Goal: Task Accomplishment & Management: Manage account settings

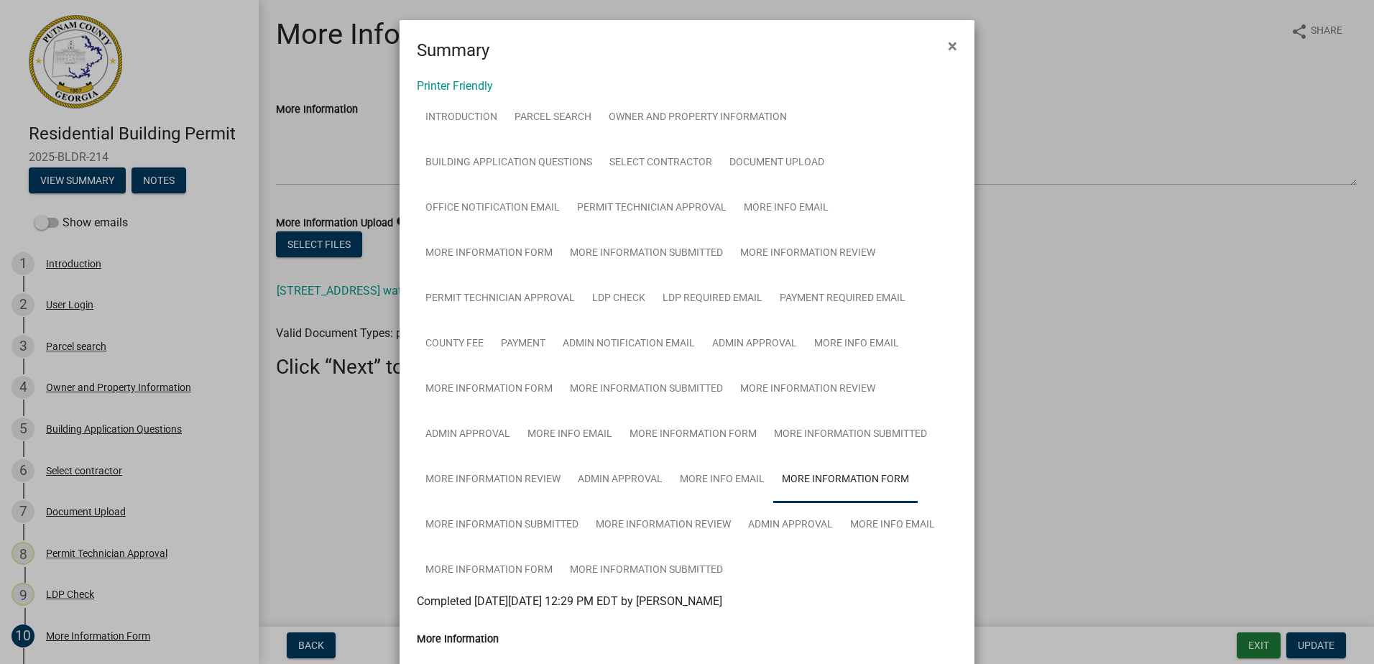
scroll to position [311, 0]
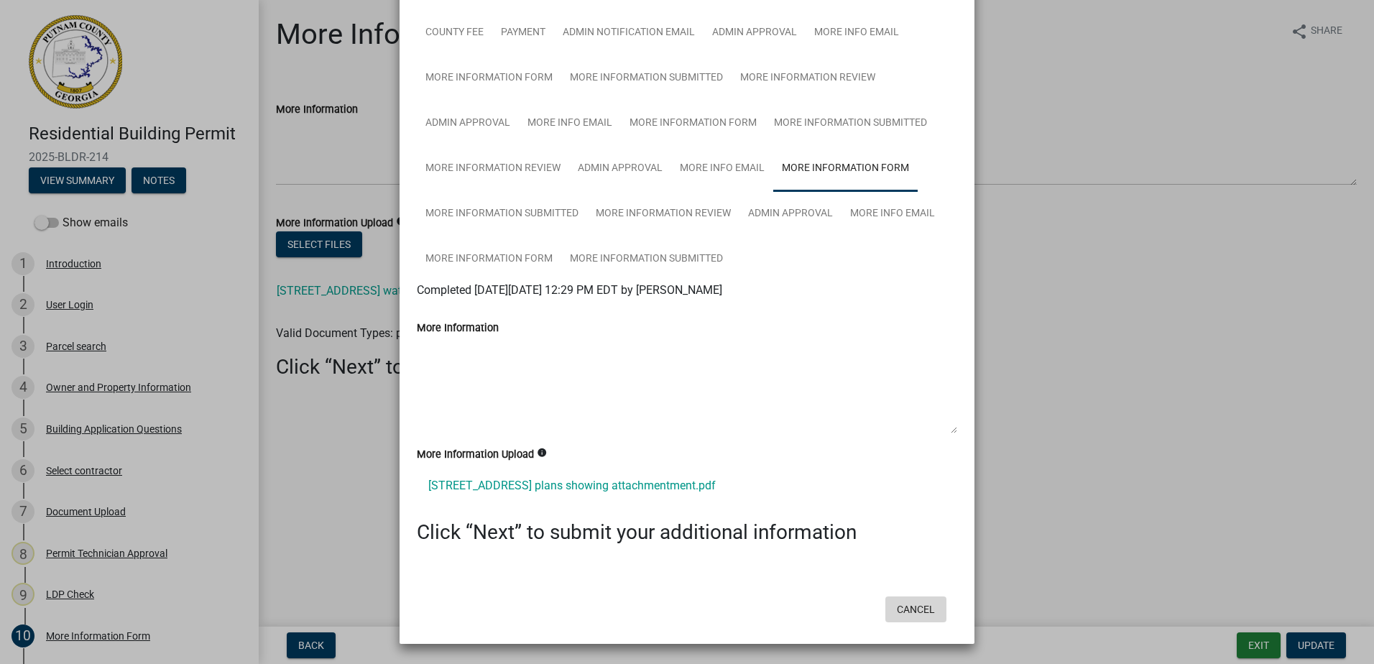
click at [904, 613] on button "Cancel" at bounding box center [916, 610] width 61 height 26
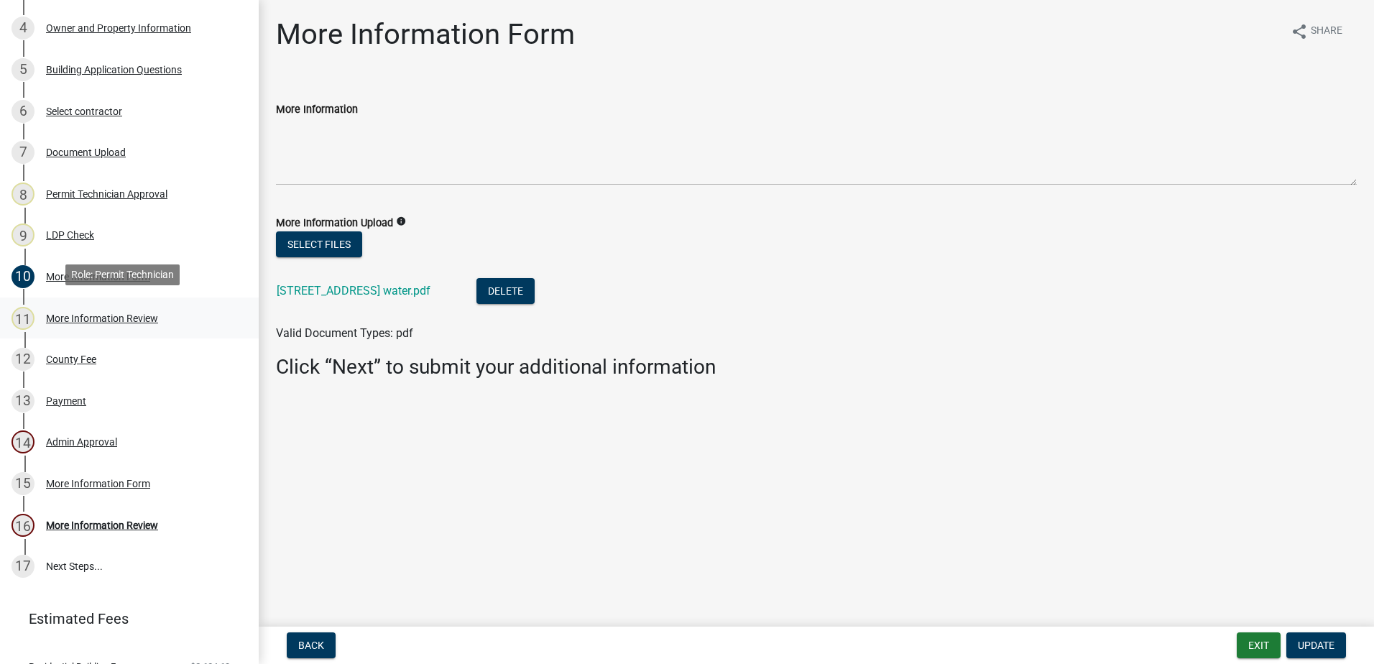
scroll to position [416, 0]
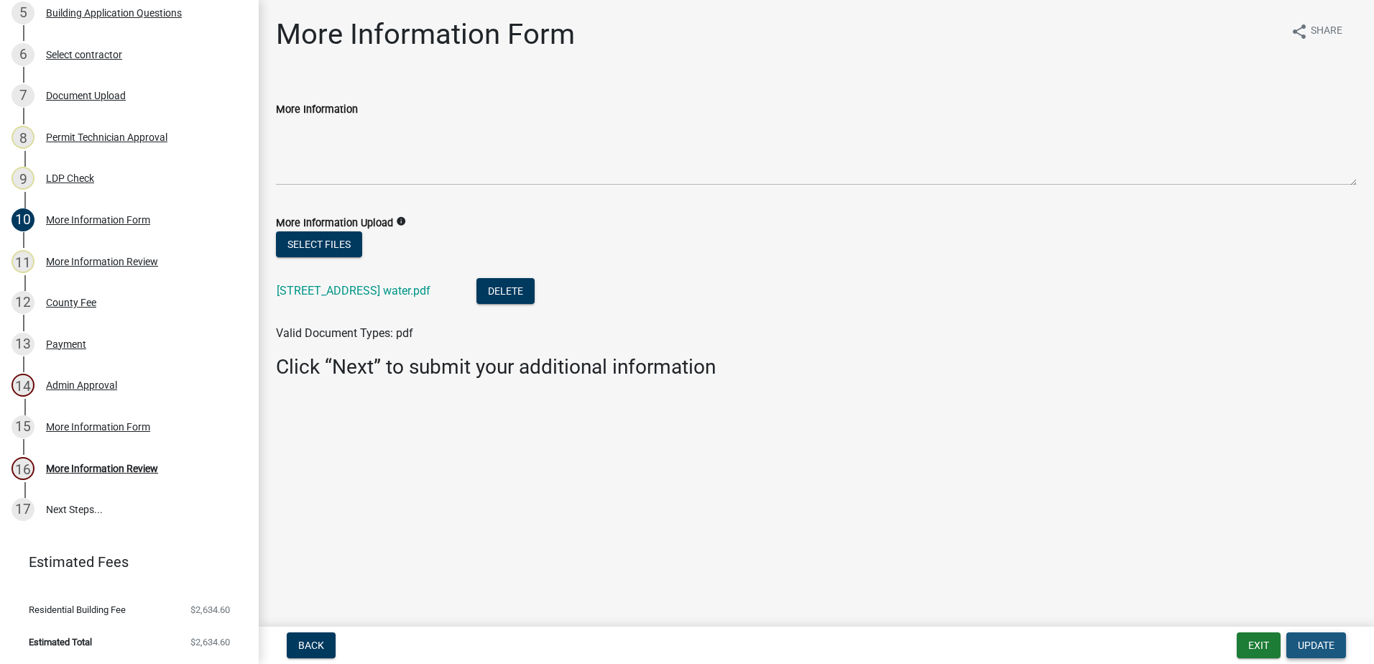
click at [1310, 650] on span "Update" at bounding box center [1316, 646] width 37 height 12
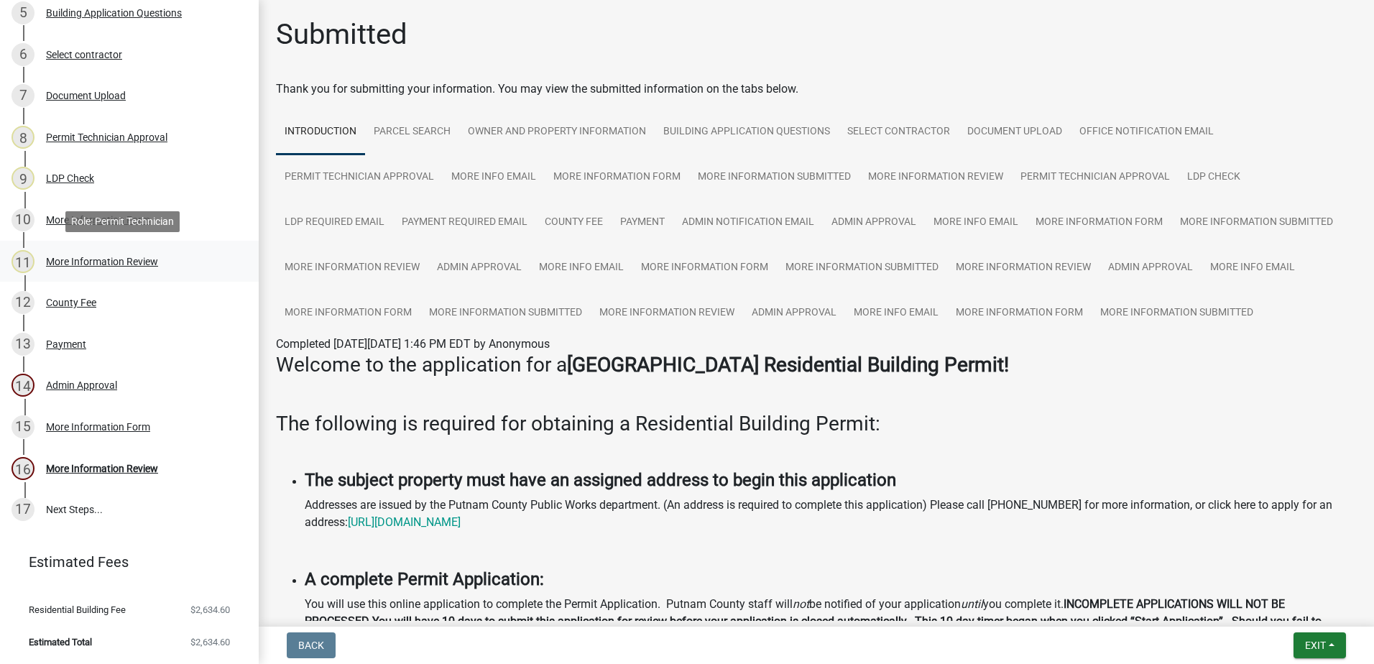
click at [120, 262] on div "More Information Review" at bounding box center [102, 262] width 112 height 10
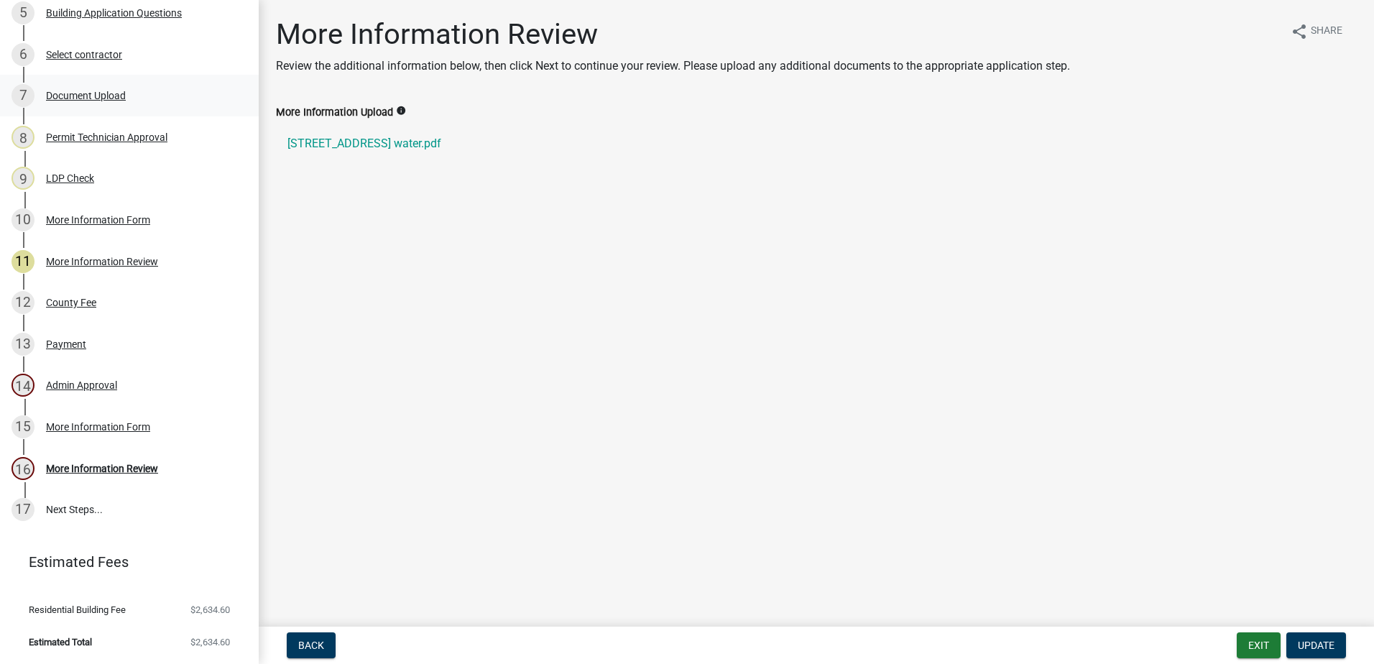
click at [96, 95] on div "Document Upload" at bounding box center [86, 96] width 80 height 10
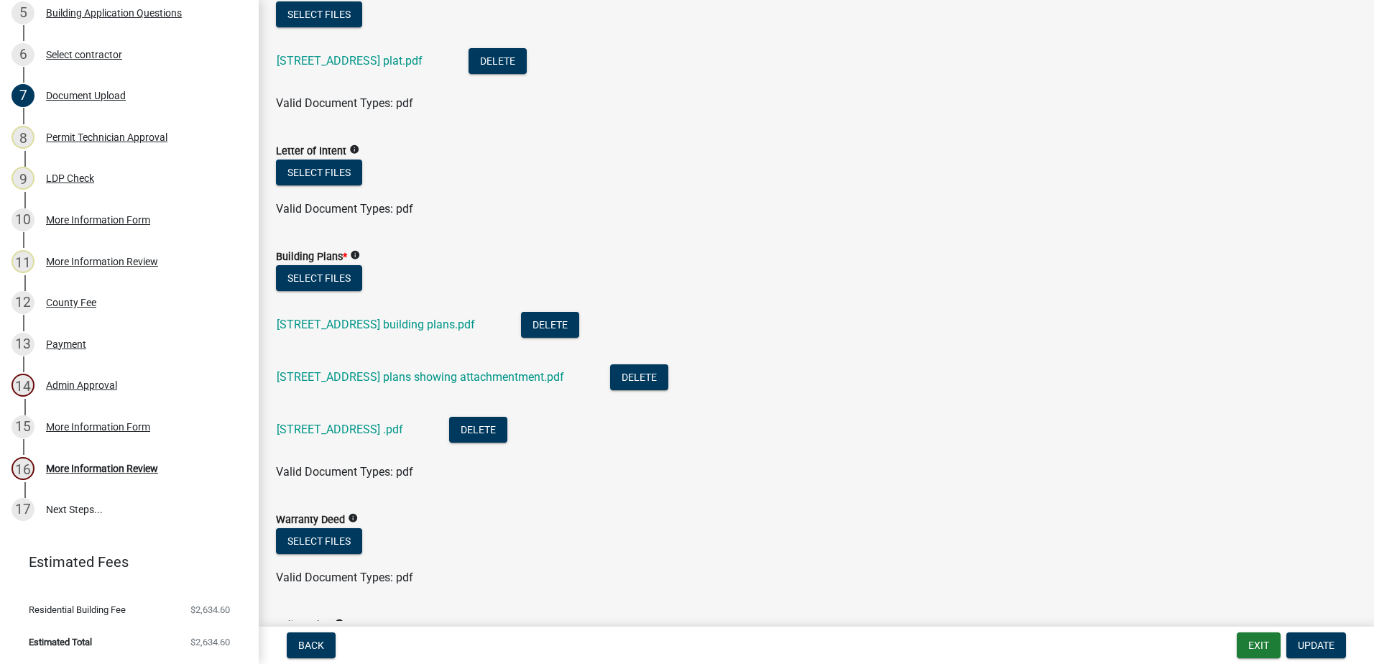
scroll to position [719, 0]
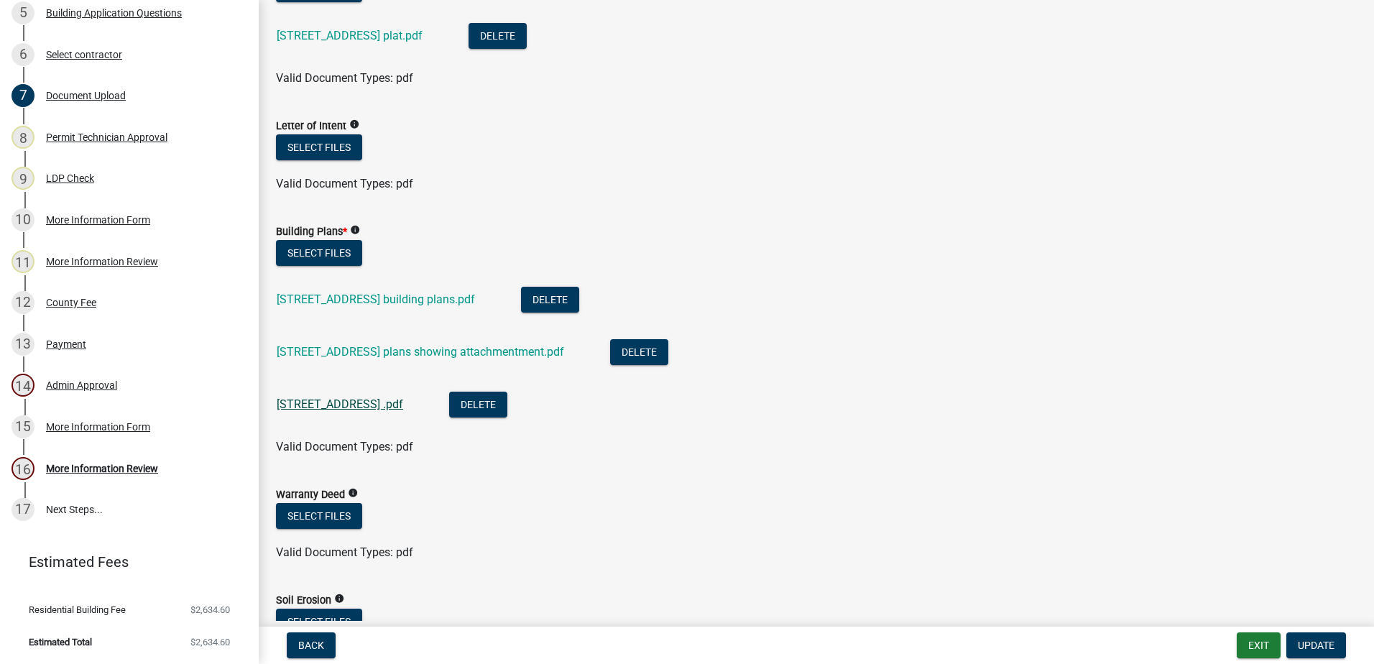
click at [334, 408] on link "[STREET_ADDRESS] .pdf" at bounding box center [340, 404] width 127 height 14
click at [1325, 653] on button "Update" at bounding box center [1317, 646] width 60 height 26
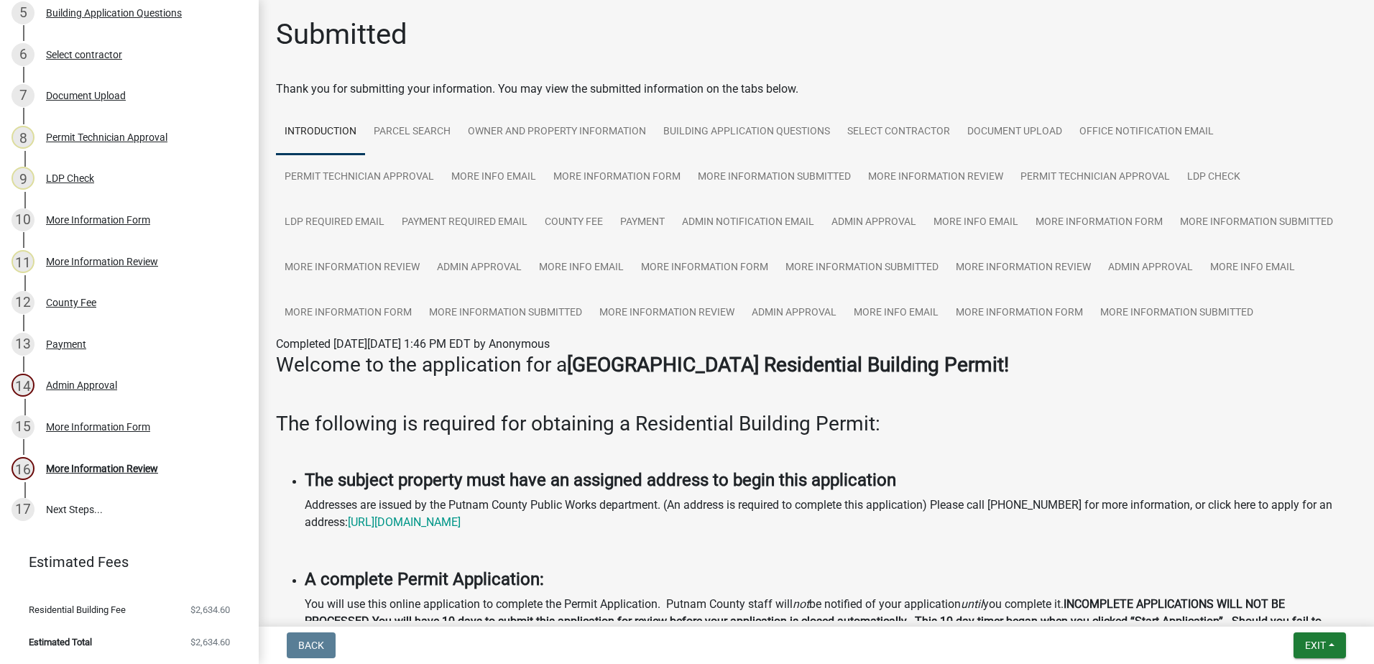
click at [1310, 660] on nav "Back Exit Save Save & Exit" at bounding box center [817, 645] width 1116 height 37
click at [1308, 644] on span "Exit" at bounding box center [1315, 646] width 21 height 12
click at [1302, 613] on button "Save & Exit" at bounding box center [1288, 608] width 115 height 35
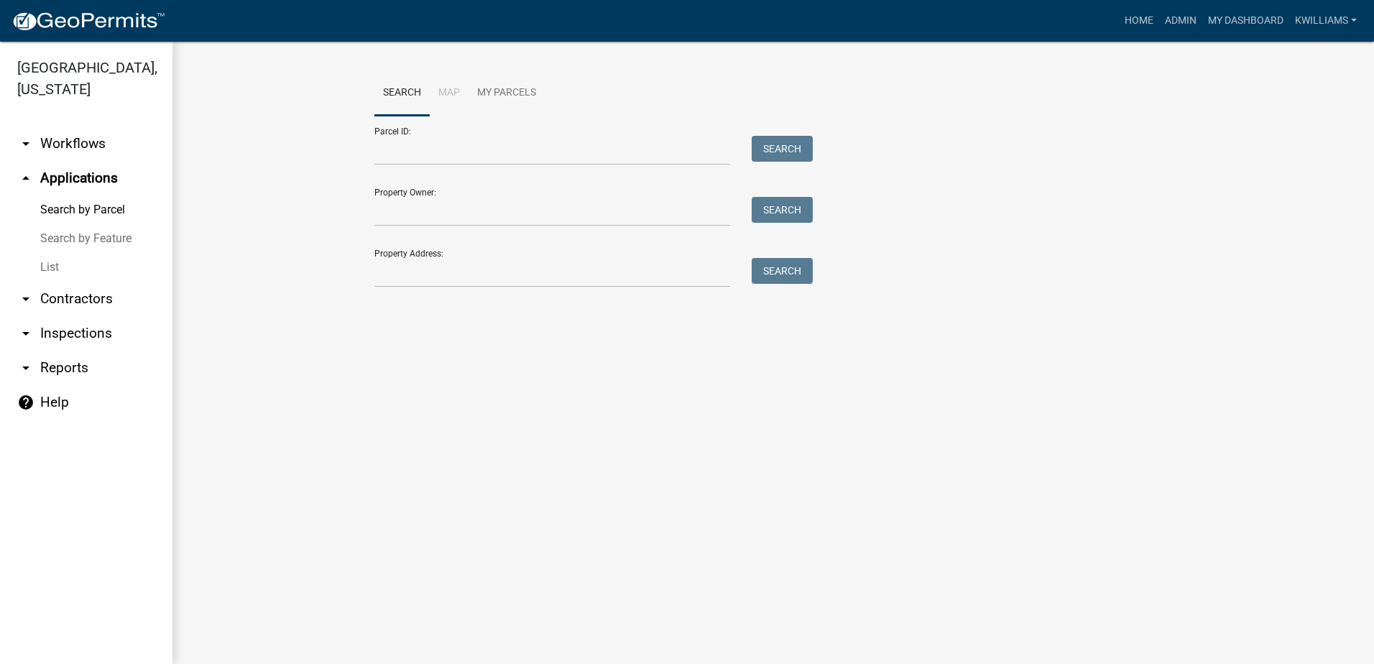
click at [45, 261] on link "List" at bounding box center [86, 267] width 173 height 29
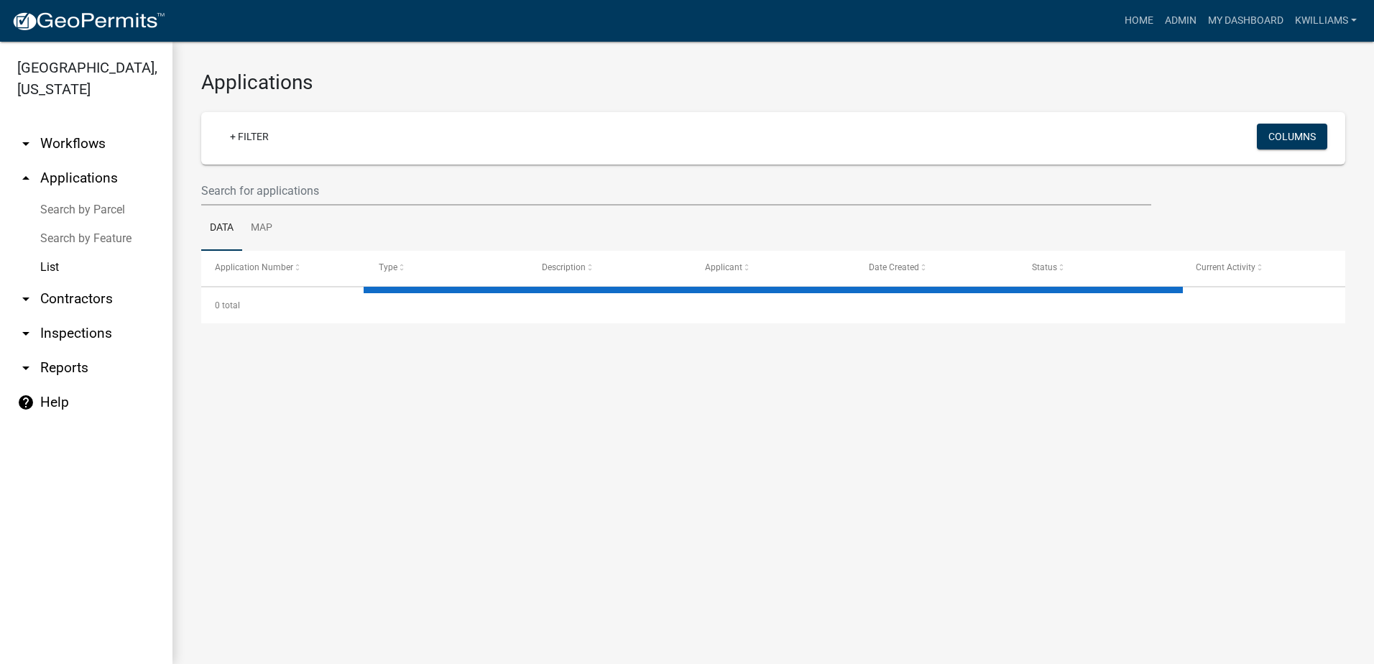
click at [341, 211] on ul "Data Map" at bounding box center [773, 228] width 1144 height 45
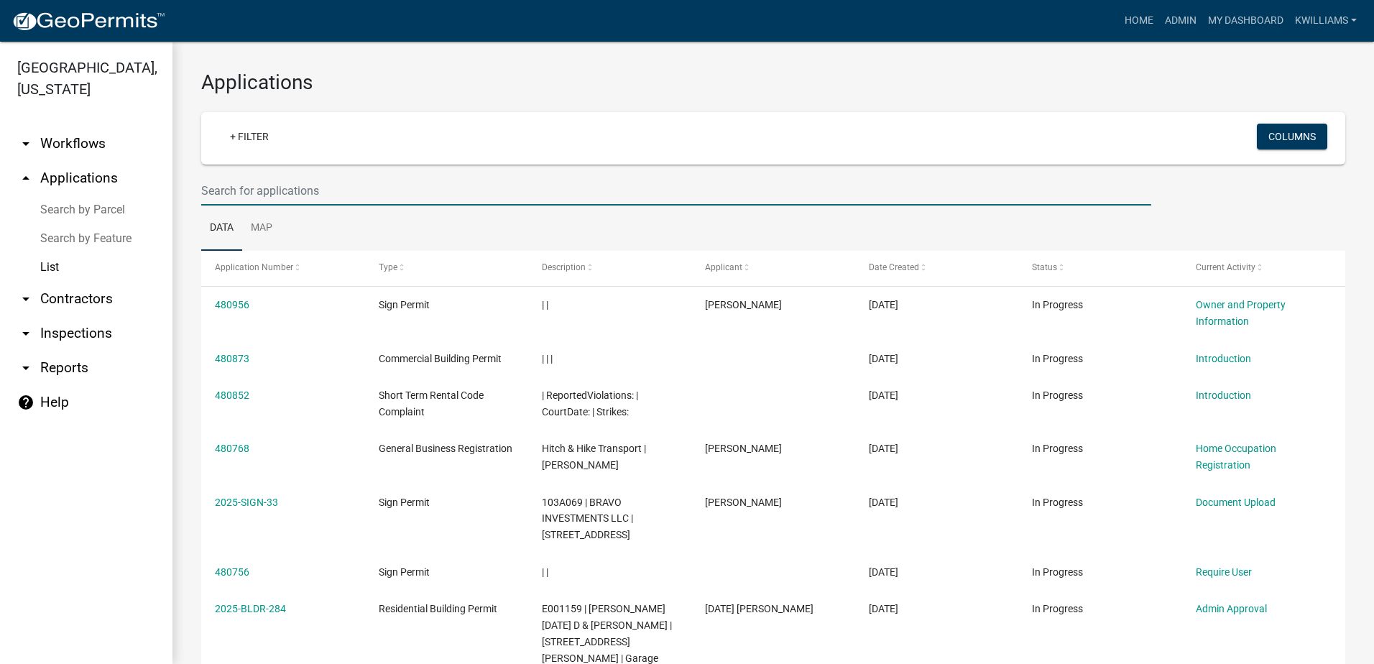
click at [344, 203] on input "text" at bounding box center [676, 190] width 950 height 29
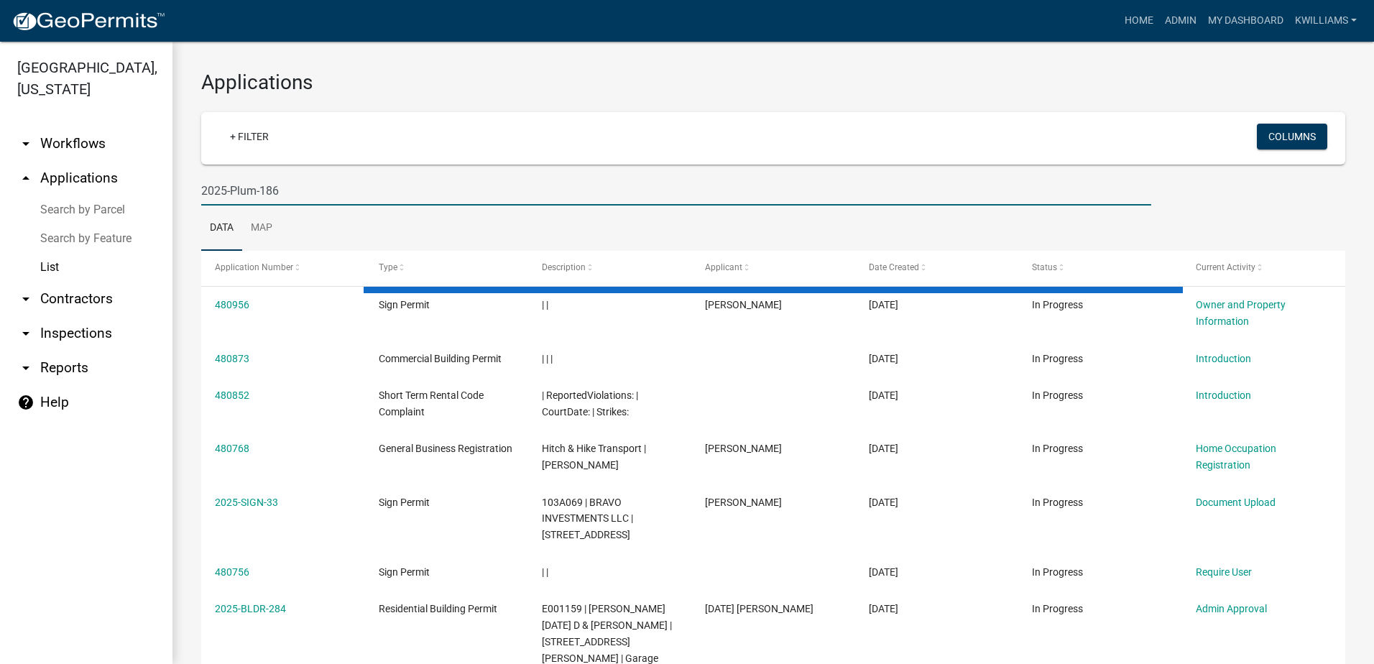
type input "2025-Plum-186"
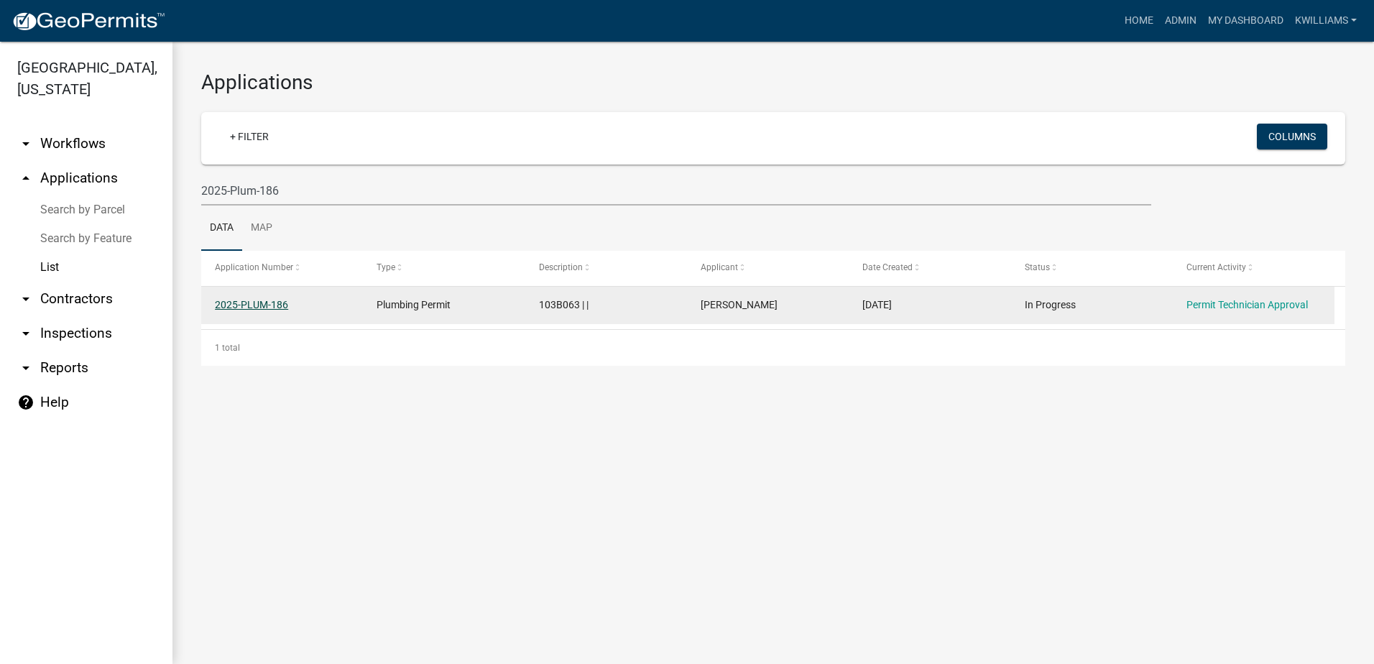
click at [243, 302] on link "2025-PLUM-186" at bounding box center [251, 305] width 73 height 12
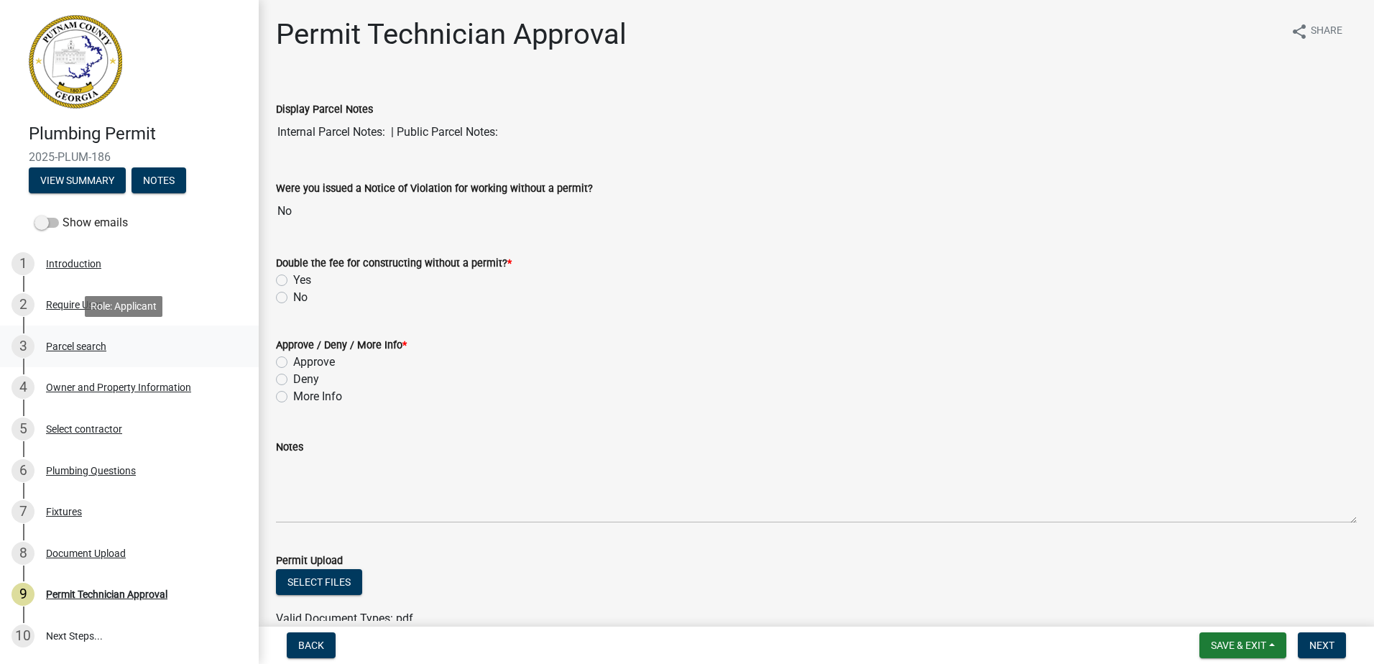
click at [73, 344] on div "Parcel search" at bounding box center [76, 346] width 60 height 10
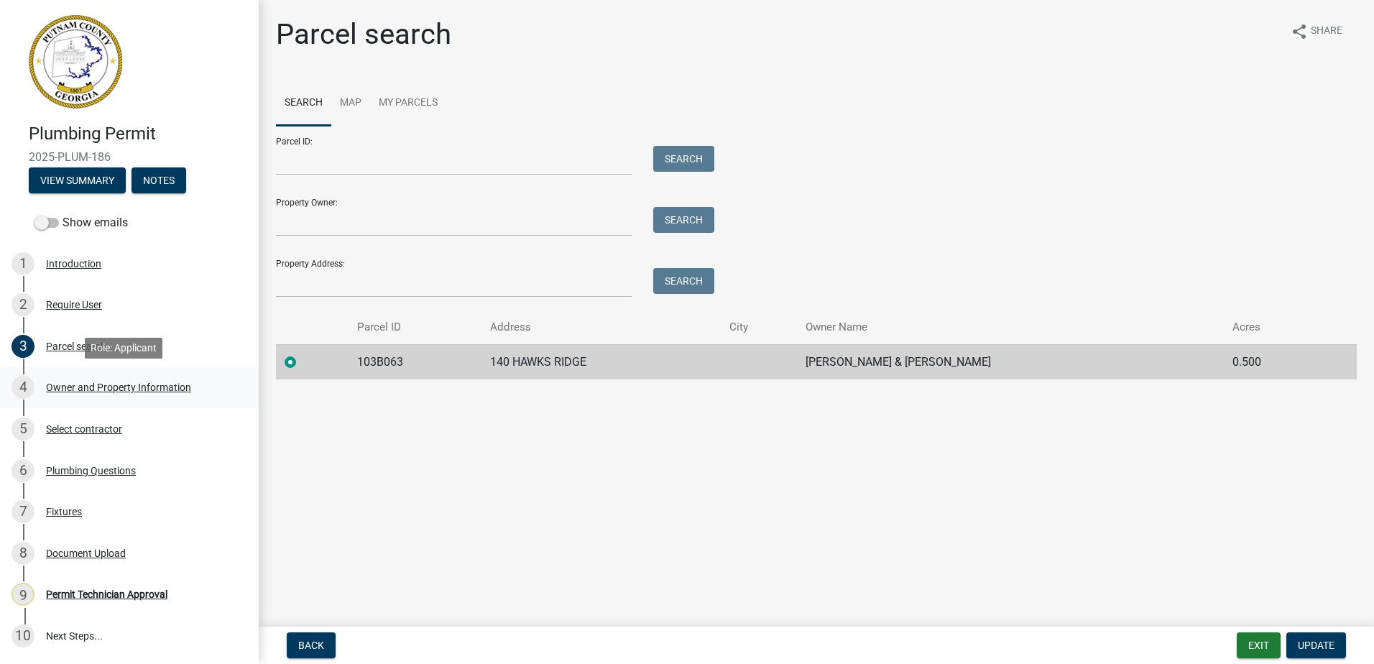
click at [121, 378] on div "4 Owner and Property Information" at bounding box center [124, 387] width 224 height 23
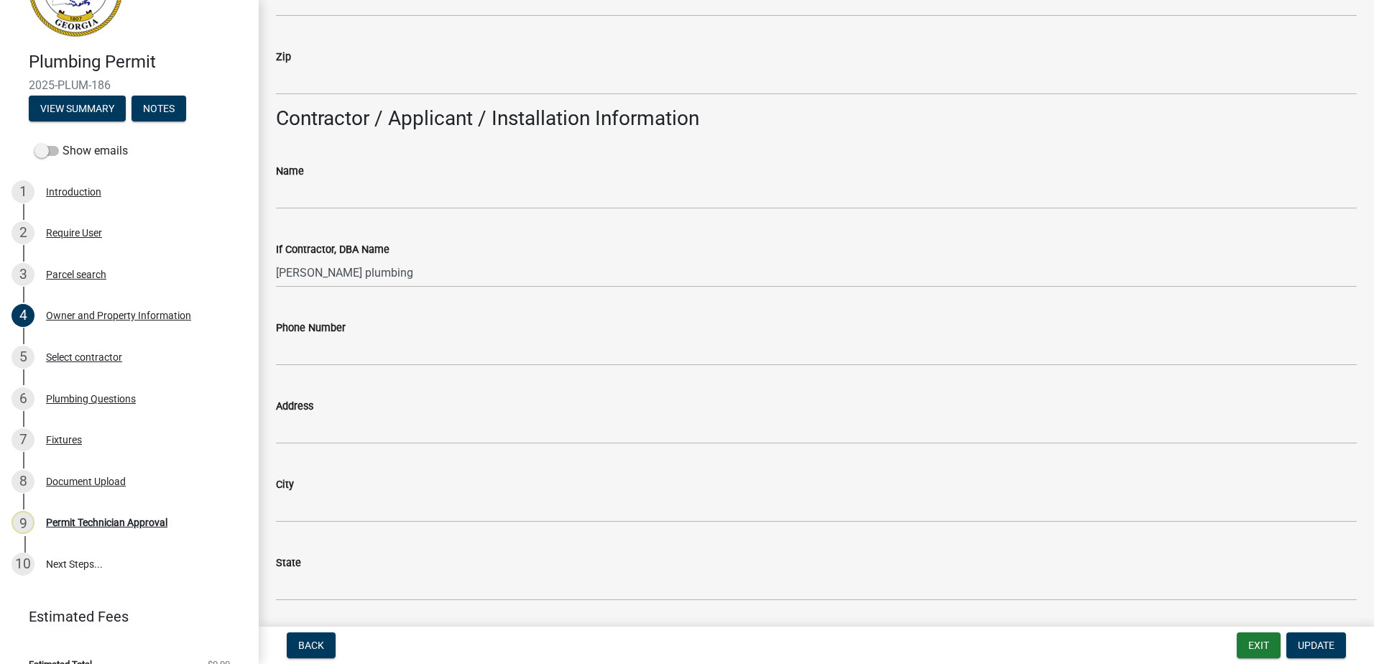
scroll to position [1294, 0]
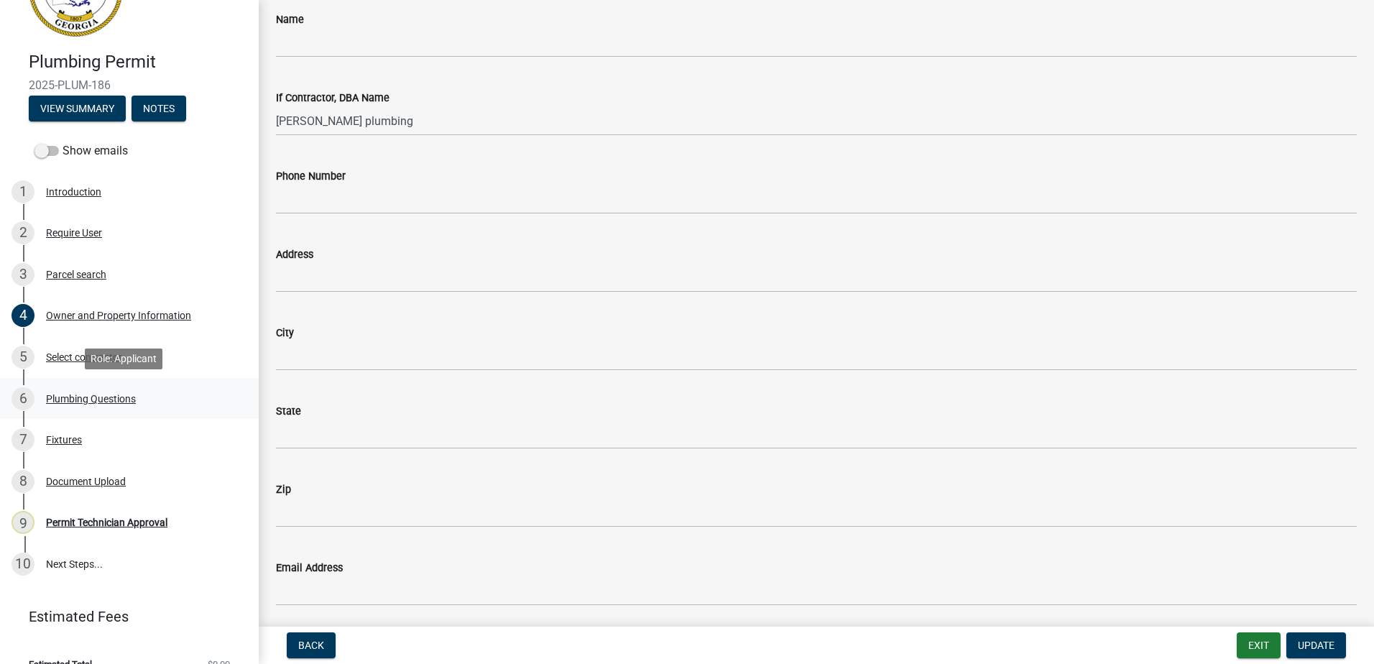
click at [83, 396] on div "Plumbing Questions" at bounding box center [91, 399] width 90 height 10
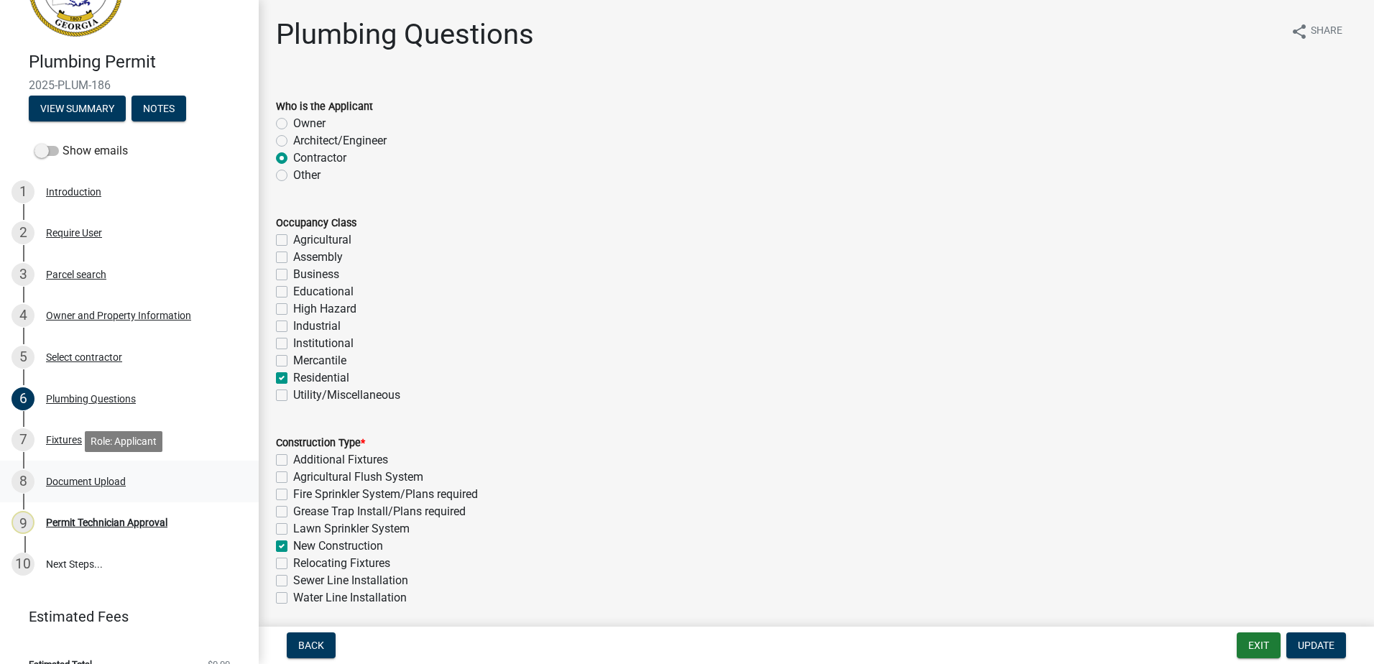
click at [57, 487] on div "Document Upload" at bounding box center [86, 482] width 80 height 10
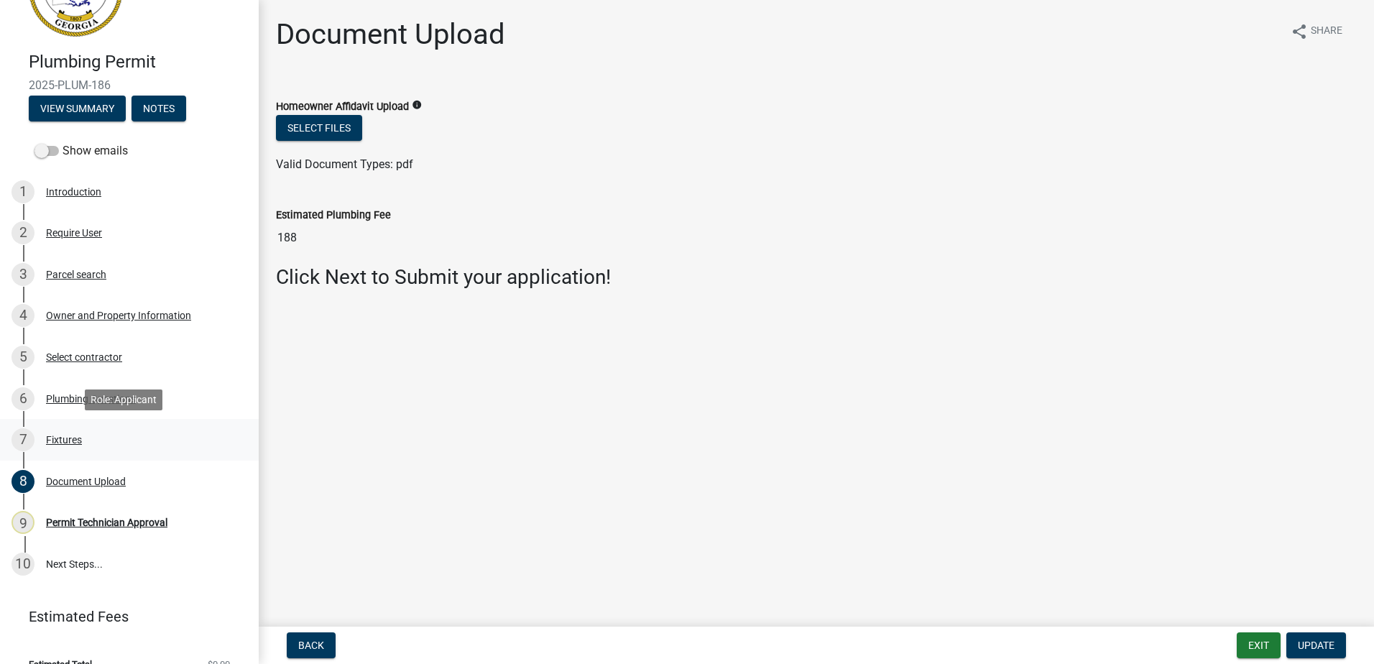
click at [48, 436] on div "Fixtures" at bounding box center [64, 440] width 36 height 10
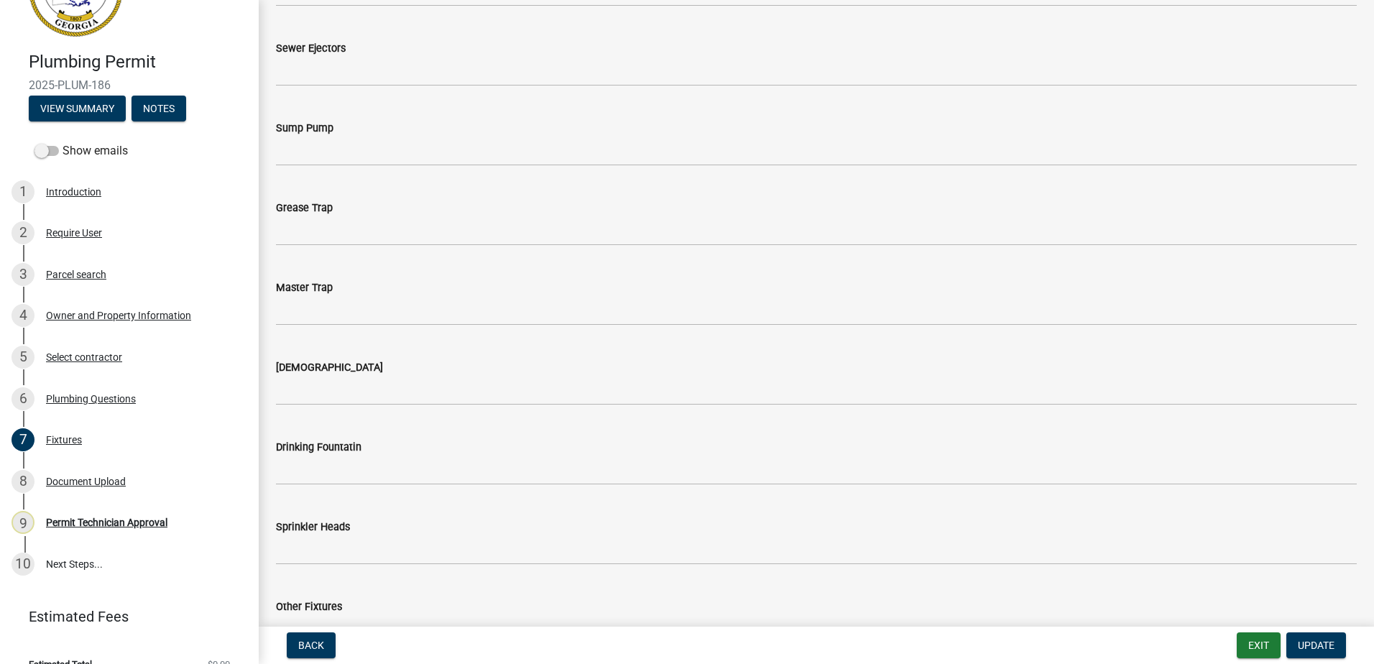
scroll to position [1466, 0]
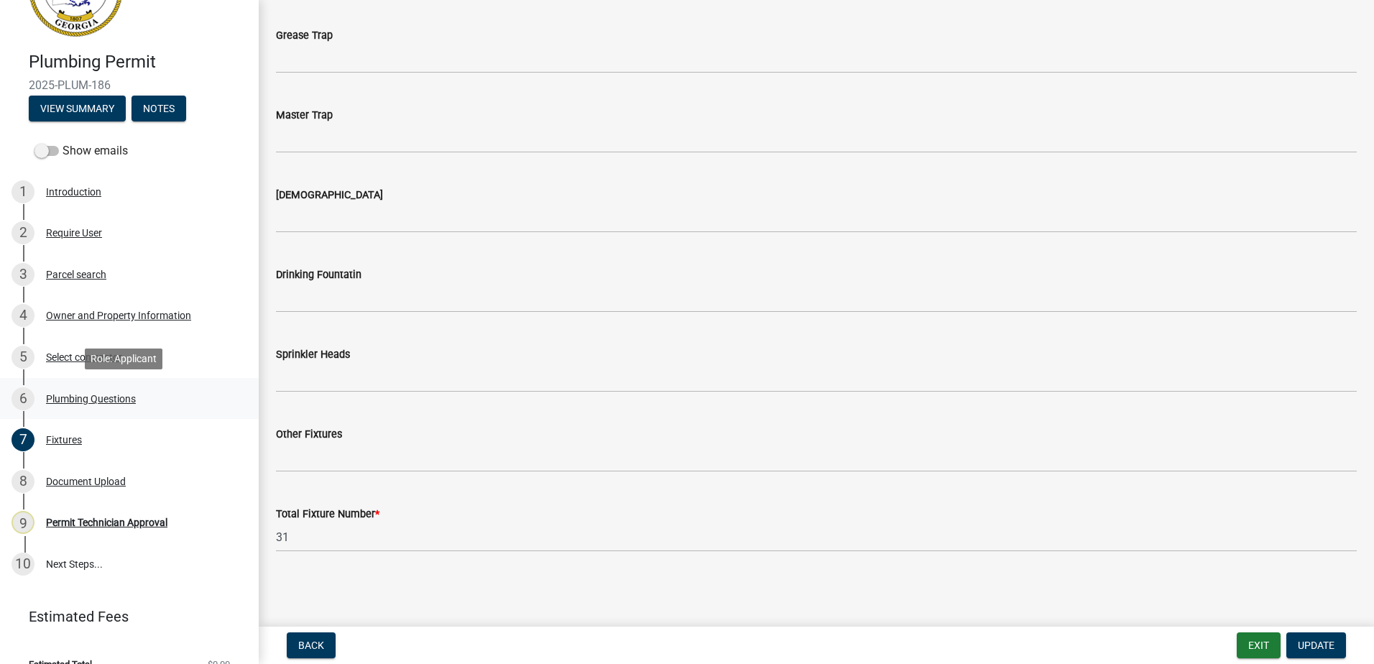
click at [63, 405] on div "6 Plumbing Questions" at bounding box center [124, 398] width 224 height 23
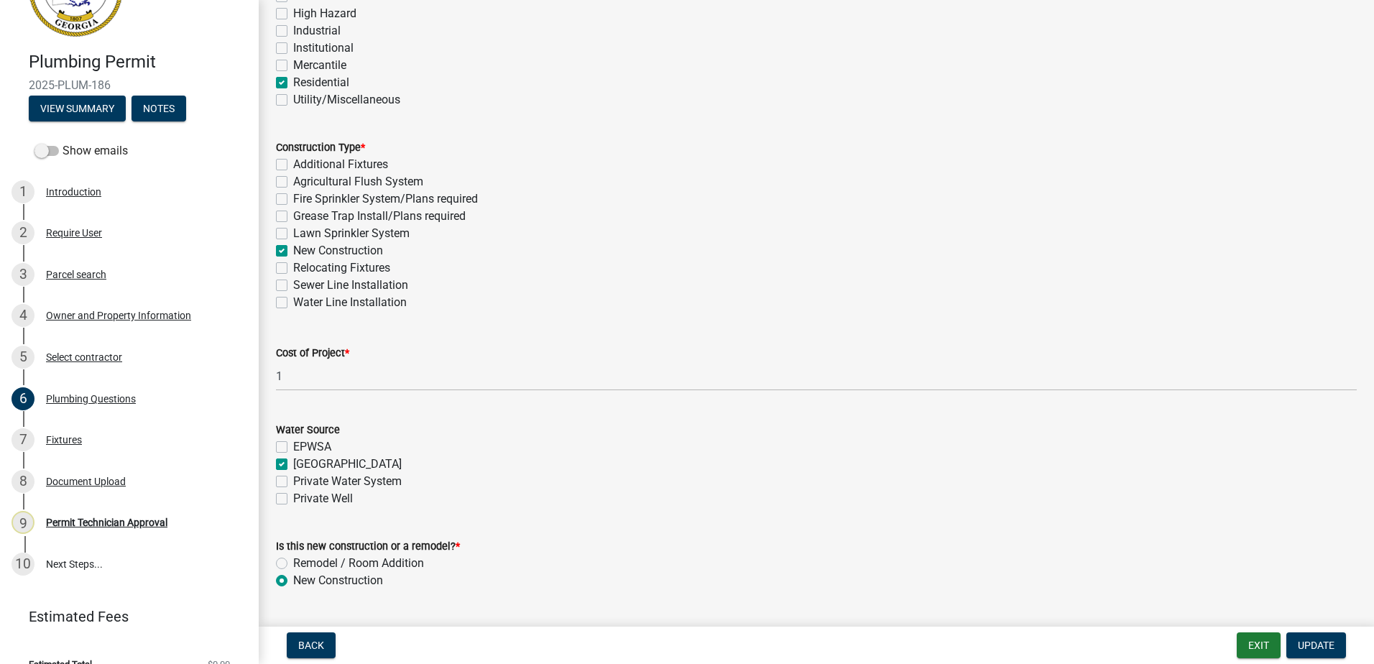
scroll to position [415, 0]
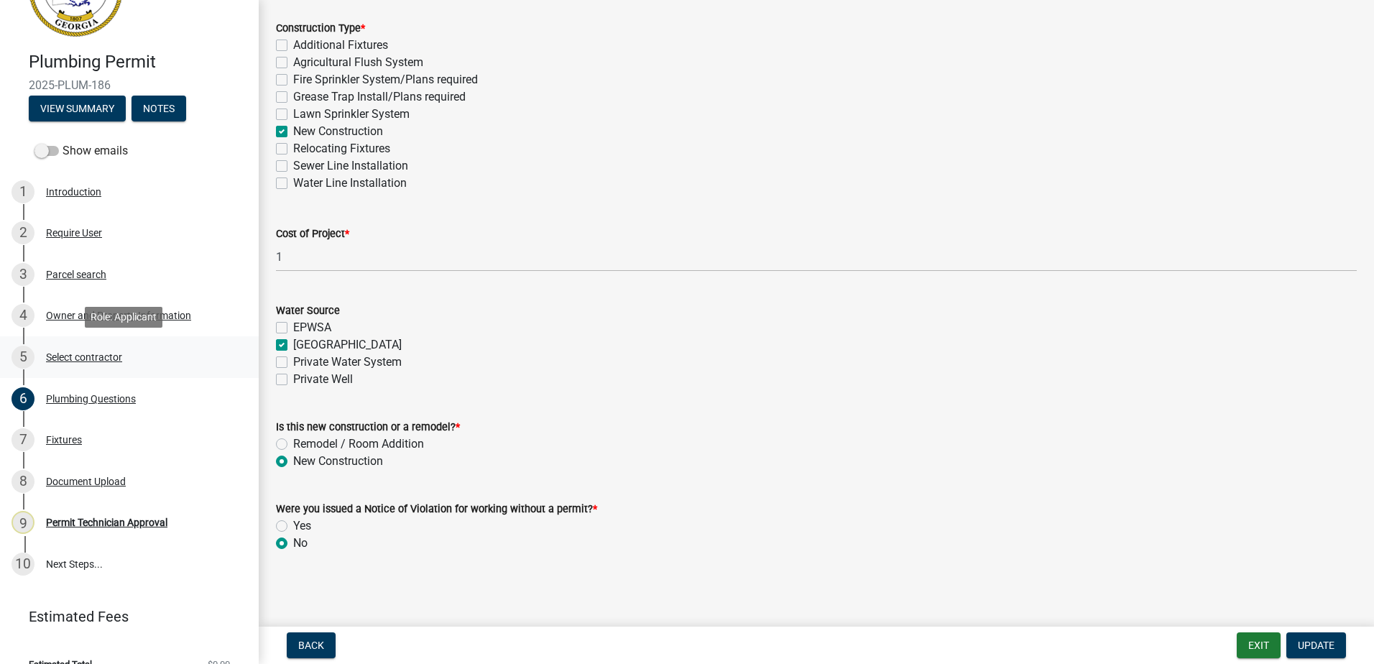
click at [58, 357] on div "Select contractor" at bounding box center [84, 357] width 76 height 10
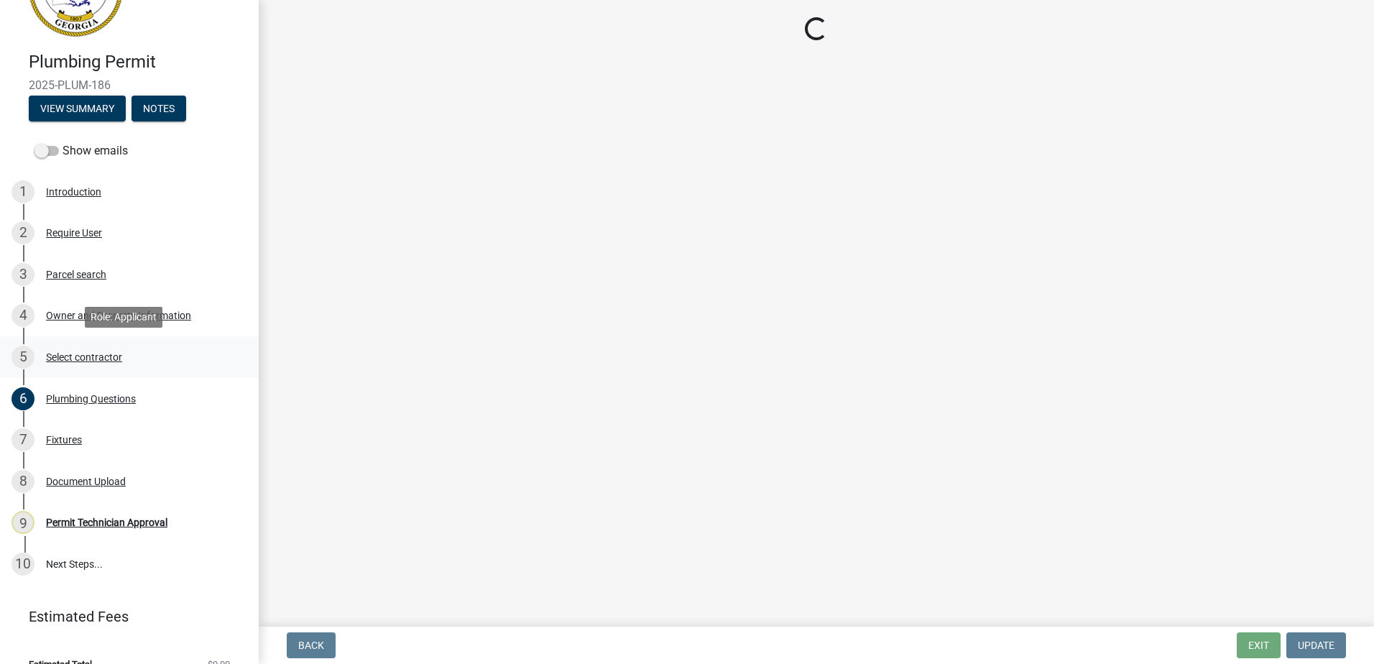
scroll to position [0, 0]
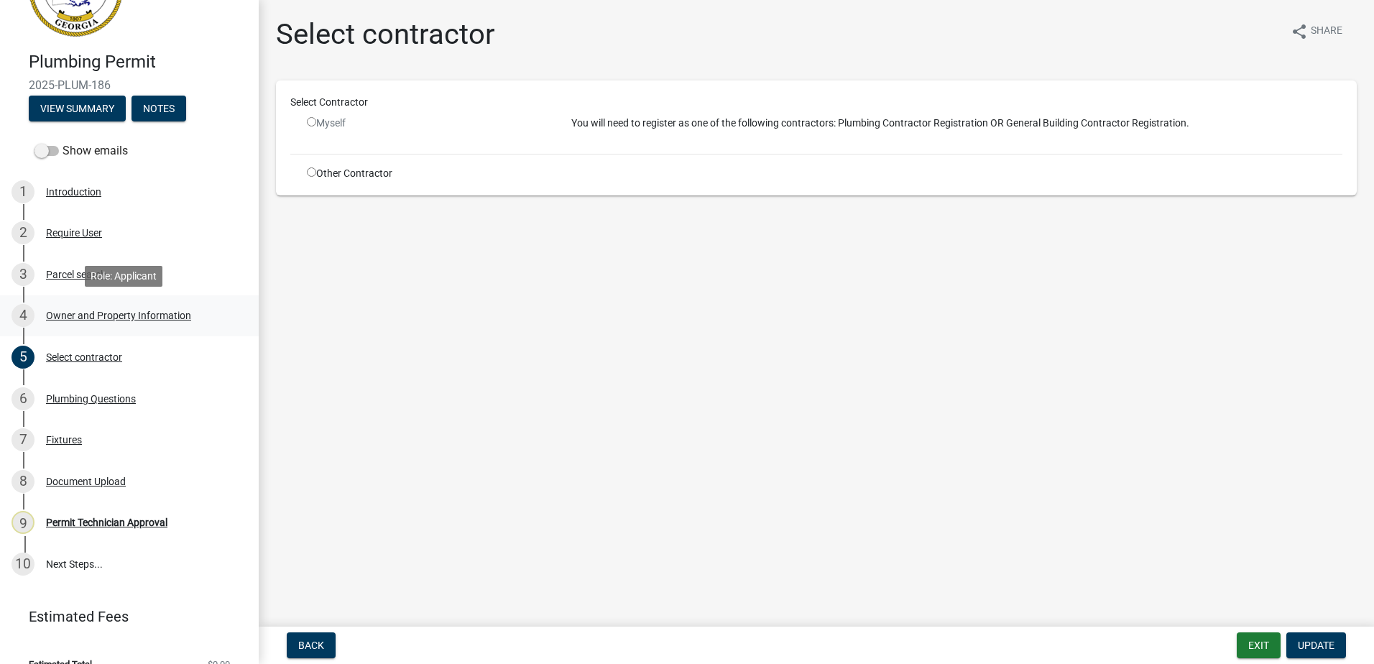
click at [55, 307] on div "4 Owner and Property Information" at bounding box center [124, 315] width 224 height 23
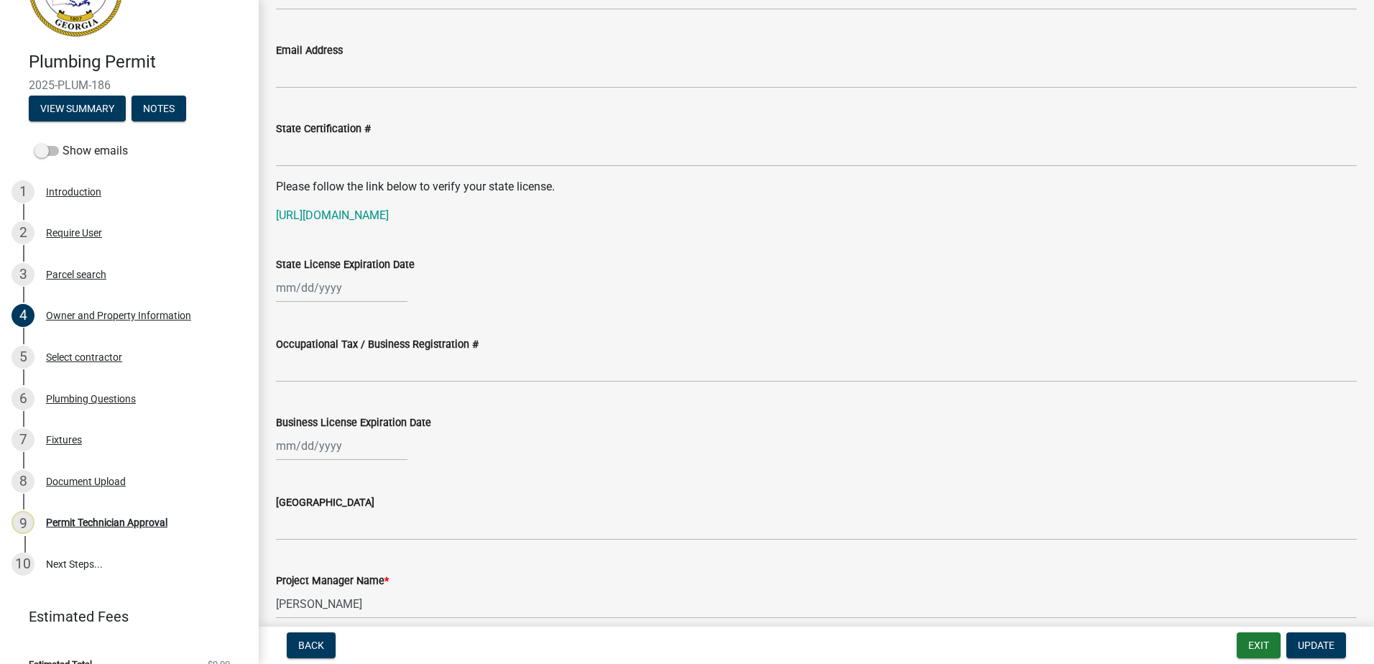
scroll to position [1581, 0]
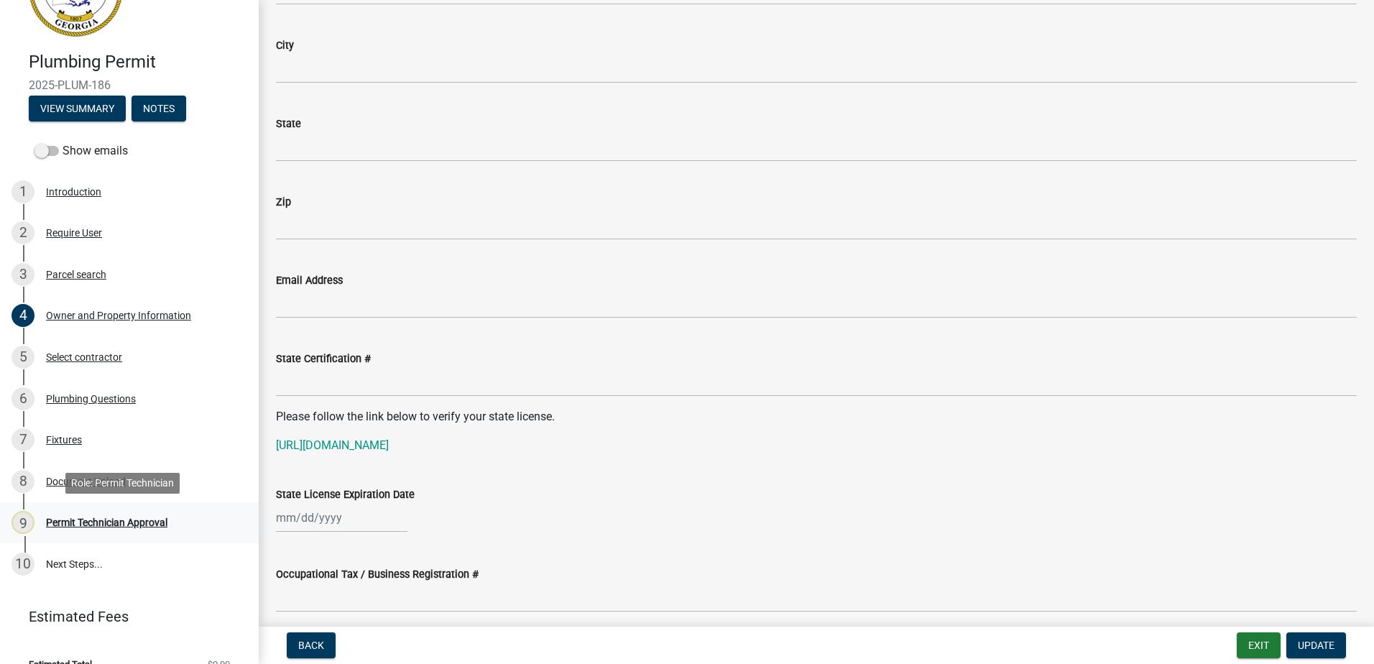
click at [106, 518] on div "Permit Technician Approval" at bounding box center [106, 523] width 121 height 10
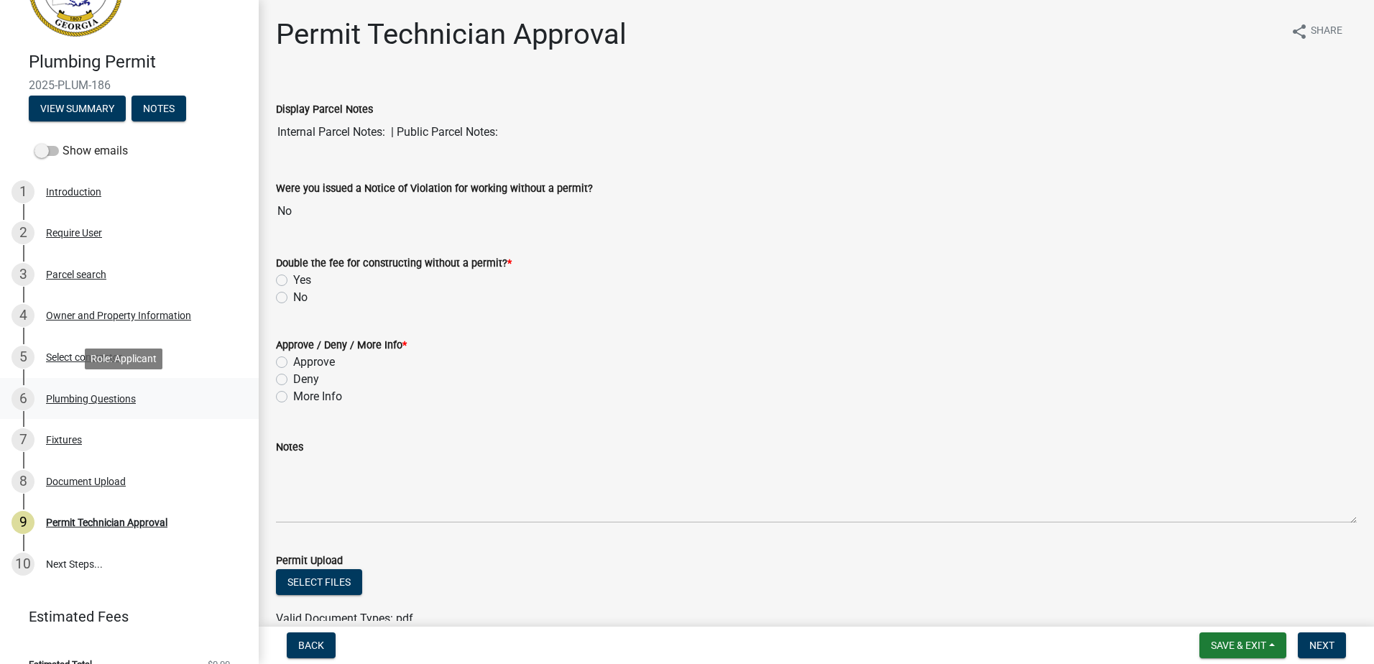
click at [73, 400] on div "Plumbing Questions" at bounding box center [91, 399] width 90 height 10
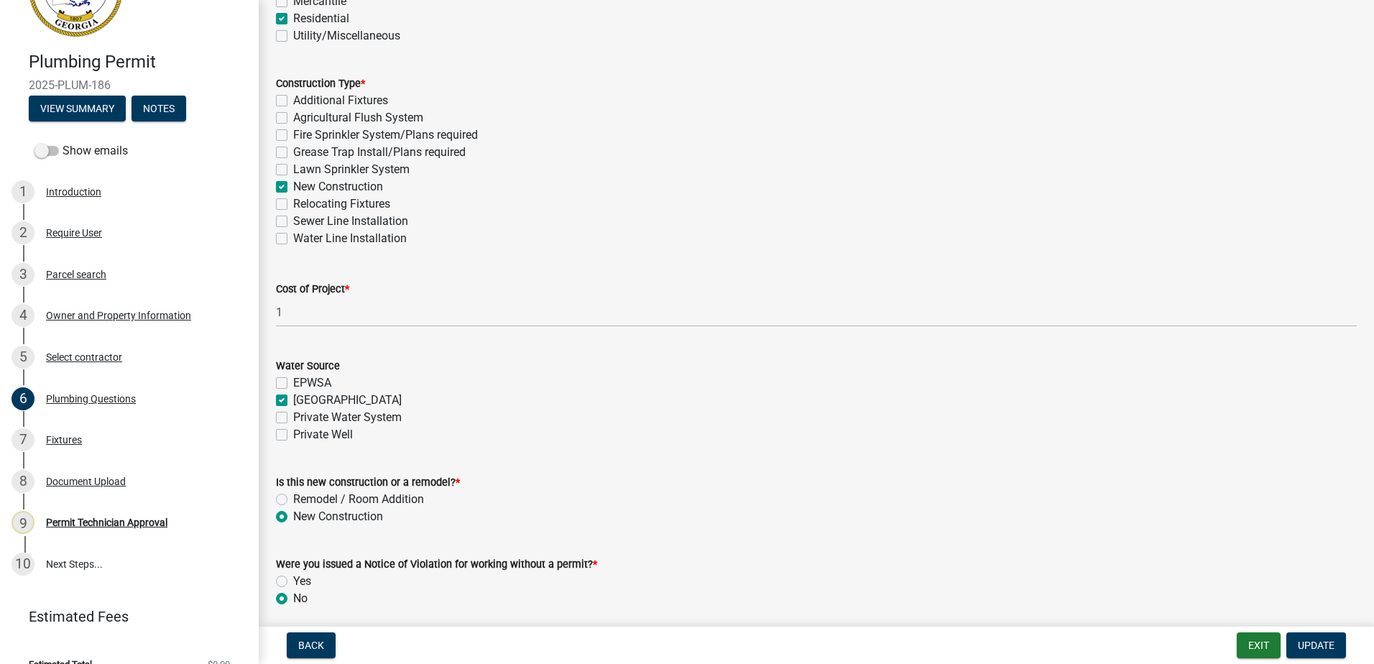
scroll to position [415, 0]
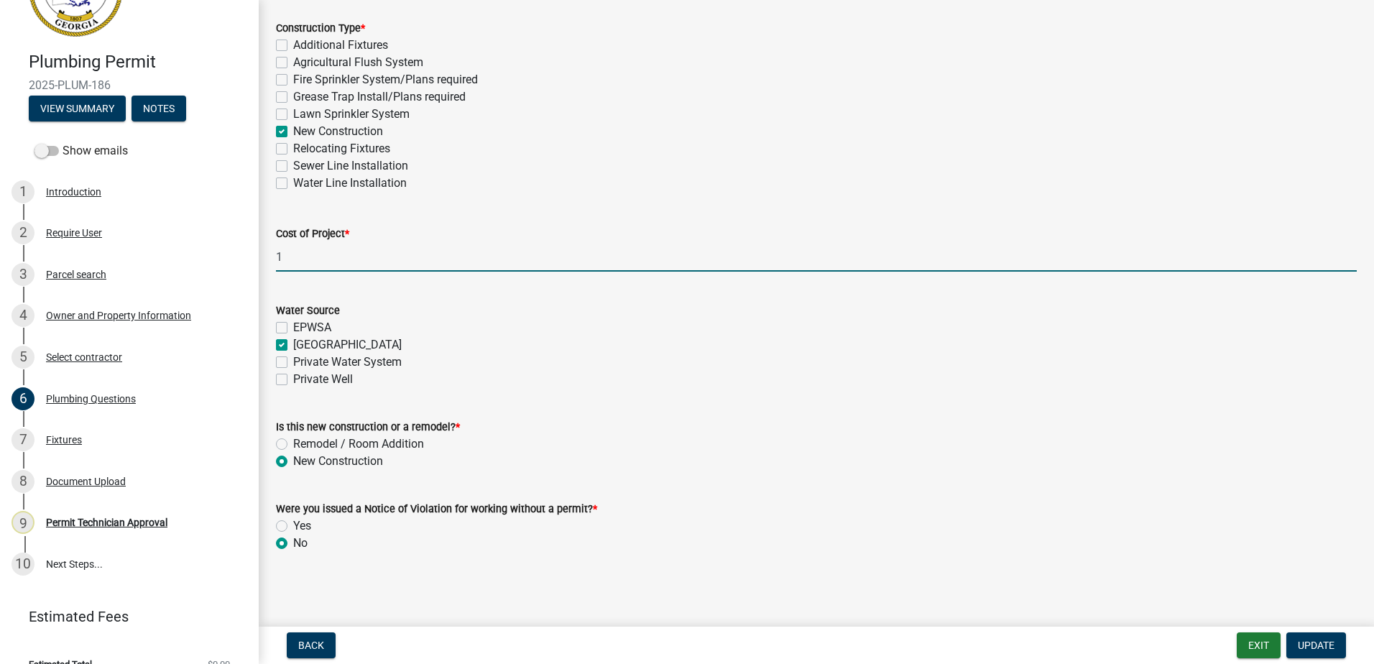
click at [290, 260] on input "1" at bounding box center [816, 256] width 1081 height 29
type input "1000"
click at [1319, 635] on button "Update" at bounding box center [1317, 646] width 60 height 26
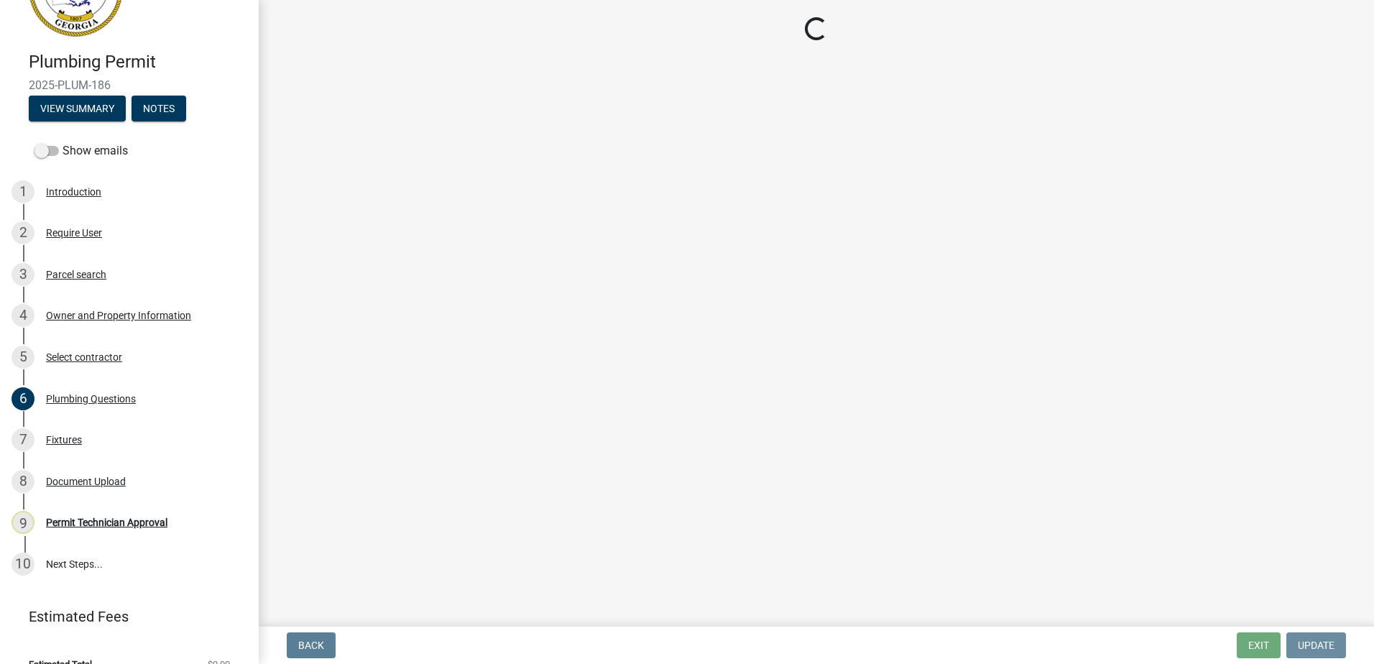
scroll to position [0, 0]
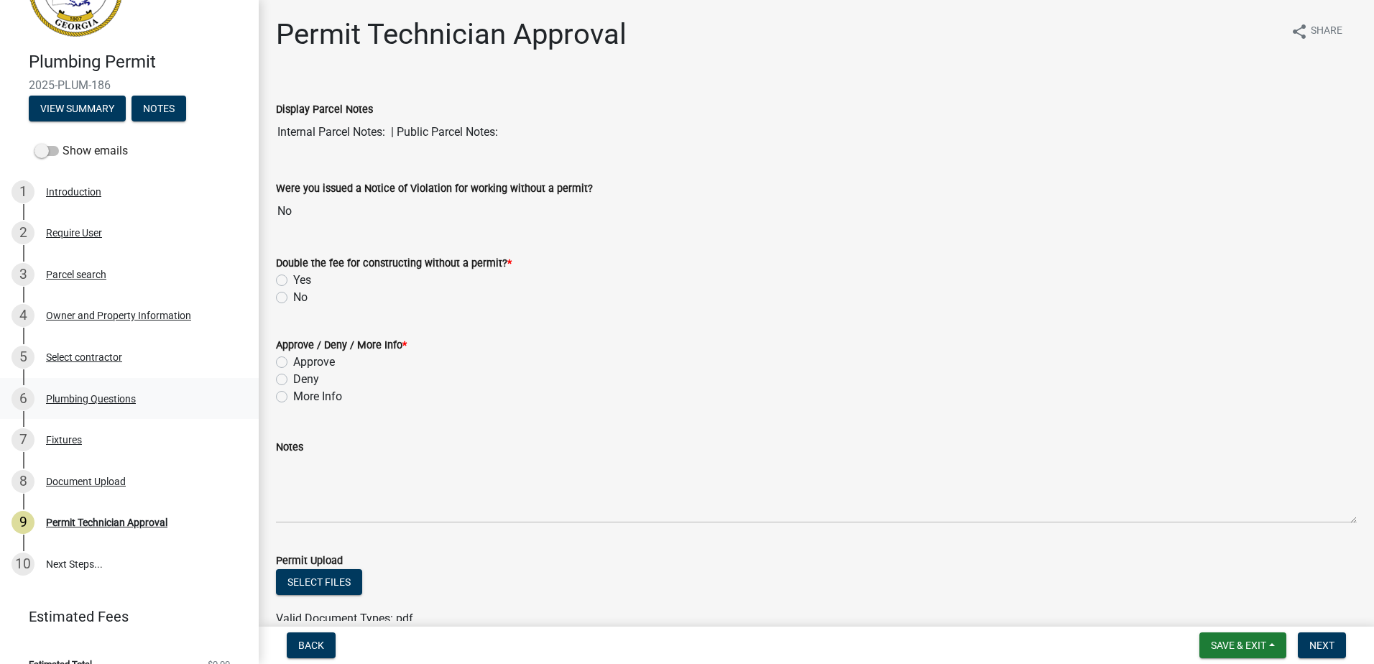
click at [64, 396] on div "Plumbing Questions" at bounding box center [91, 399] width 90 height 10
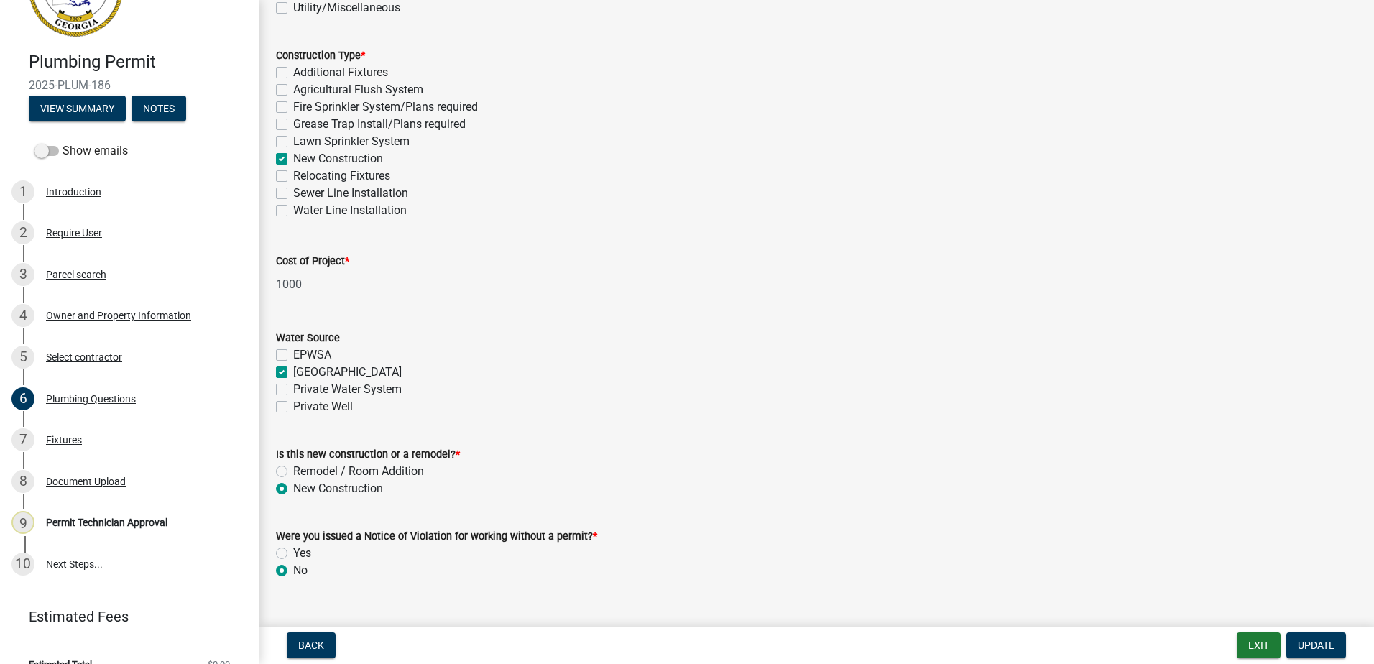
scroll to position [415, 0]
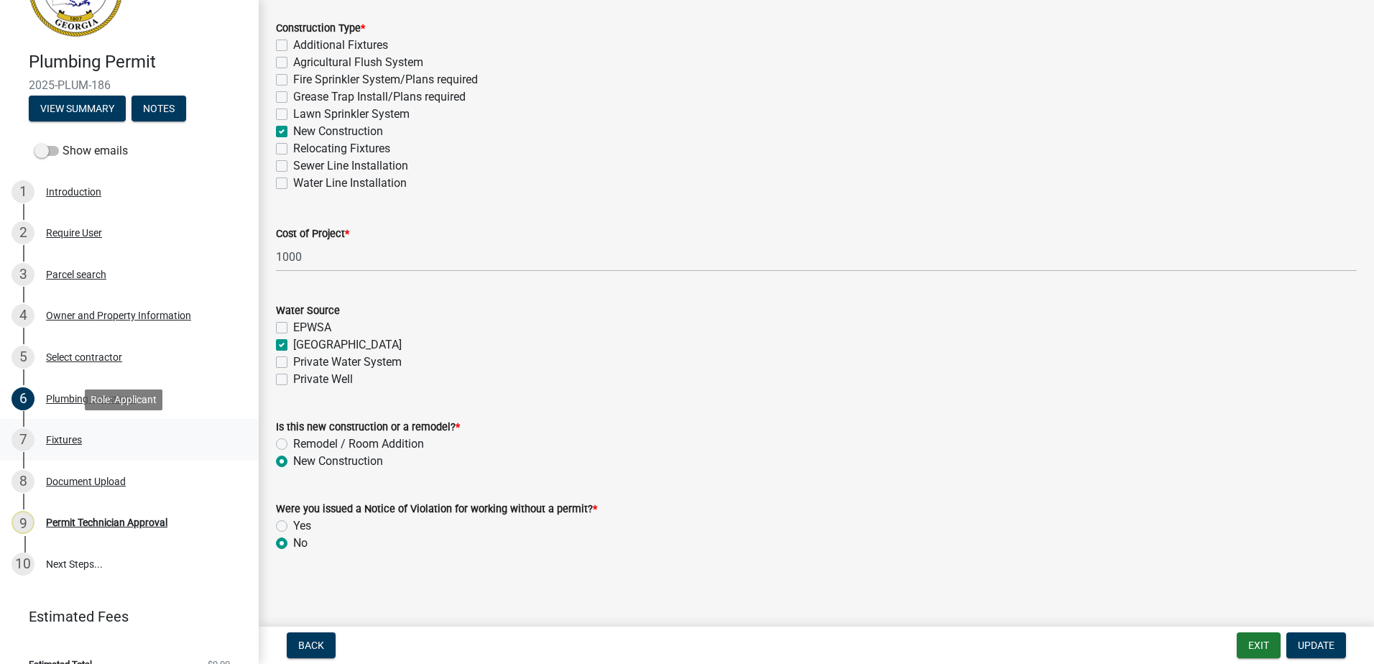
click at [41, 449] on div "7 Fixtures" at bounding box center [124, 439] width 224 height 23
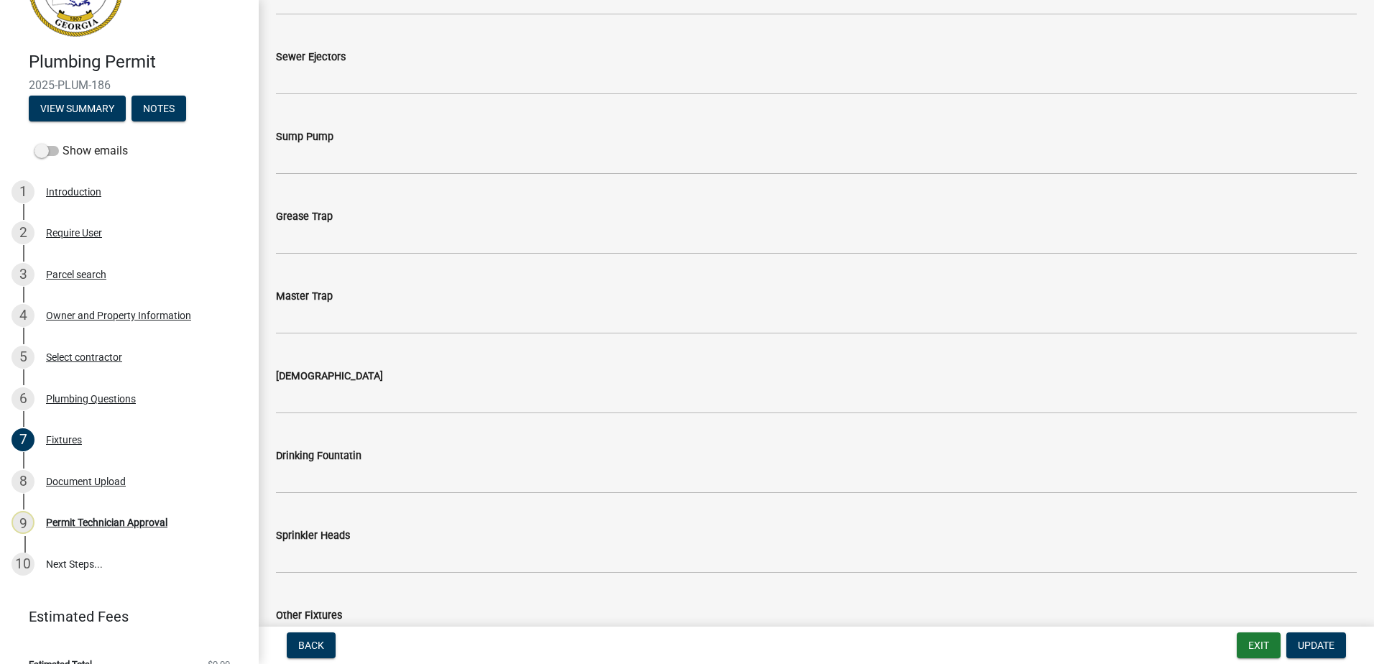
scroll to position [1466, 0]
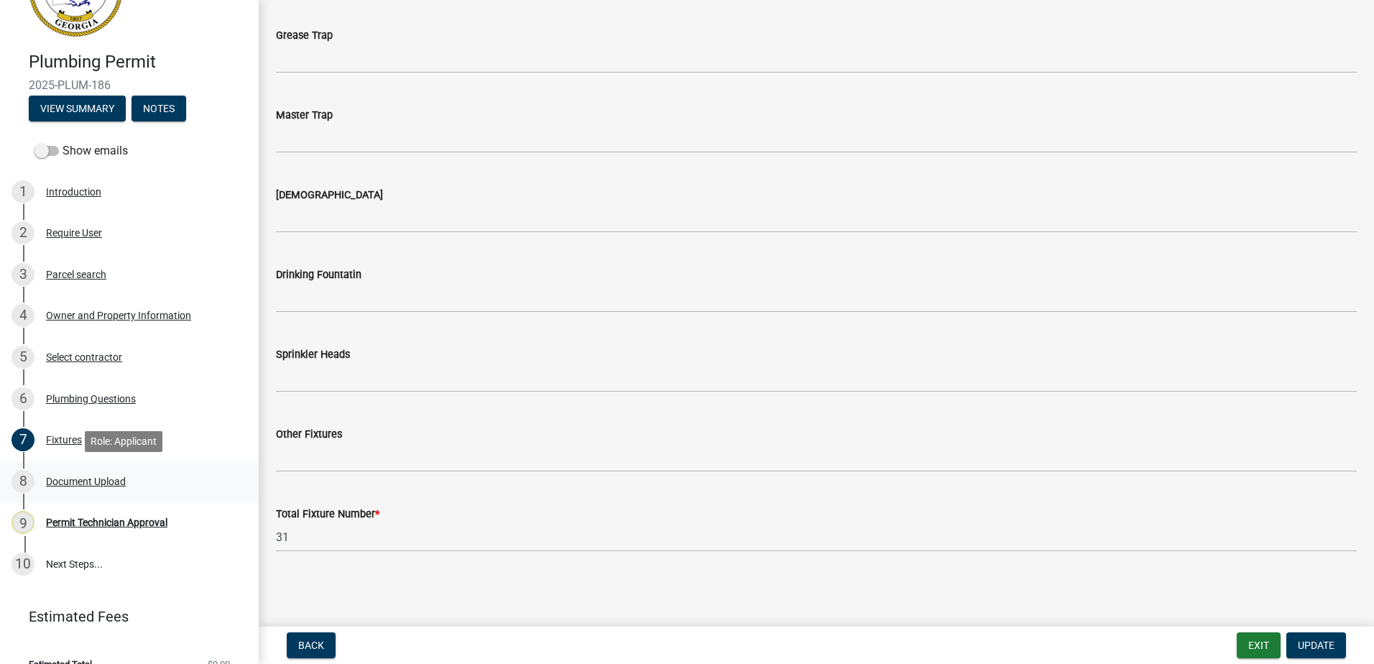
click at [115, 477] on div "Document Upload" at bounding box center [86, 482] width 80 height 10
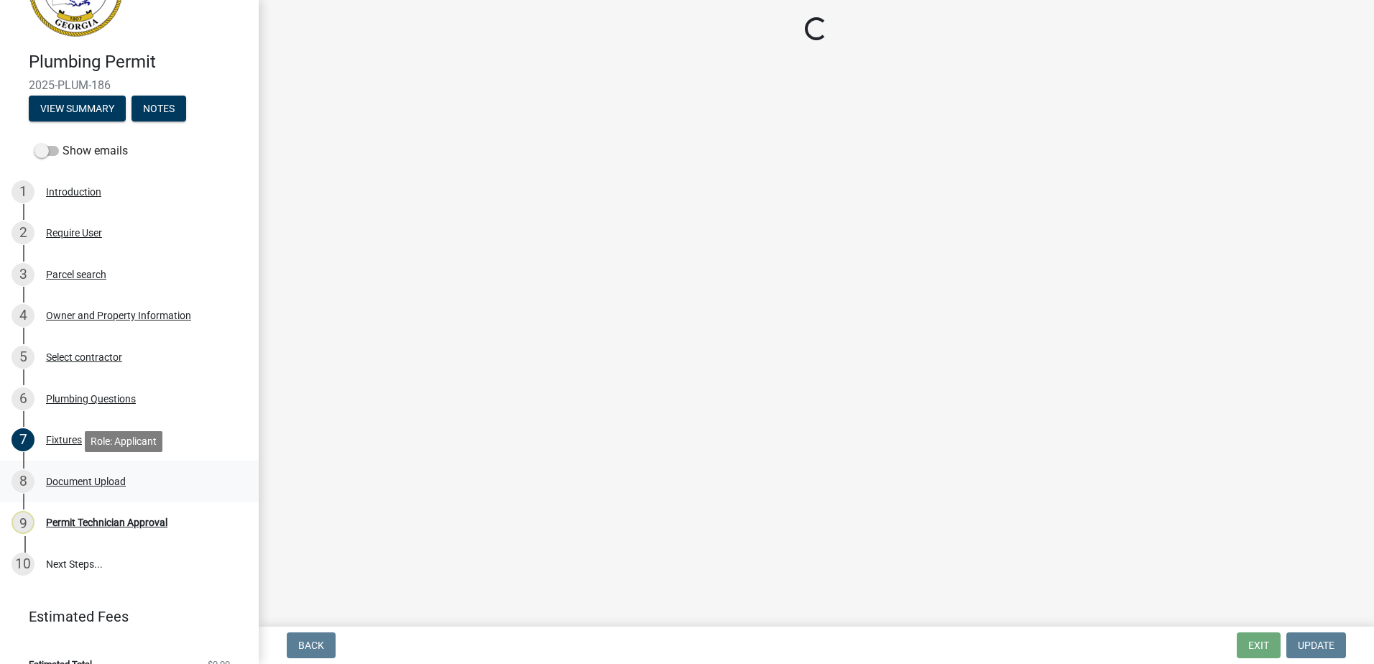
scroll to position [0, 0]
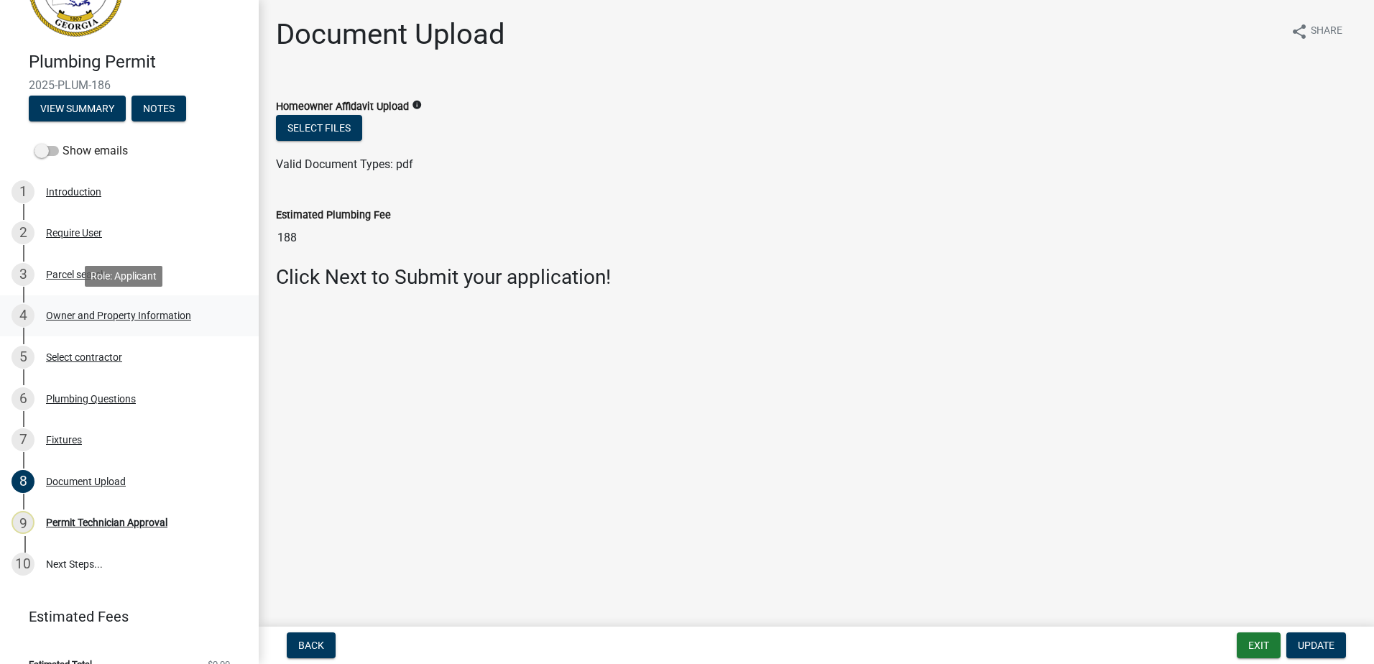
click at [90, 320] on div "Owner and Property Information" at bounding box center [118, 316] width 145 height 10
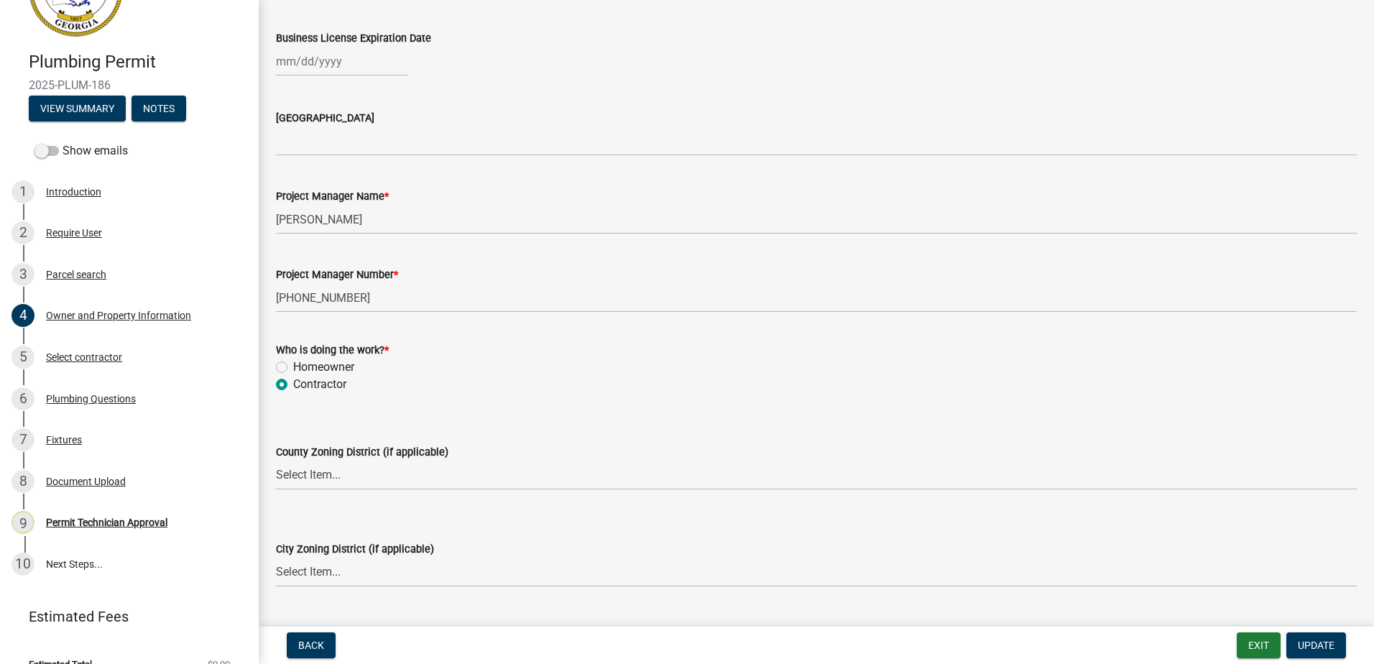
scroll to position [2228, 0]
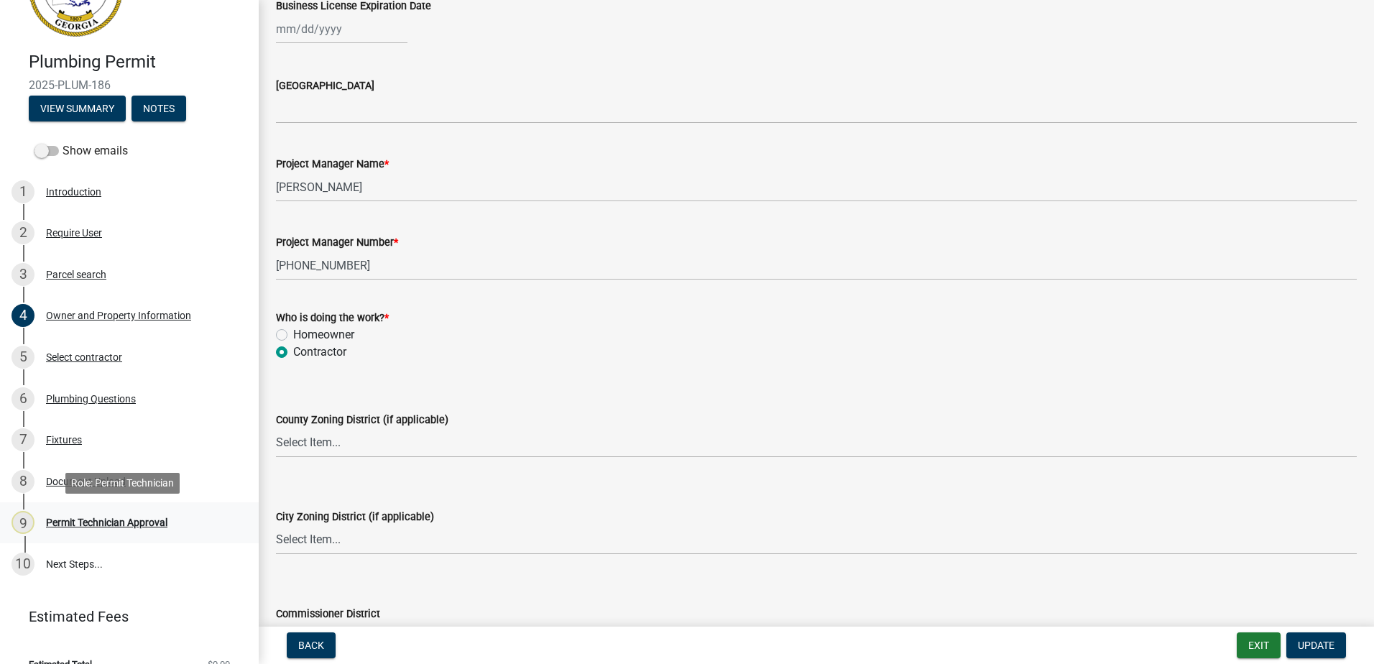
click at [136, 524] on div "Permit Technician Approval" at bounding box center [106, 523] width 121 height 10
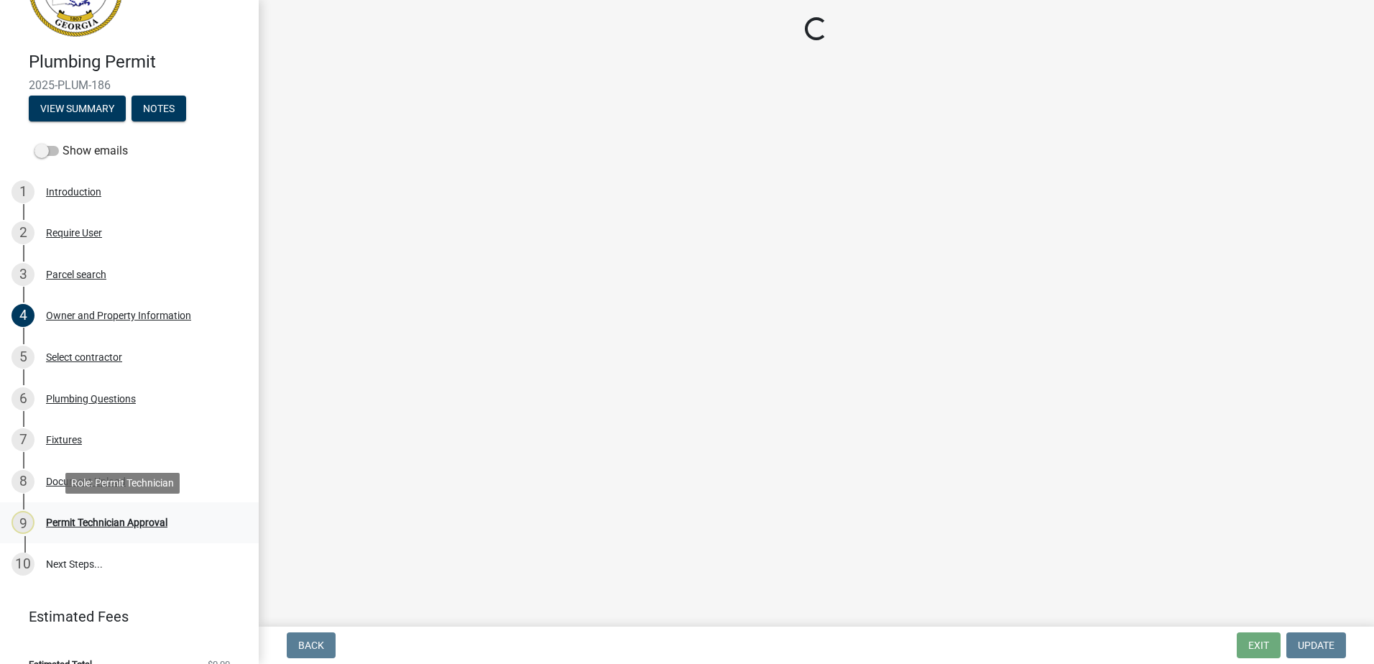
scroll to position [0, 0]
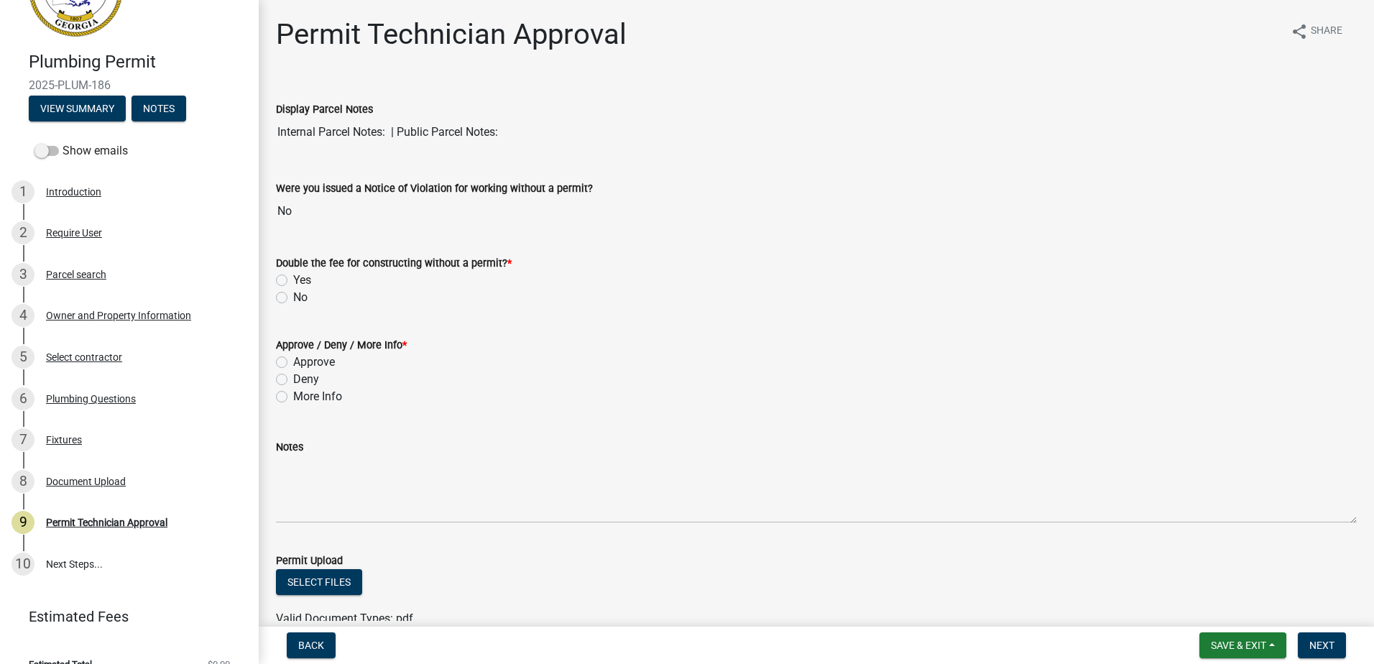
click at [293, 399] on label "More Info" at bounding box center [317, 396] width 49 height 17
click at [293, 397] on input "More Info" at bounding box center [297, 392] width 9 height 9
radio input "true"
click at [282, 304] on div "No" at bounding box center [816, 297] width 1081 height 17
drag, startPoint x: 283, startPoint y: 296, endPoint x: 312, endPoint y: 408, distance: 115.1
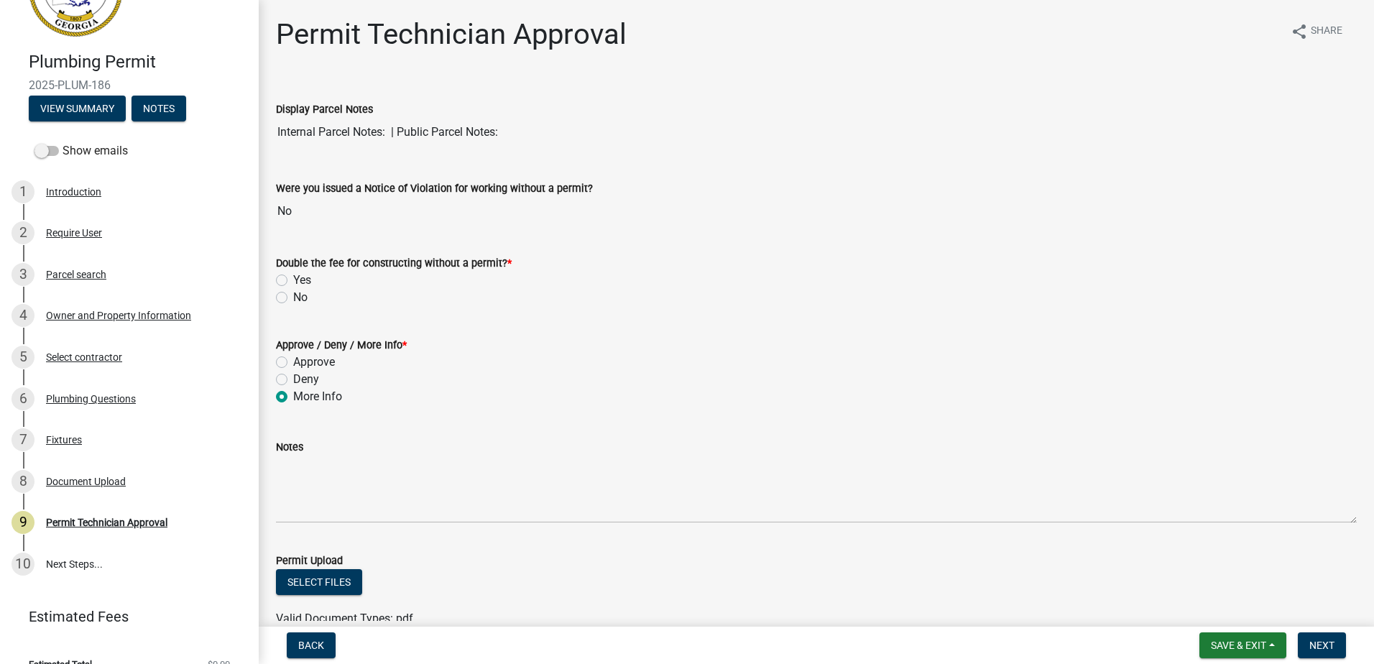
click at [293, 298] on label "No" at bounding box center [300, 297] width 14 height 17
click at [293, 298] on input "No" at bounding box center [297, 293] width 9 height 9
radio input "true"
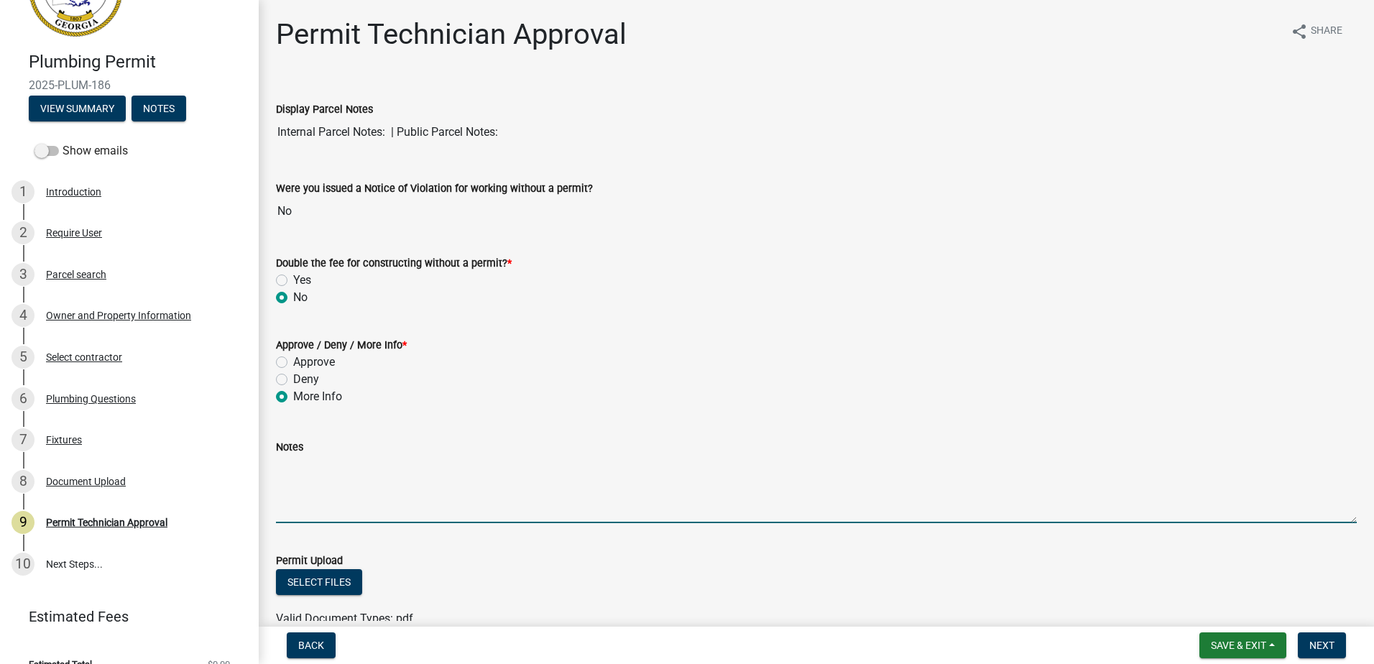
drag, startPoint x: 322, startPoint y: 479, endPoint x: 275, endPoint y: 468, distance: 47.9
click at [310, 478] on textarea "Notes" at bounding box center [816, 490] width 1081 height 68
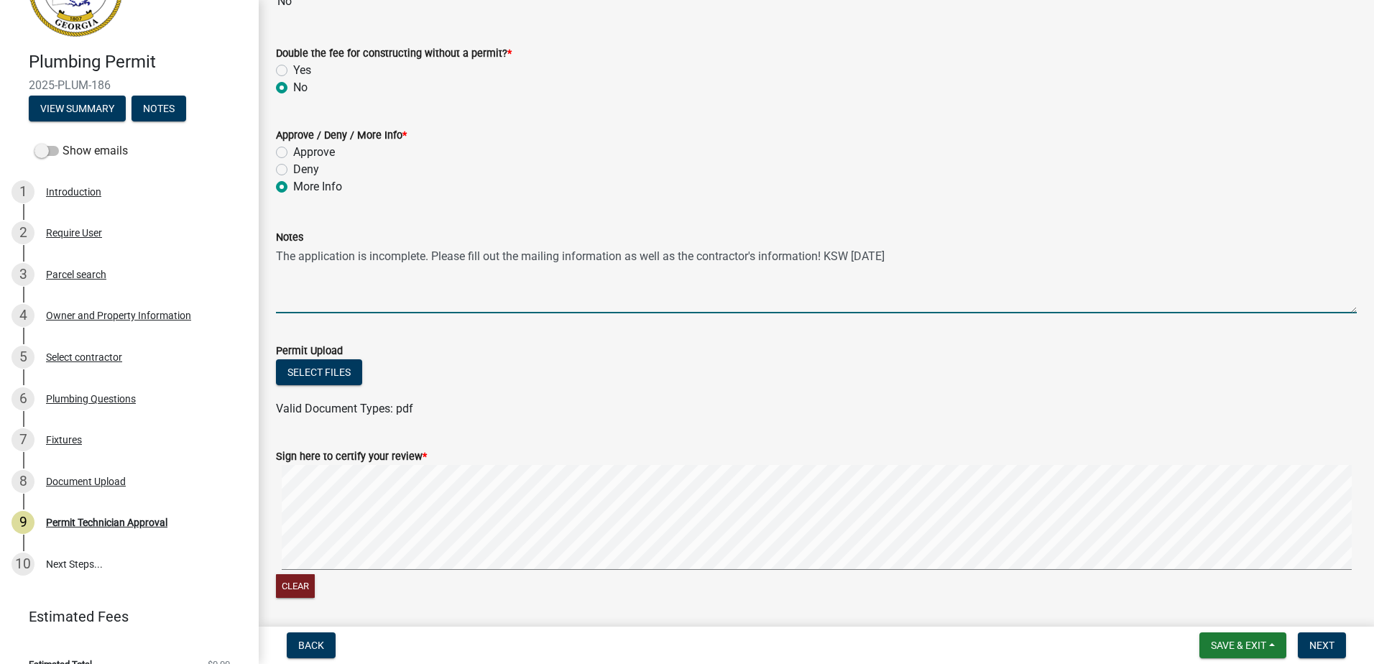
scroll to position [216, 0]
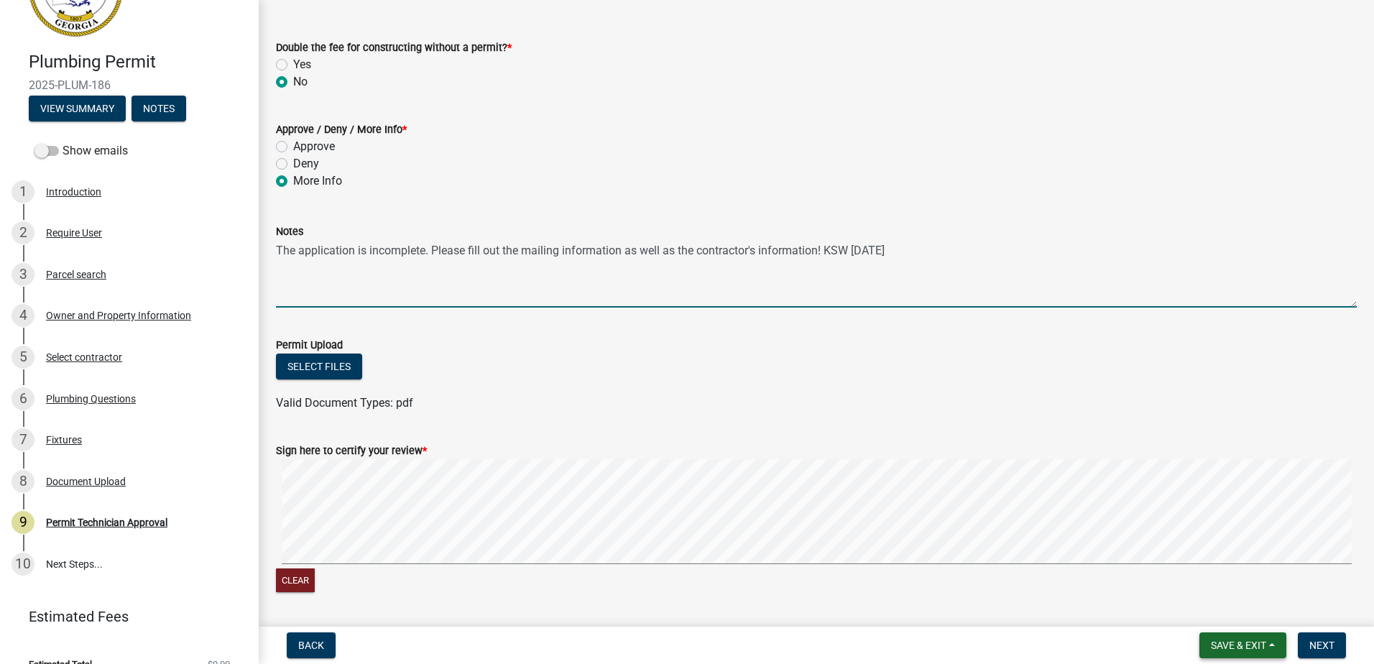
type textarea "The application is incomplete. Please fill out the mailing information as well …"
click at [1226, 651] on span "Save & Exit" at bounding box center [1238, 646] width 55 height 12
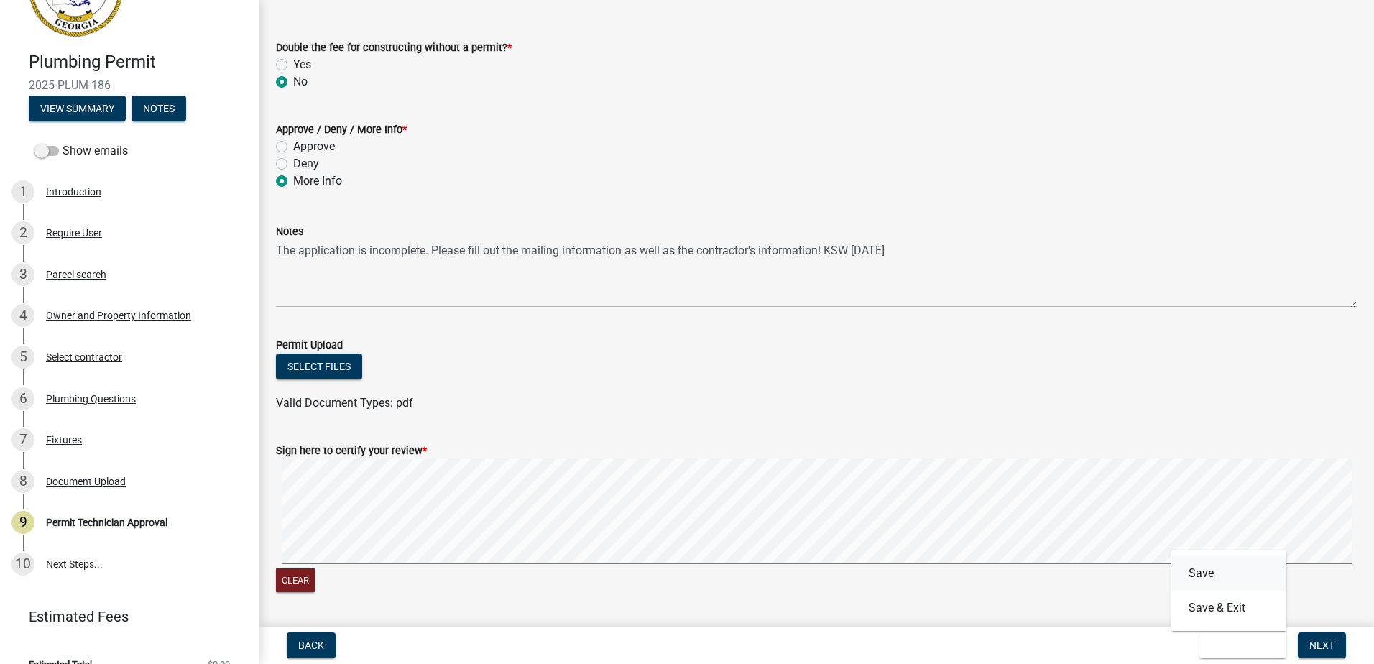
click at [1208, 574] on button "Save" at bounding box center [1229, 573] width 115 height 35
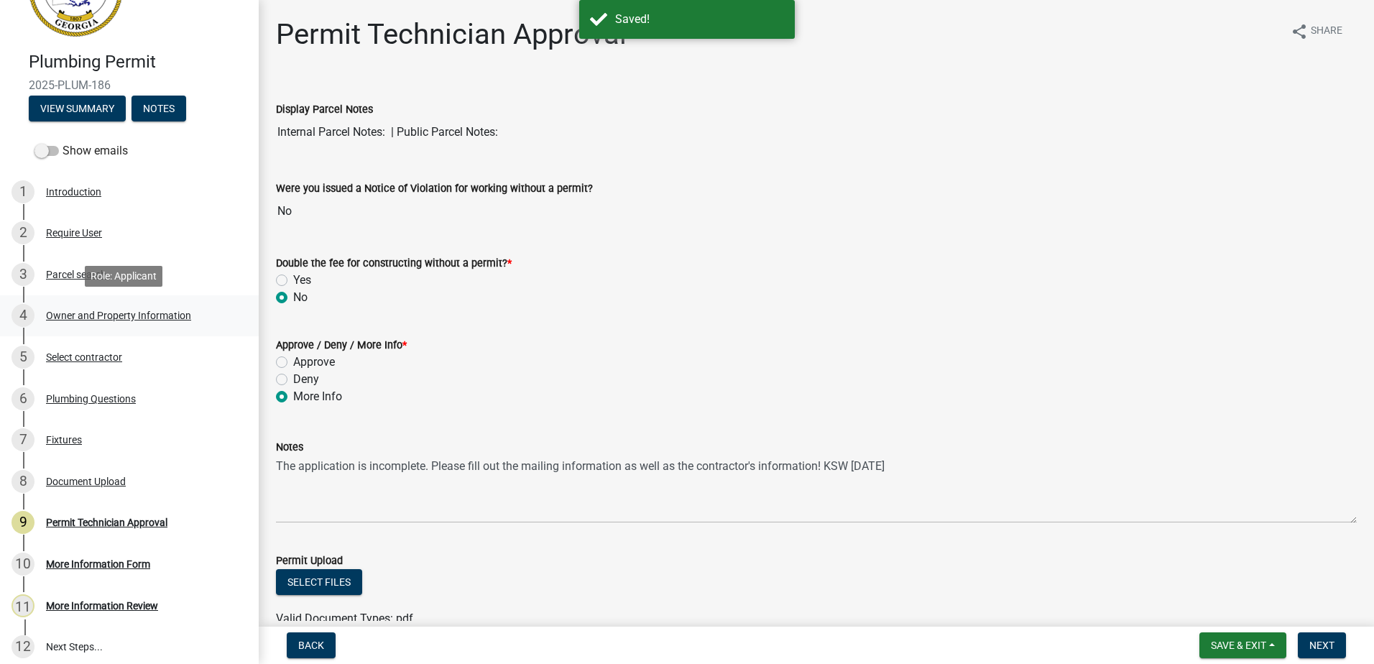
click at [161, 317] on div "Owner and Property Information" at bounding box center [118, 316] width 145 height 10
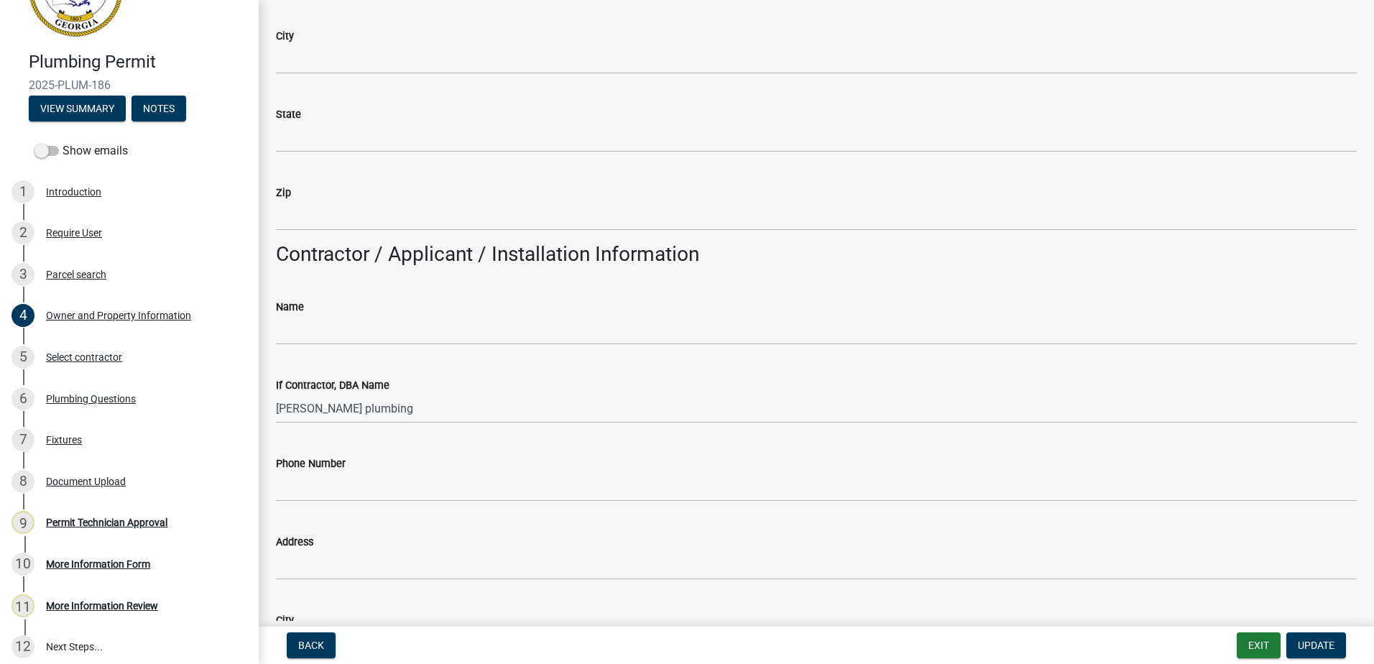
scroll to position [647, 0]
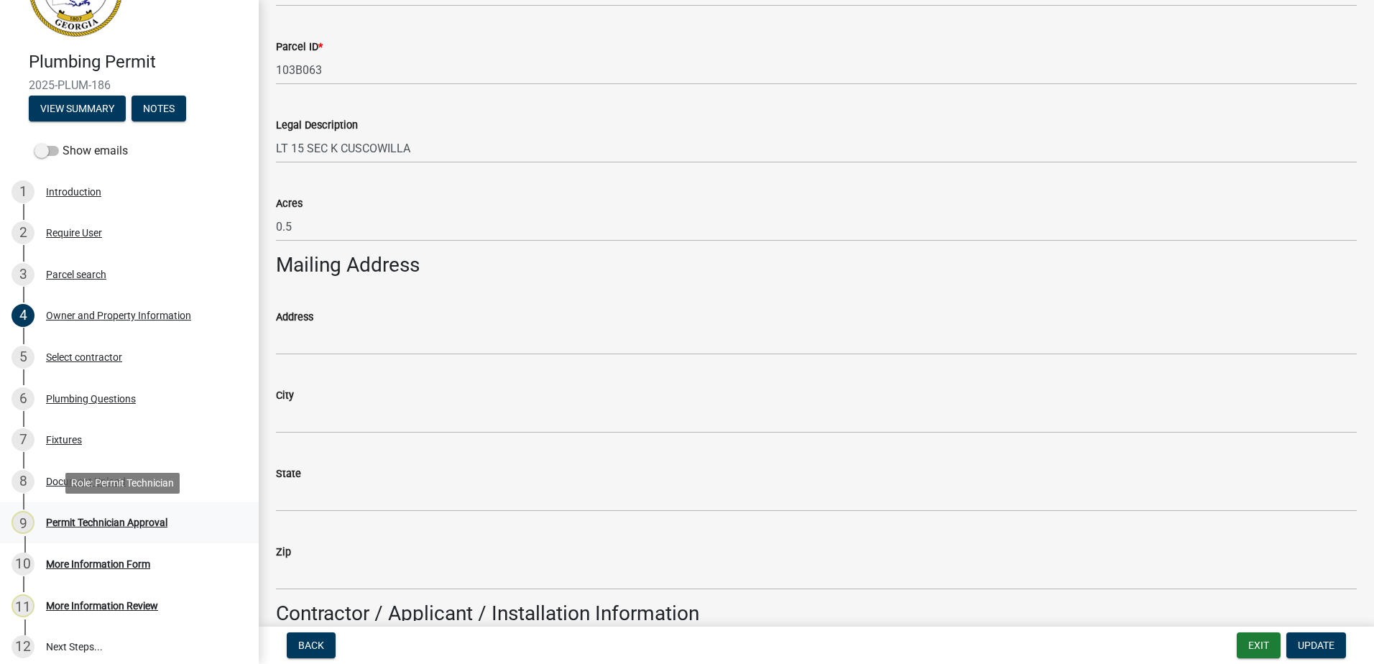
click at [109, 512] on div "9 Permit Technician Approval" at bounding box center [124, 522] width 224 height 23
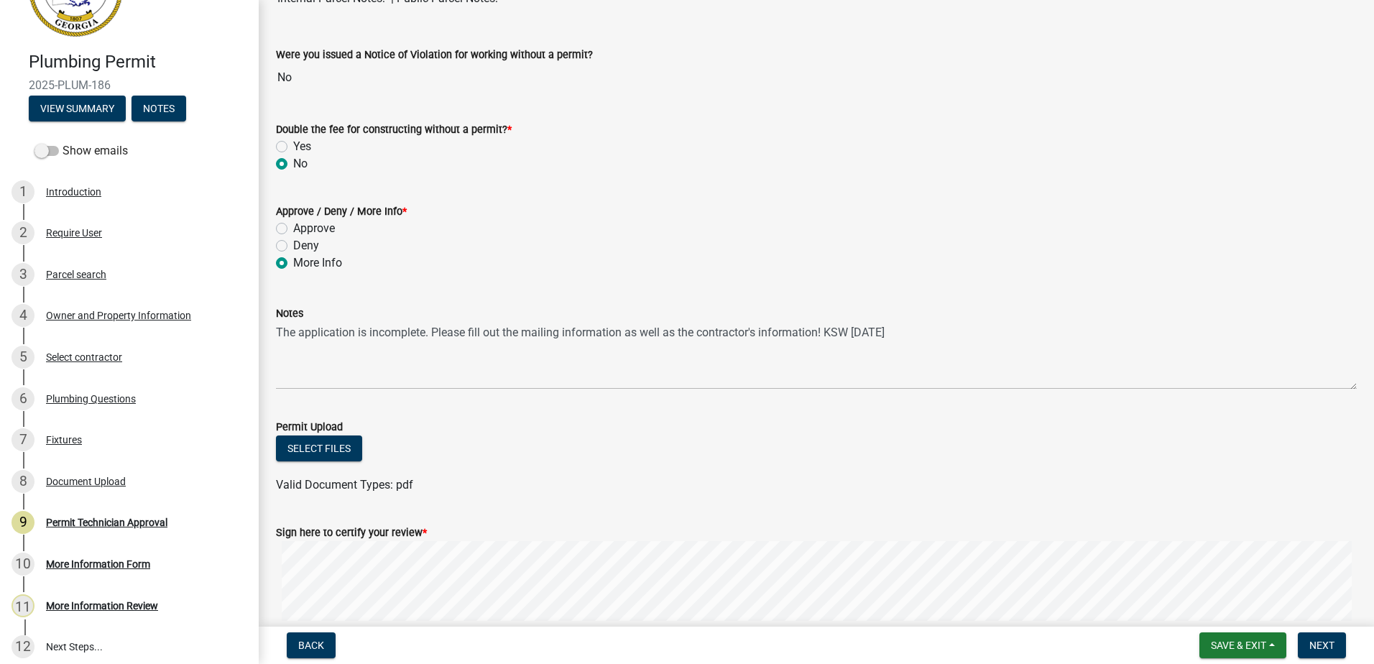
scroll to position [259, 0]
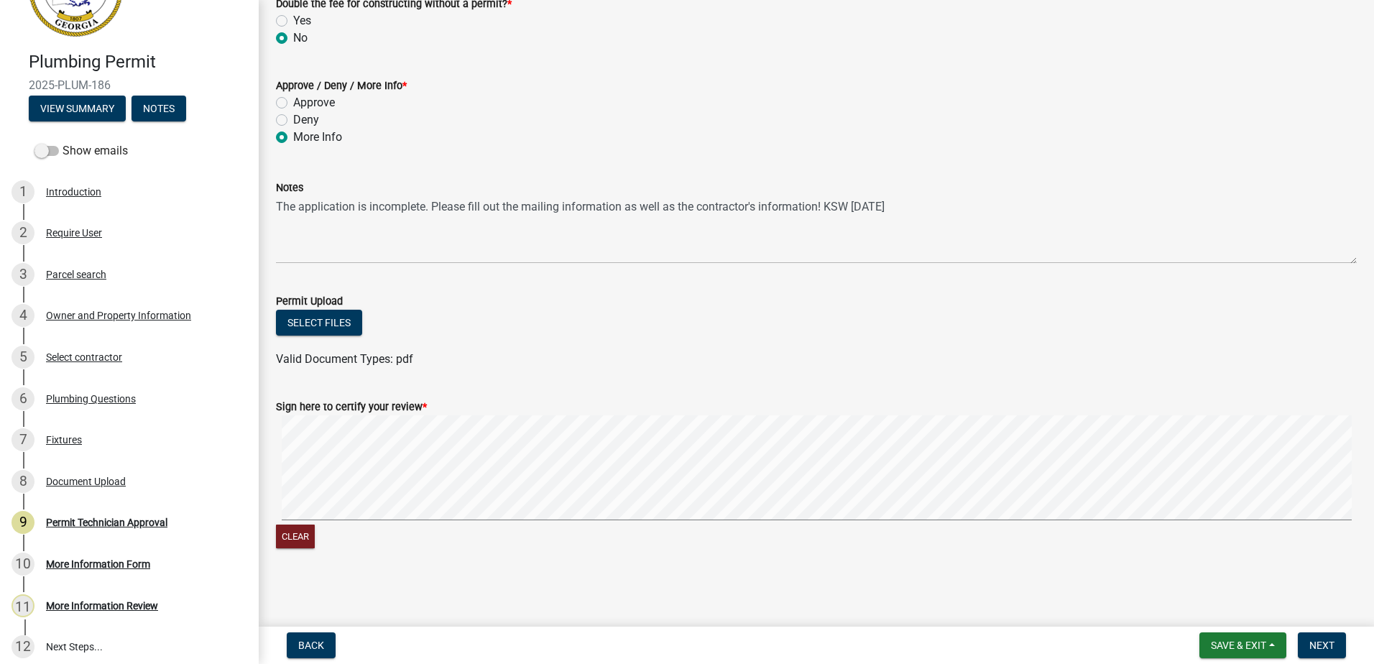
click at [1318, 662] on nav "Back Save & Exit Save Save & Exit Next" at bounding box center [817, 645] width 1116 height 37
click at [1322, 648] on span "Next" at bounding box center [1322, 646] width 25 height 12
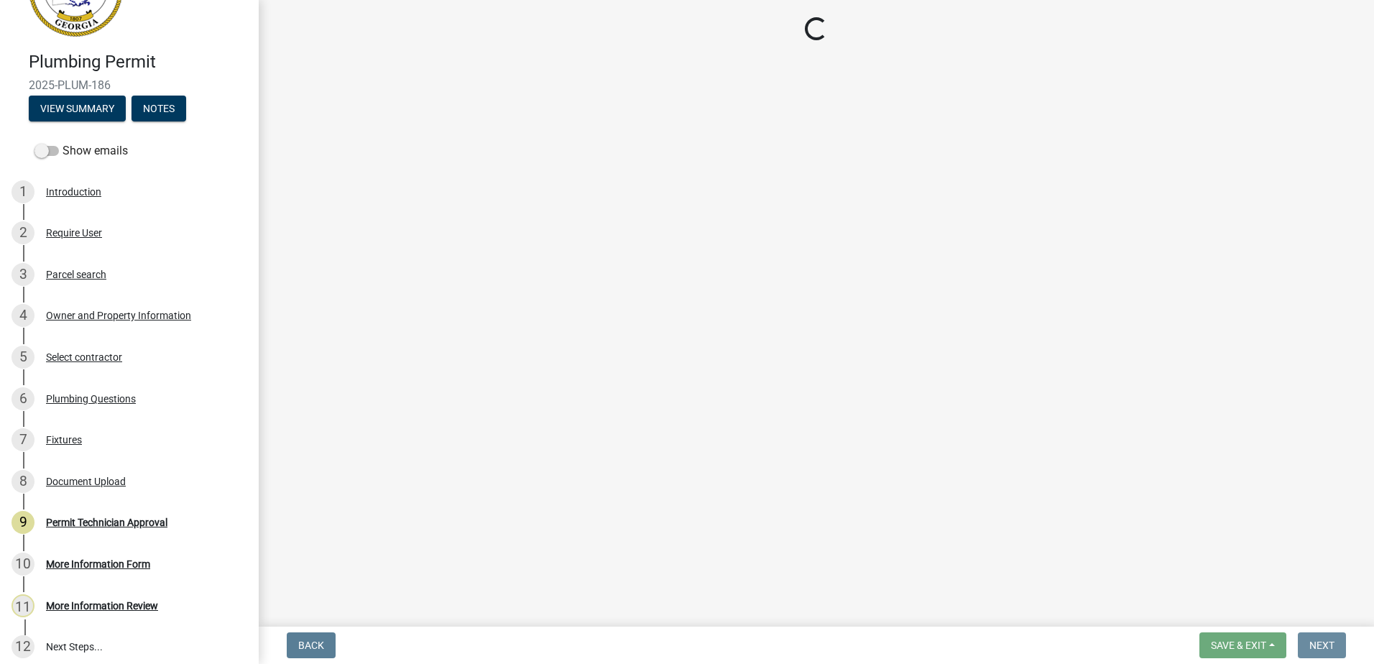
scroll to position [0, 0]
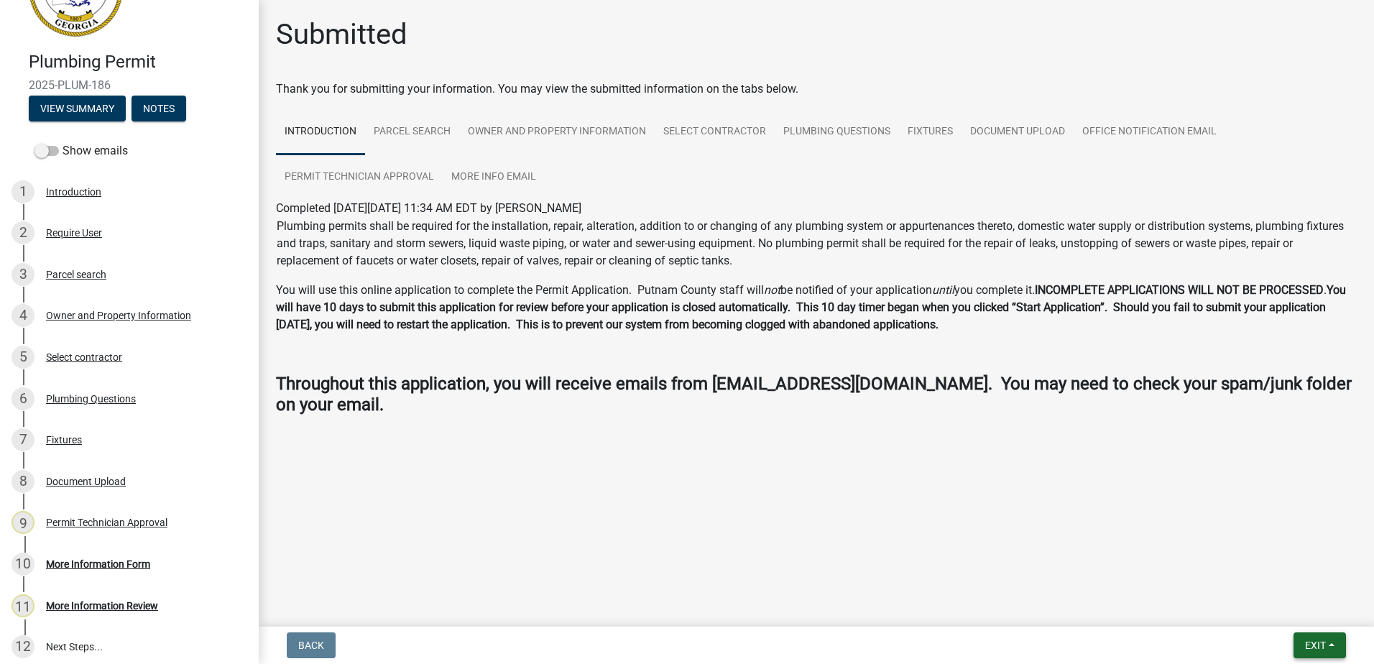
click at [1305, 643] on span "Exit" at bounding box center [1315, 646] width 21 height 12
click at [1285, 615] on button "Save & Exit" at bounding box center [1288, 608] width 115 height 35
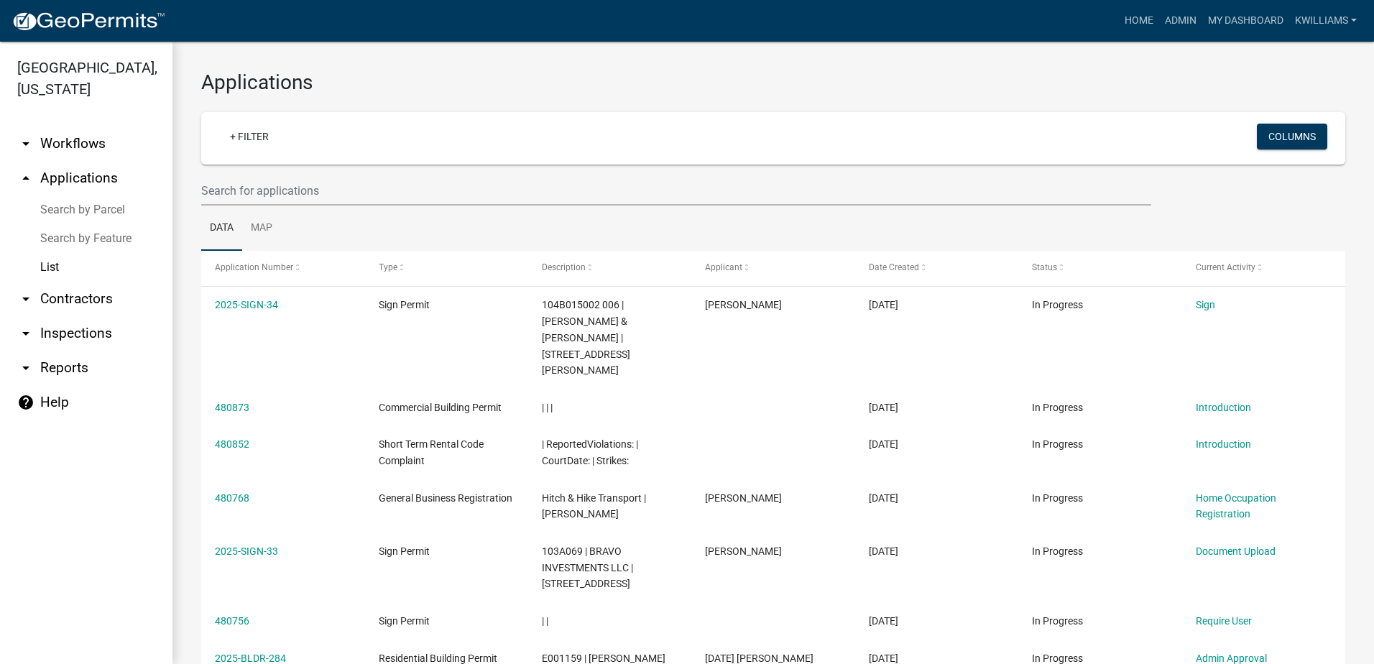
drag, startPoint x: 304, startPoint y: 150, endPoint x: 293, endPoint y: 185, distance: 36.1
click at [295, 182] on wm-filter-builder "+ Filter Columns" at bounding box center [773, 158] width 1144 height 93
click at [292, 188] on input "text" at bounding box center [676, 190] width 950 height 29
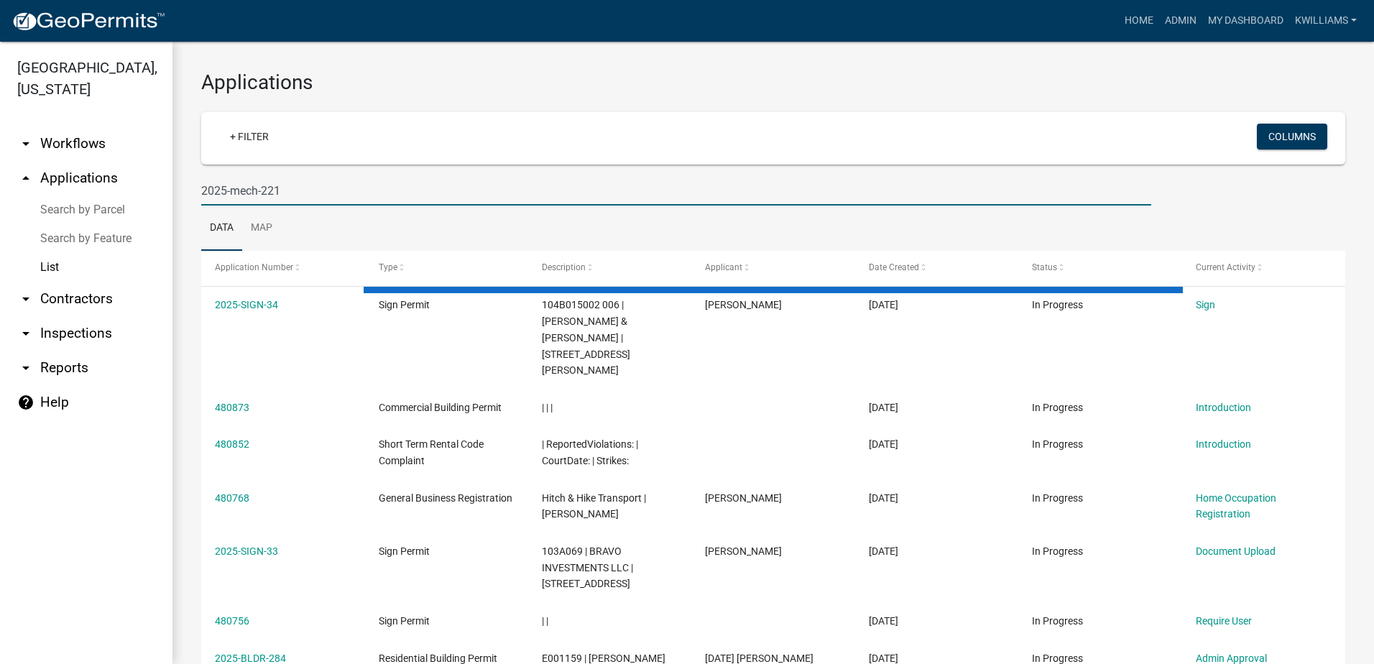
type input "2025-mech-221"
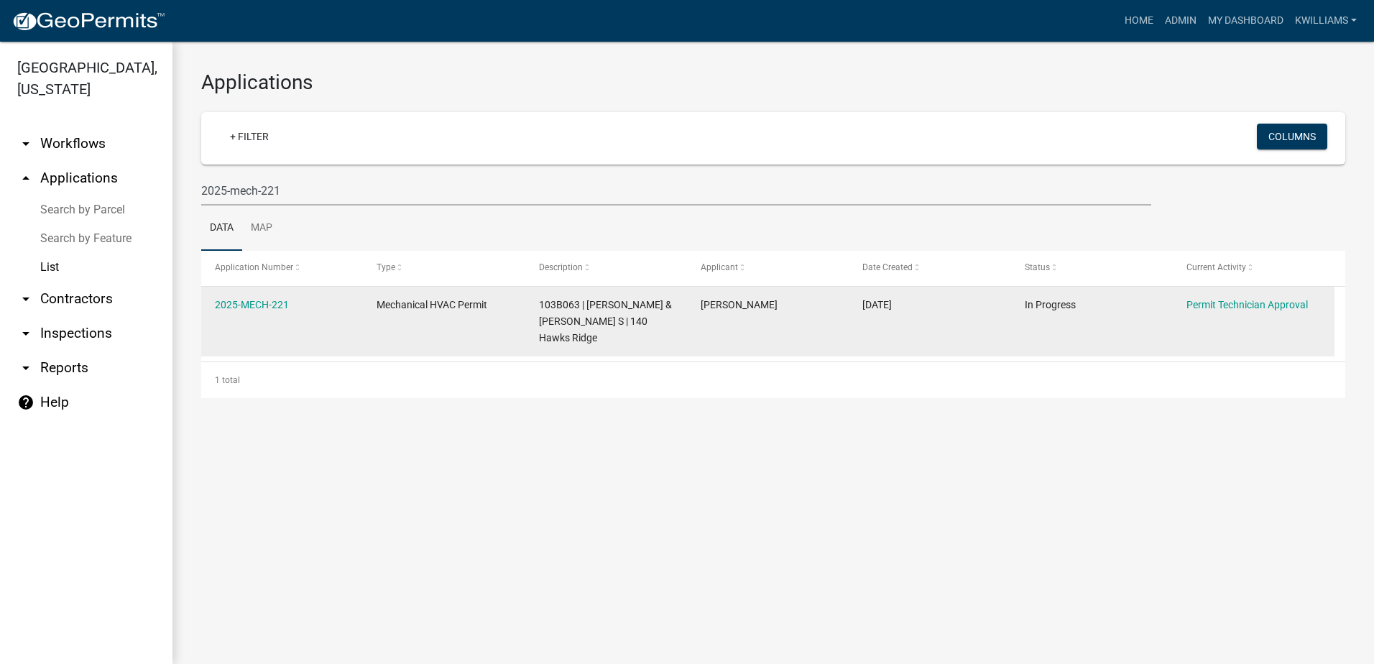
click at [234, 311] on div "2025-MECH-221" at bounding box center [282, 305] width 134 height 17
click at [240, 303] on link "2025-MECH-221" at bounding box center [252, 305] width 74 height 12
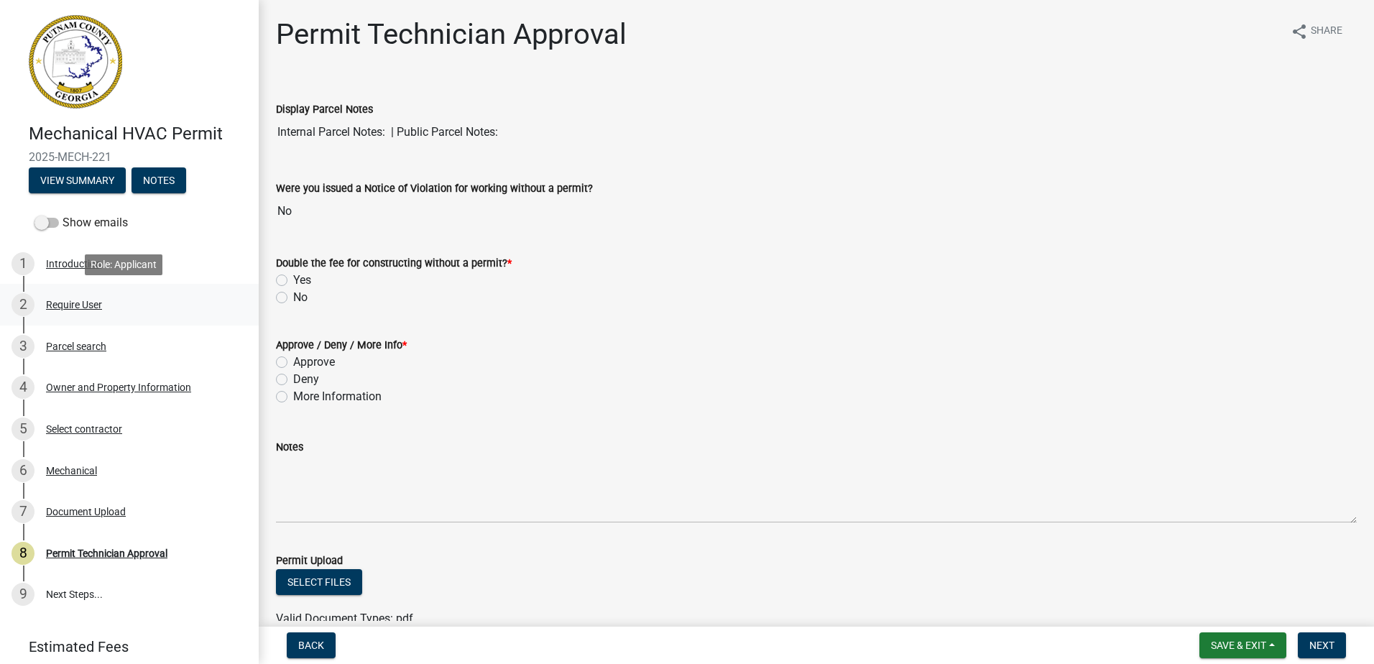
click at [84, 300] on div "Require User" at bounding box center [74, 305] width 56 height 10
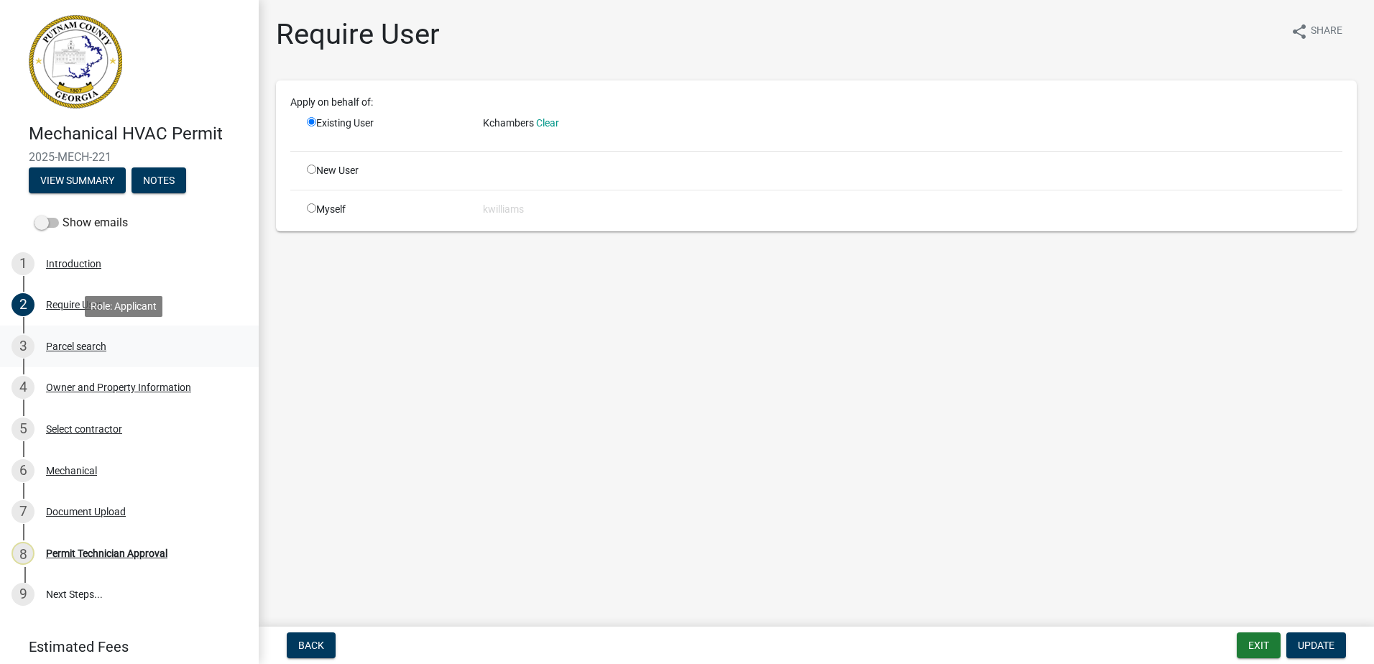
click at [83, 341] on div "Parcel search" at bounding box center [76, 346] width 60 height 10
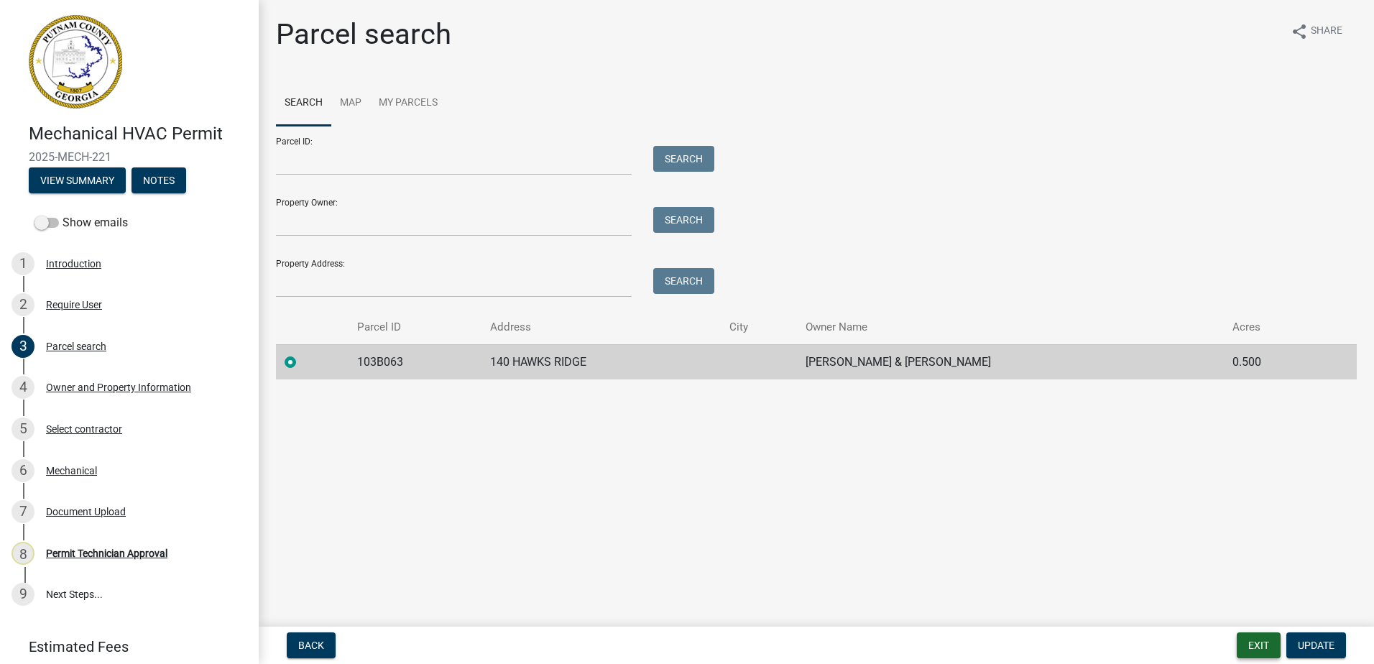
click at [1264, 642] on button "Exit" at bounding box center [1259, 646] width 44 height 26
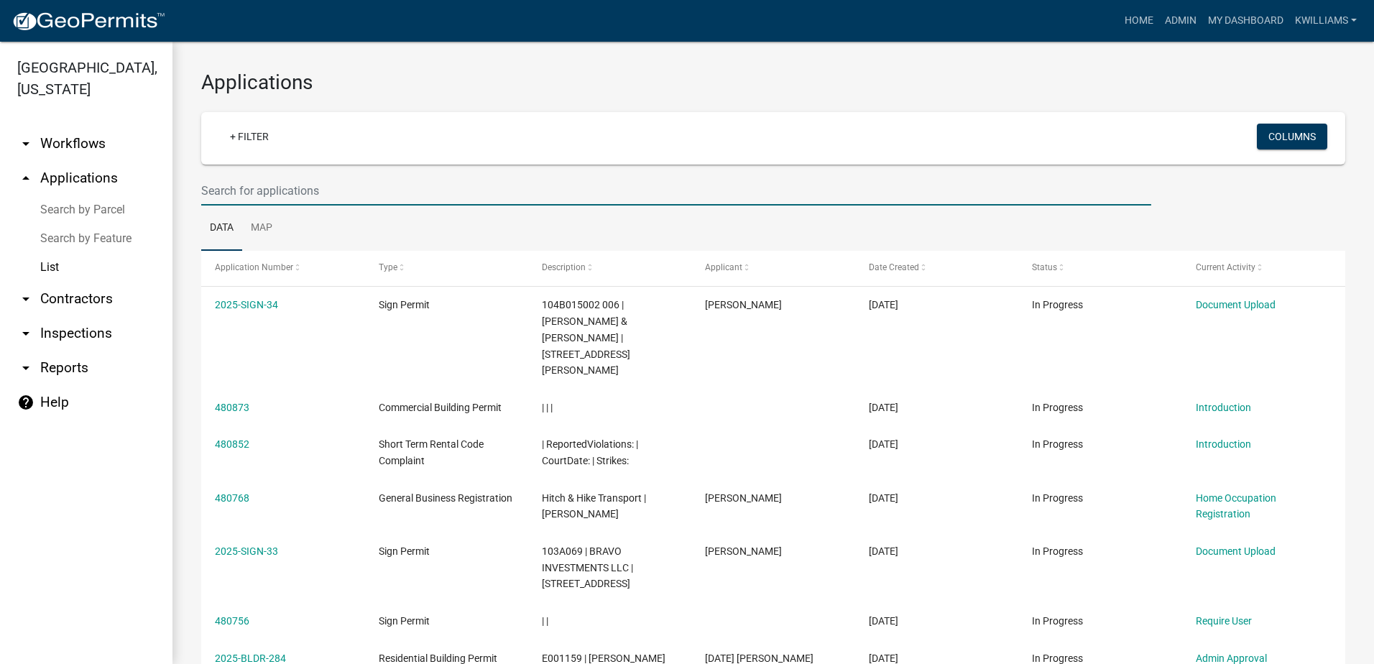
click at [248, 190] on input "text" at bounding box center [676, 190] width 950 height 29
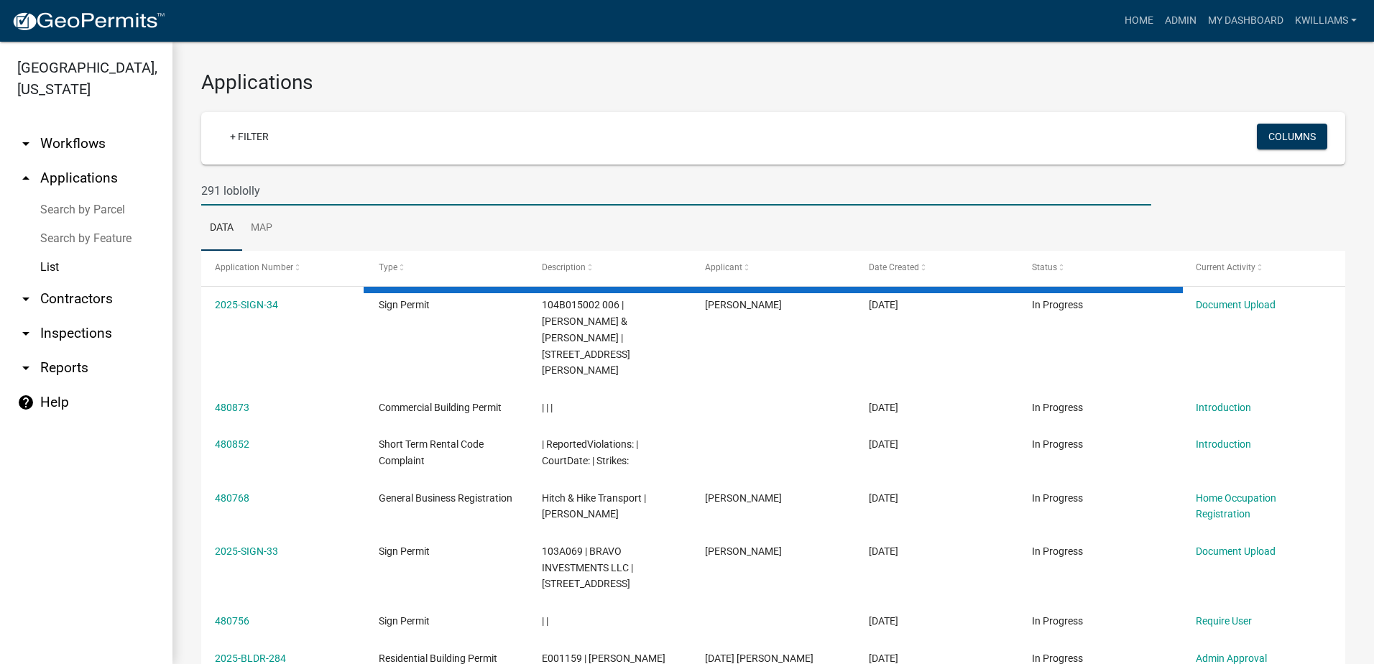
type input "291 loblolly"
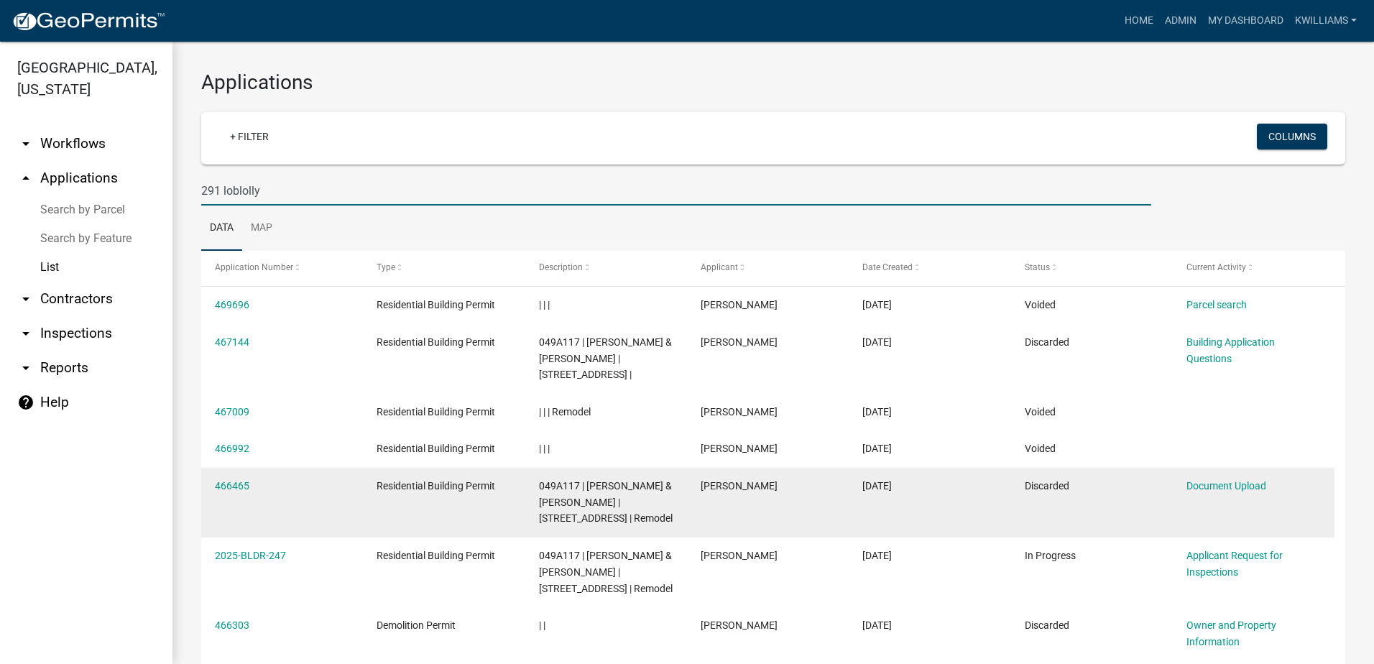
scroll to position [67, 0]
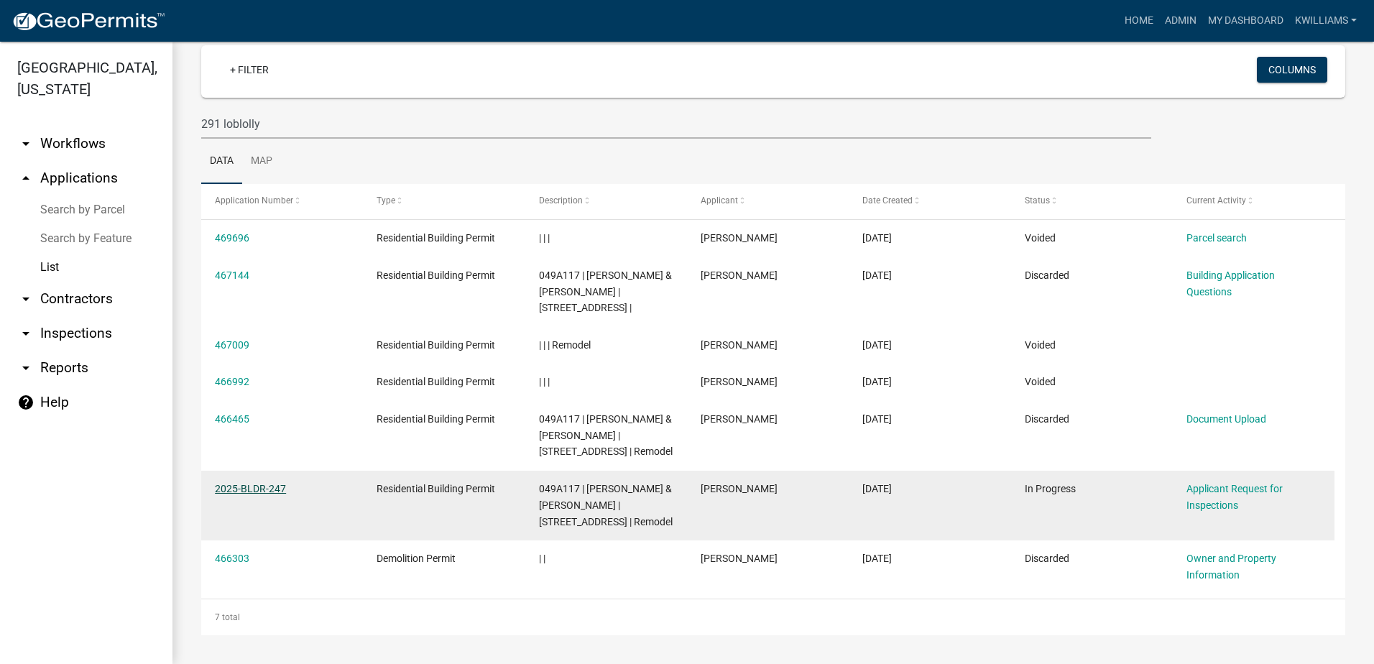
click at [233, 487] on link "2025-BLDR-247" at bounding box center [250, 489] width 71 height 12
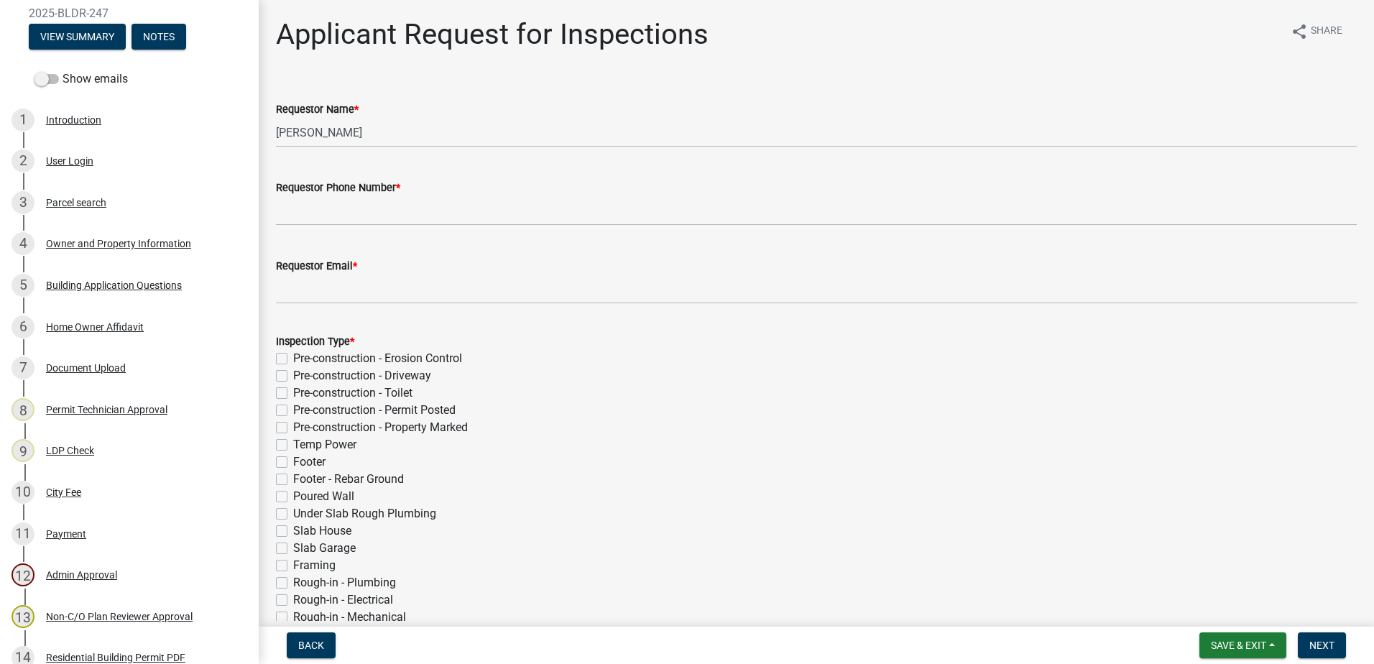
click at [293, 357] on label "Pre-construction - Erosion Control" at bounding box center [377, 358] width 169 height 17
click at [293, 357] on input "Pre-construction - Erosion Control" at bounding box center [297, 354] width 9 height 9
checkbox input "true"
checkbox input "false"
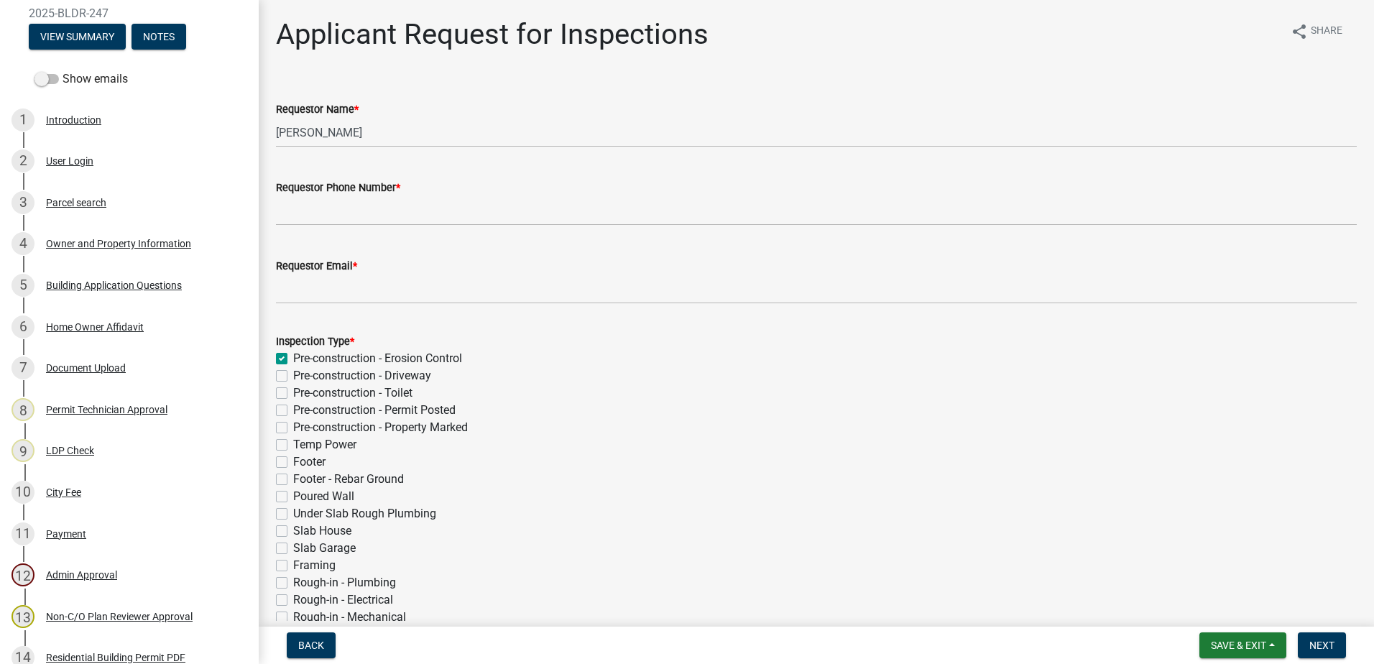
checkbox input "false"
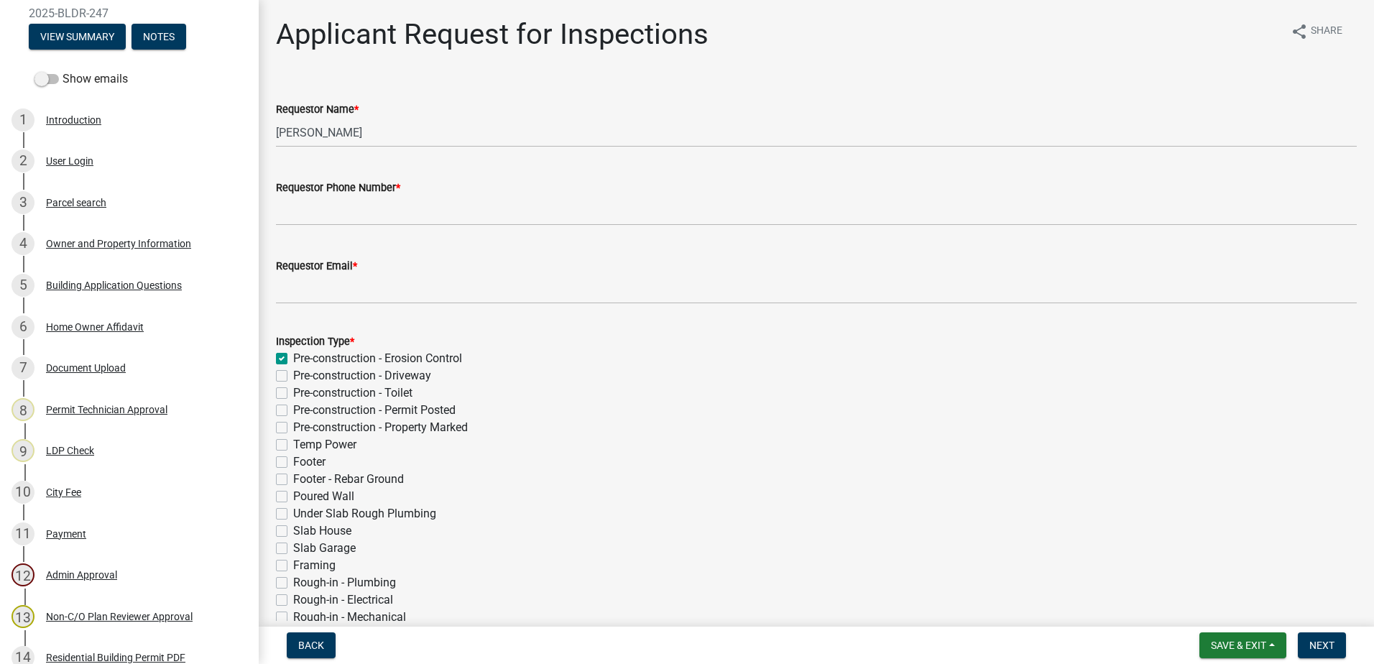
checkbox input "false"
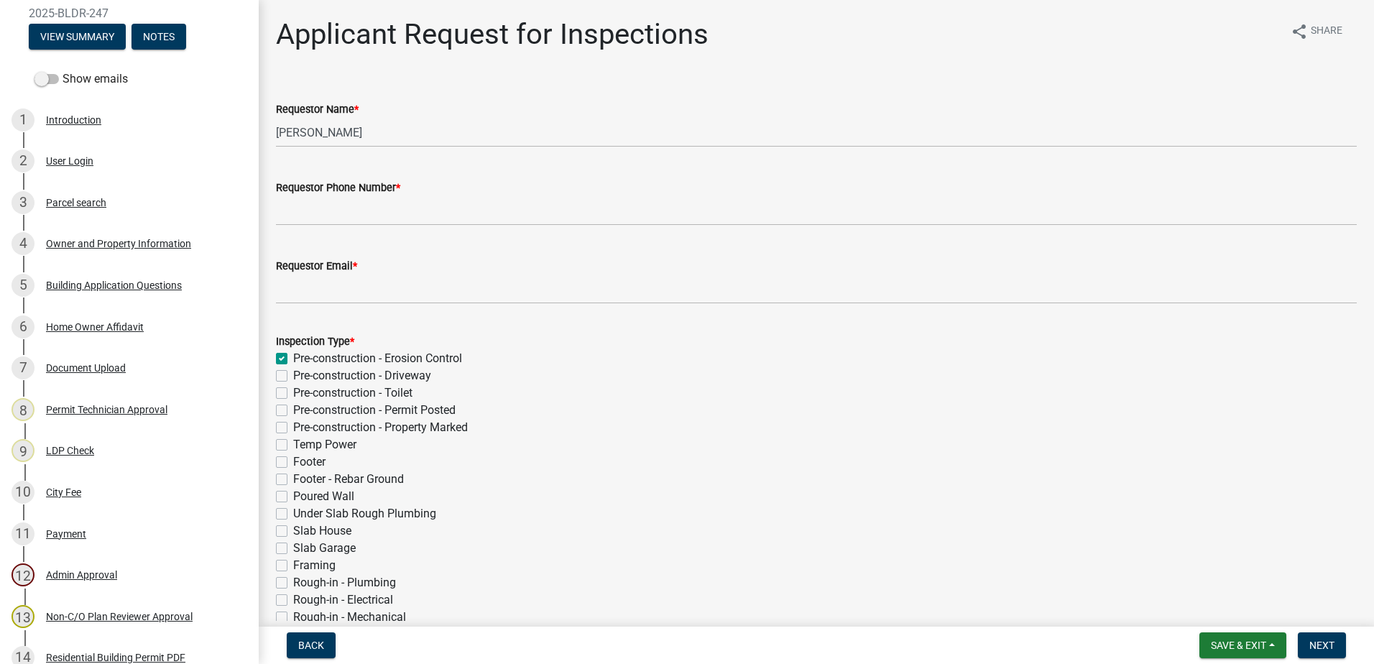
checkbox input "false"
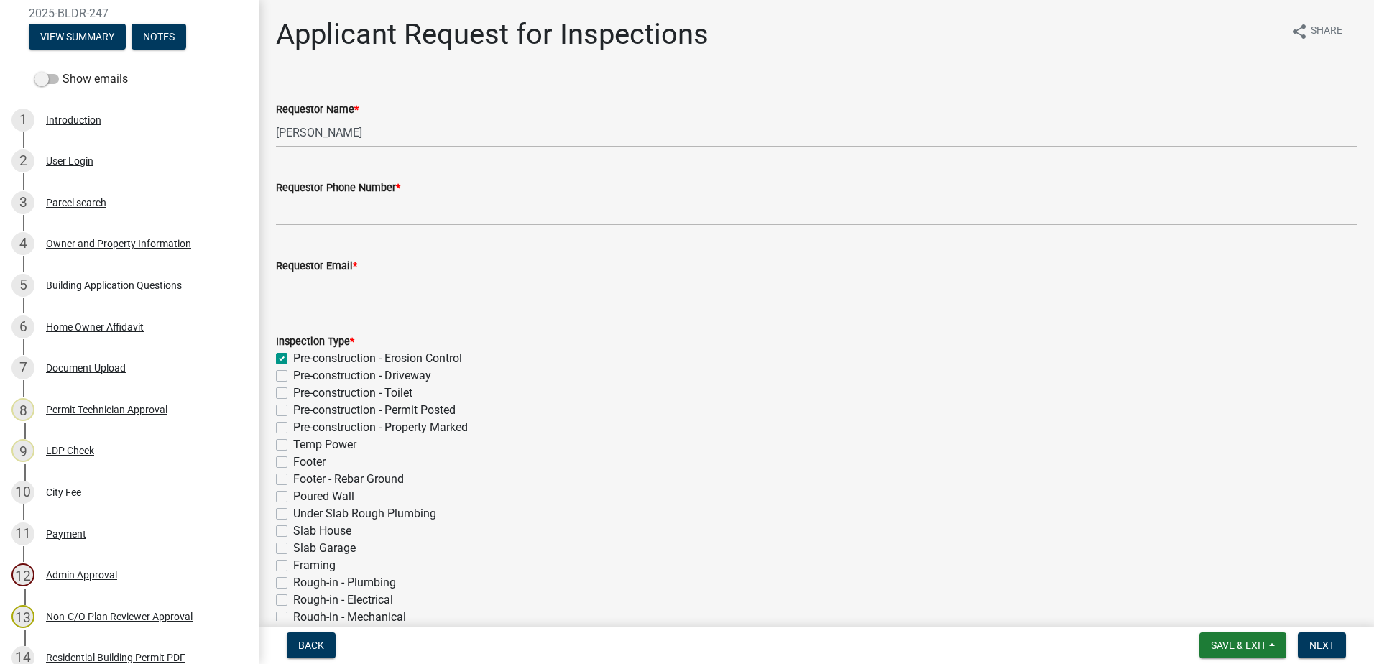
checkbox input "false"
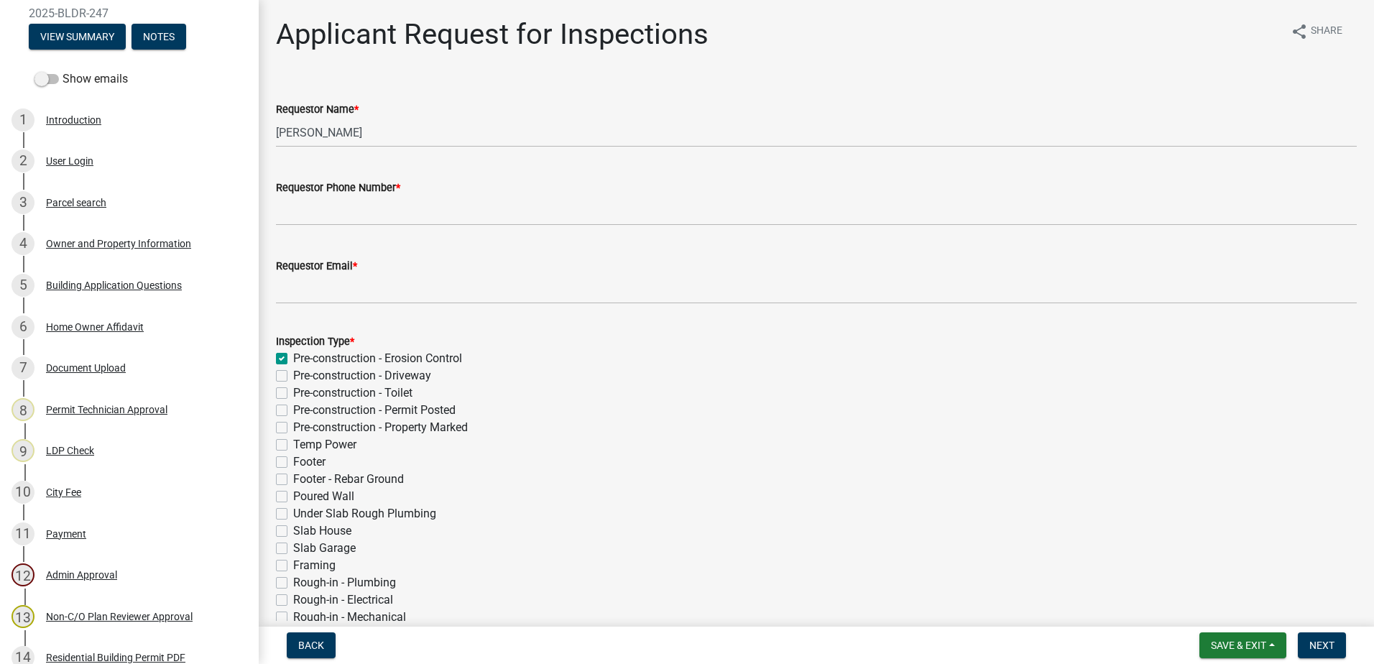
checkbox input "false"
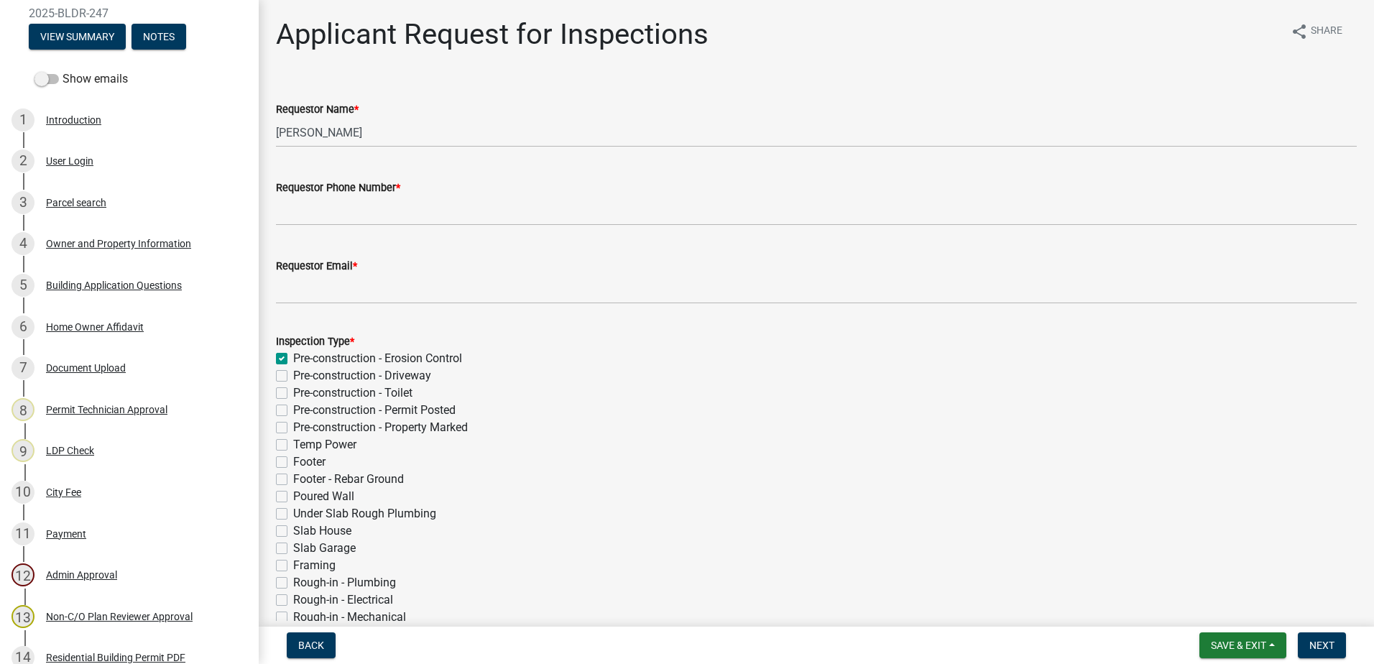
click at [288, 379] on div "Pre-construction - Driveway" at bounding box center [816, 375] width 1081 height 17
click at [293, 376] on label "Pre-construction - Driveway" at bounding box center [362, 375] width 138 height 17
click at [293, 376] on input "Pre-construction - Driveway" at bounding box center [297, 371] width 9 height 9
checkbox input "true"
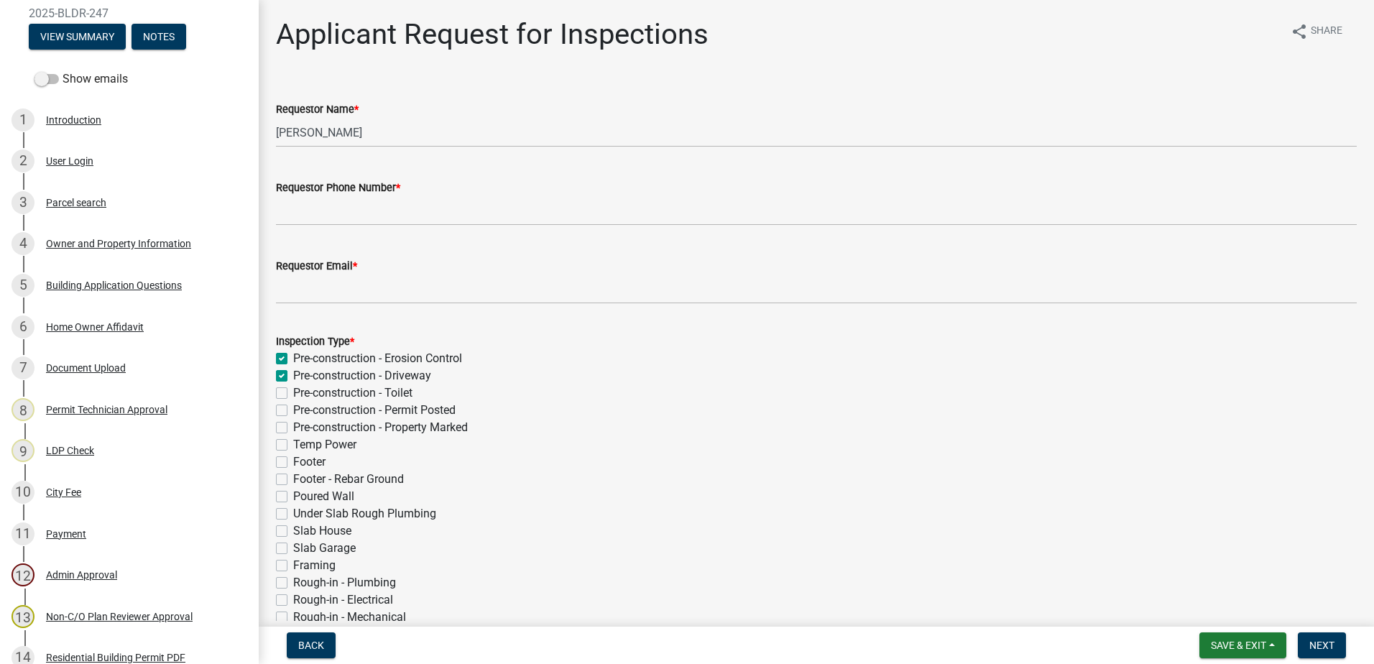
checkbox input "true"
checkbox input "false"
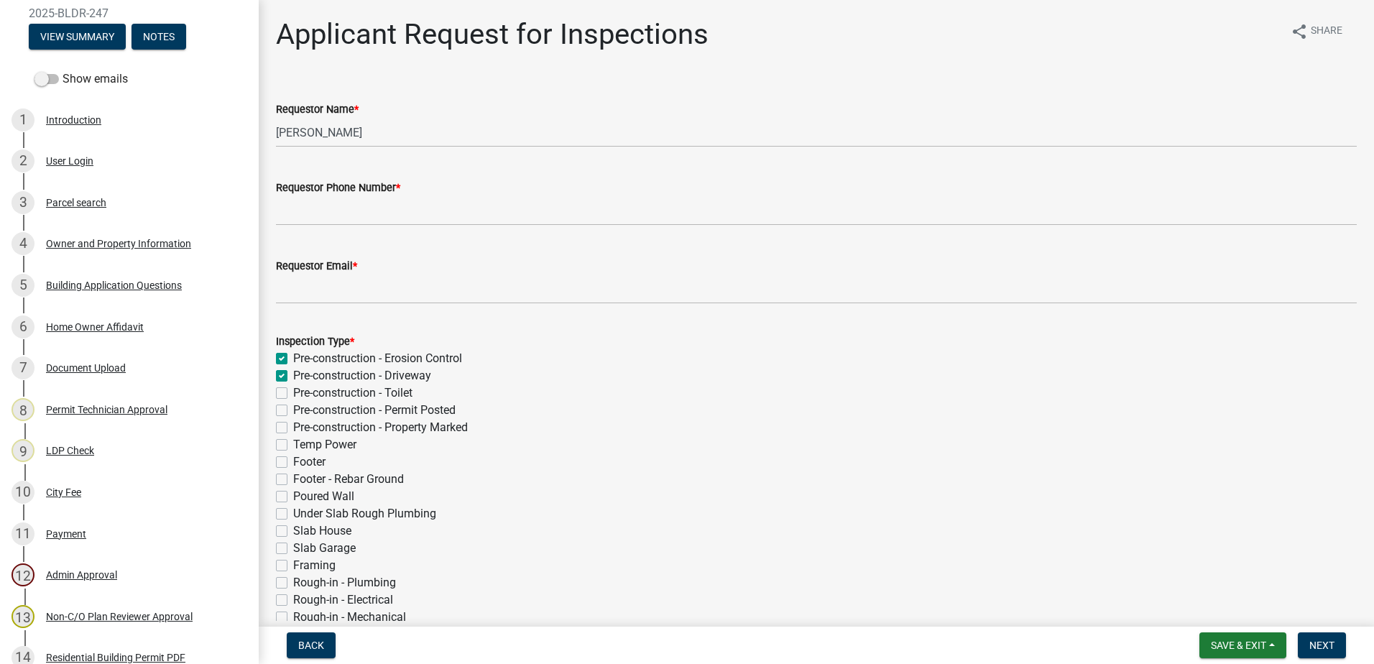
checkbox input "false"
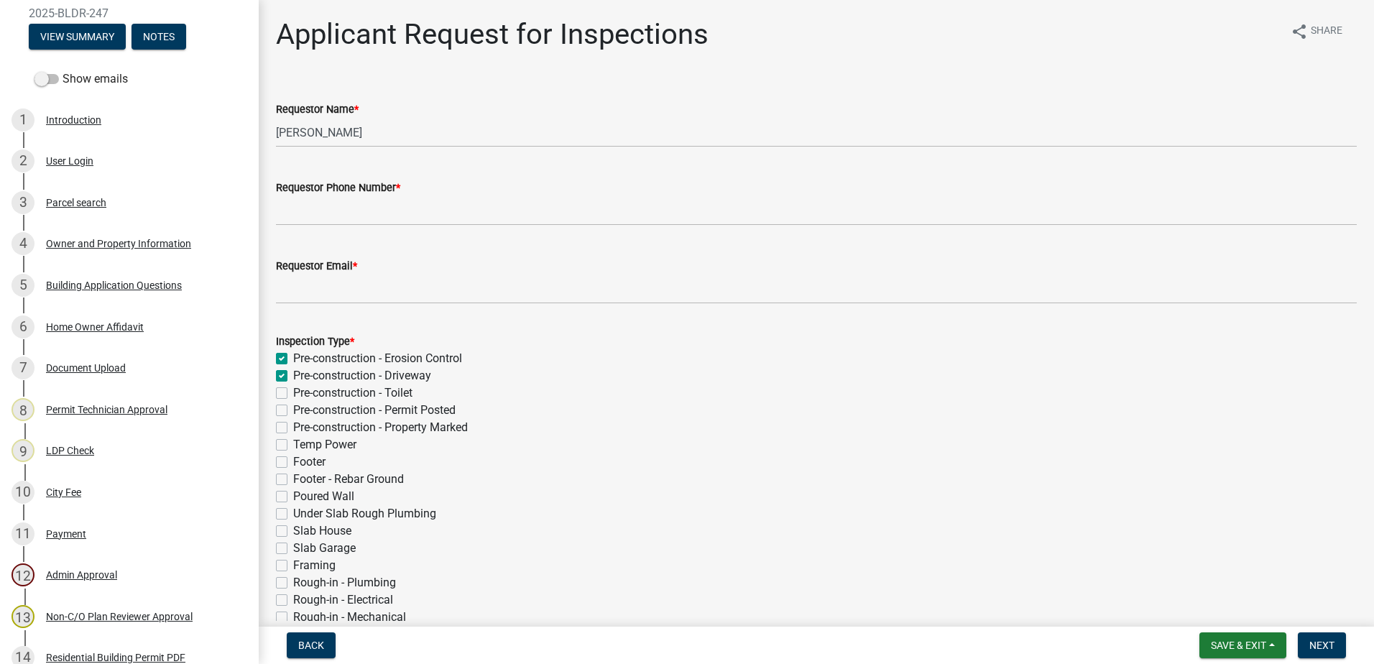
checkbox input "false"
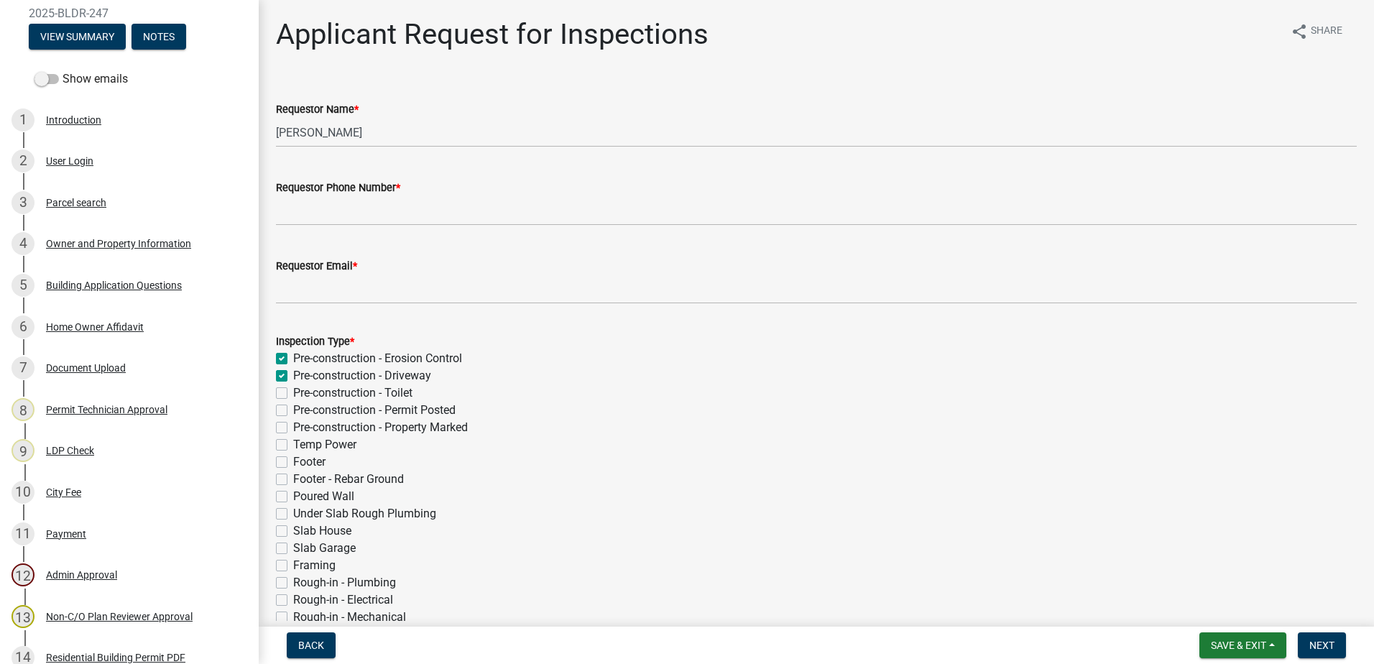
checkbox input "false"
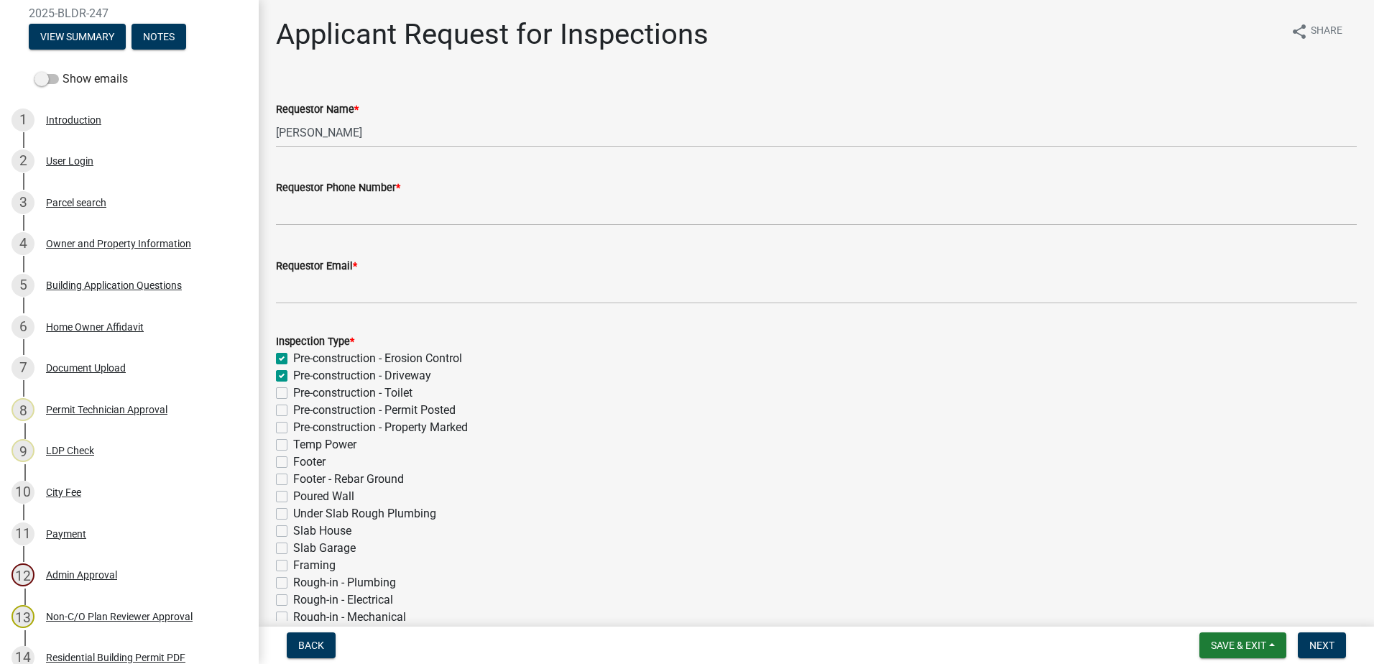
checkbox input "false"
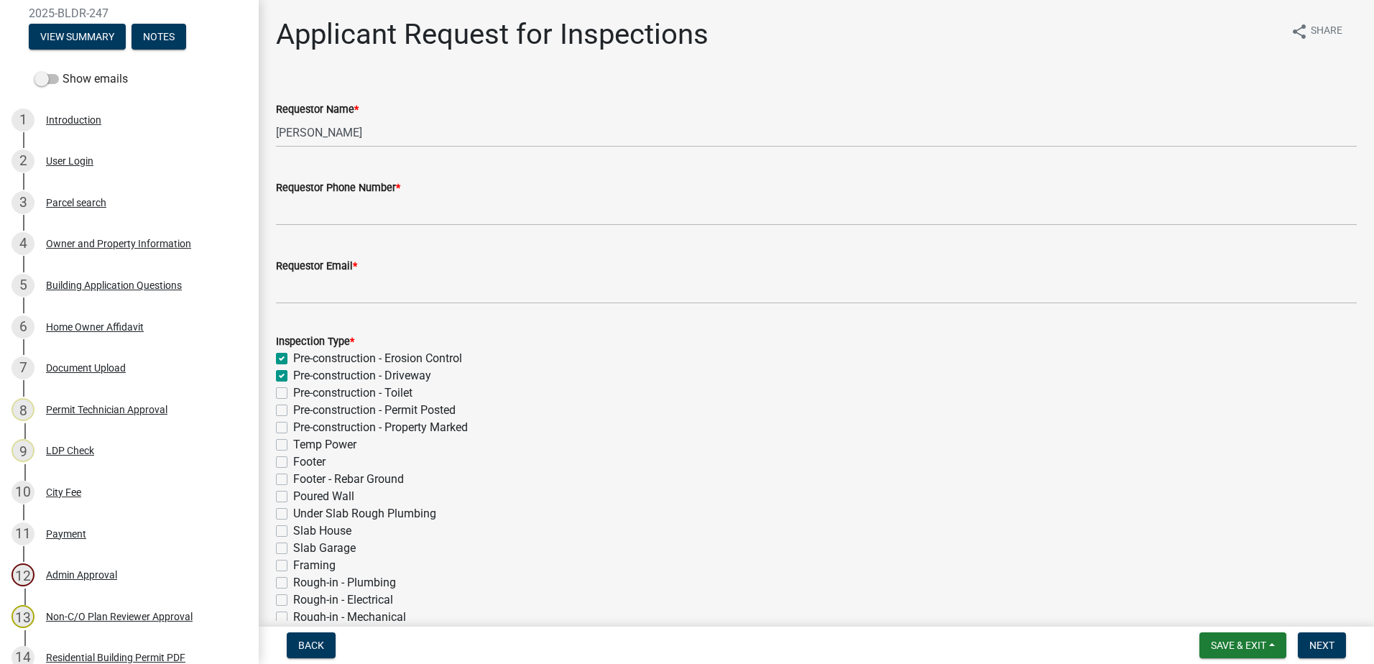
checkbox input "false"
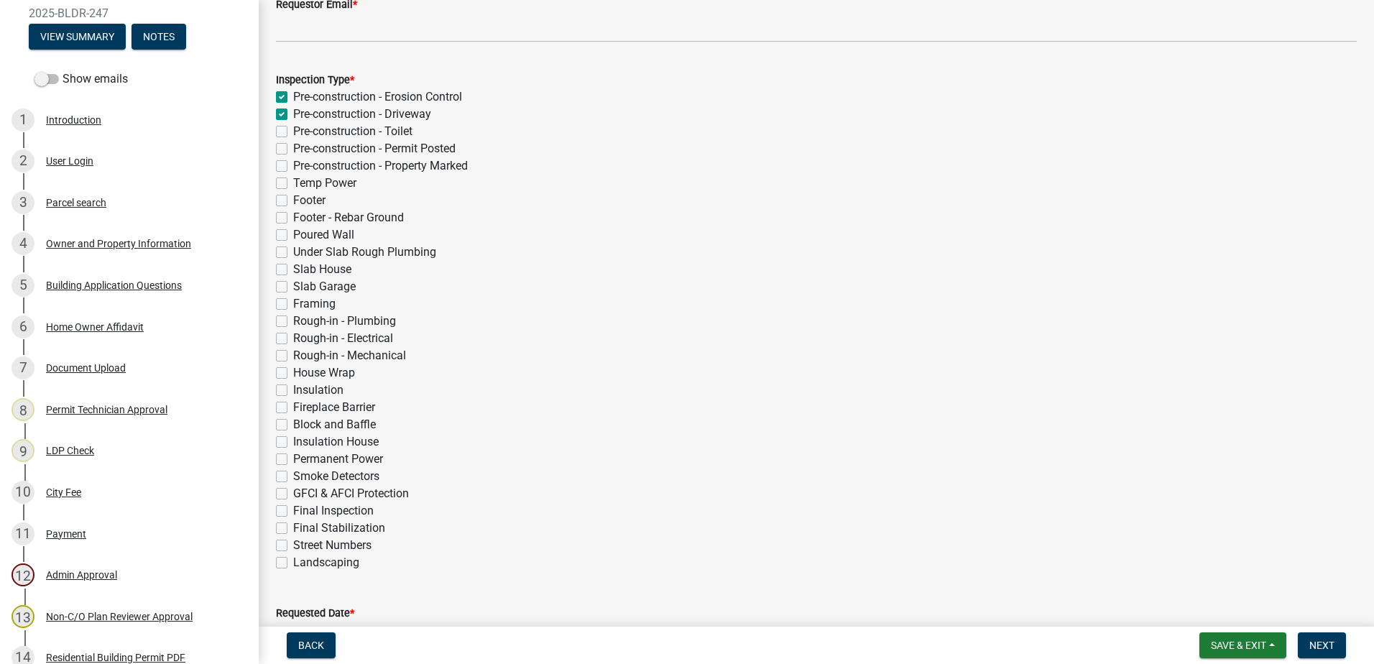
scroll to position [288, 0]
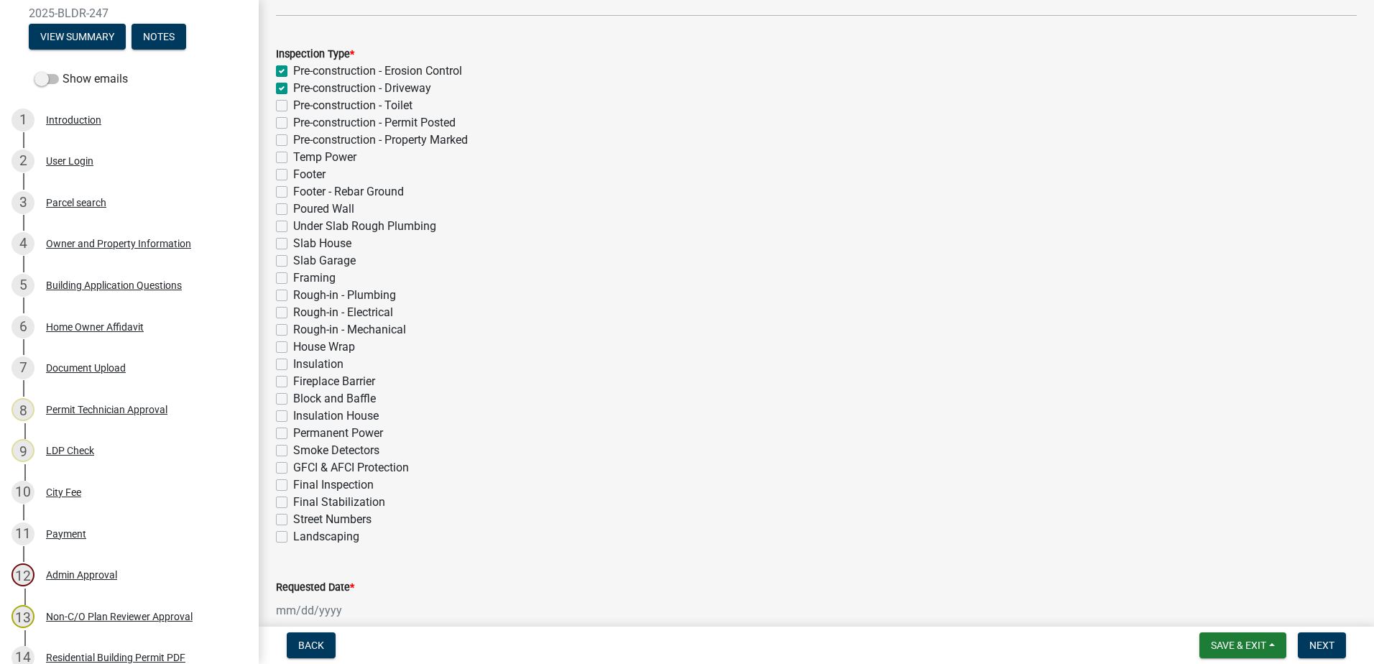
click at [293, 86] on label "Pre-construction - Driveway" at bounding box center [362, 88] width 138 height 17
click at [293, 86] on input "Pre-construction - Driveway" at bounding box center [297, 84] width 9 height 9
checkbox input "false"
checkbox input "true"
checkbox input "false"
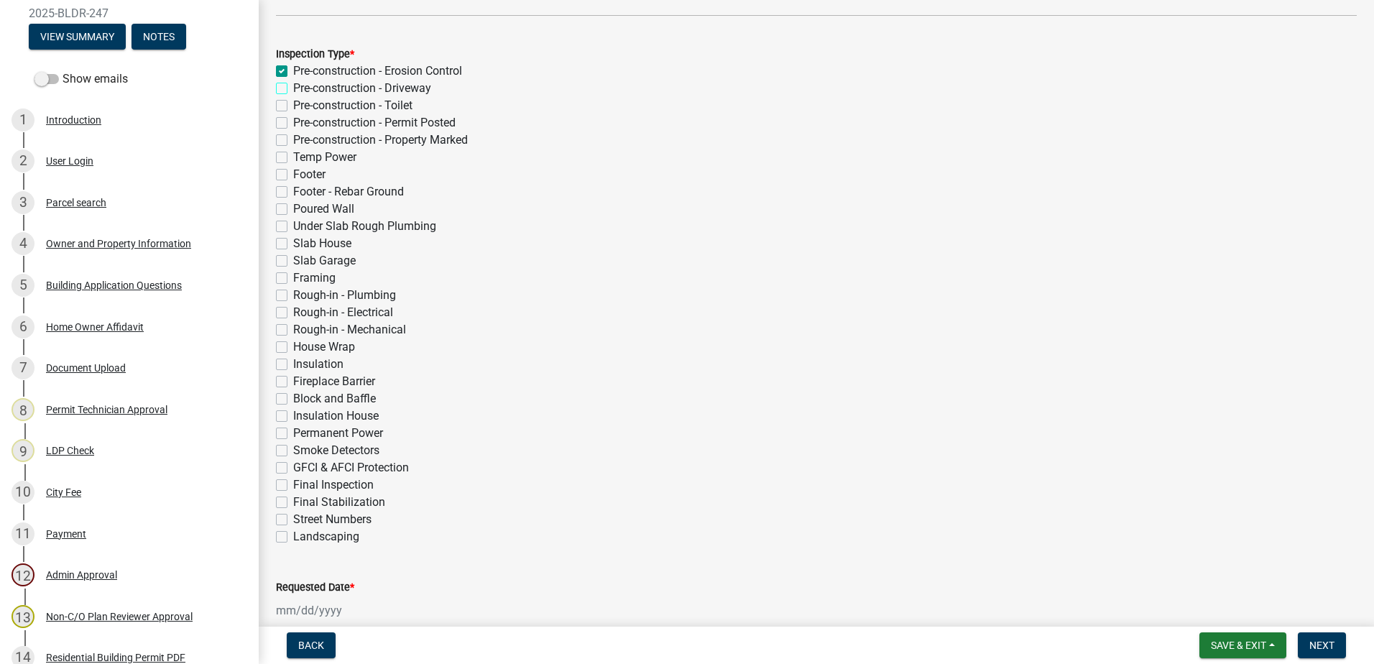
checkbox input "false"
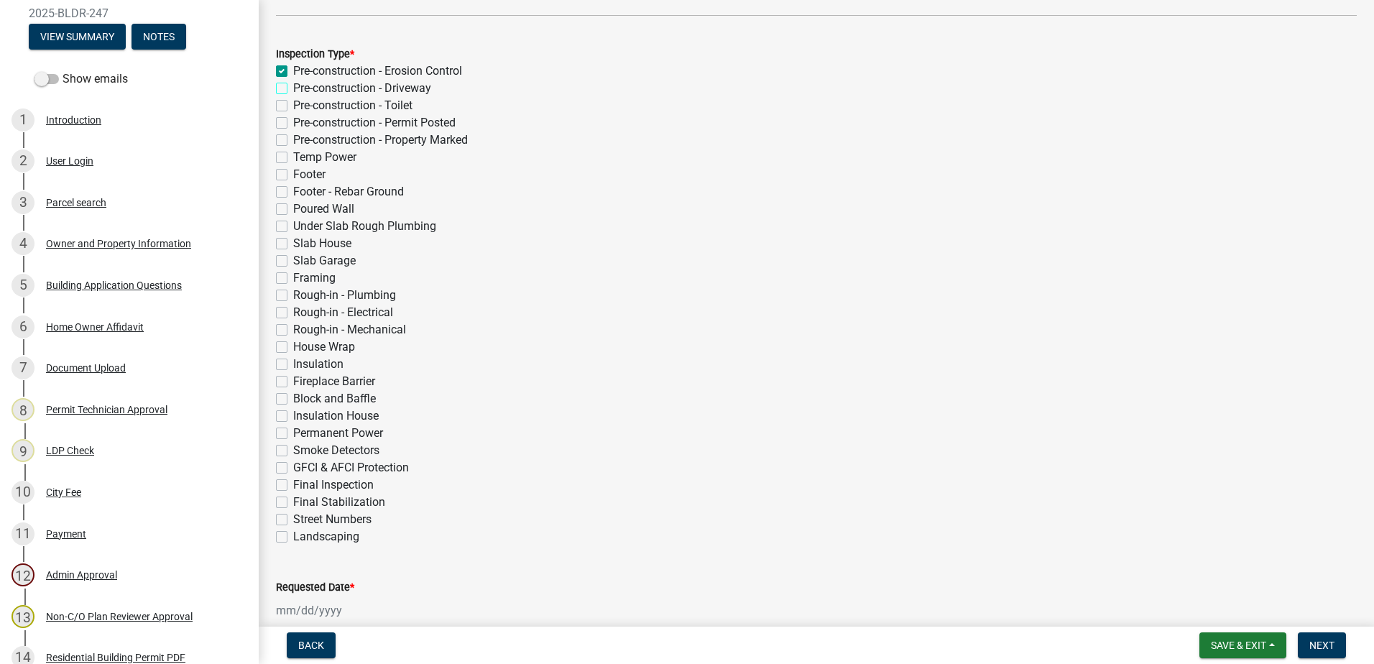
checkbox input "false"
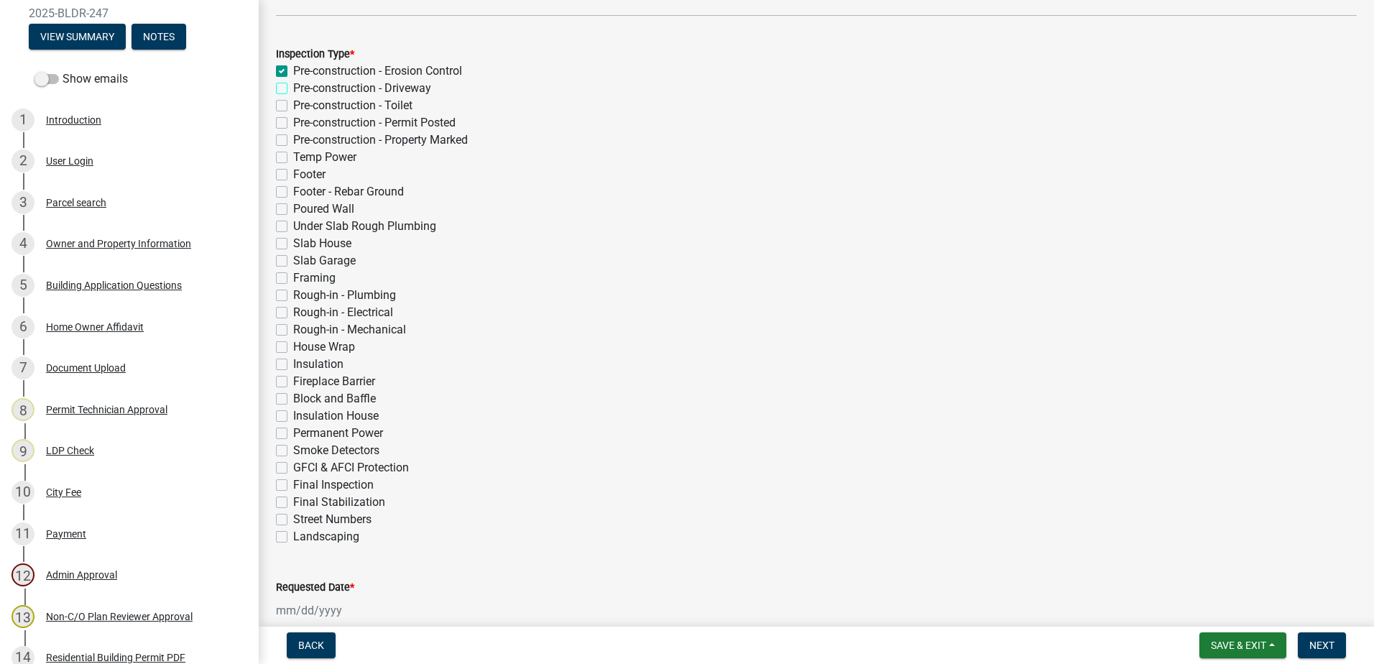
checkbox input "false"
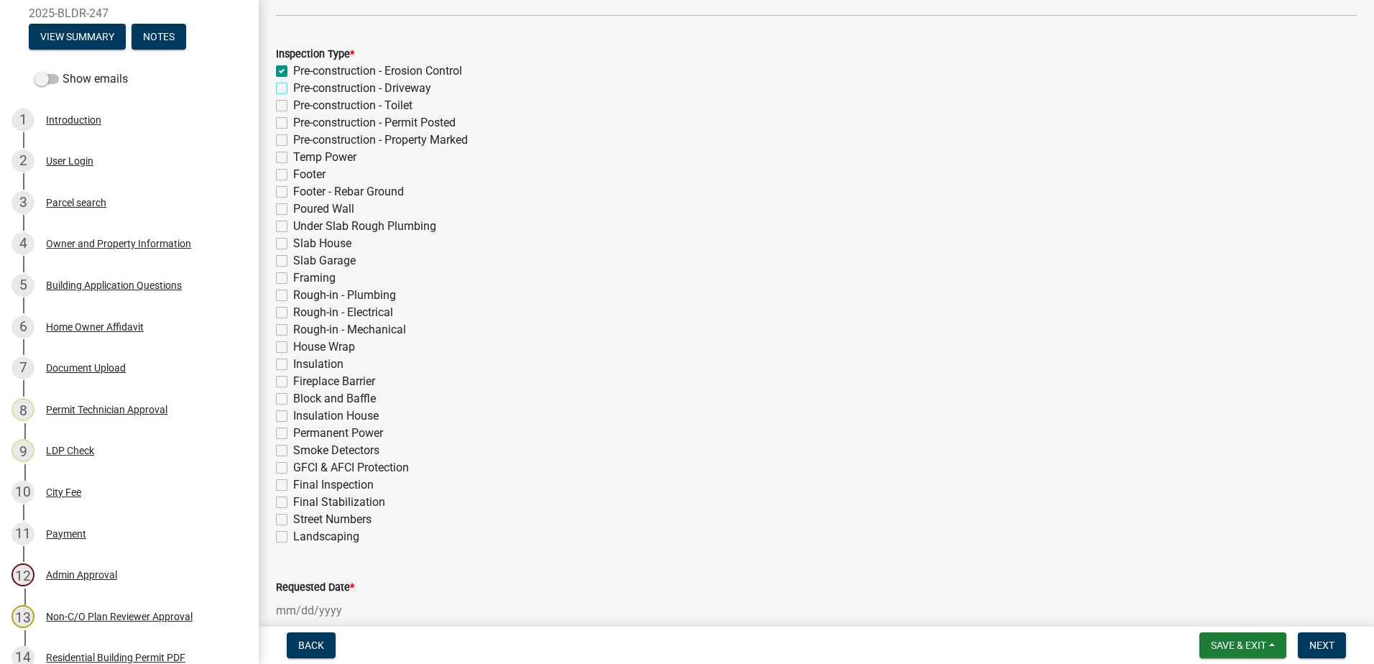
checkbox input "false"
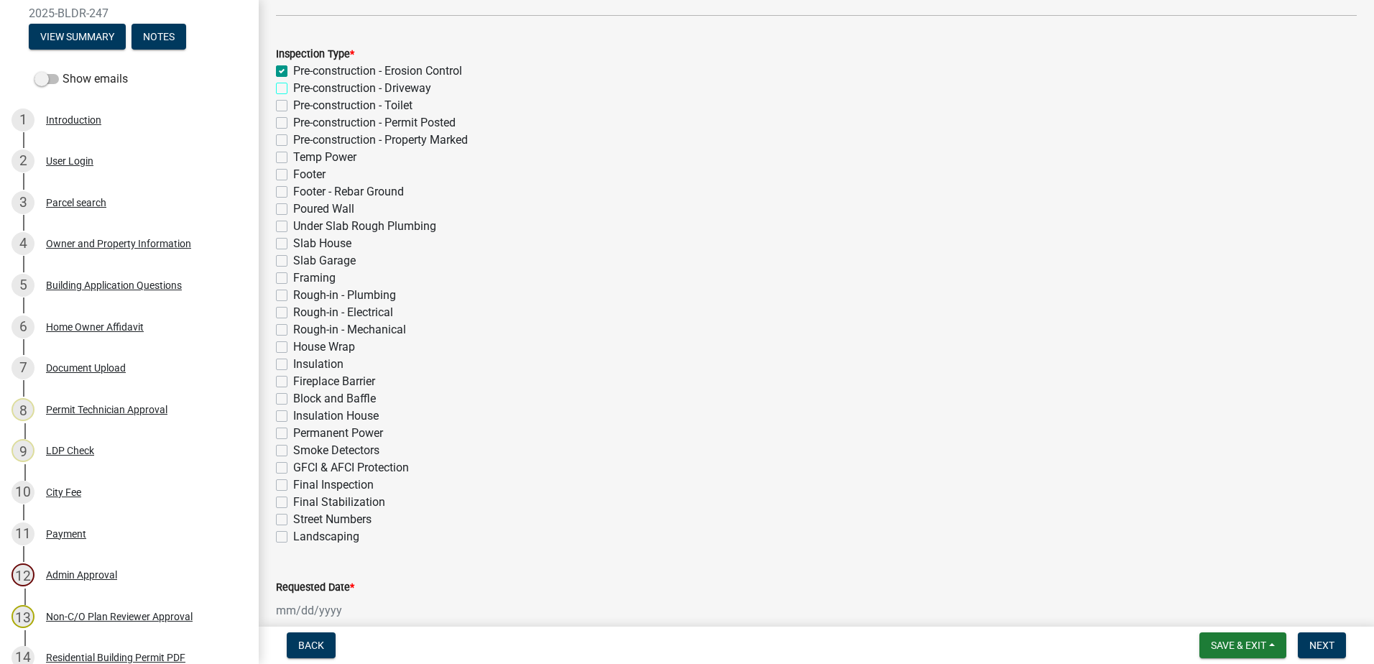
checkbox input "false"
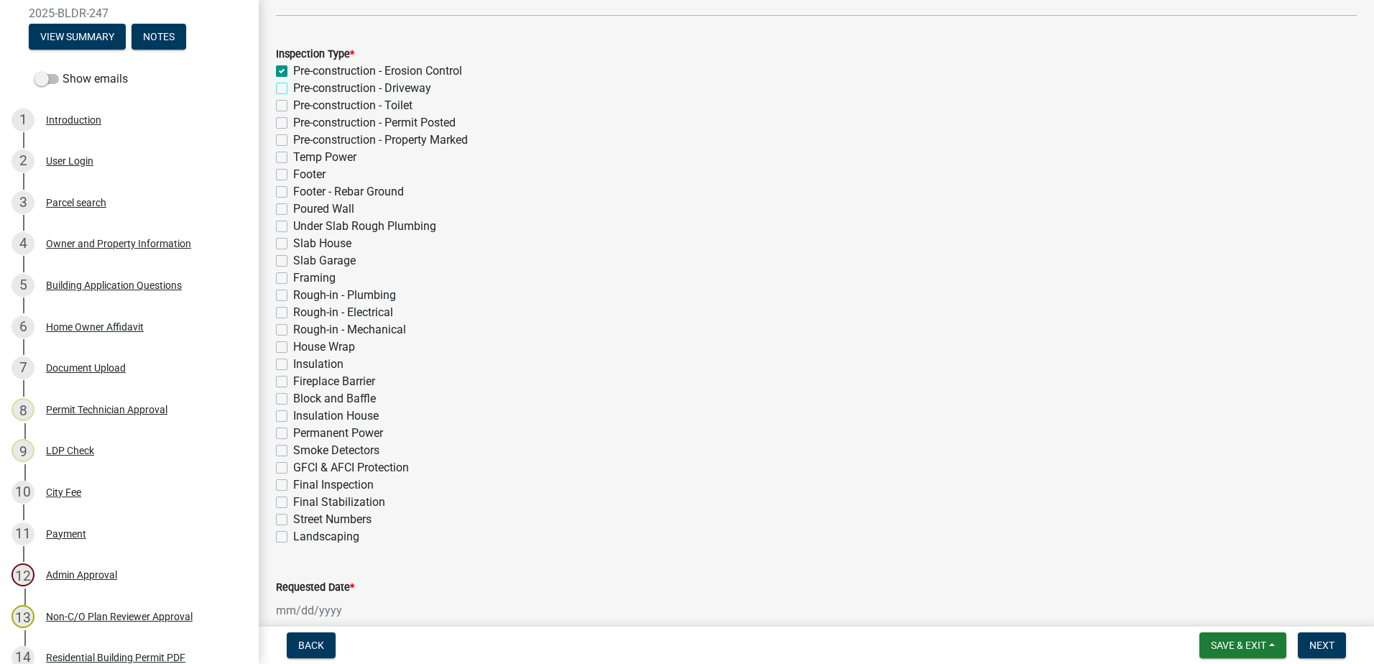
checkbox input "false"
click at [282, 63] on div "Pre-construction - Erosion Control" at bounding box center [816, 71] width 1081 height 17
click at [293, 70] on label "Pre-construction - Erosion Control" at bounding box center [377, 71] width 169 height 17
click at [293, 70] on input "Pre-construction - Erosion Control" at bounding box center [297, 67] width 9 height 9
checkbox input "false"
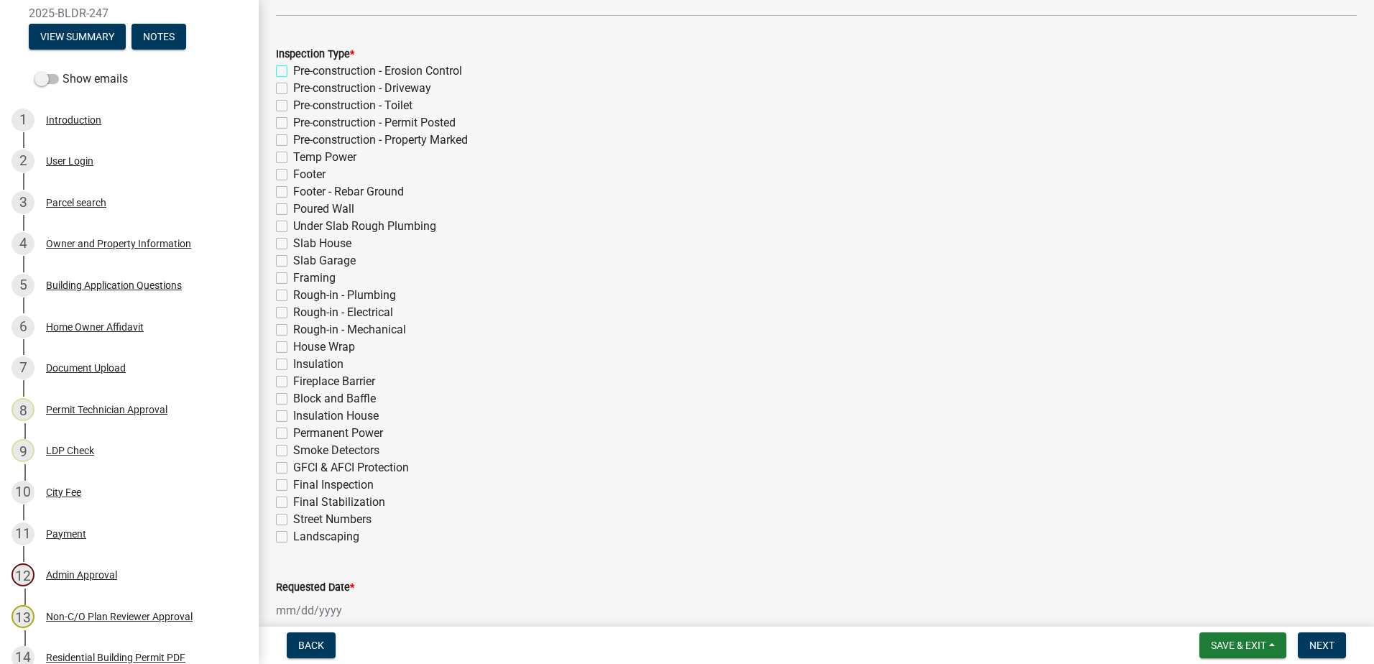
checkbox input "false"
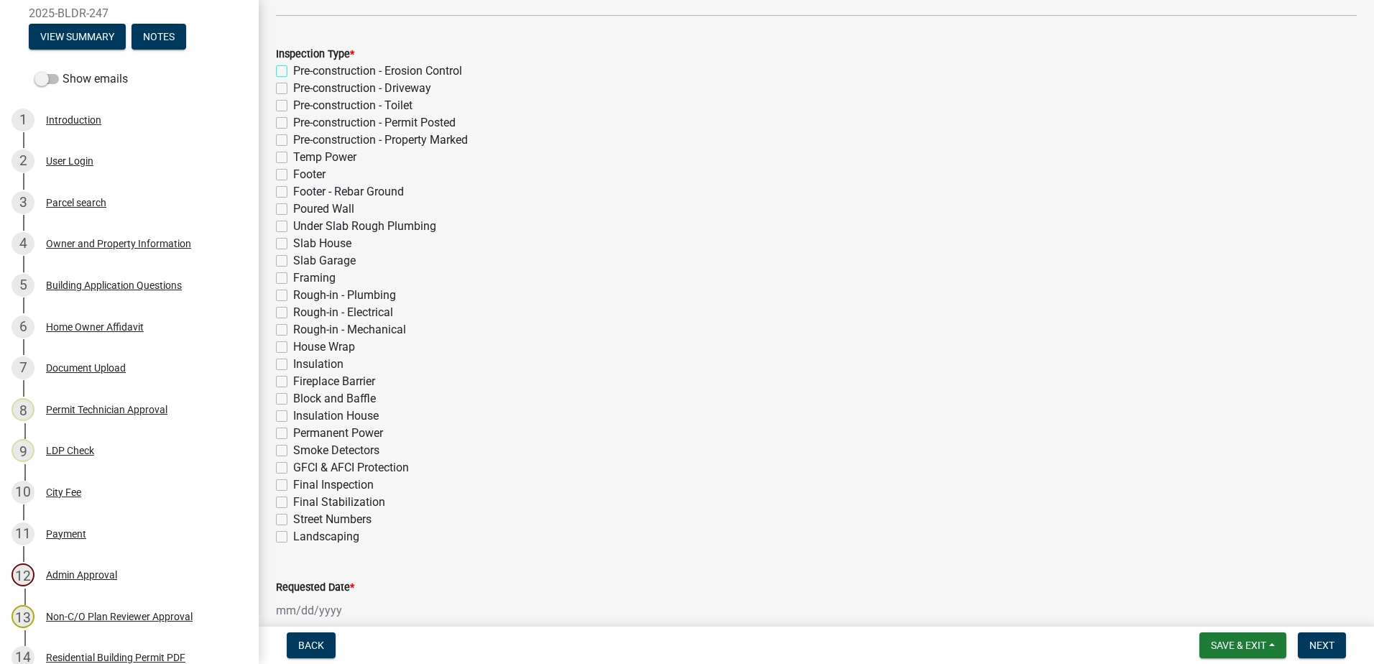
checkbox input "false"
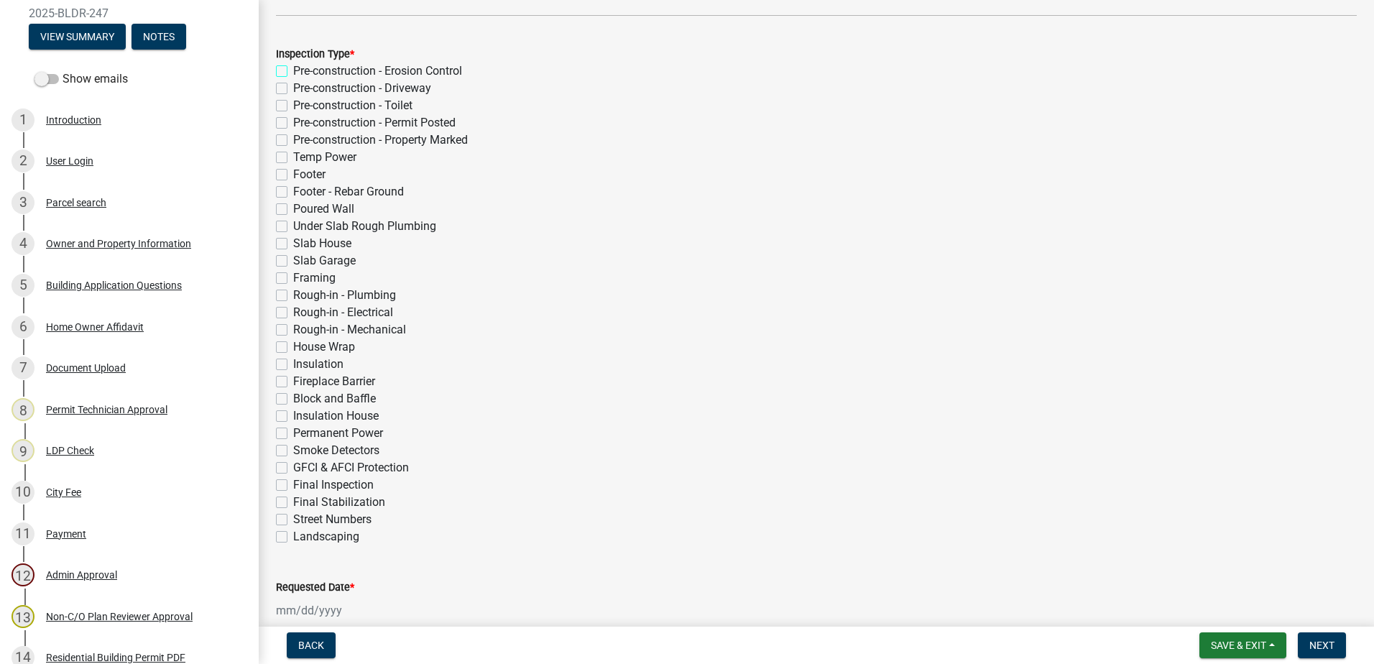
checkbox input "false"
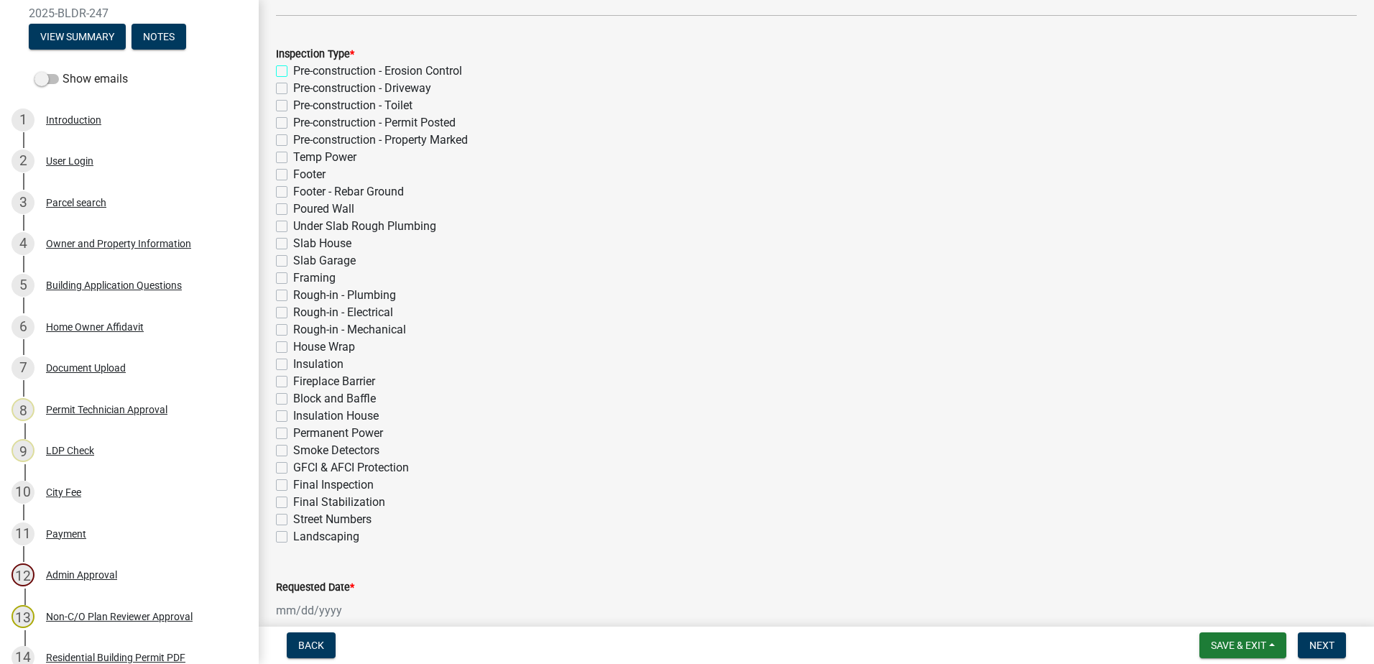
checkbox input "false"
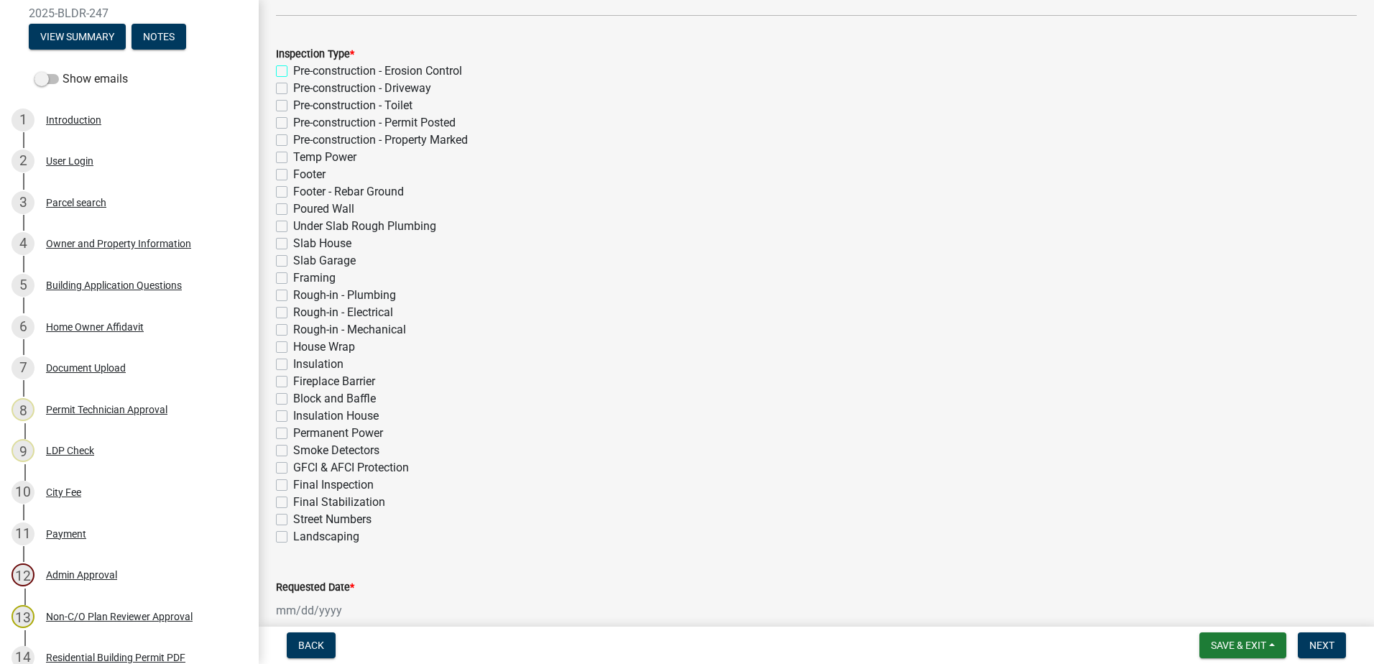
checkbox input "false"
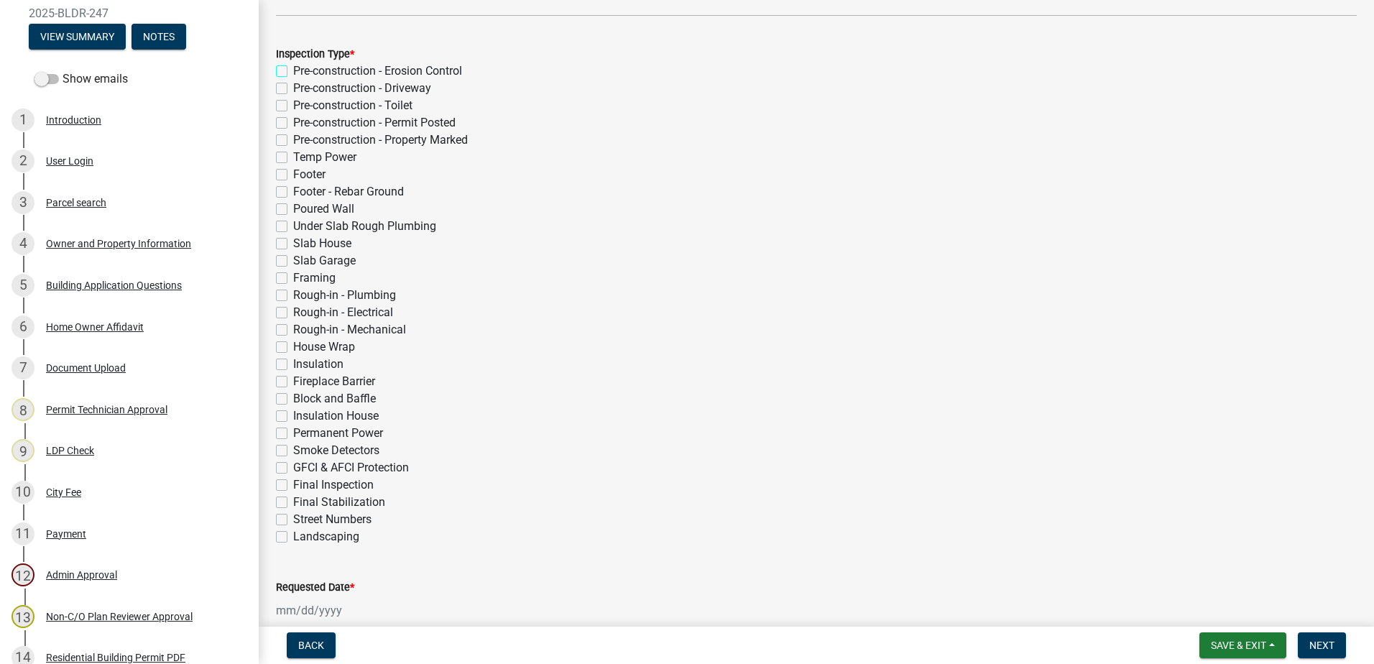
checkbox input "false"
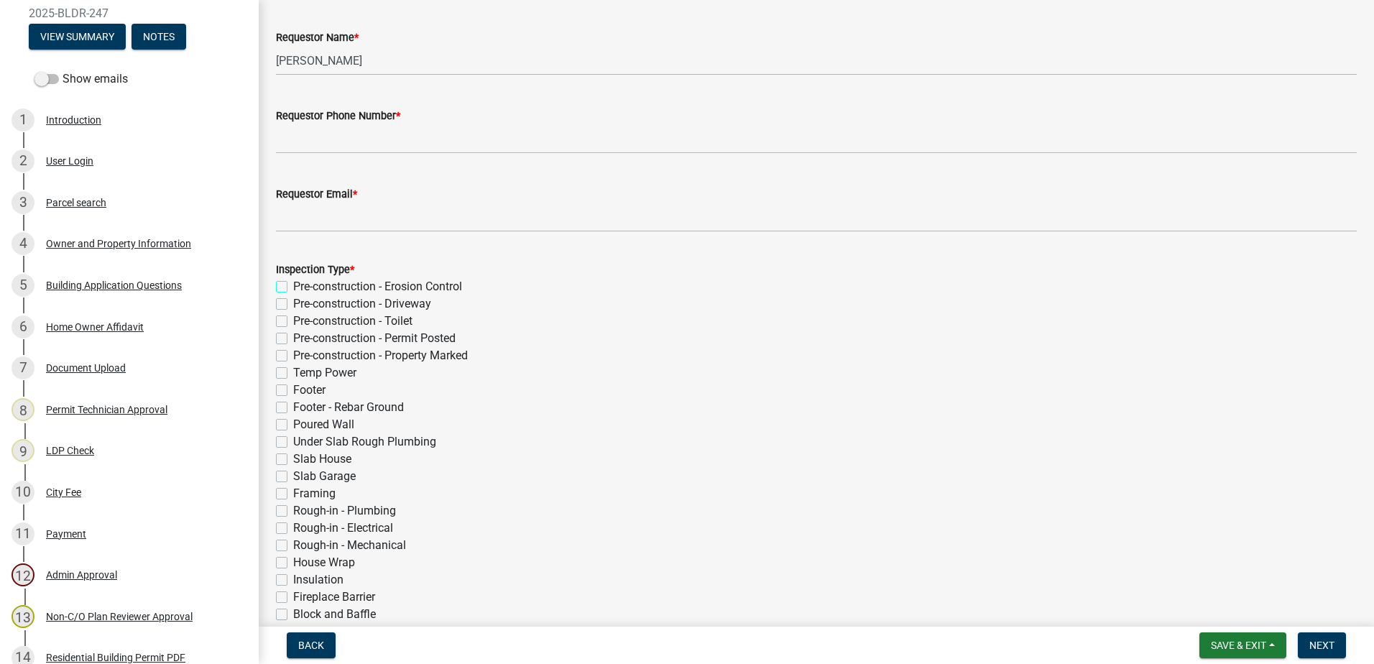
scroll to position [144, 0]
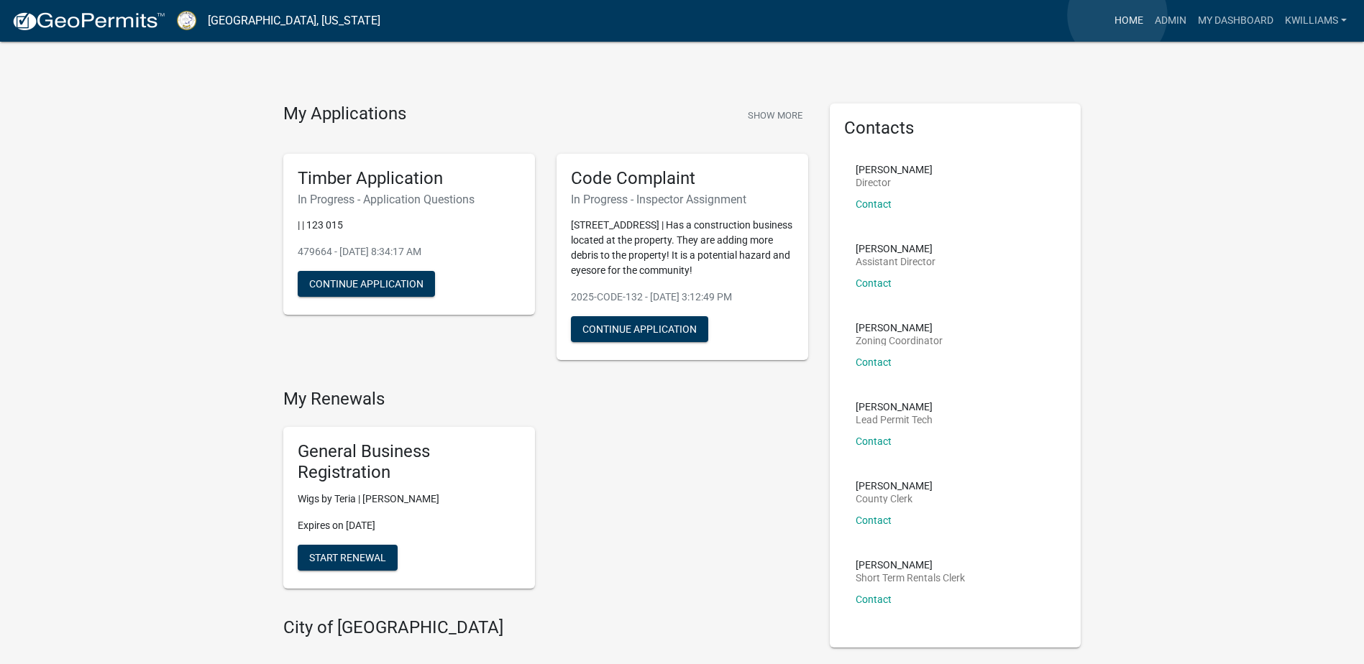
click at [1117, 15] on link "Home" at bounding box center [1128, 20] width 40 height 27
click at [1159, 22] on link "Admin" at bounding box center [1170, 20] width 43 height 27
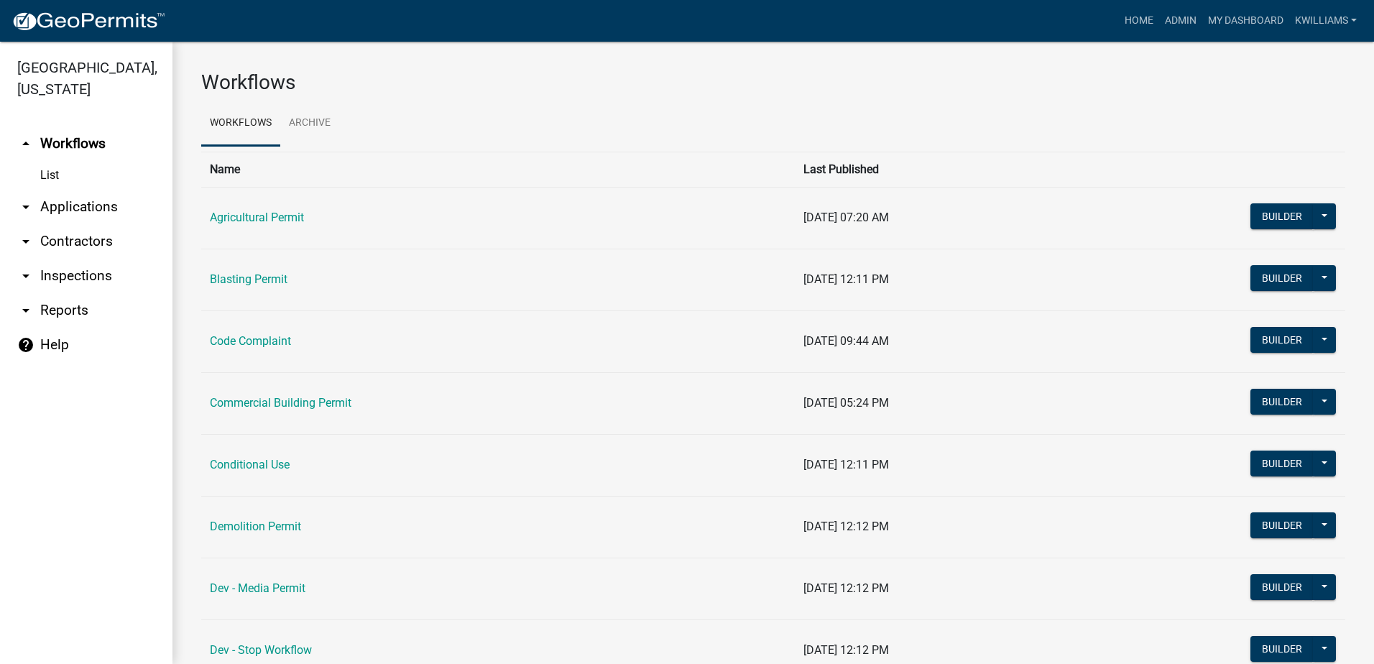
click at [111, 206] on link "arrow_drop_down Applications" at bounding box center [86, 207] width 173 height 35
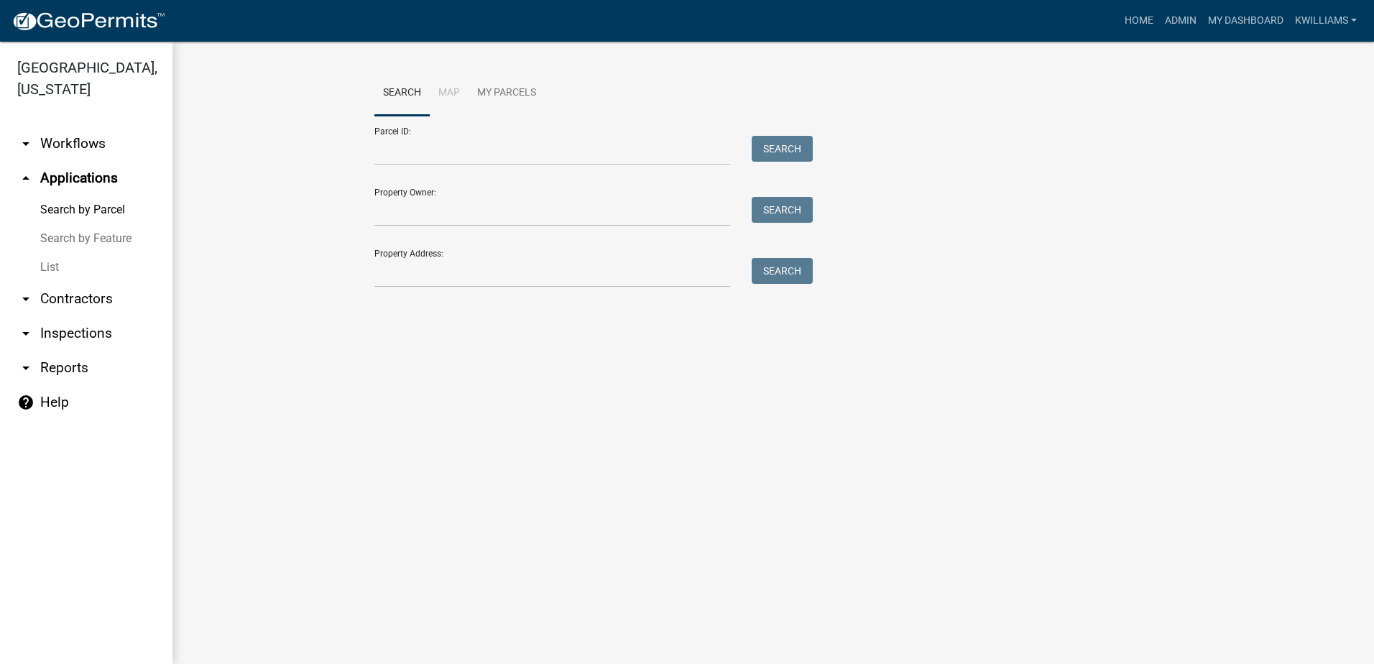
click at [47, 263] on link "List" at bounding box center [86, 267] width 173 height 29
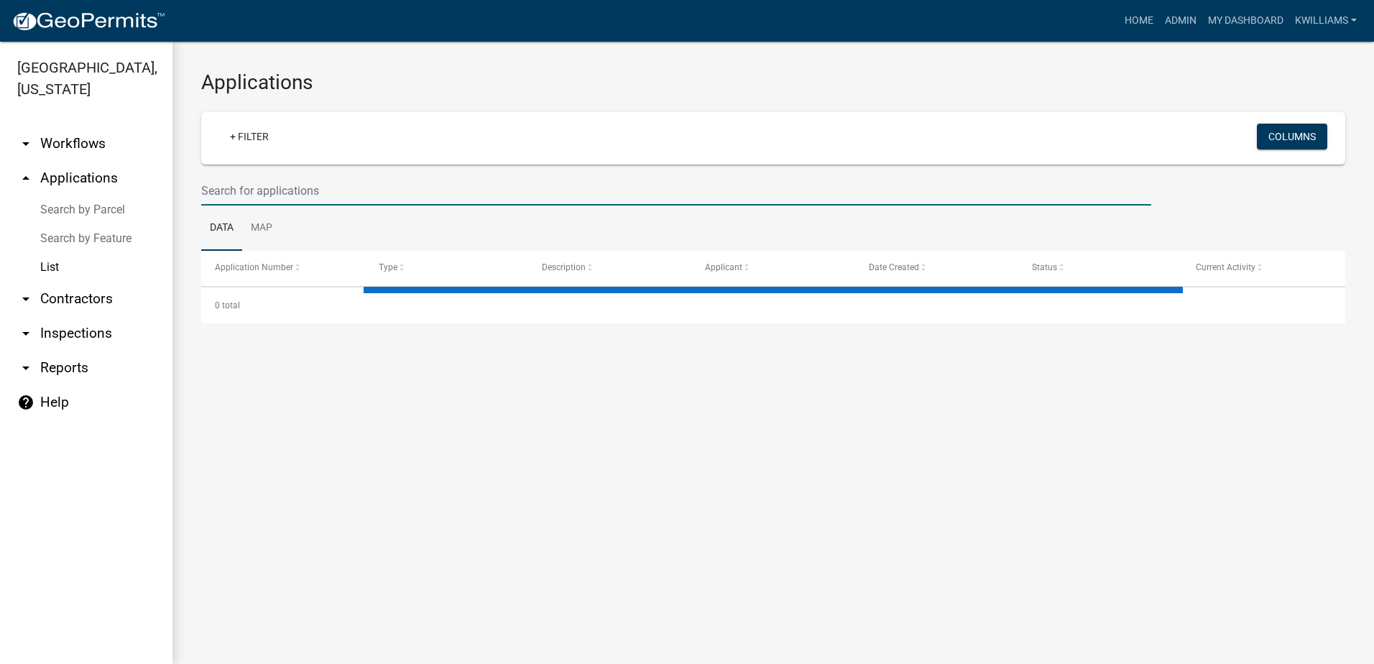
click at [344, 191] on input "text" at bounding box center [676, 190] width 950 height 29
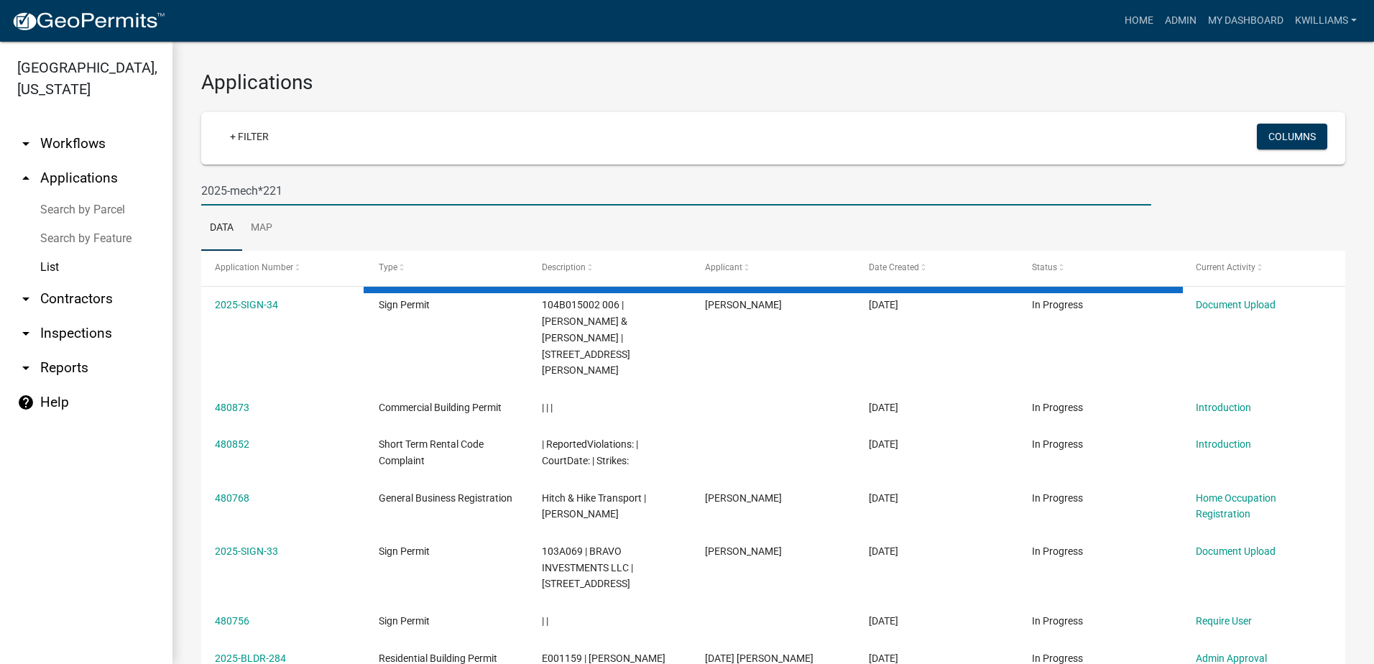
type input "2025-mech*221"
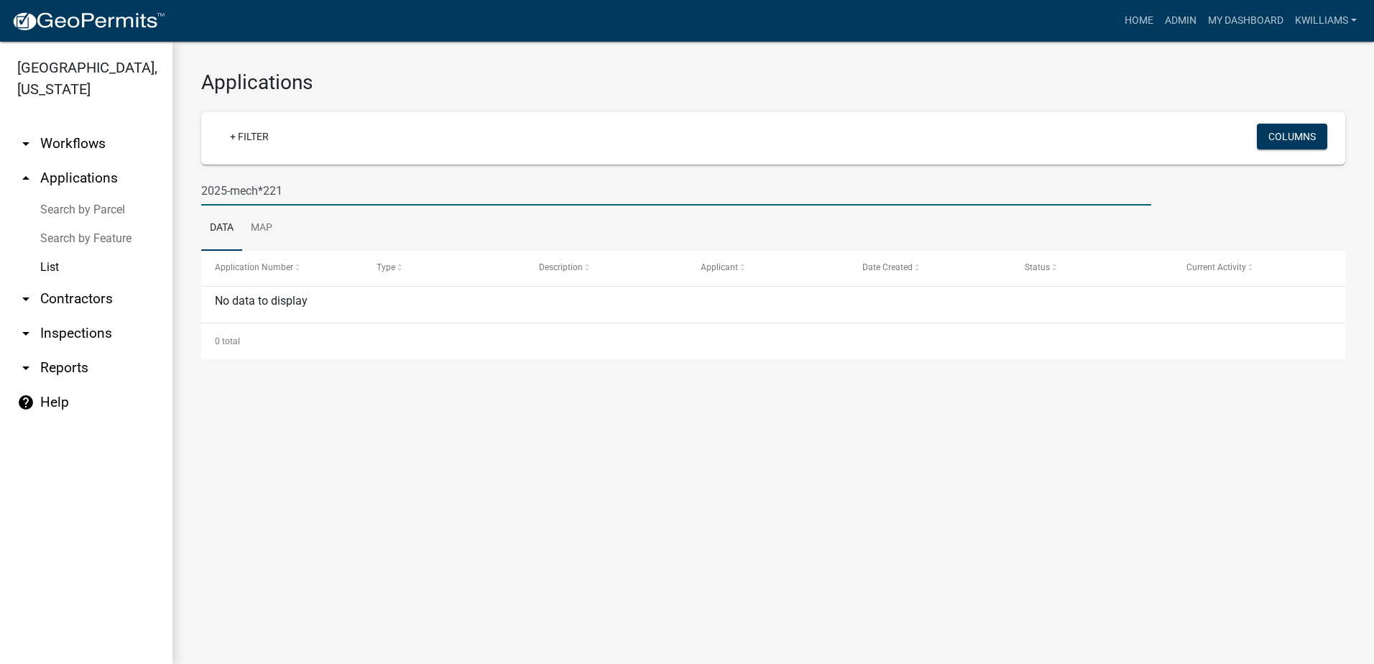
drag, startPoint x: 351, startPoint y: 188, endPoint x: -55, endPoint y: 206, distance: 406.5
click at [0, 206] on html "Internet Explorer does NOT work with GeoPermits. Get a new browser for more sec…" at bounding box center [687, 332] width 1374 height 664
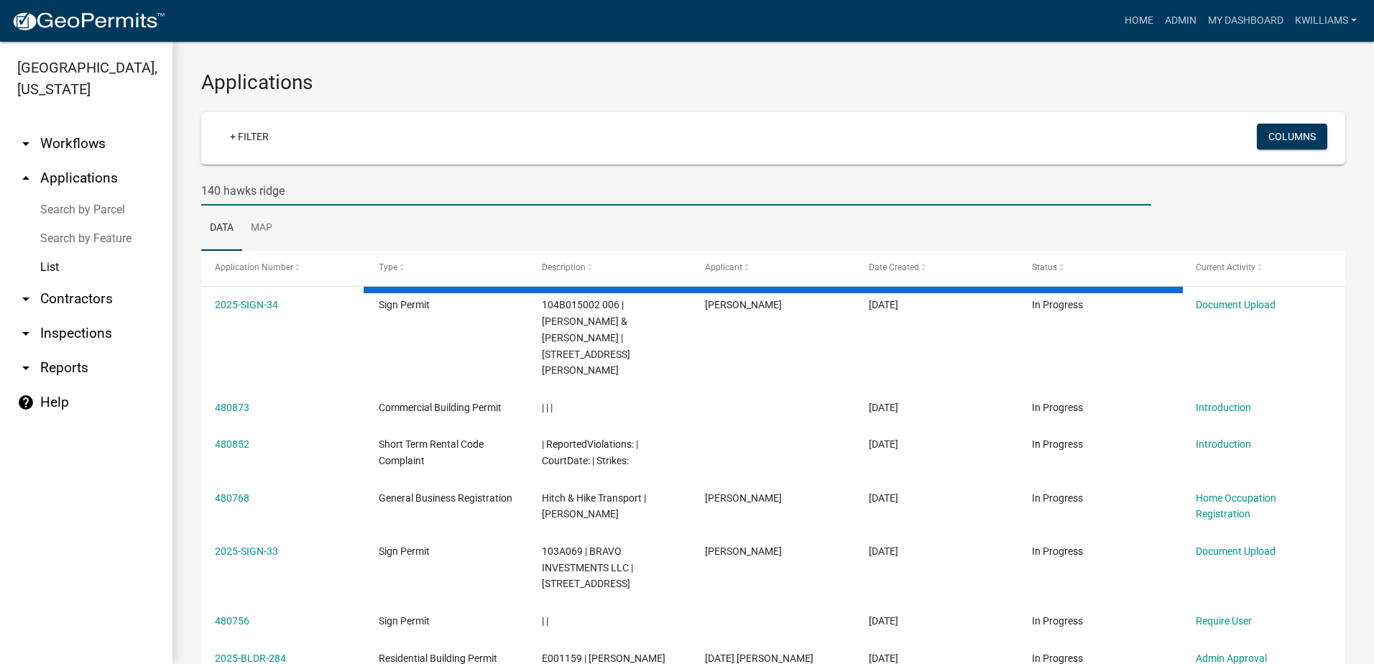
type input "140 hawks ridge"
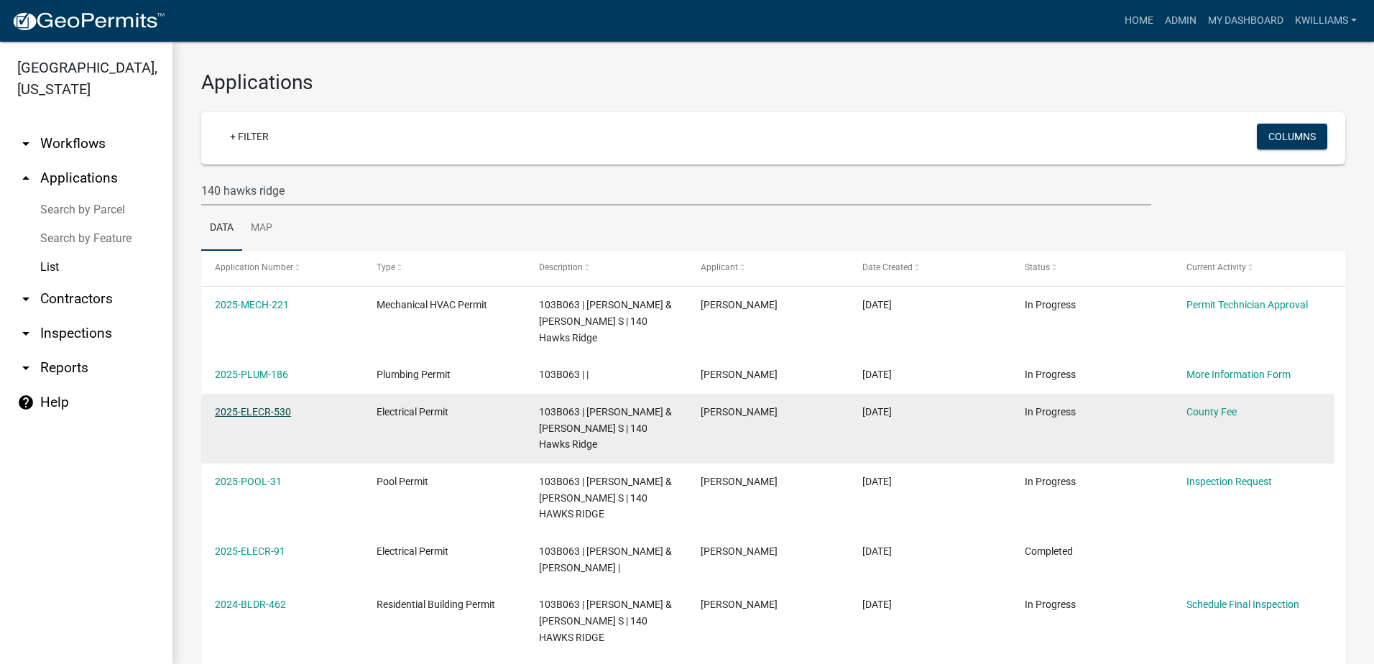
click at [240, 406] on link "2025-ELECR-530" at bounding box center [253, 412] width 76 height 12
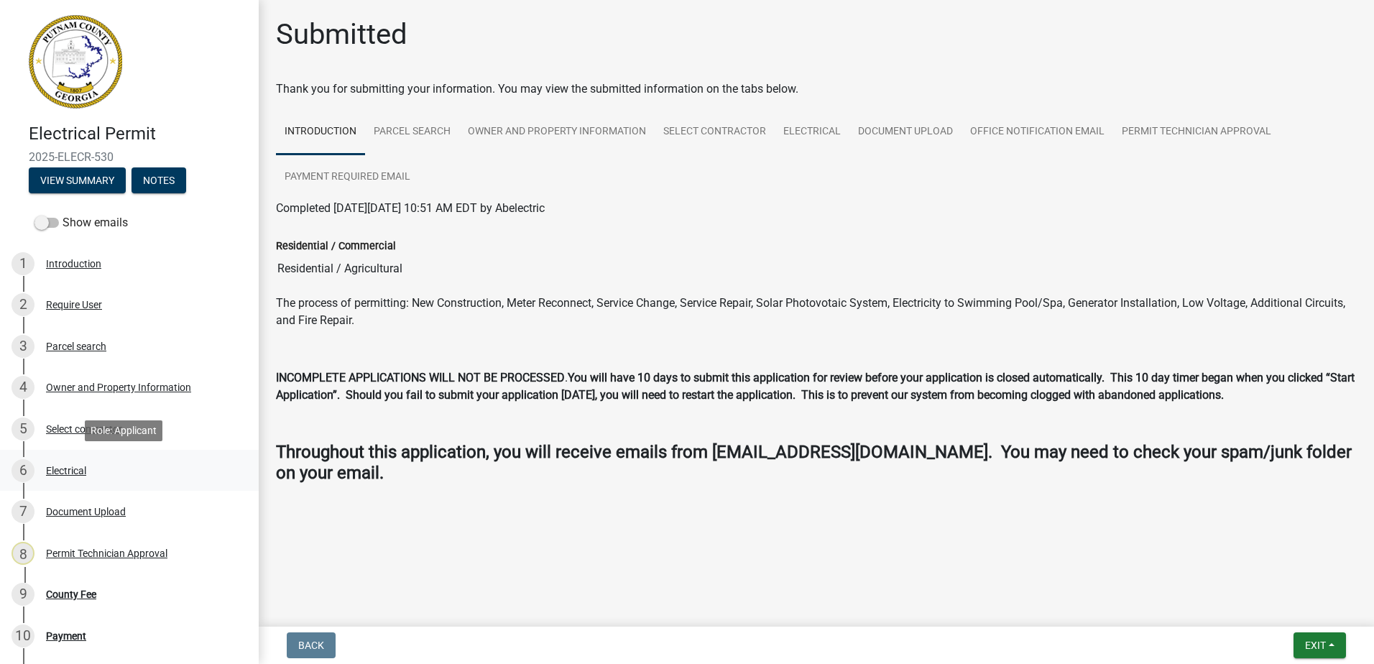
click at [62, 470] on div "Electrical" at bounding box center [66, 471] width 40 height 10
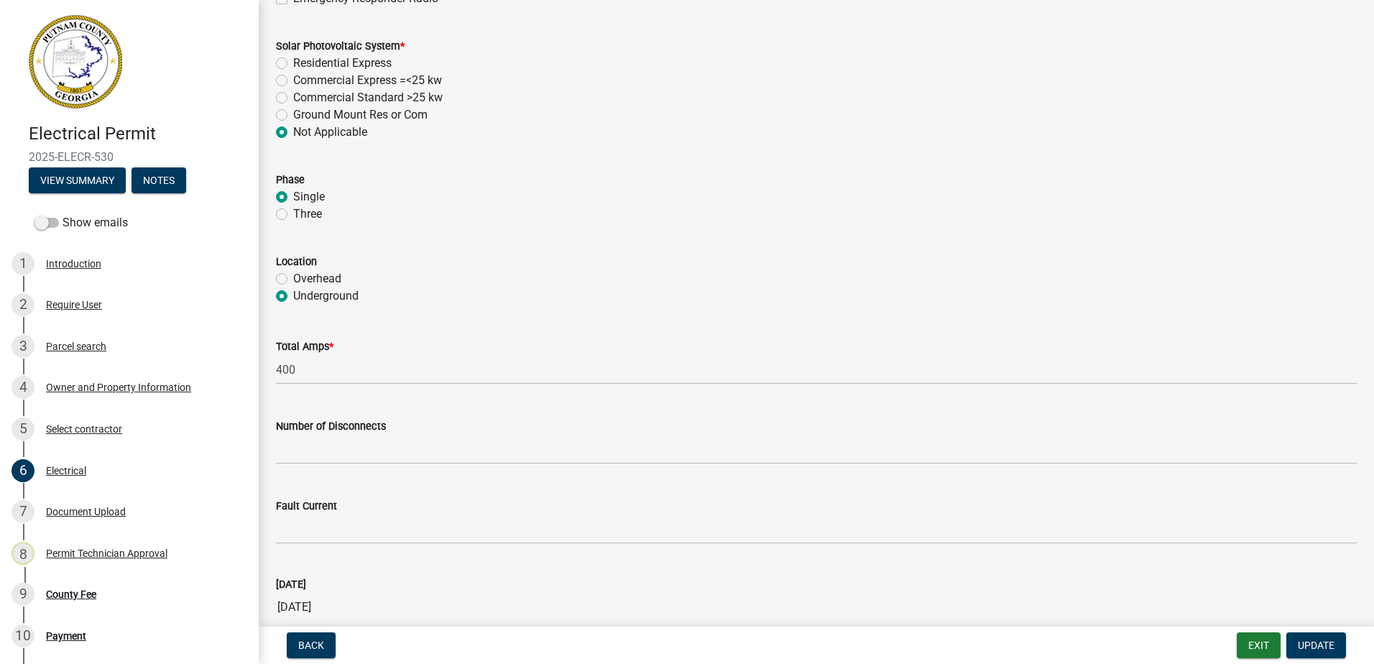
scroll to position [1150, 0]
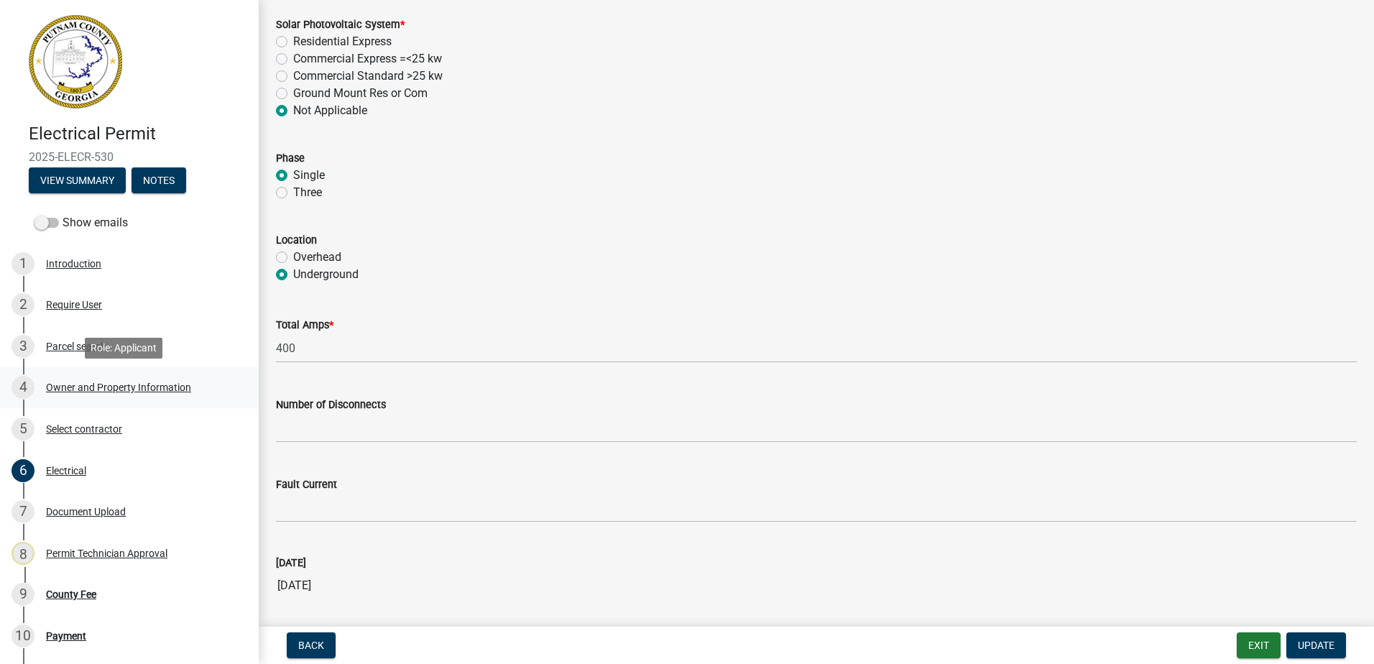
click at [84, 387] on div "Owner and Property Information" at bounding box center [118, 387] width 145 height 10
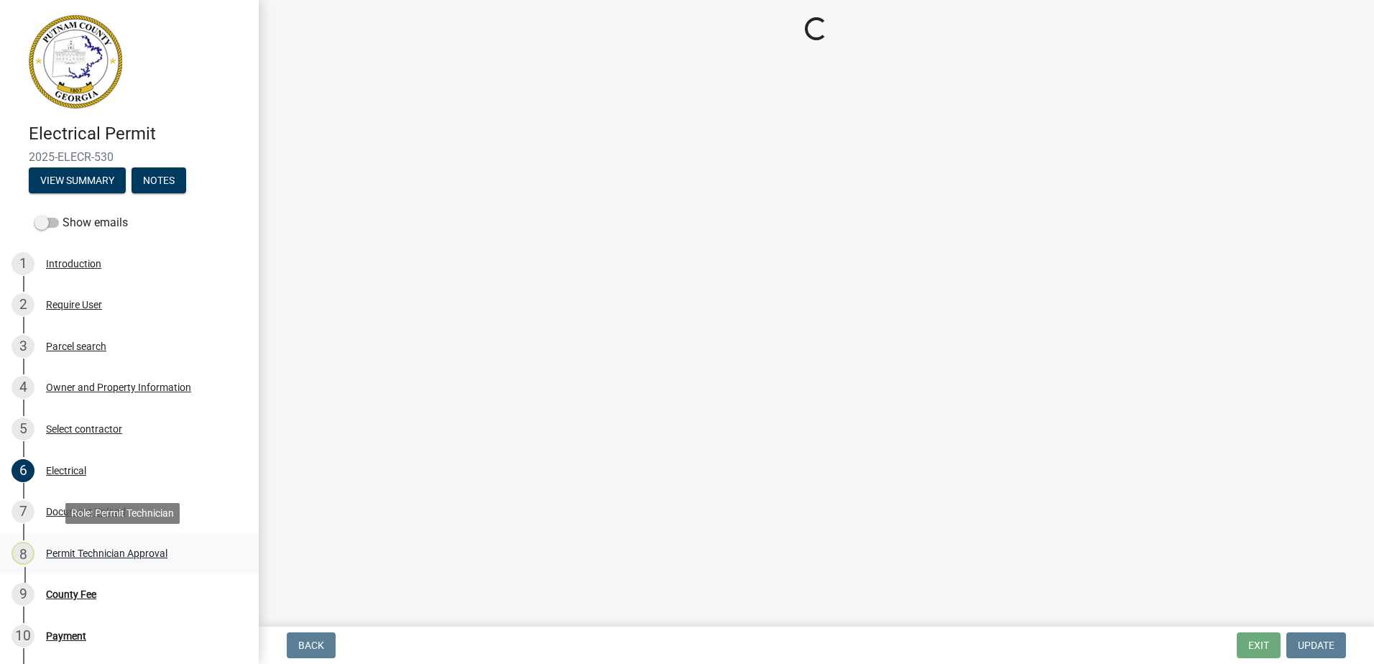
select select "0688c8c3-ca83-4764-a677-531fbc17e6cb"
select select "83394b22-4a11-496c-8e5c-75ade2e72faf"
select select "ece5c1a9-df30-4702-9587-5deee23533b7"
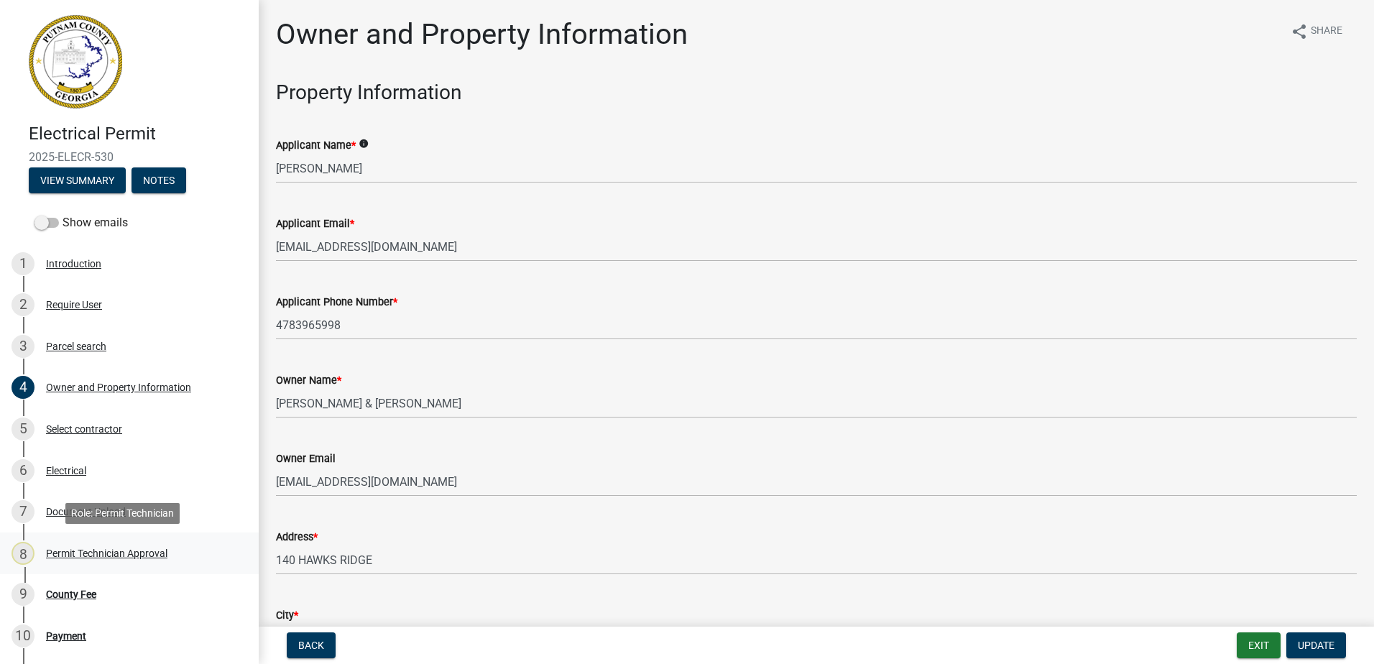
click at [75, 562] on div "8 Permit Technician Approval" at bounding box center [124, 553] width 224 height 23
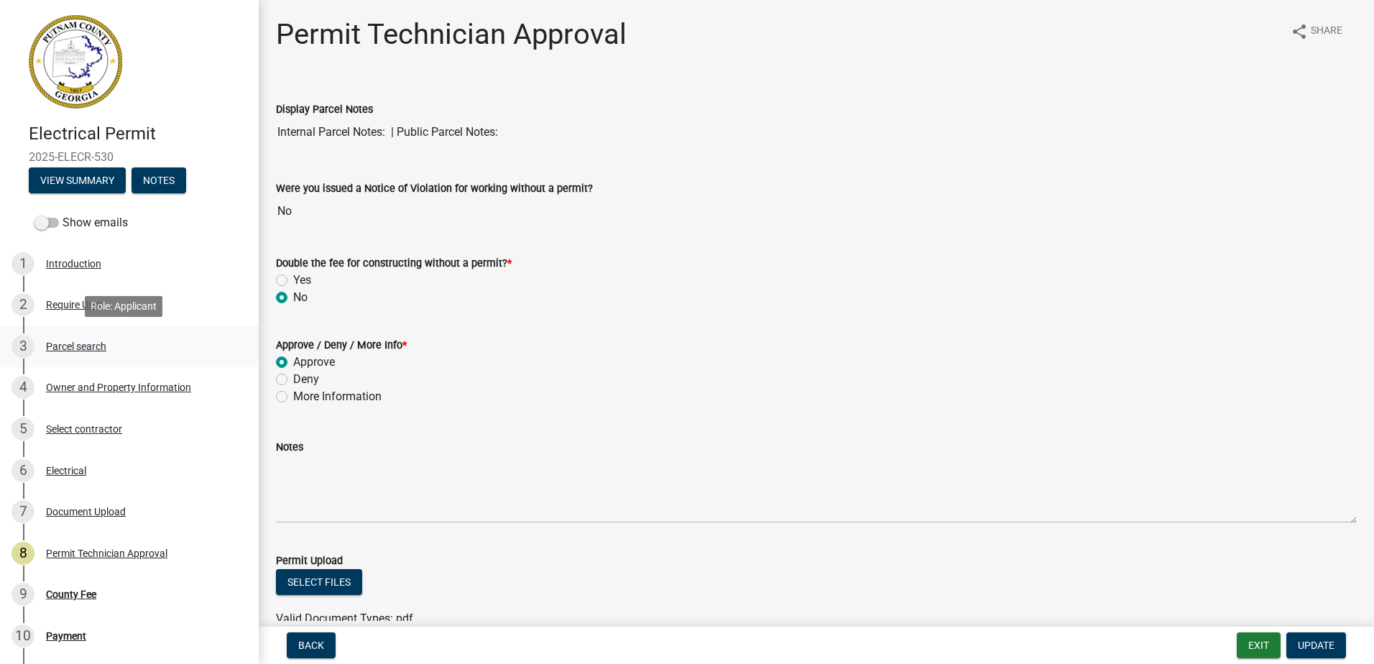
click at [66, 344] on div "Parcel search" at bounding box center [76, 346] width 60 height 10
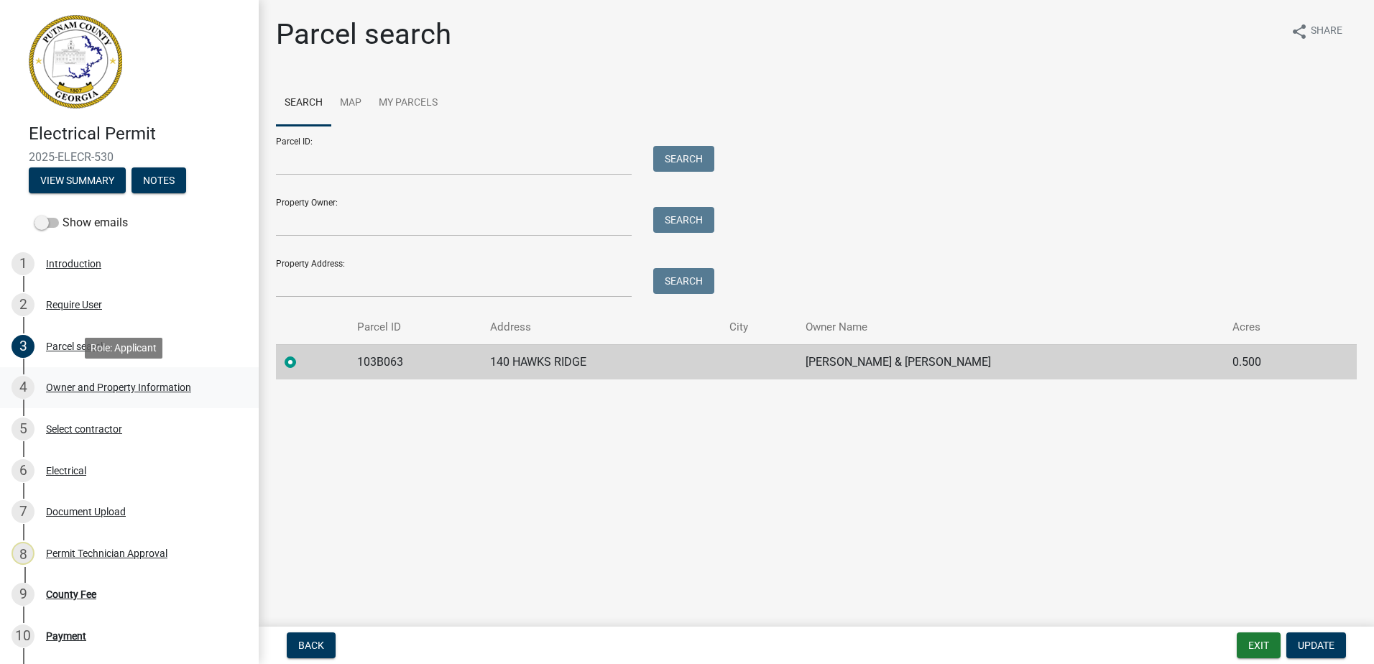
click at [78, 390] on div "Owner and Property Information" at bounding box center [118, 387] width 145 height 10
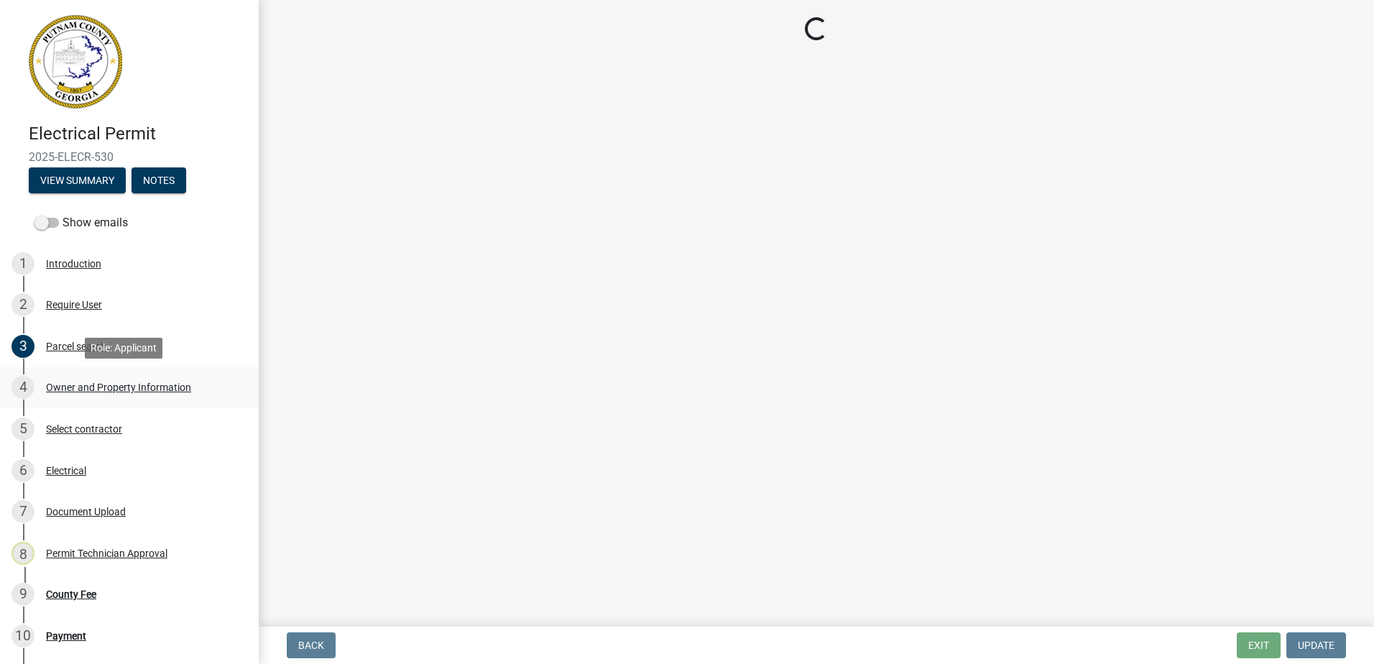
select select "0688c8c3-ca83-4764-a677-531fbc17e6cb"
select select "83394b22-4a11-496c-8e5c-75ade2e72faf"
select select "ece5c1a9-df30-4702-9587-5deee23533b7"
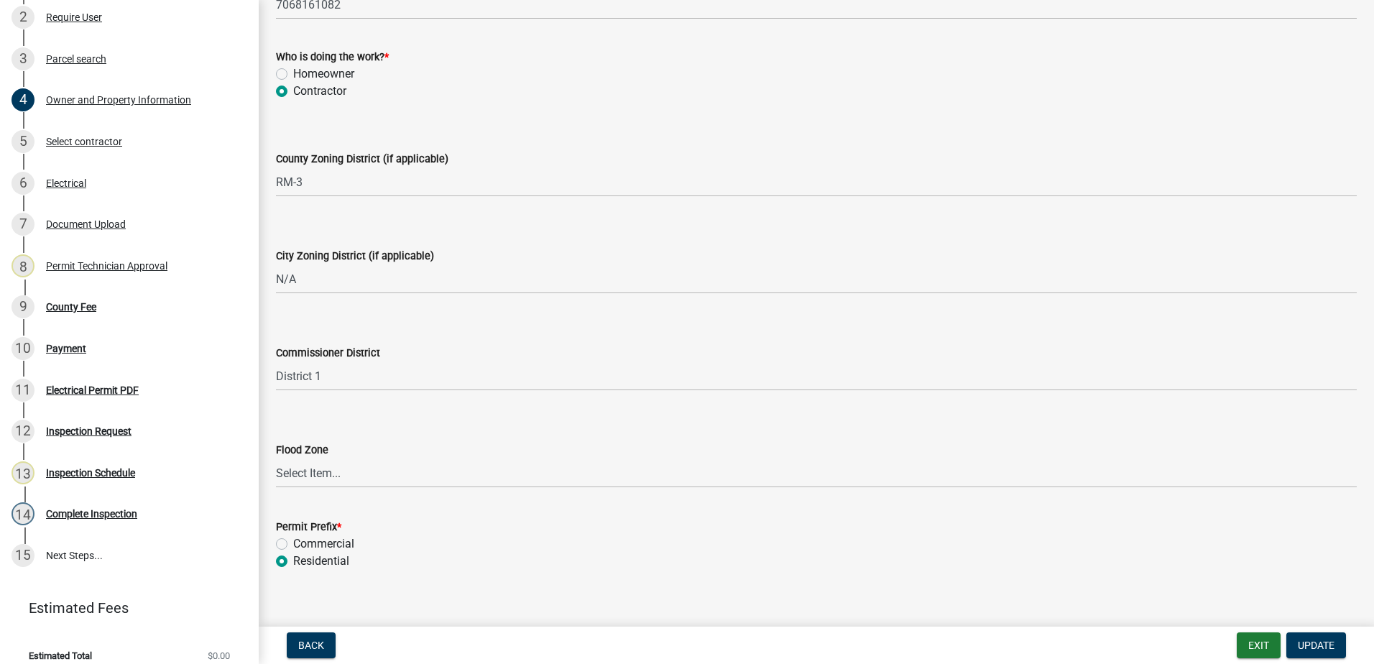
scroll to position [2500, 0]
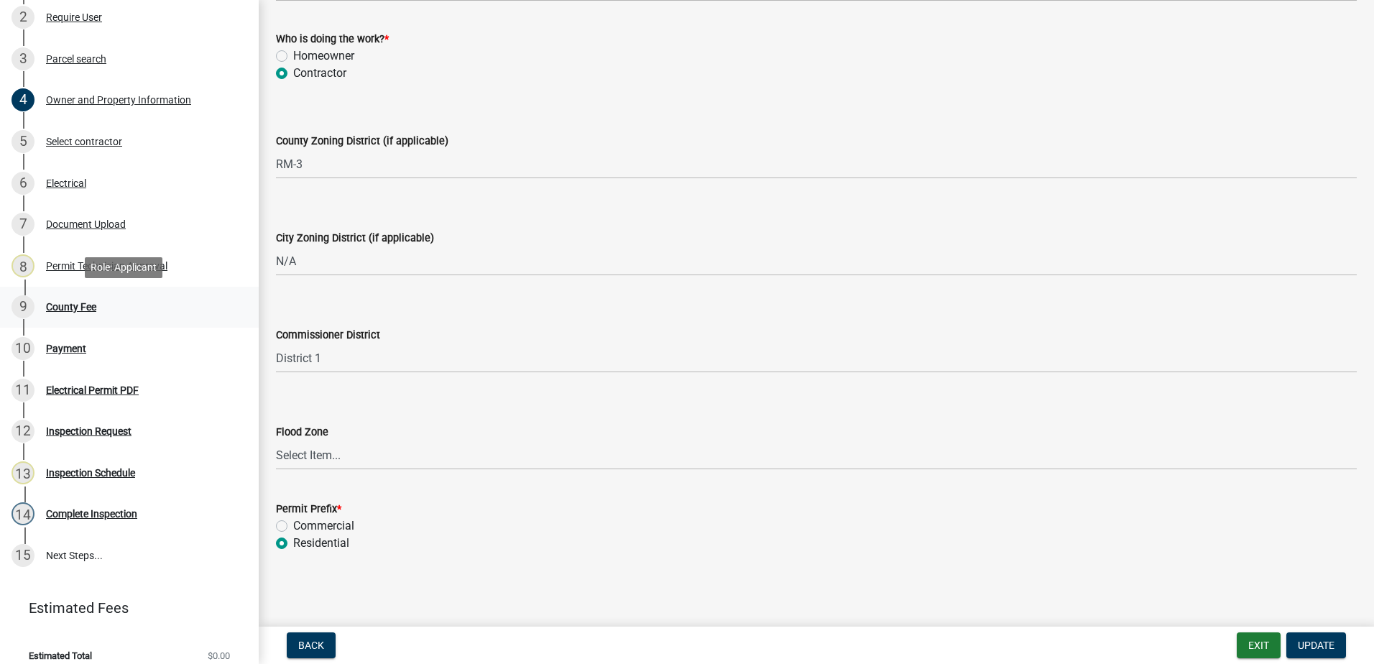
click at [58, 298] on div "9 County Fee" at bounding box center [124, 306] width 224 height 23
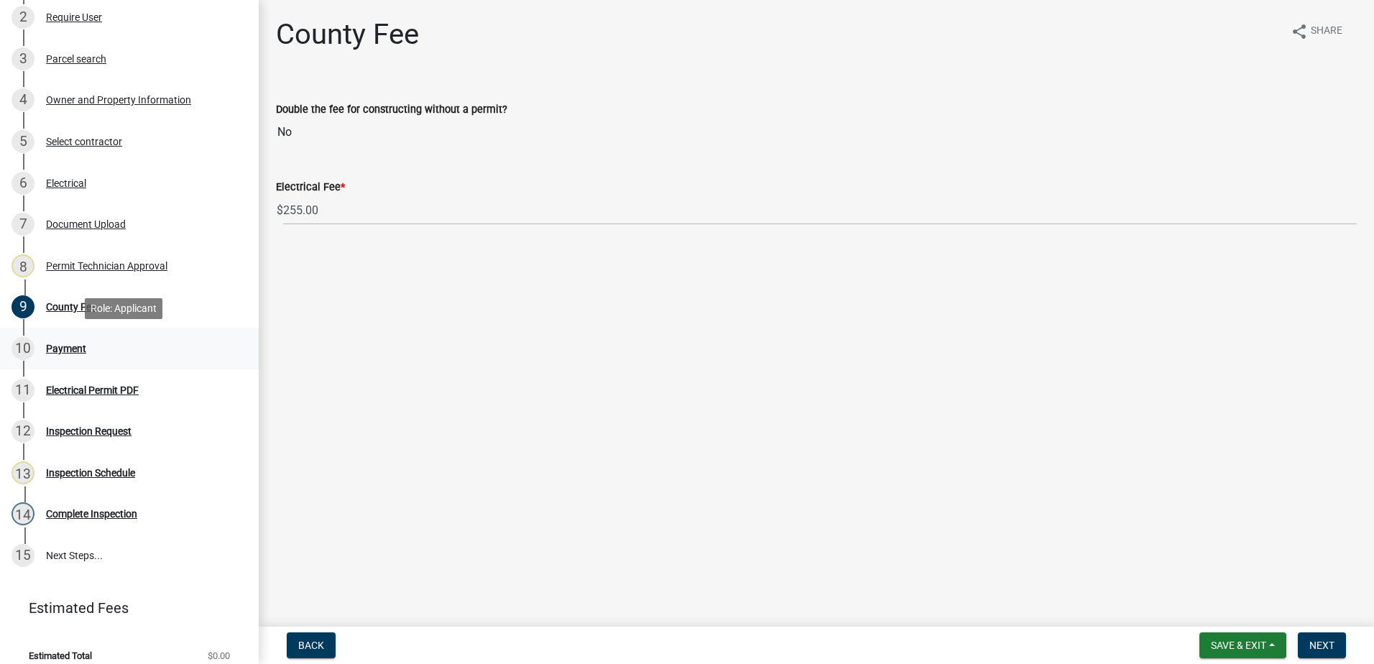
click at [65, 348] on div "Payment" at bounding box center [66, 349] width 40 height 10
click at [65, 299] on div "9 County Fee" at bounding box center [124, 306] width 224 height 23
click at [80, 311] on div "County Fee" at bounding box center [71, 307] width 50 height 10
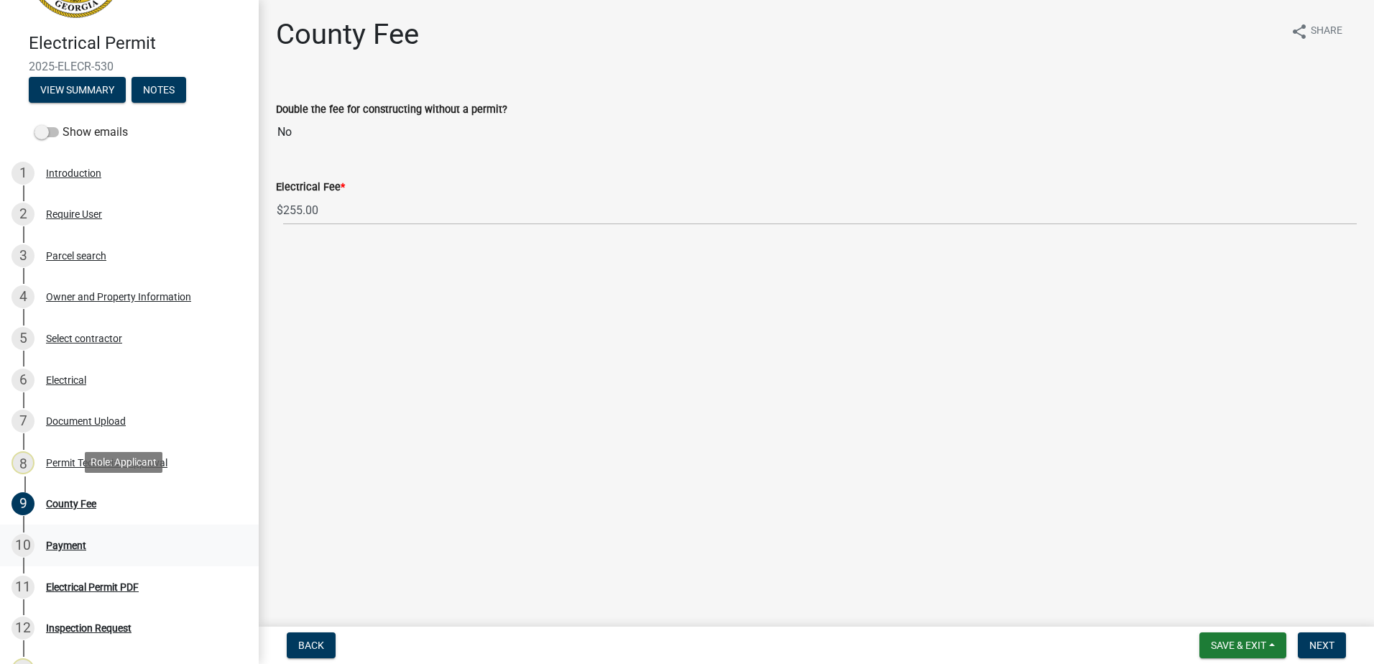
scroll to position [72, 0]
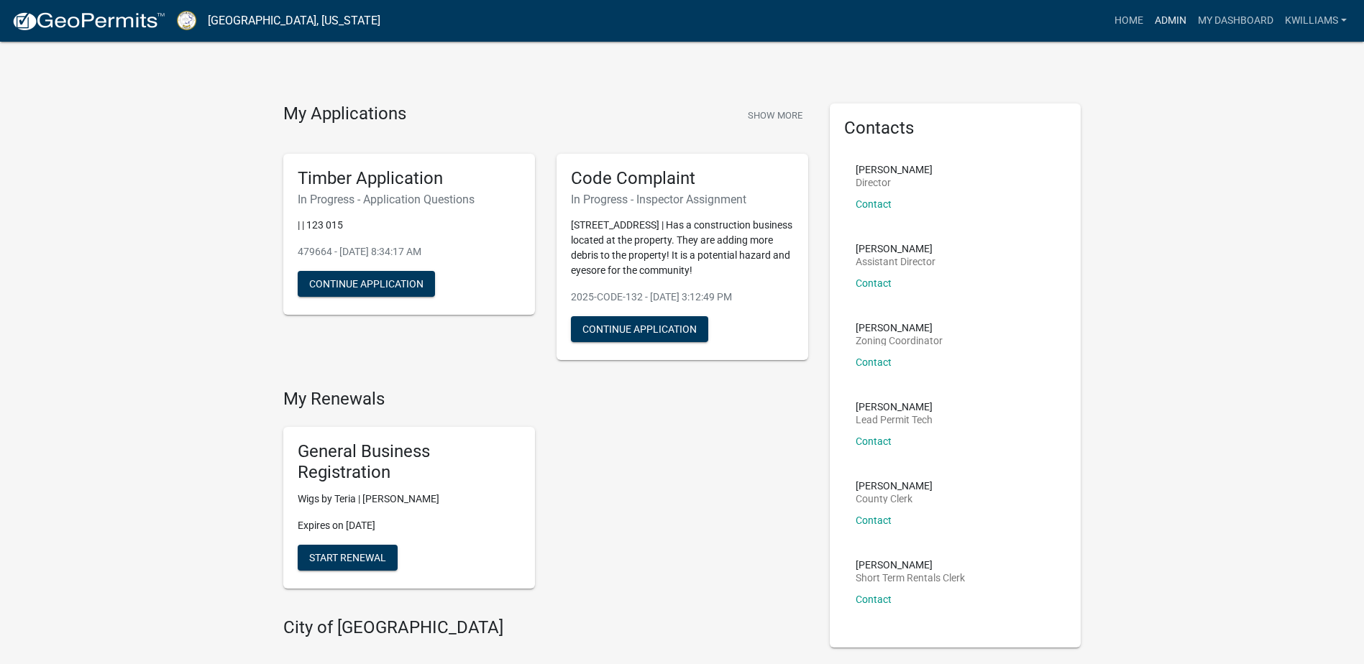
click at [1178, 17] on link "Admin" at bounding box center [1170, 20] width 43 height 27
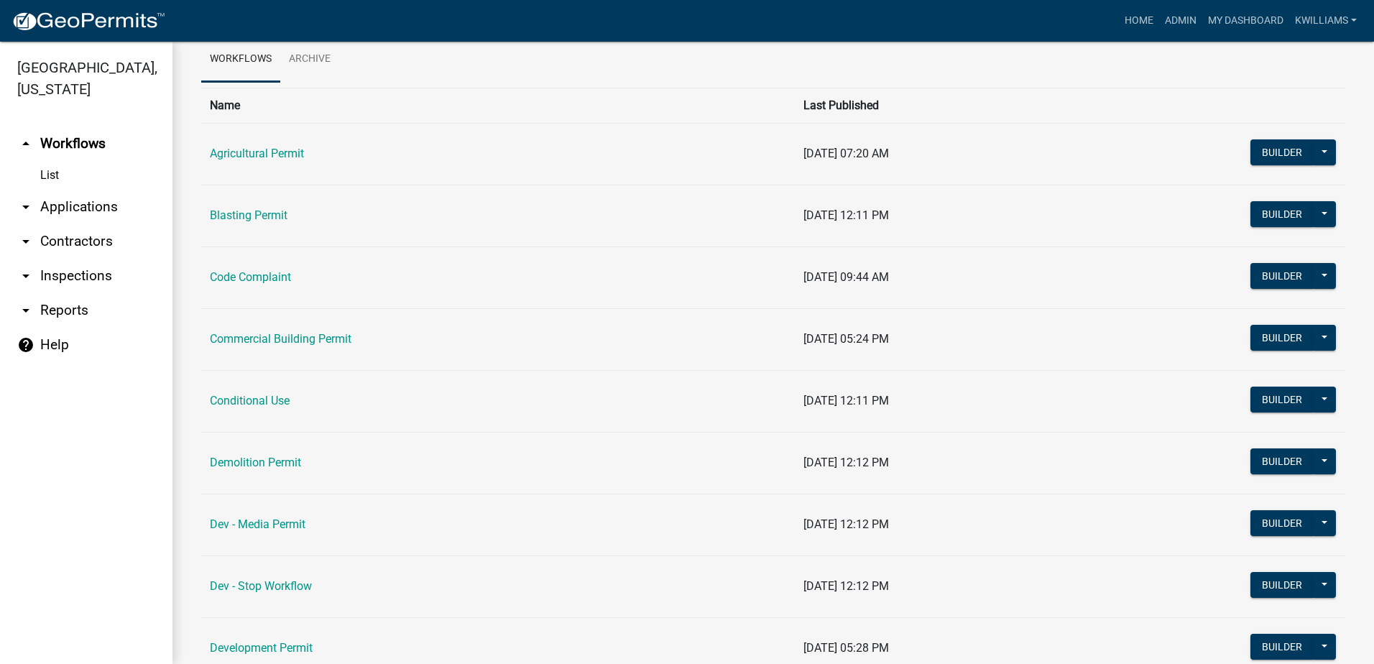
scroll to position [216, 0]
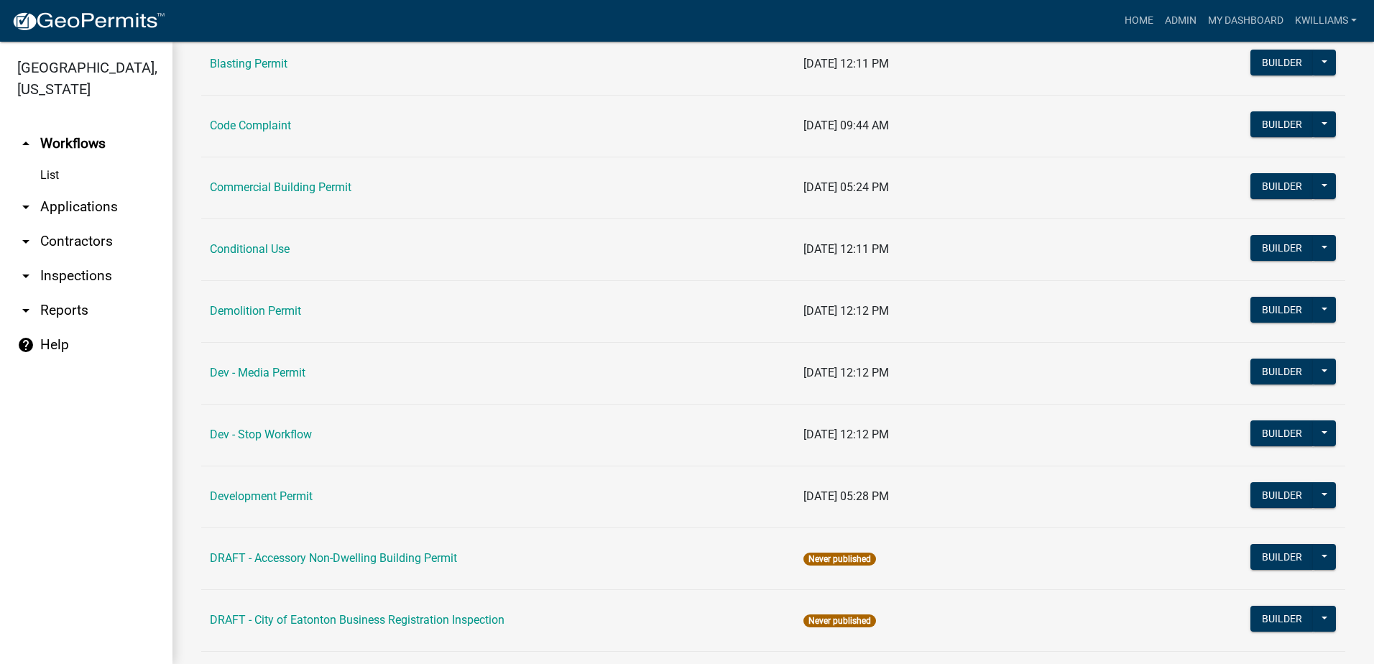
click at [88, 201] on link "arrow_drop_down Applications" at bounding box center [86, 207] width 173 height 35
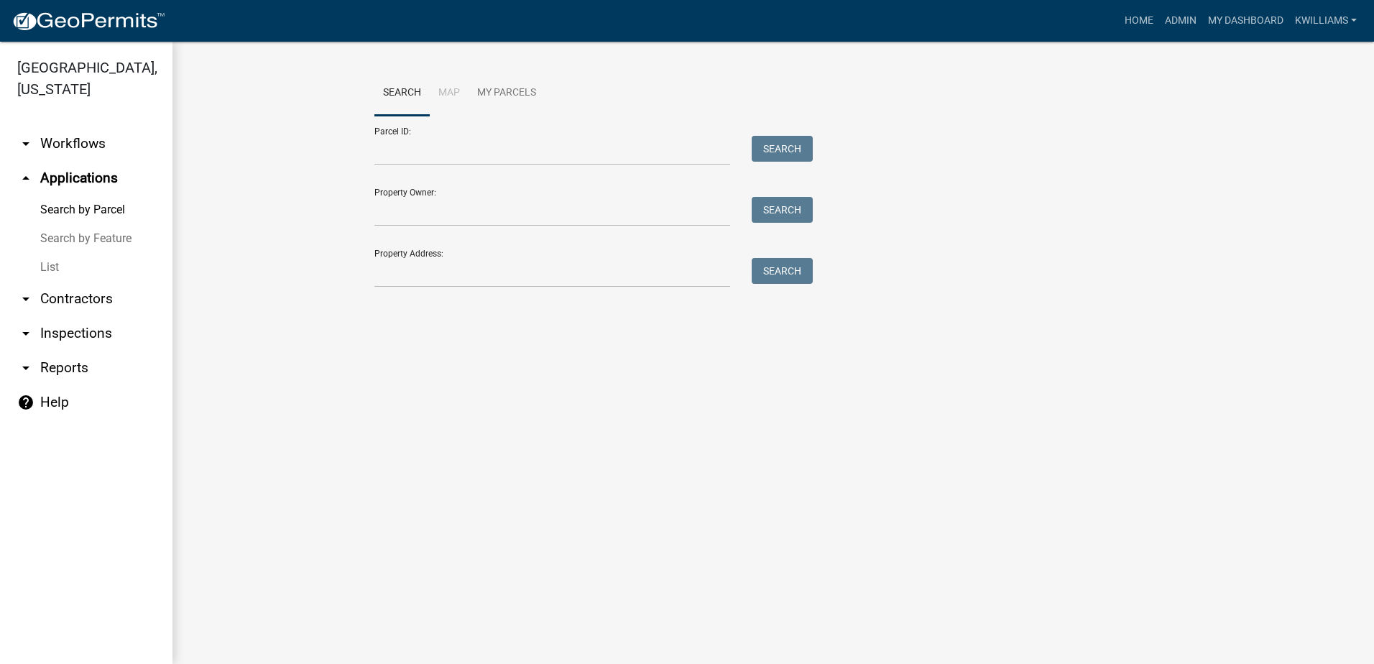
click at [60, 264] on link "List" at bounding box center [86, 267] width 173 height 29
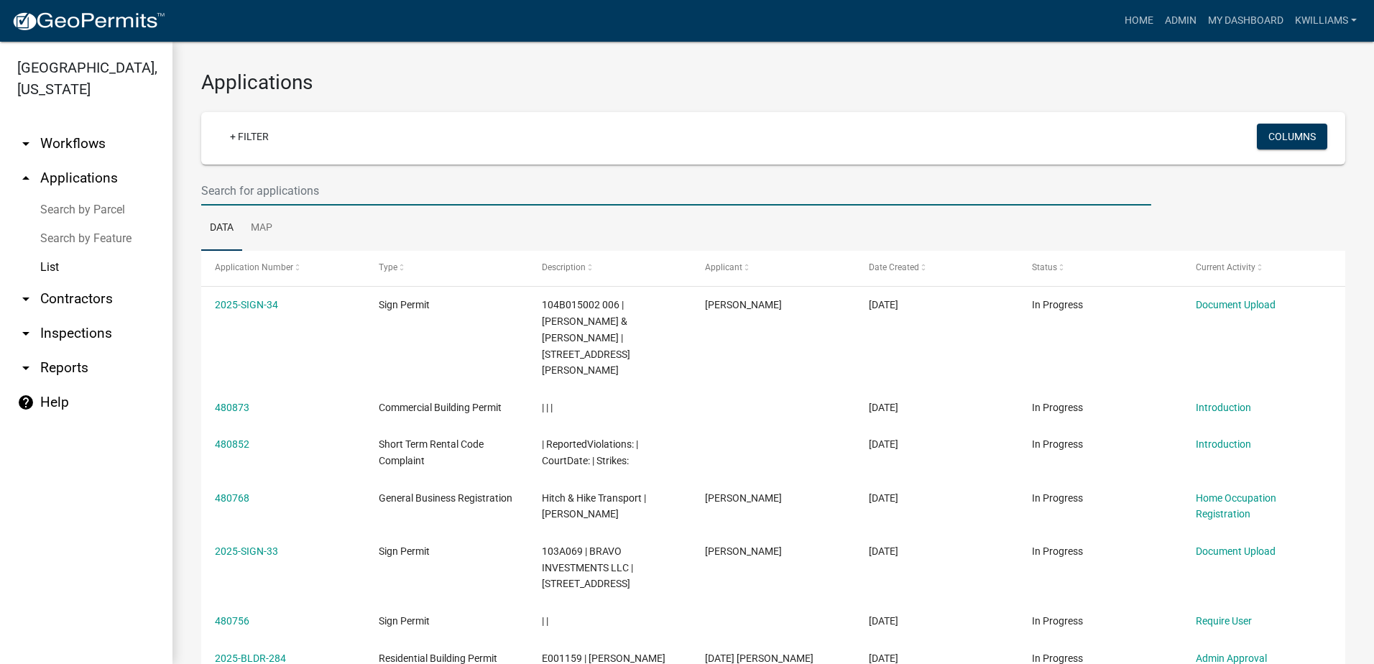
click at [267, 193] on input "text" at bounding box center [676, 190] width 950 height 29
click at [256, 188] on input "text" at bounding box center [676, 190] width 950 height 29
type input "a"
type input "e"
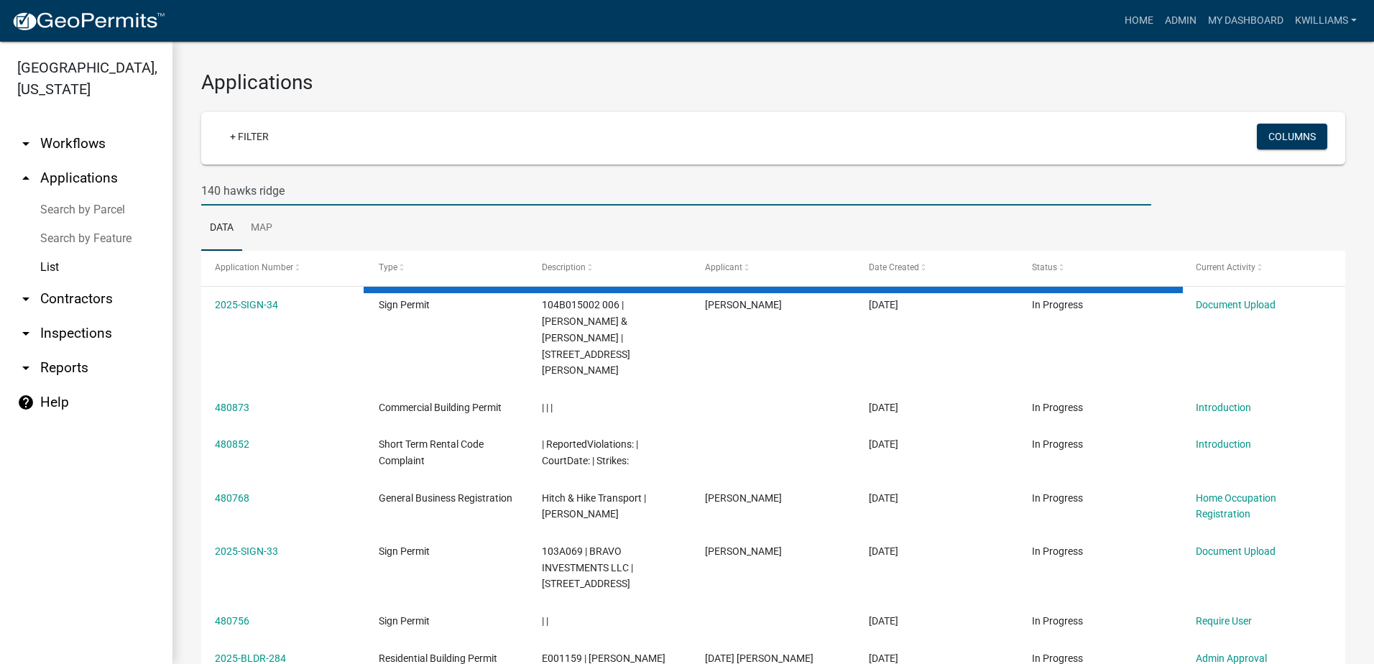
type input "140 hawks ridge"
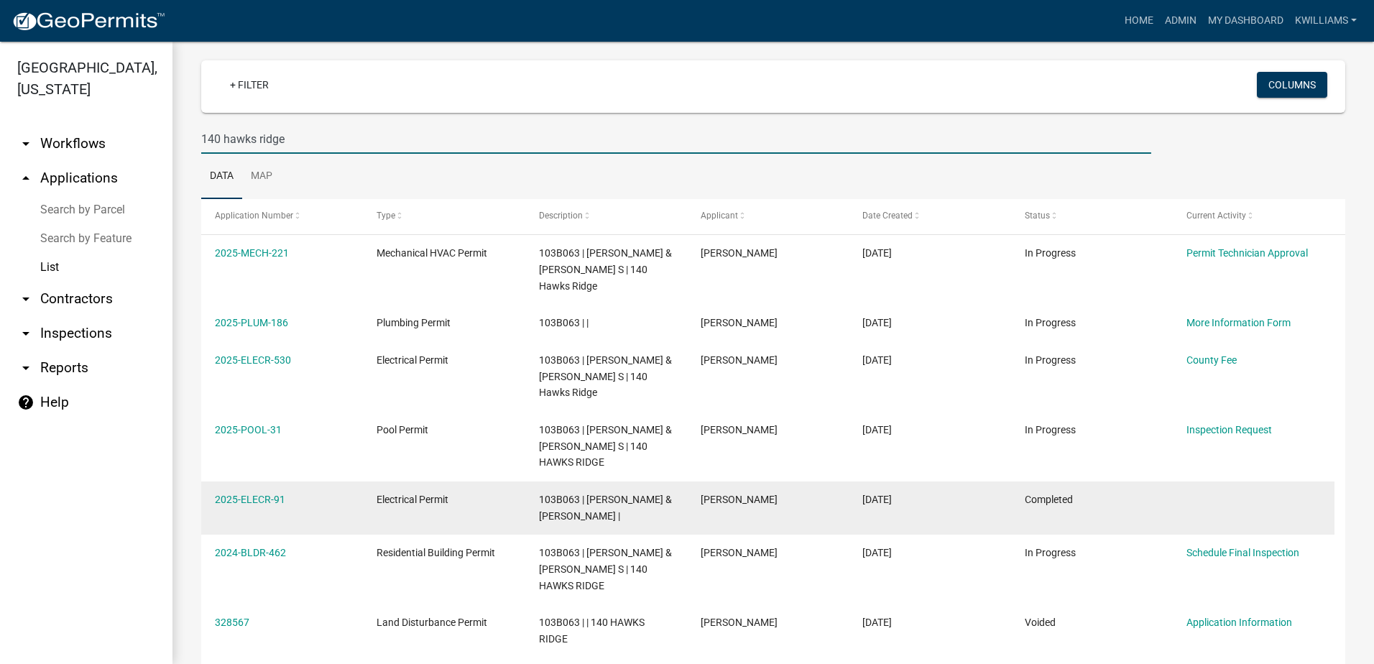
scroll to position [104, 0]
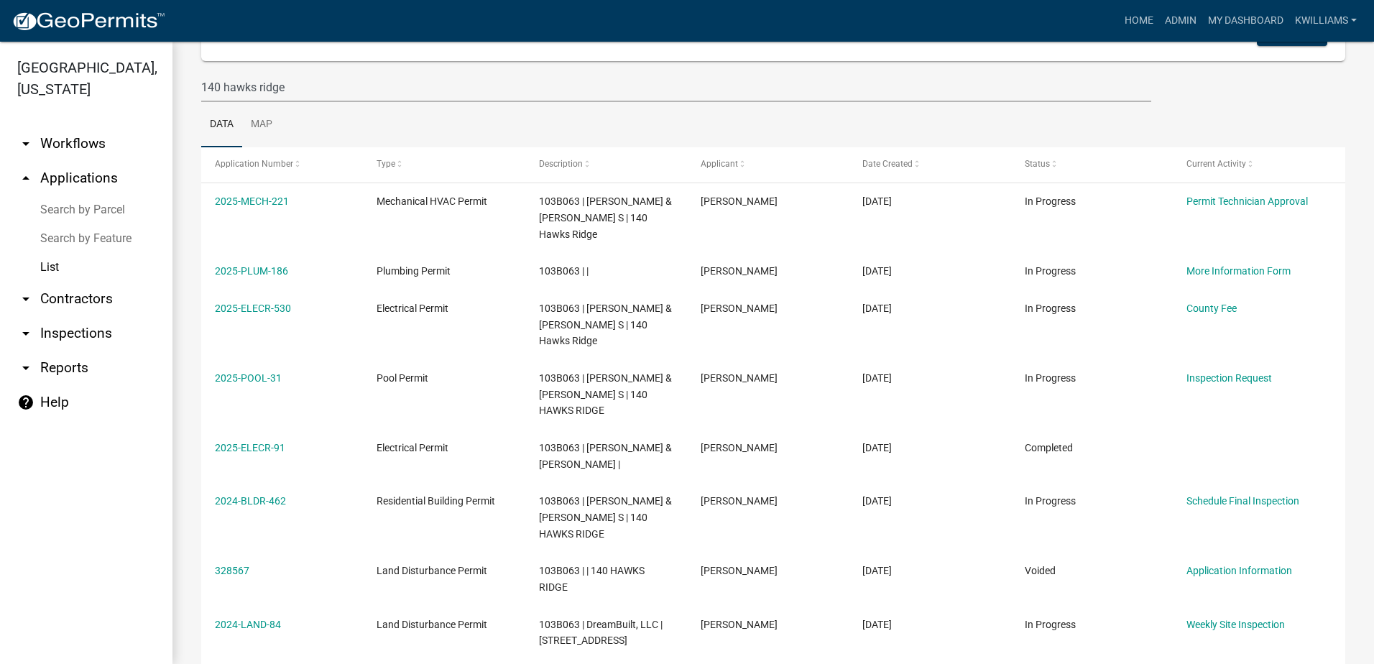
click at [71, 330] on link "arrow_drop_down Inspections" at bounding box center [86, 333] width 173 height 35
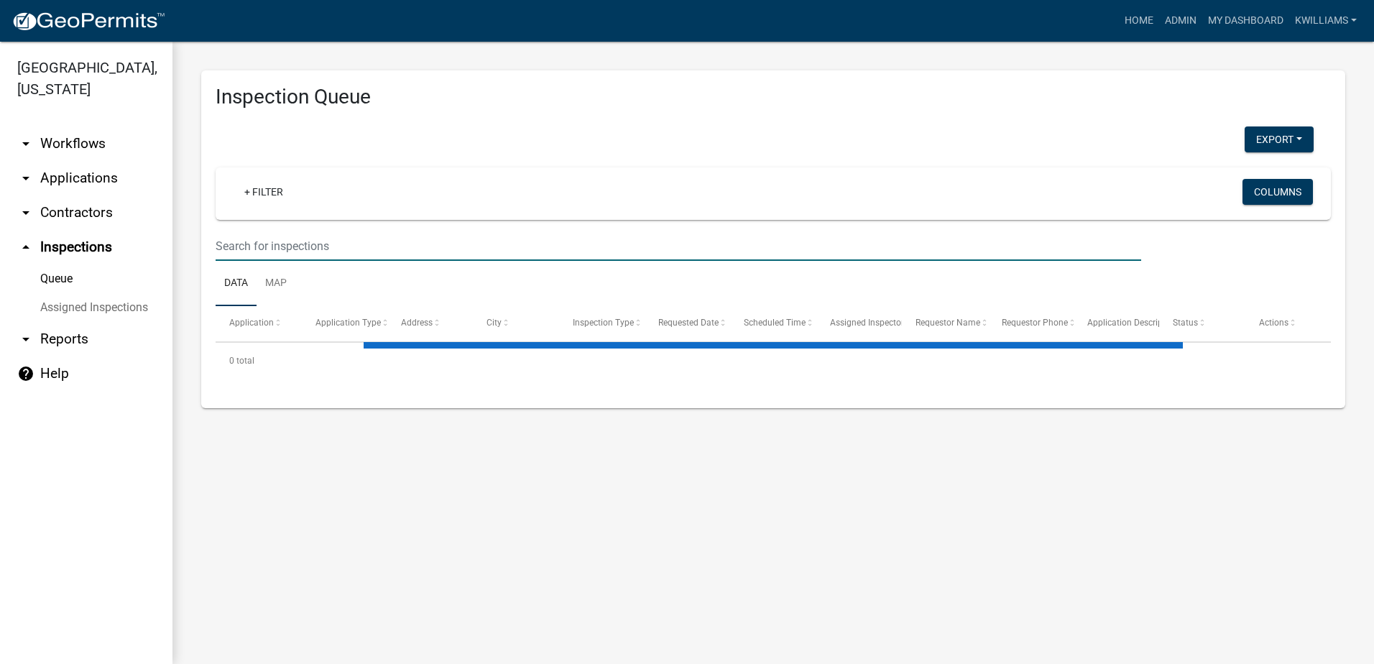
click at [281, 257] on input "text" at bounding box center [679, 245] width 926 height 29
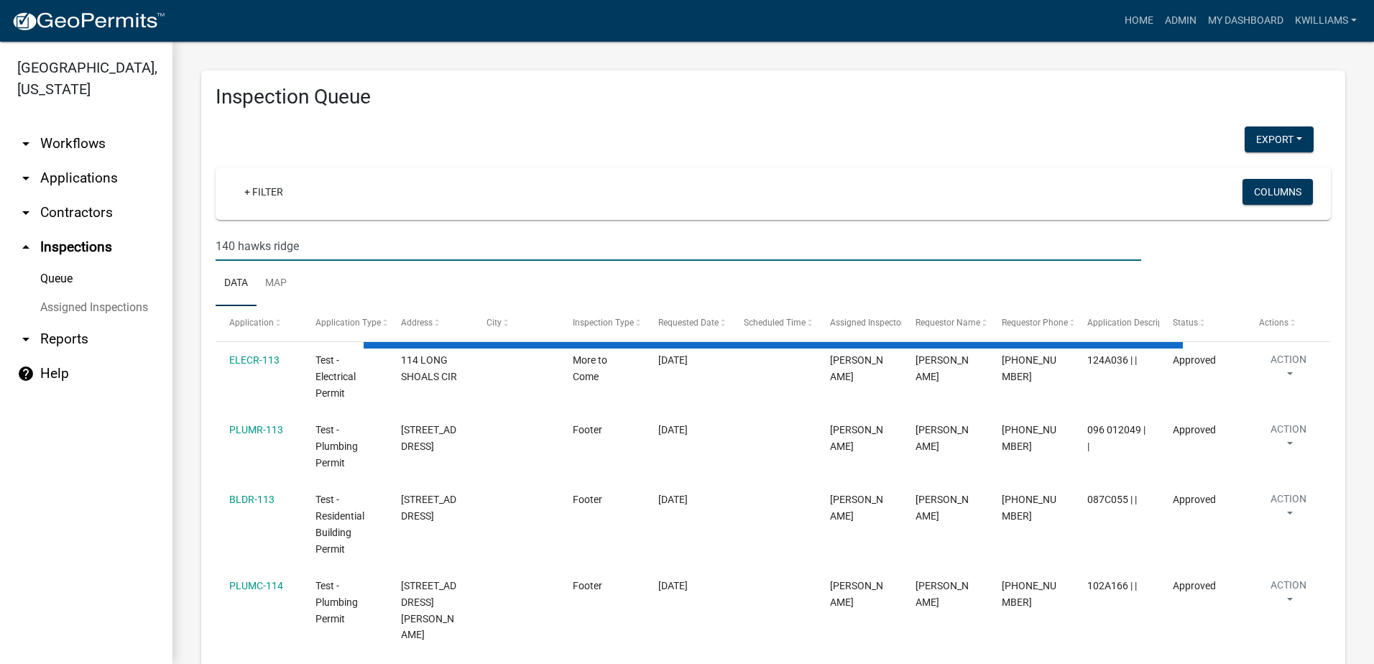
type input "140 hawks ridge"
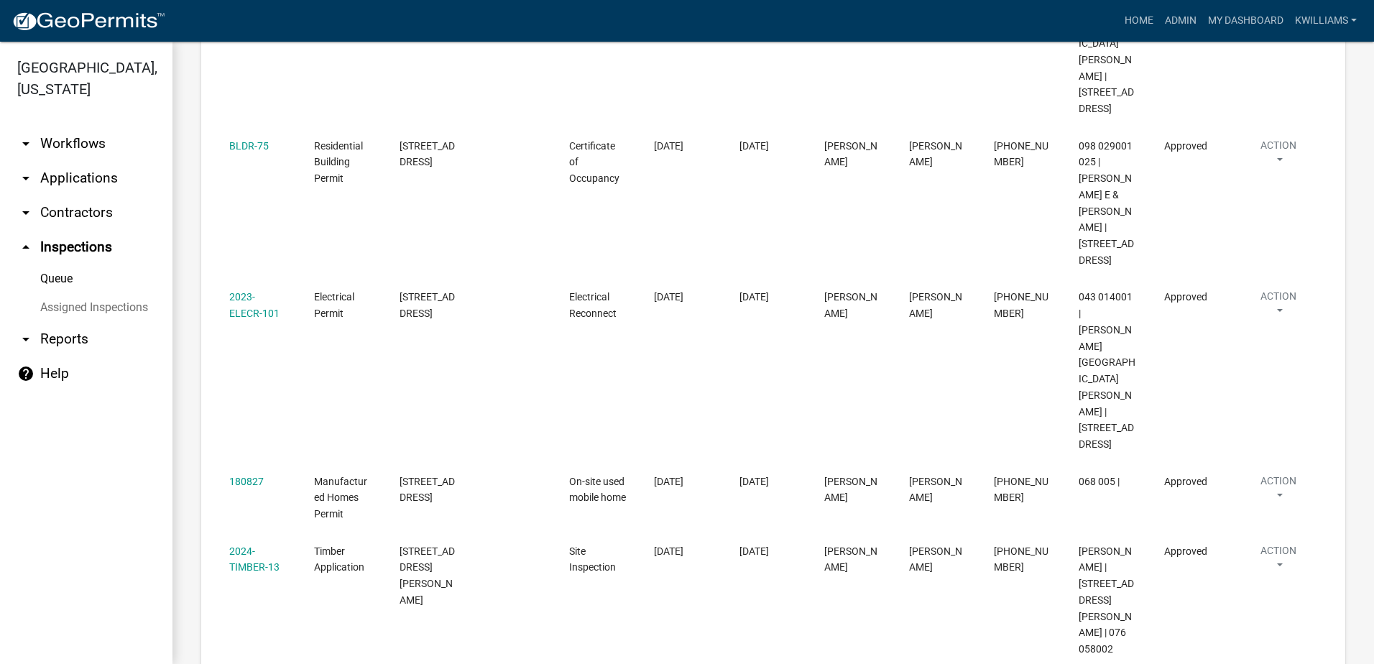
scroll to position [895, 0]
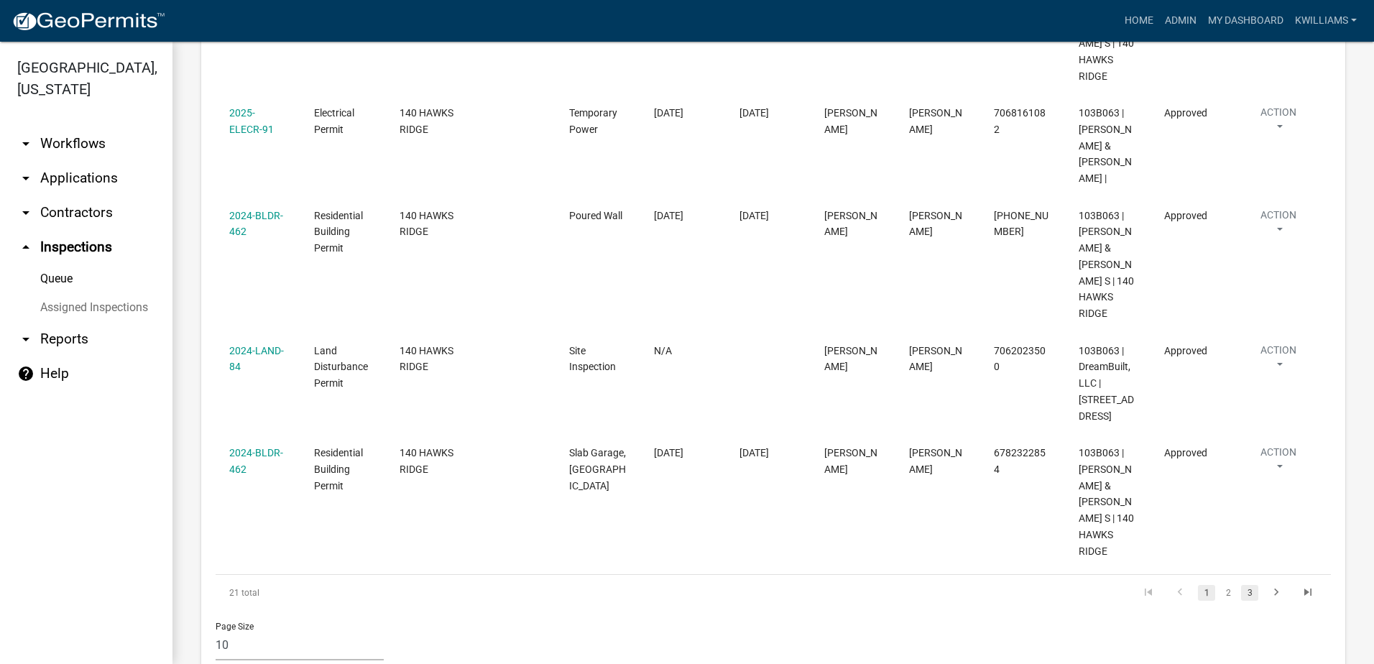
click at [1241, 585] on link "3" at bounding box center [1249, 593] width 17 height 16
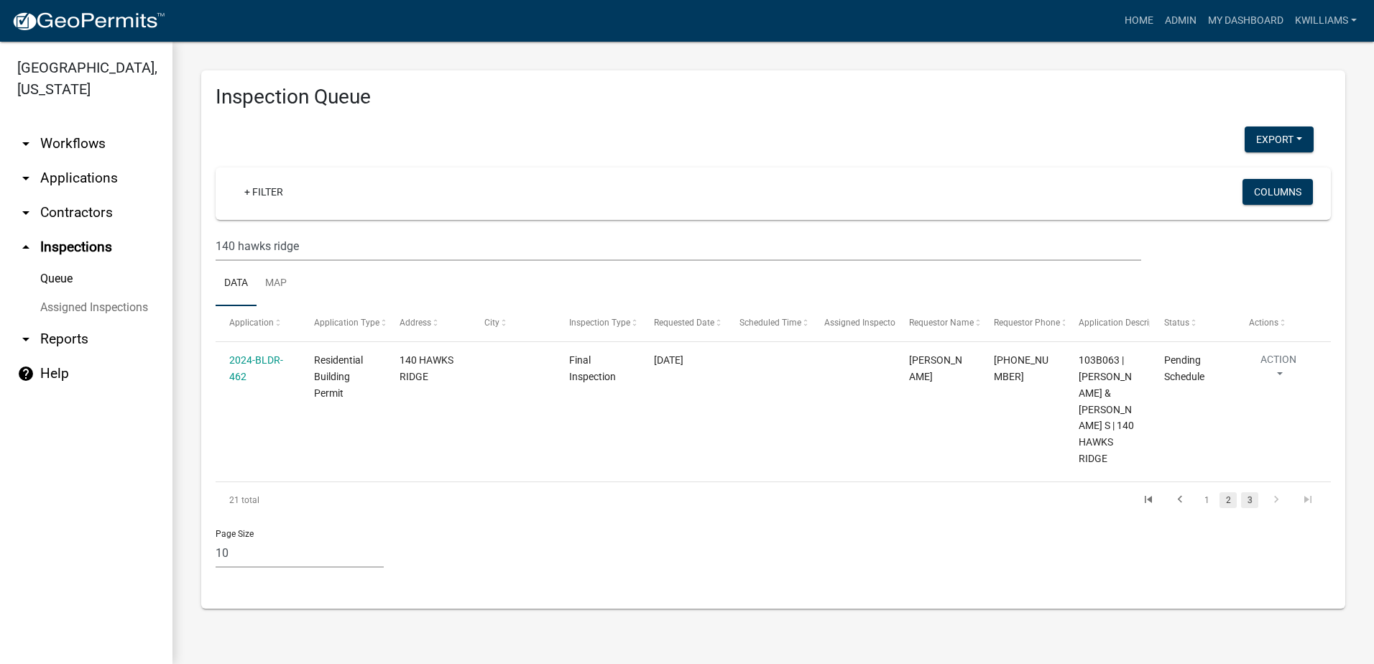
click at [1229, 492] on link "2" at bounding box center [1228, 500] width 17 height 16
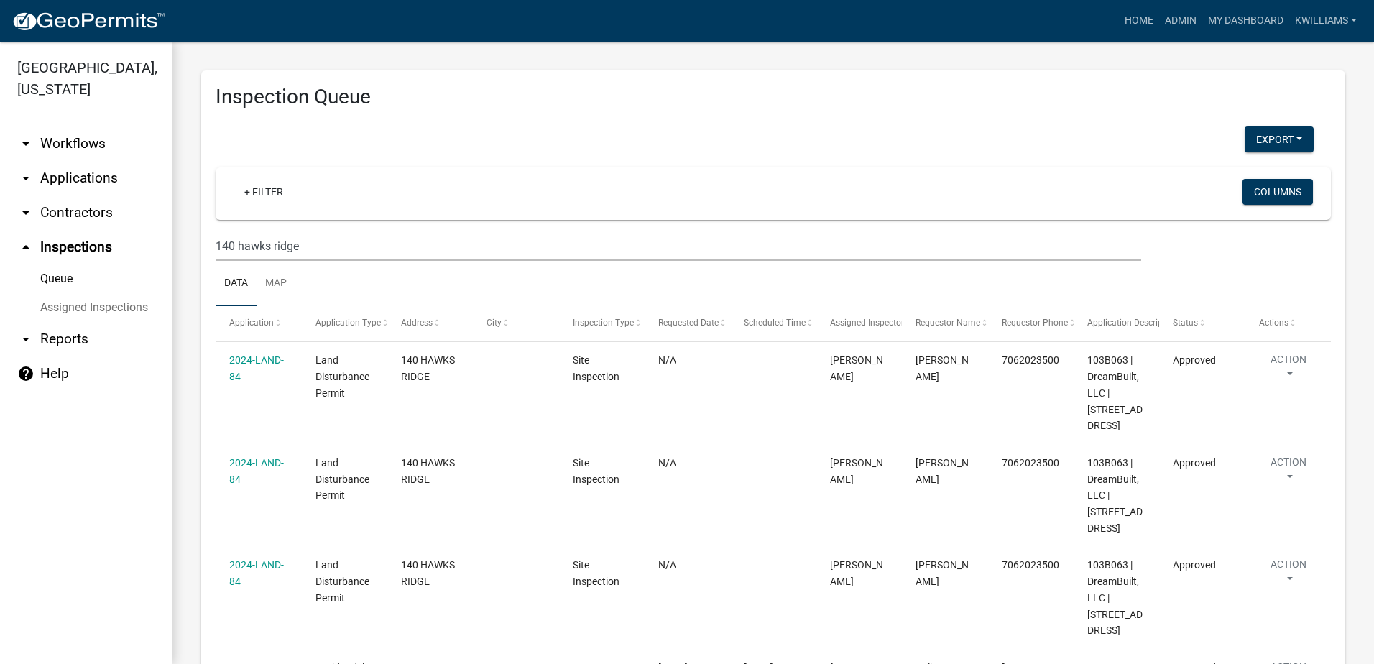
click at [56, 179] on link "arrow_drop_down Applications" at bounding box center [86, 178] width 173 height 35
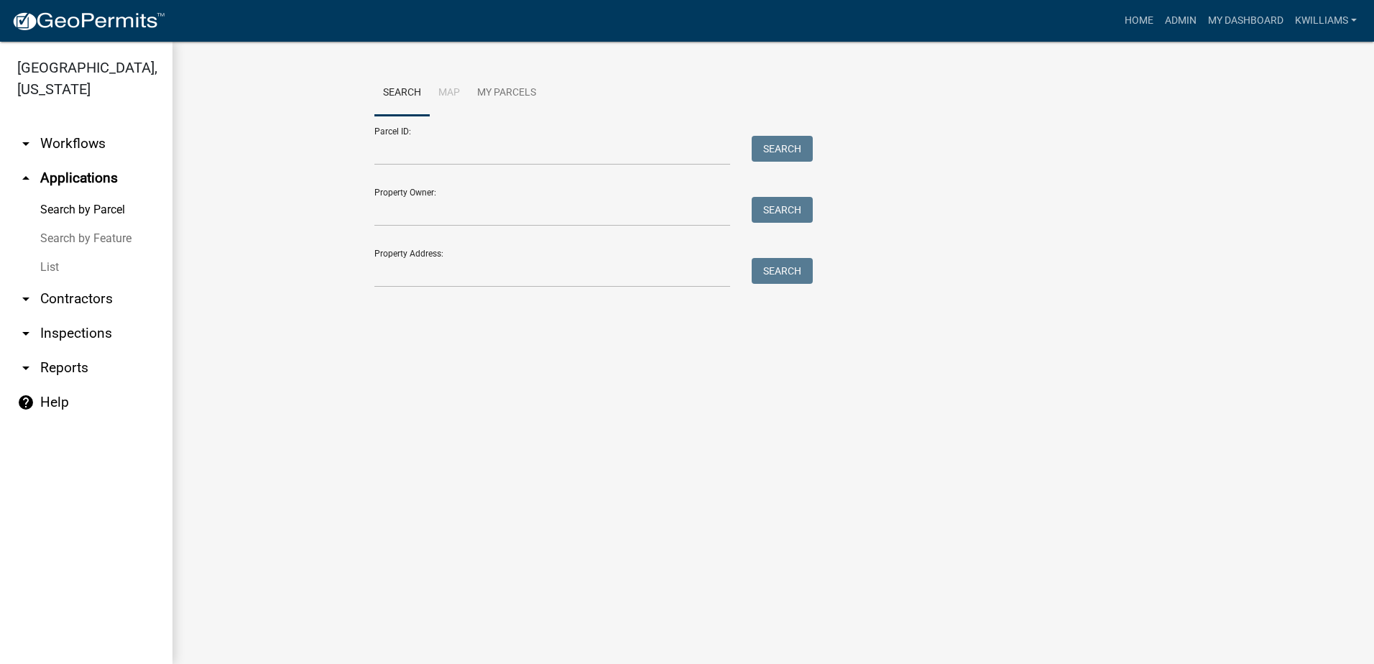
drag, startPoint x: 60, startPoint y: 267, endPoint x: 64, endPoint y: 260, distance: 7.4
click at [60, 266] on link "List" at bounding box center [86, 267] width 173 height 29
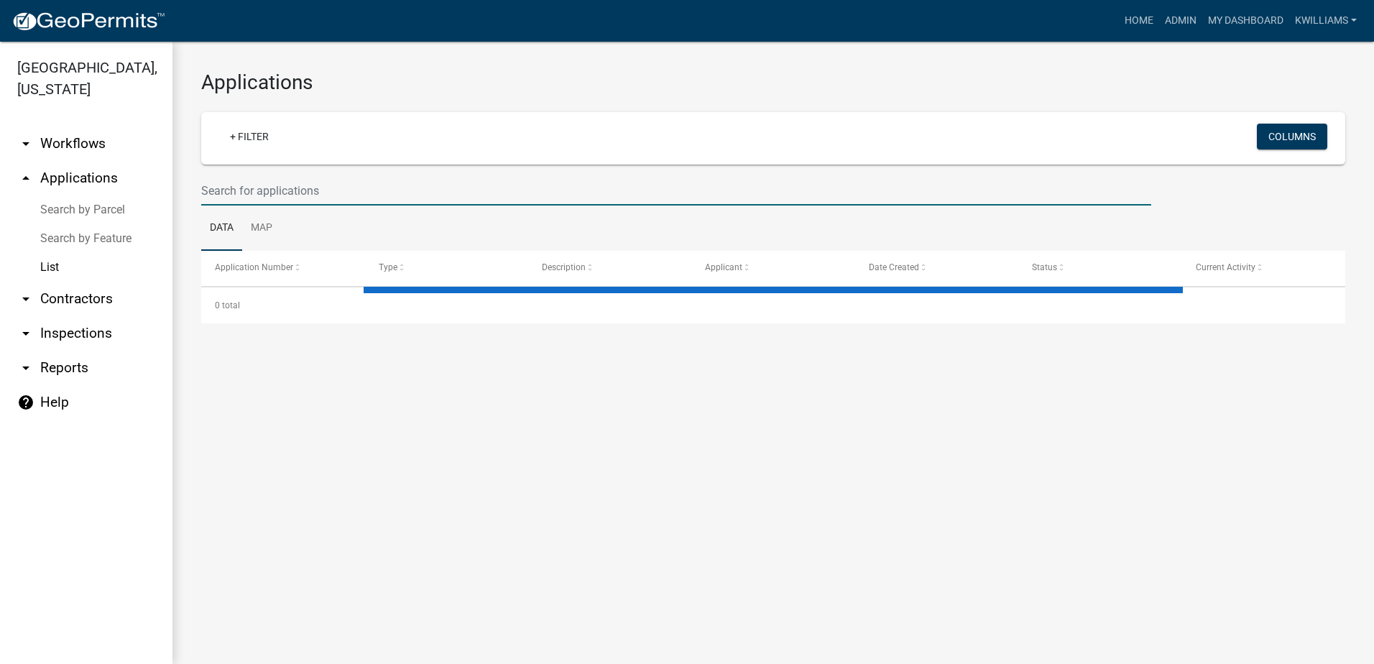
click at [216, 189] on input "text" at bounding box center [676, 190] width 950 height 29
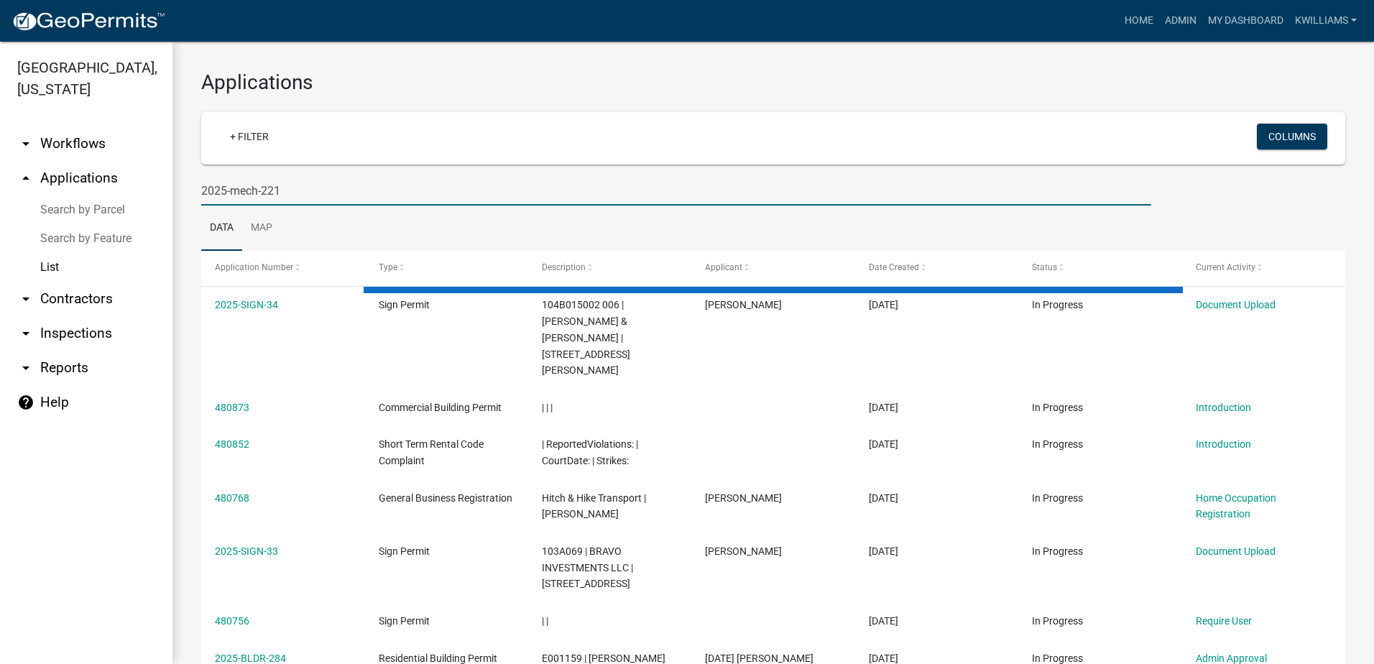
type input "2025-mech-221"
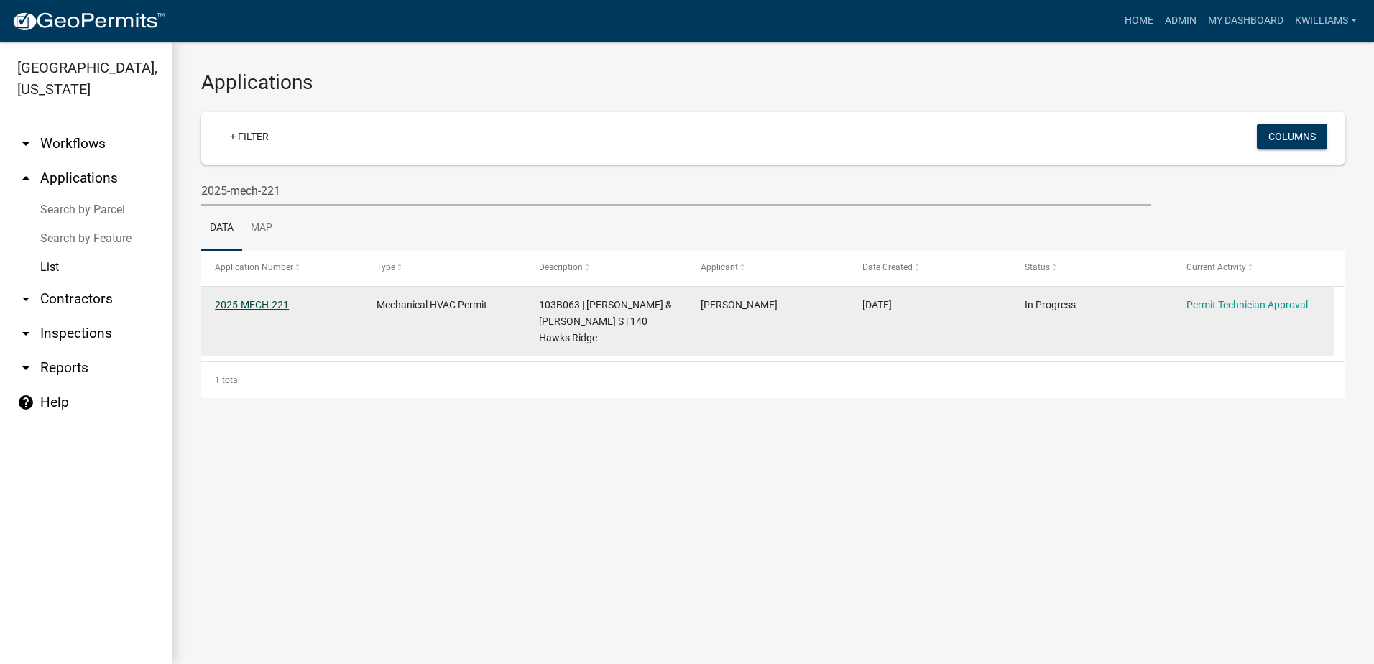
click at [265, 304] on link "2025-MECH-221" at bounding box center [252, 305] width 74 height 12
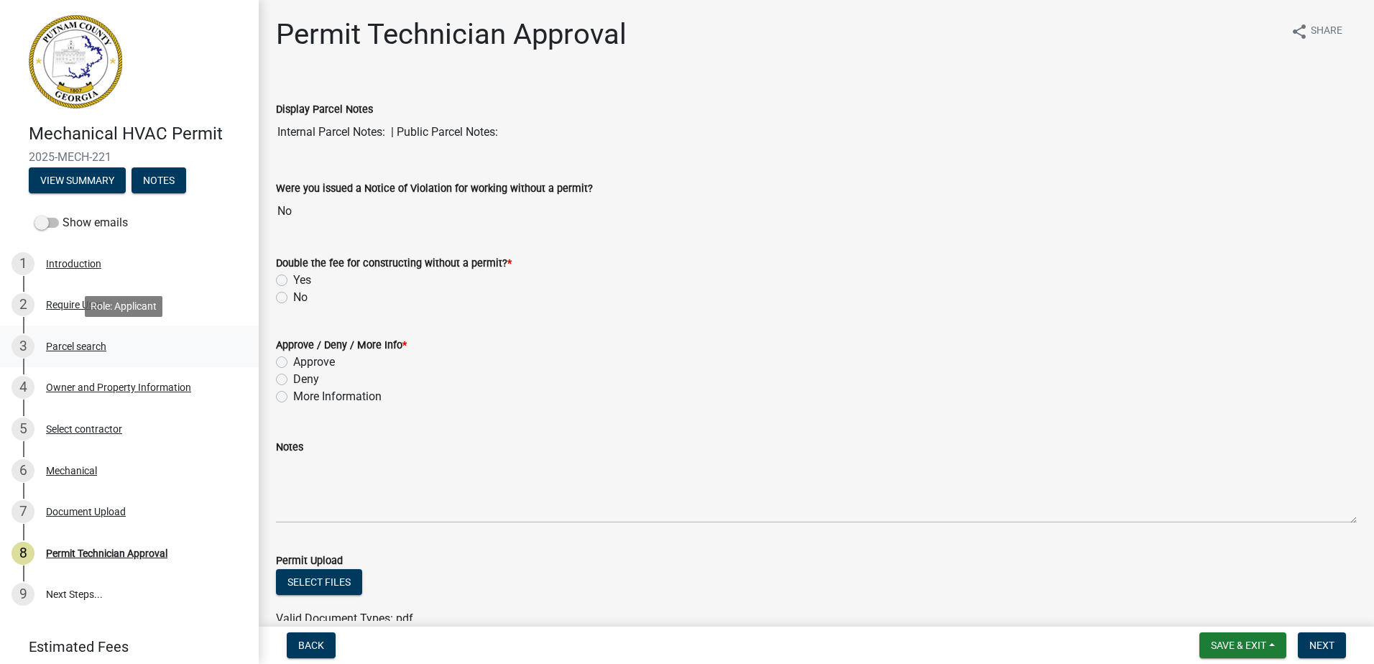
click at [48, 353] on div "3 Parcel search" at bounding box center [124, 346] width 224 height 23
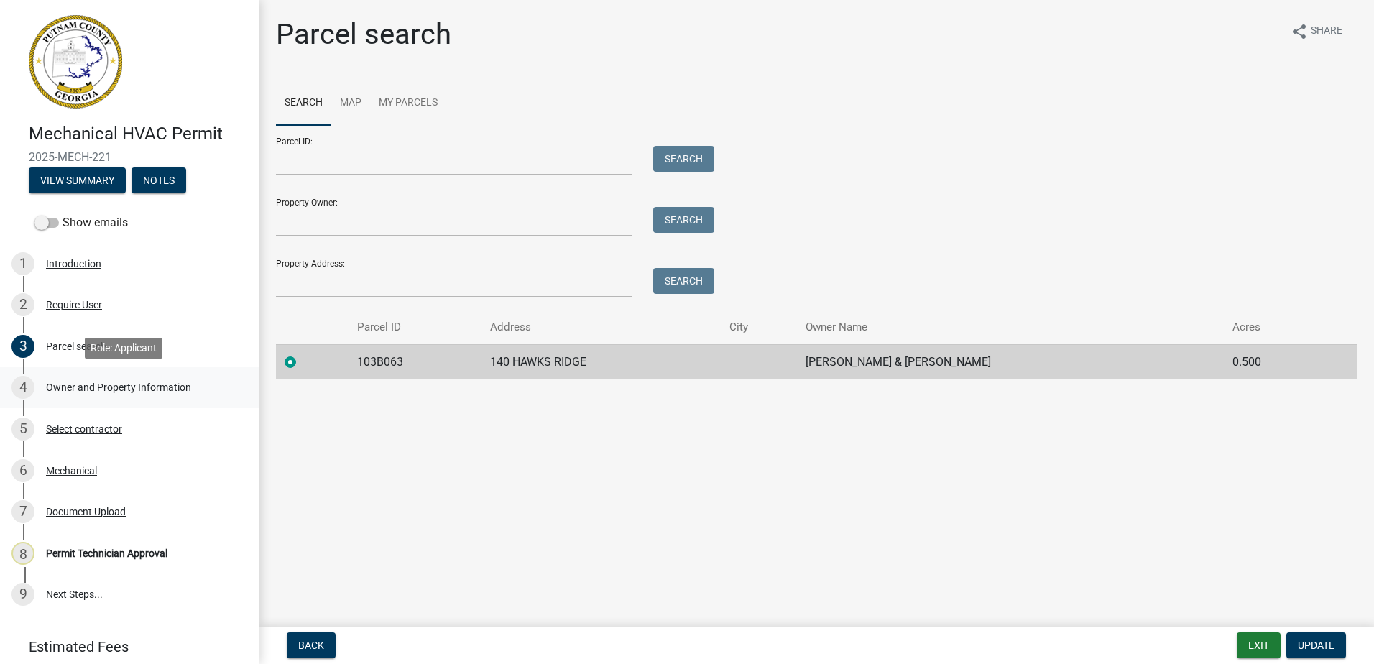
click at [83, 395] on div "4 Owner and Property Information" at bounding box center [124, 387] width 224 height 23
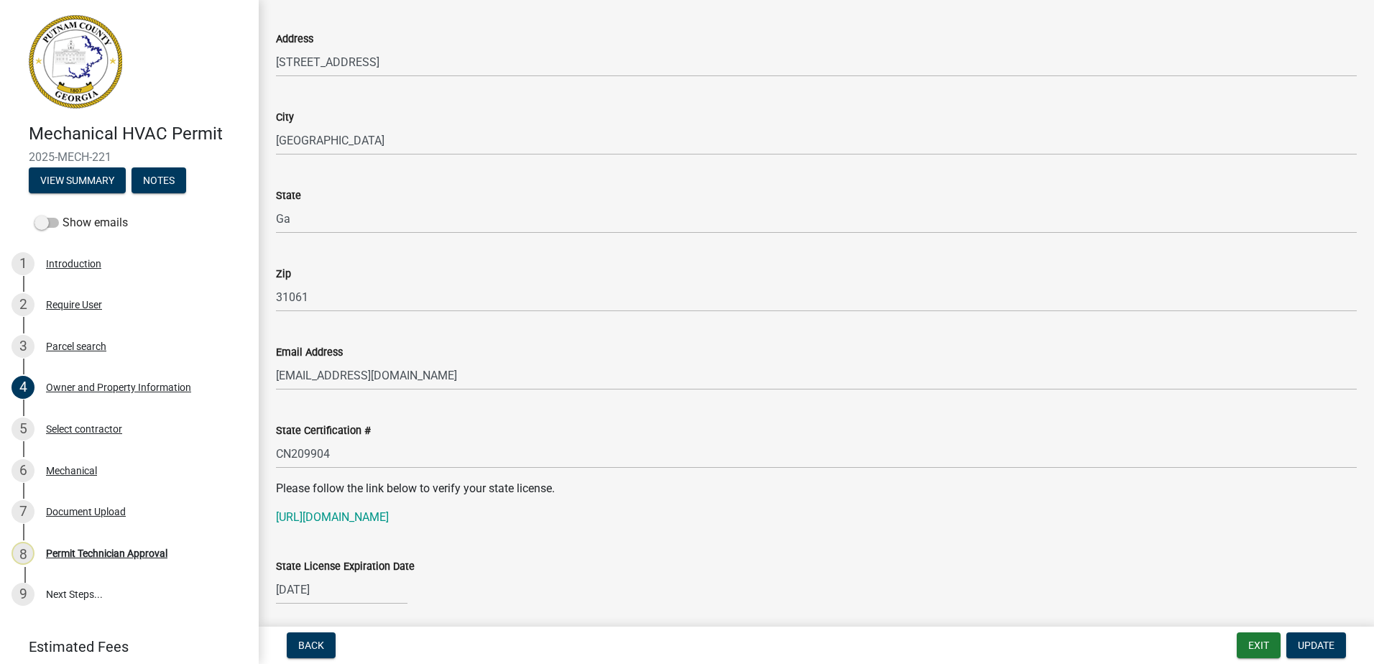
scroll to position [1581, 0]
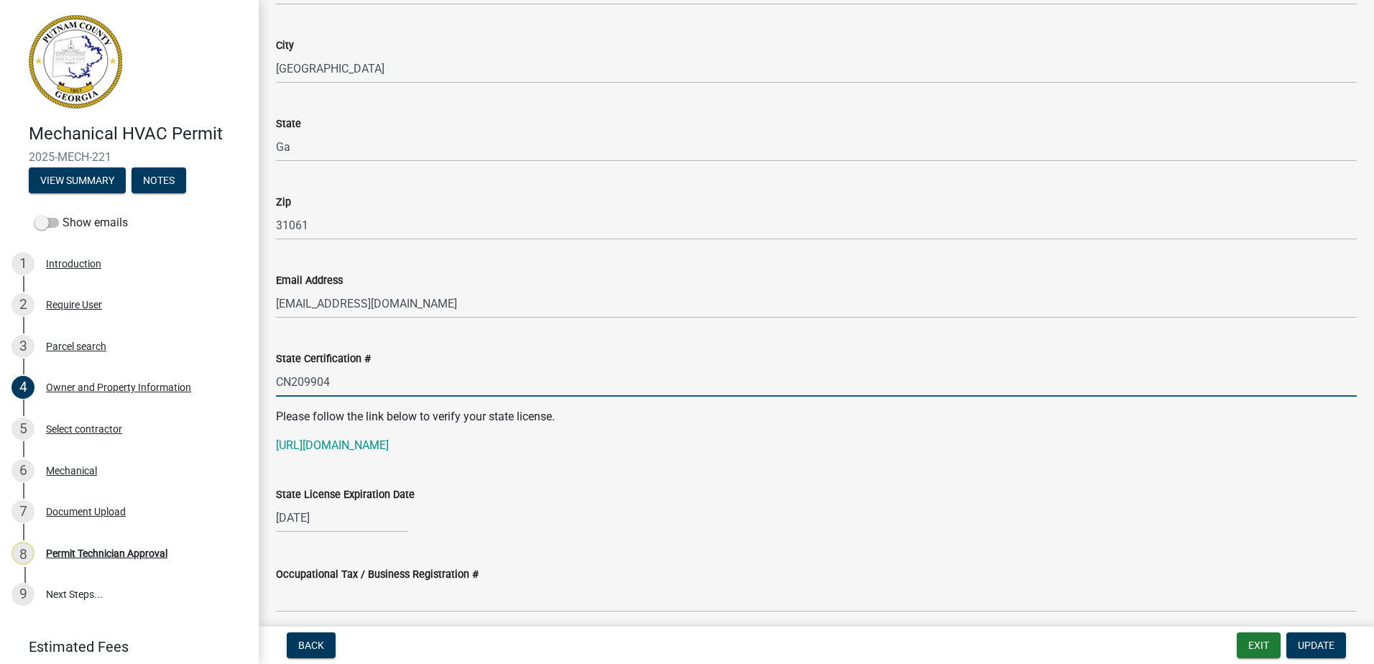
drag, startPoint x: 340, startPoint y: 384, endPoint x: 282, endPoint y: 382, distance: 58.3
click at [275, 383] on div "State Certification # CN209904" at bounding box center [816, 363] width 1103 height 67
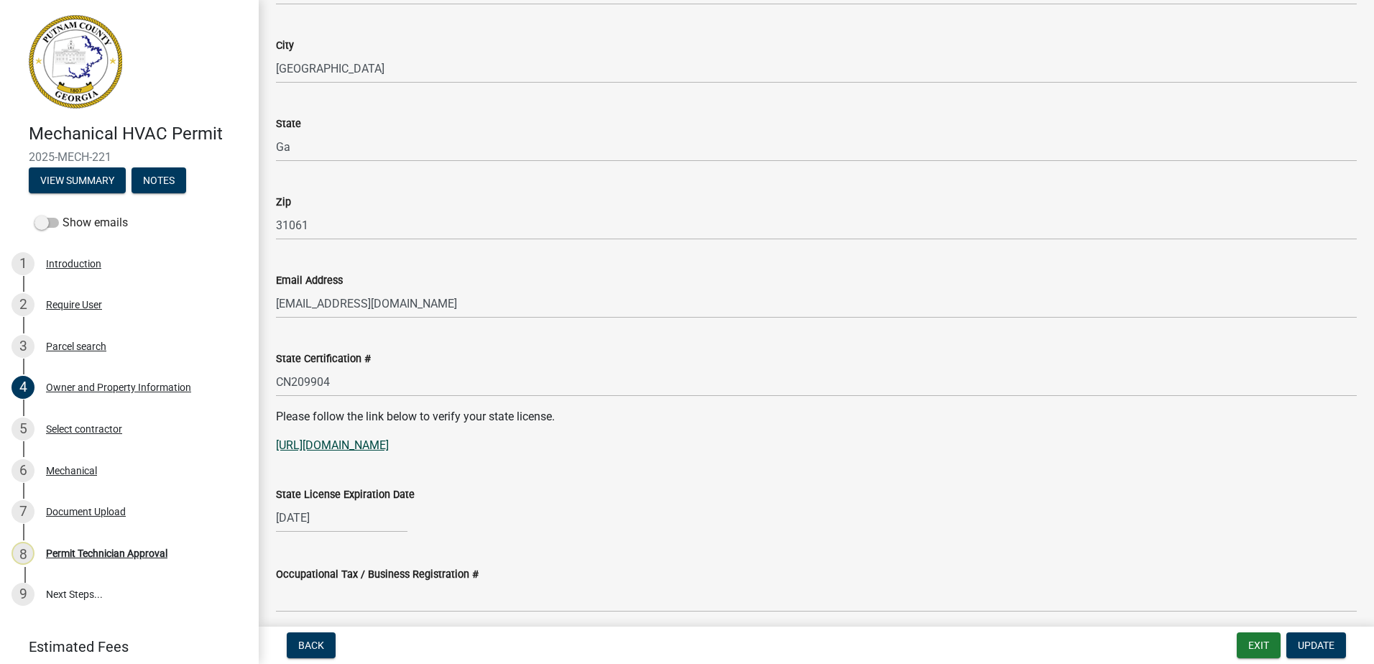
click at [326, 450] on link "https://verify.sos.ga.gov/verification/" at bounding box center [332, 445] width 113 height 14
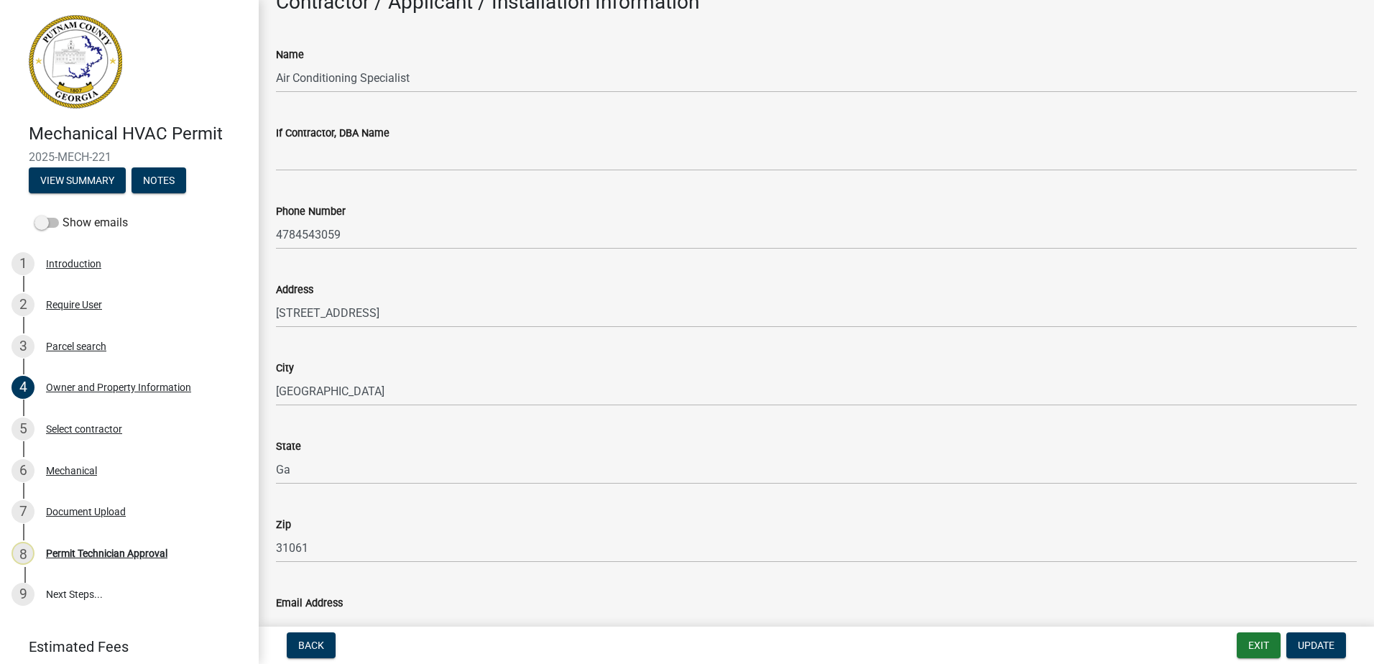
scroll to position [1078, 0]
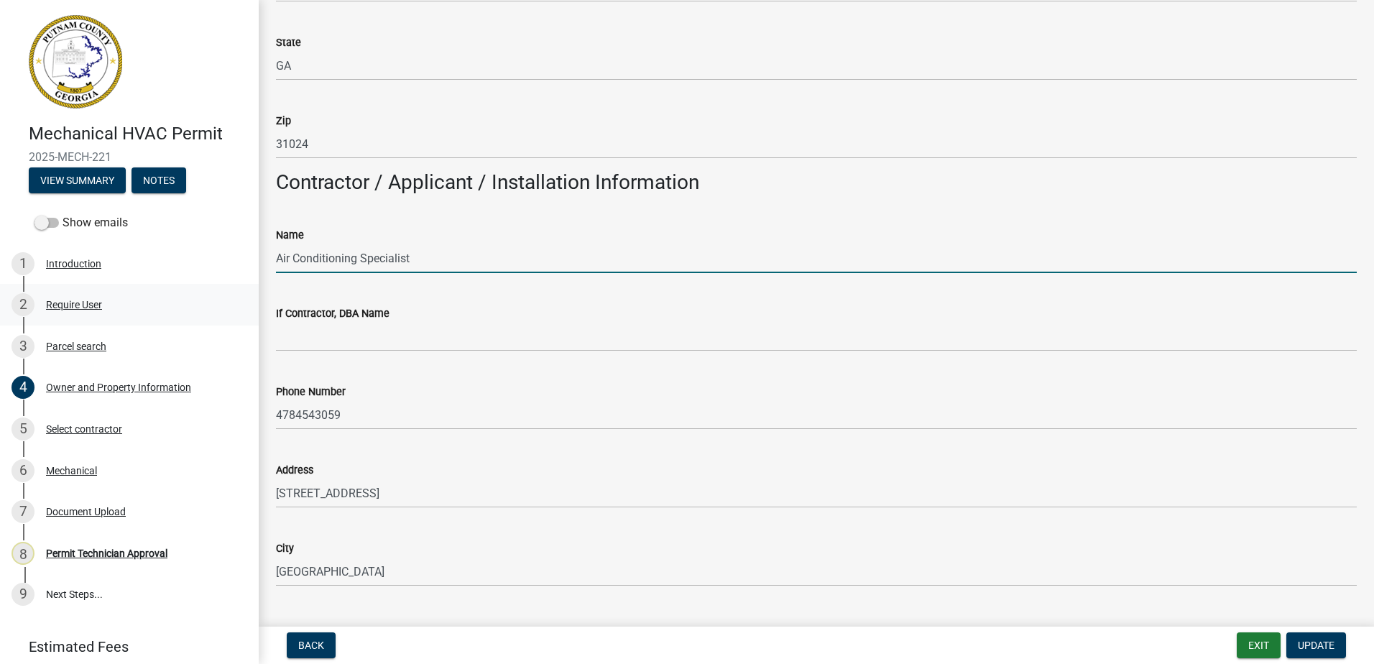
drag, startPoint x: 447, startPoint y: 267, endPoint x: 227, endPoint y: 290, distance: 221.1
click at [227, 290] on div "Mechanical HVAC Permit 2025-MECH-221 View Summary Notes Show emails 1 Introduct…" at bounding box center [687, 332] width 1374 height 664
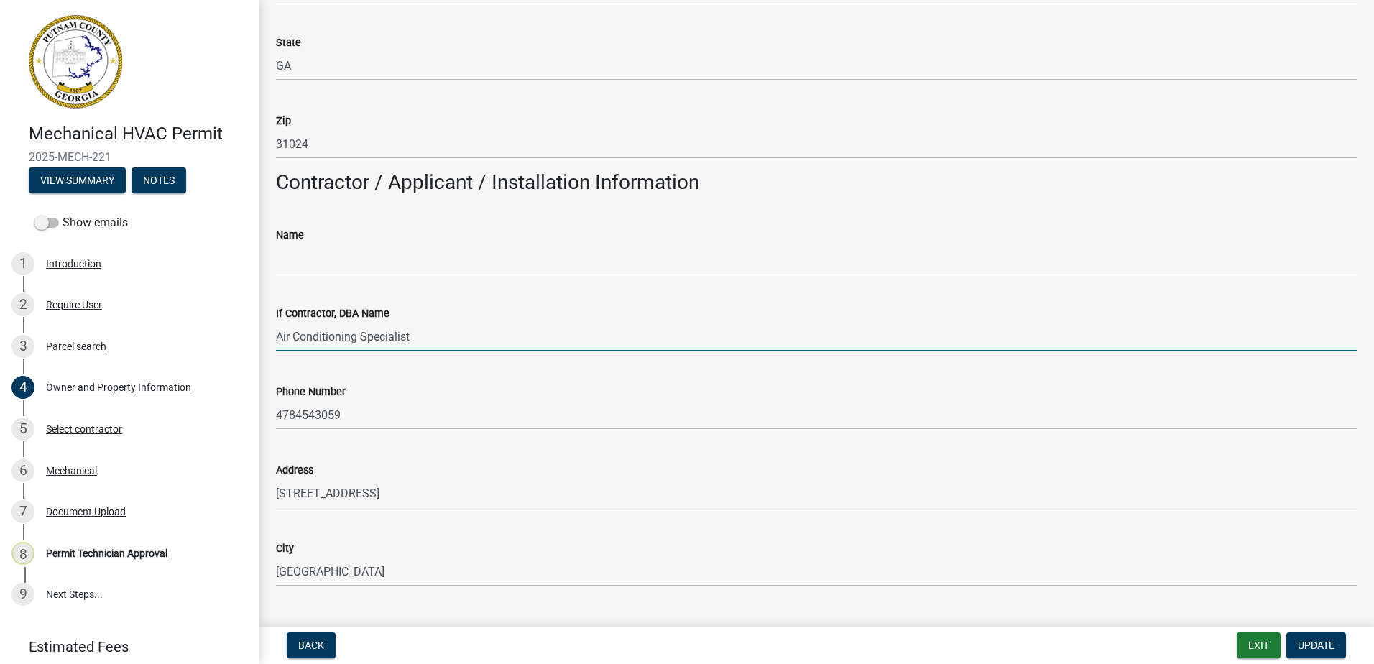
type input "Air Conditioning Specialist"
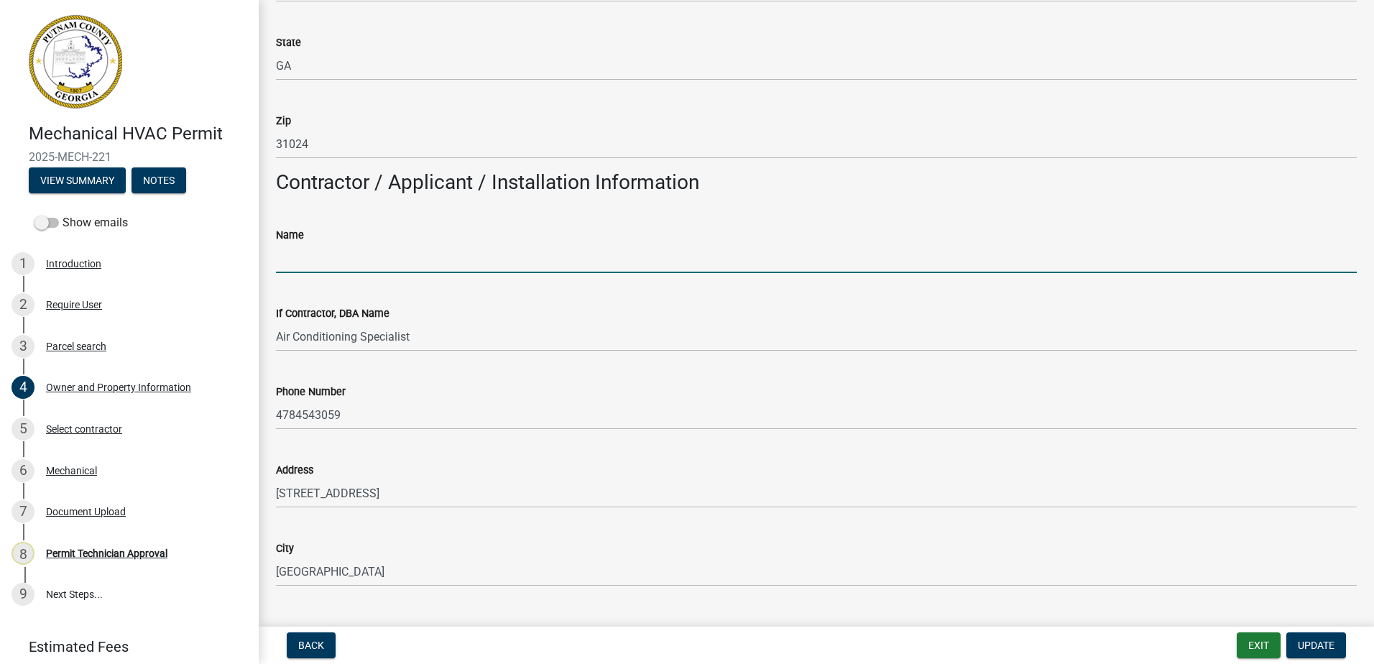
paste input "James Patrick Hayes"
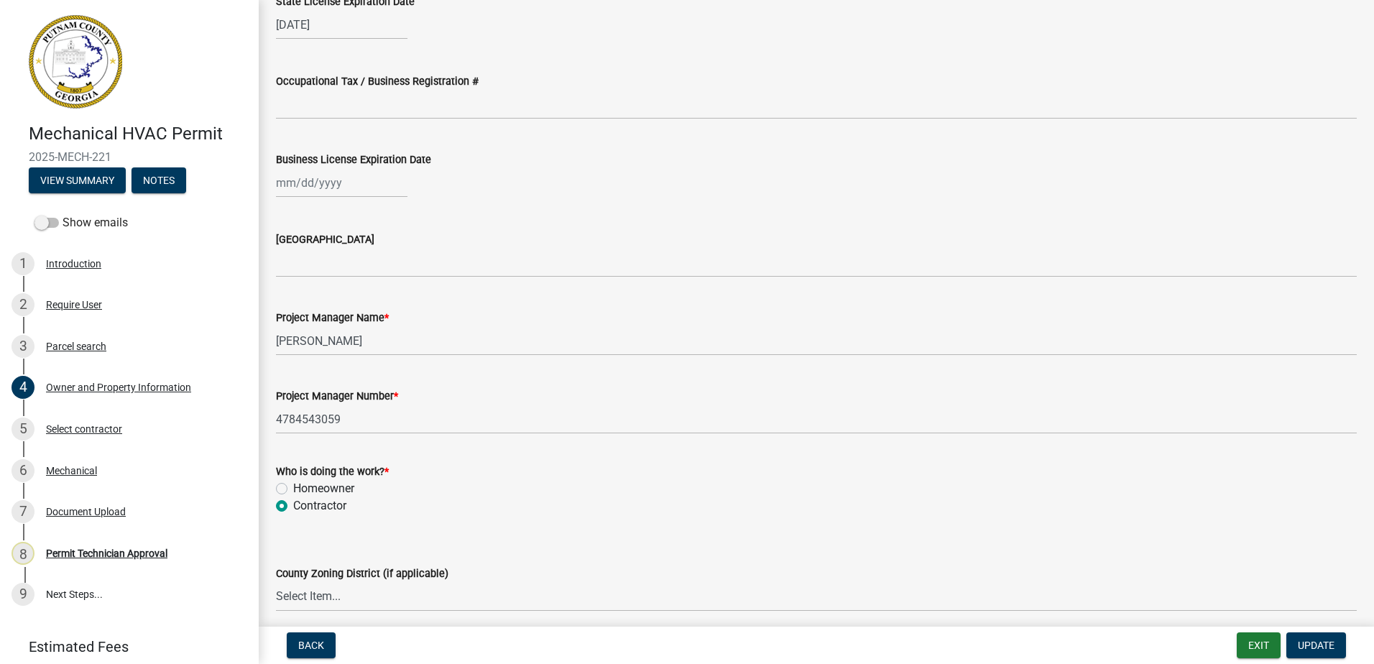
scroll to position [2084, 0]
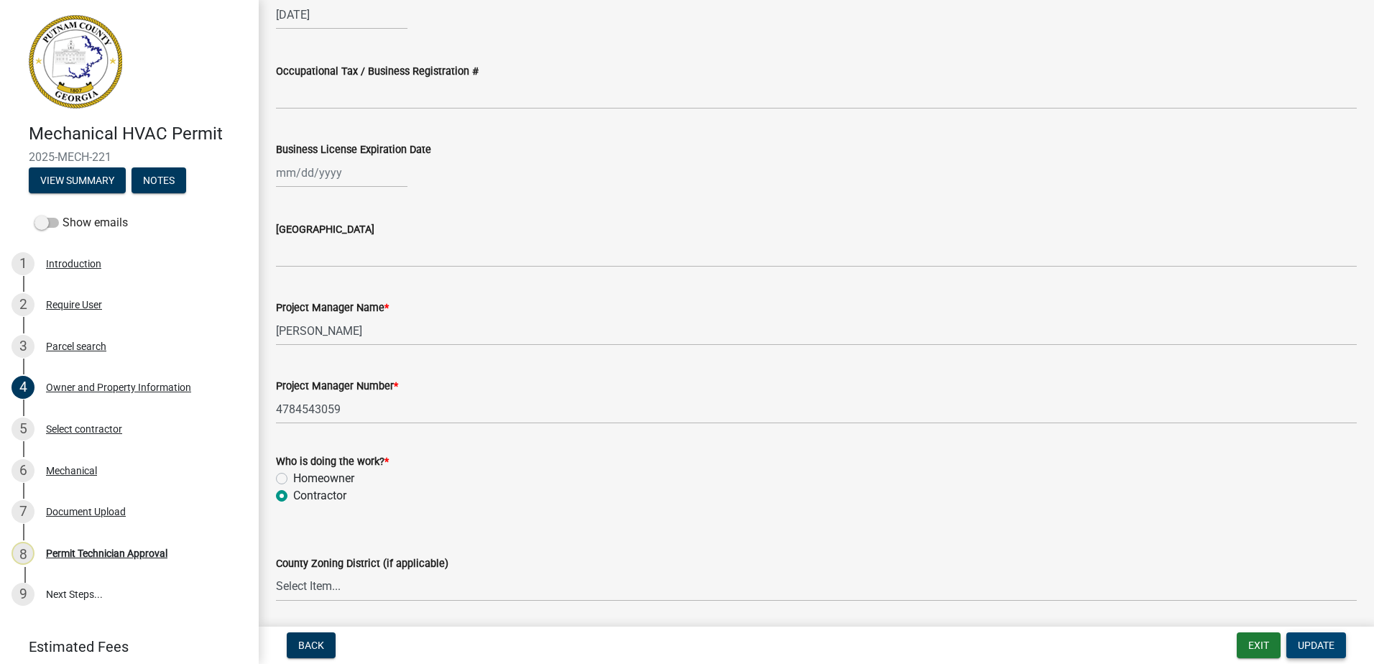
type input "James Patrick Hayes"
click at [1319, 645] on span "Update" at bounding box center [1316, 646] width 37 height 12
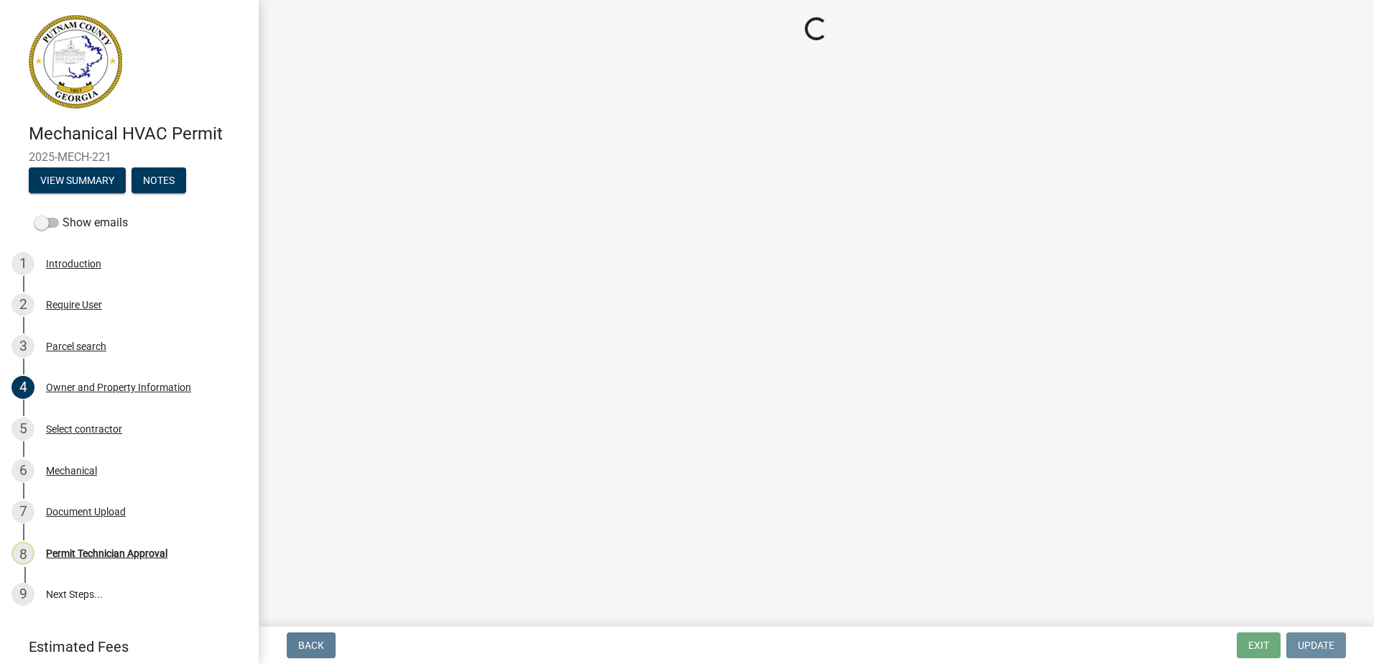
scroll to position [0, 0]
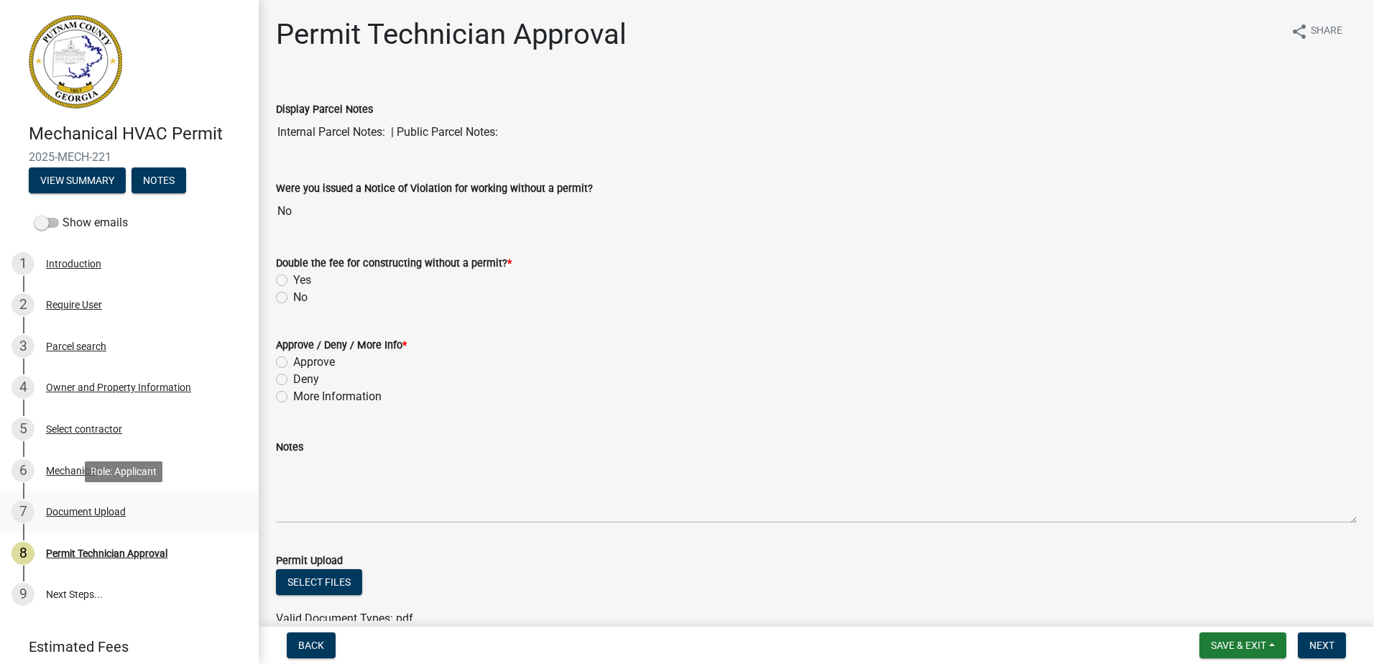
click at [64, 512] on div "Document Upload" at bounding box center [86, 512] width 80 height 10
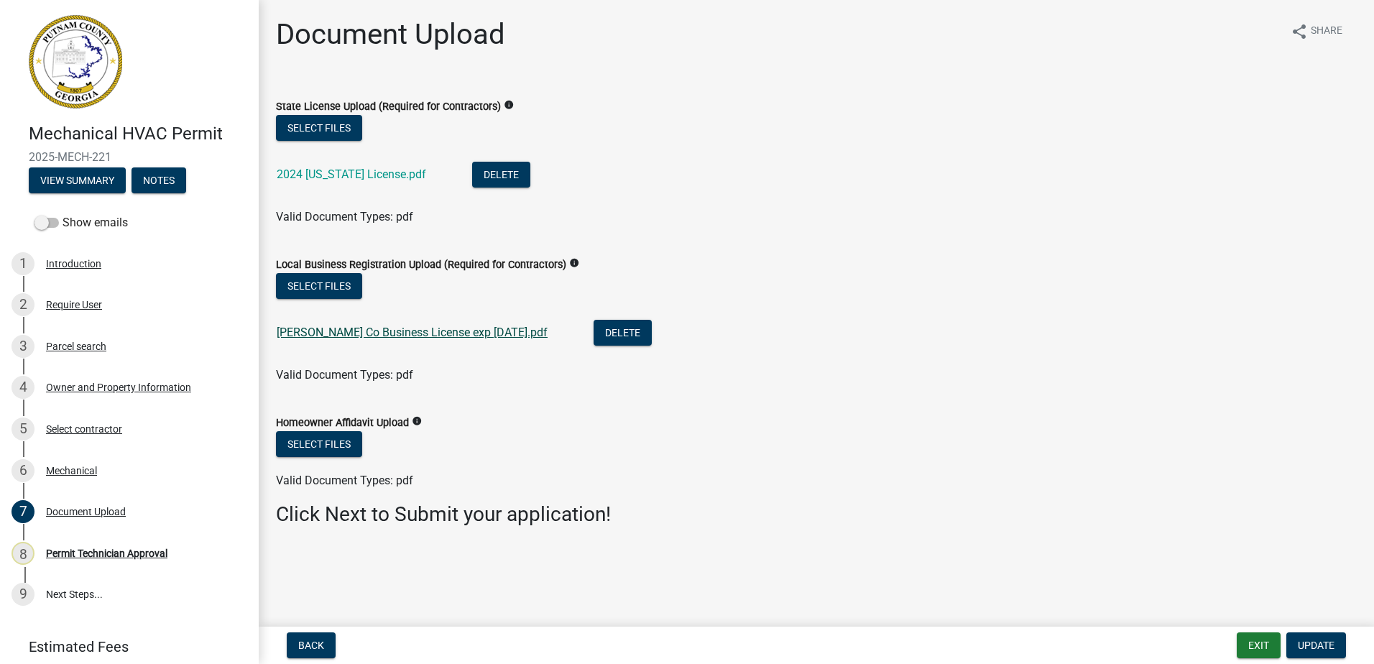
click at [374, 333] on link "Newton Co Business License exp 12.31.25.pdf" at bounding box center [412, 333] width 271 height 14
click at [58, 383] on div "Owner and Property Information" at bounding box center [118, 387] width 145 height 10
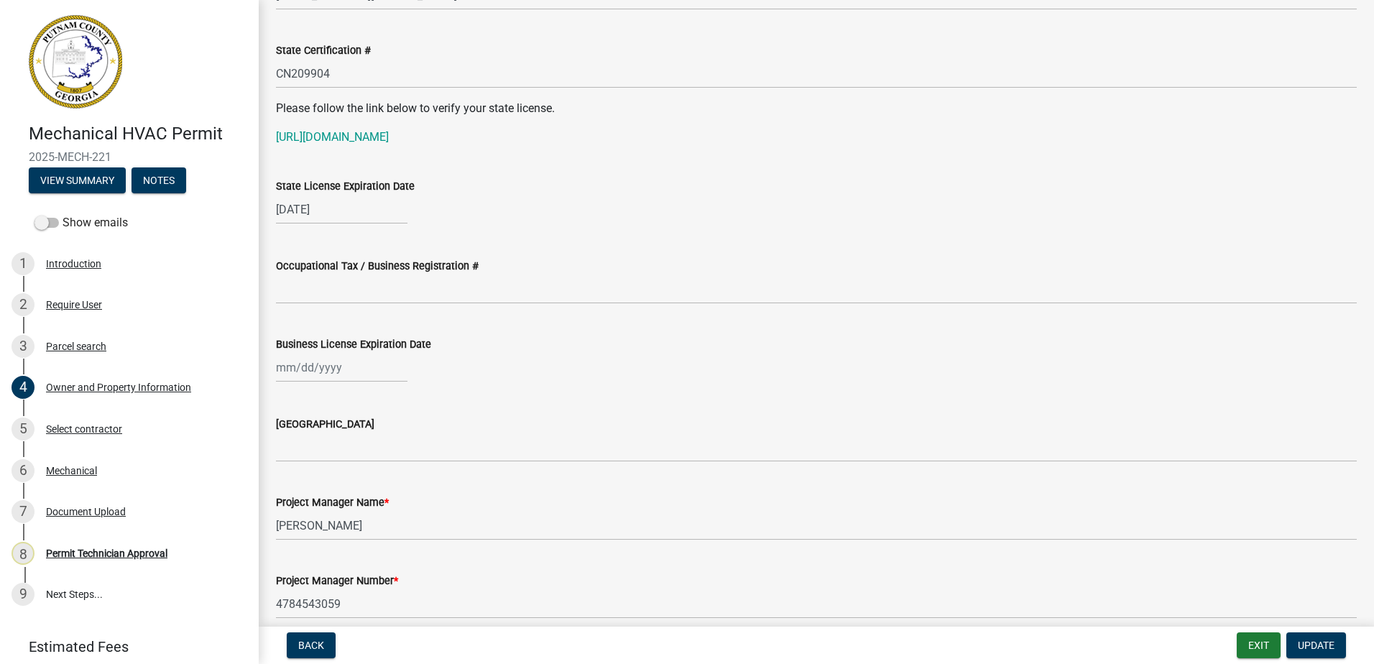
scroll to position [1869, 0]
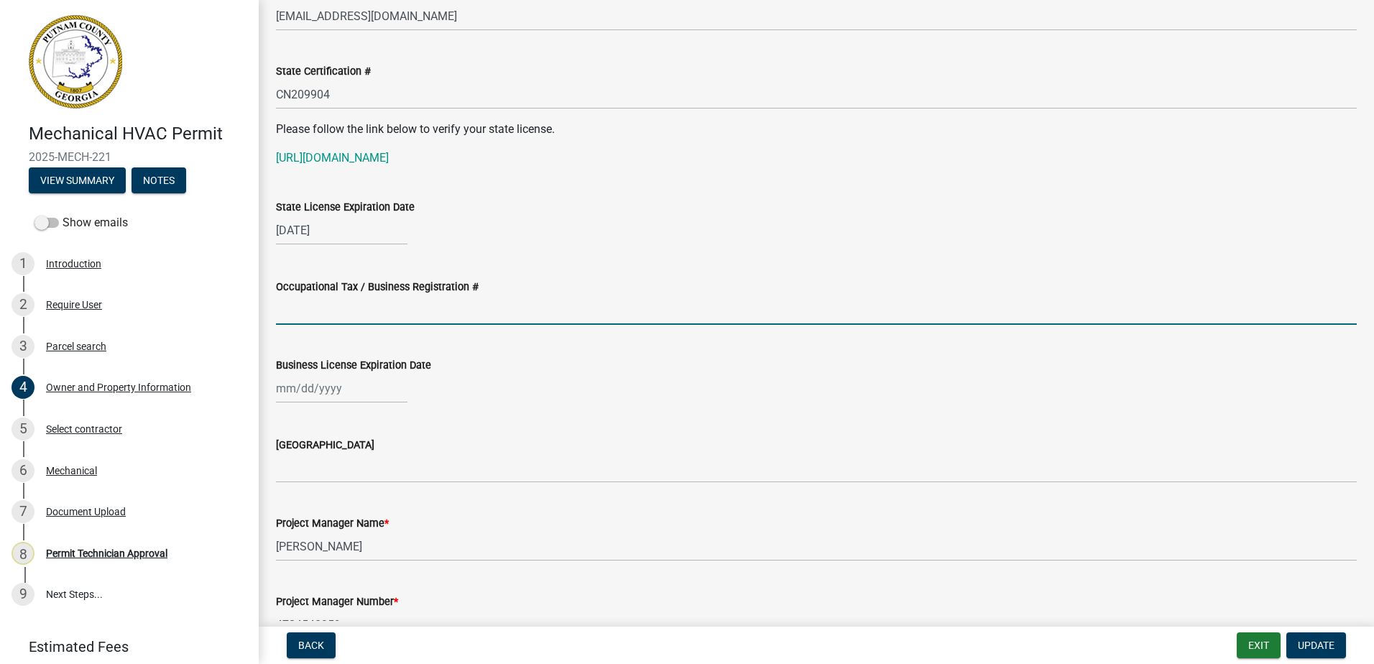
click at [331, 310] on input "Occupational Tax / Business Registration #" at bounding box center [816, 309] width 1081 height 29
type input "BLC-17622"
select select "9"
select select "2025"
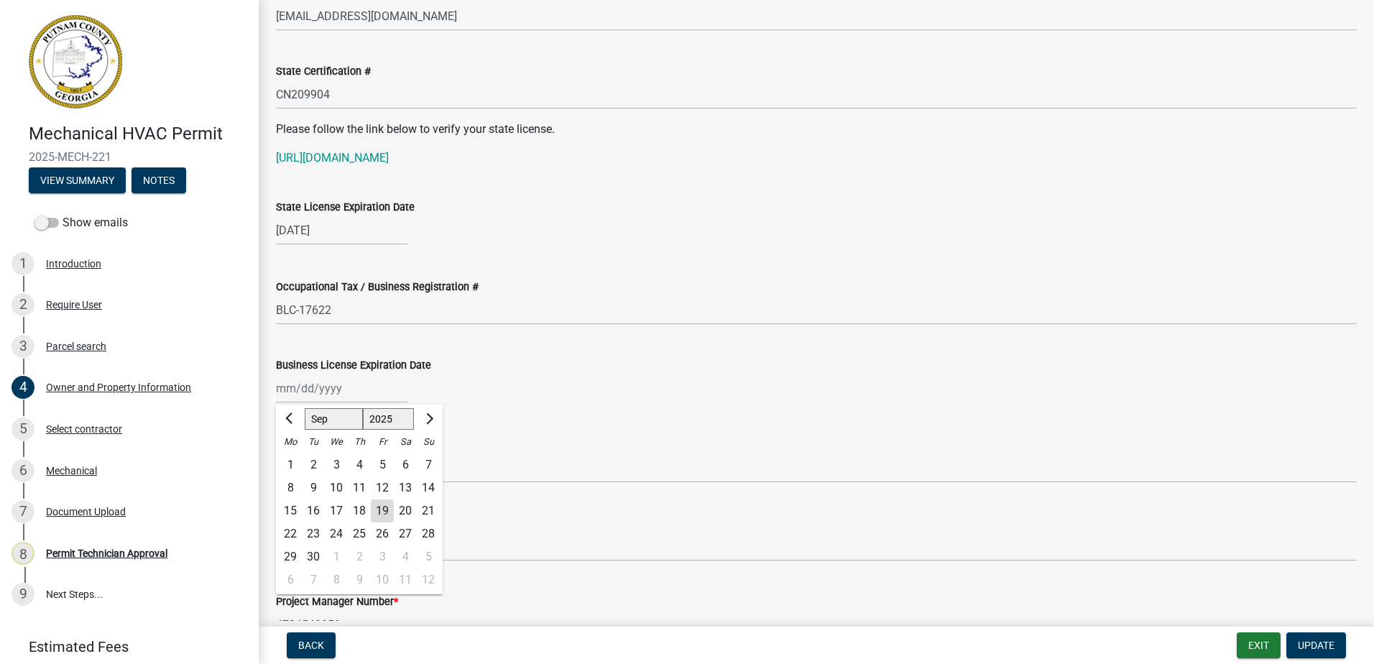
click at [310, 391] on div "Jan Feb Mar Apr May Jun Jul Aug Sep Oct Nov Dec 1525 1526 1527 1528 1529 1530 1…" at bounding box center [342, 388] width 132 height 29
type input "12/31/2025"
click at [561, 383] on div "12/31/2025 Jan Feb Mar Apr May Jun Jul Aug Sep Oct Nov Dec 1525 1526 1527 1528 …" at bounding box center [816, 388] width 1081 height 29
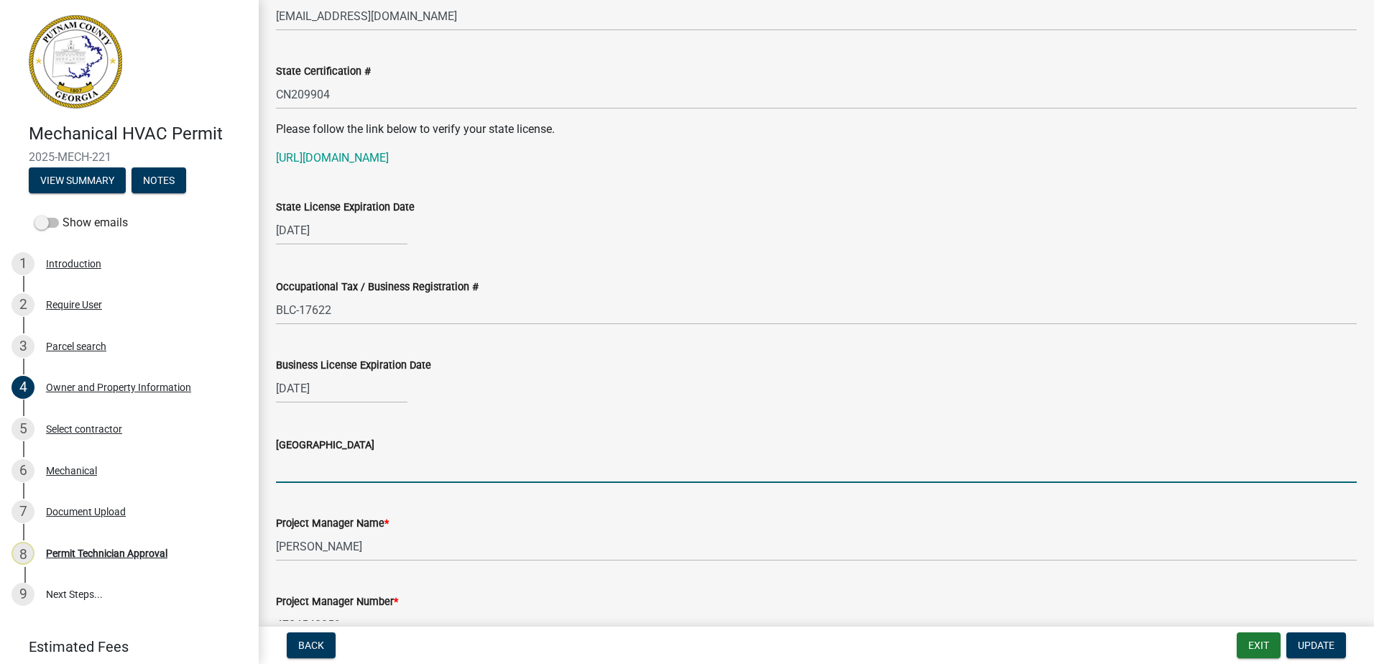
click at [339, 477] on input "[GEOGRAPHIC_DATA]" at bounding box center [816, 468] width 1081 height 29
type input "Newton"
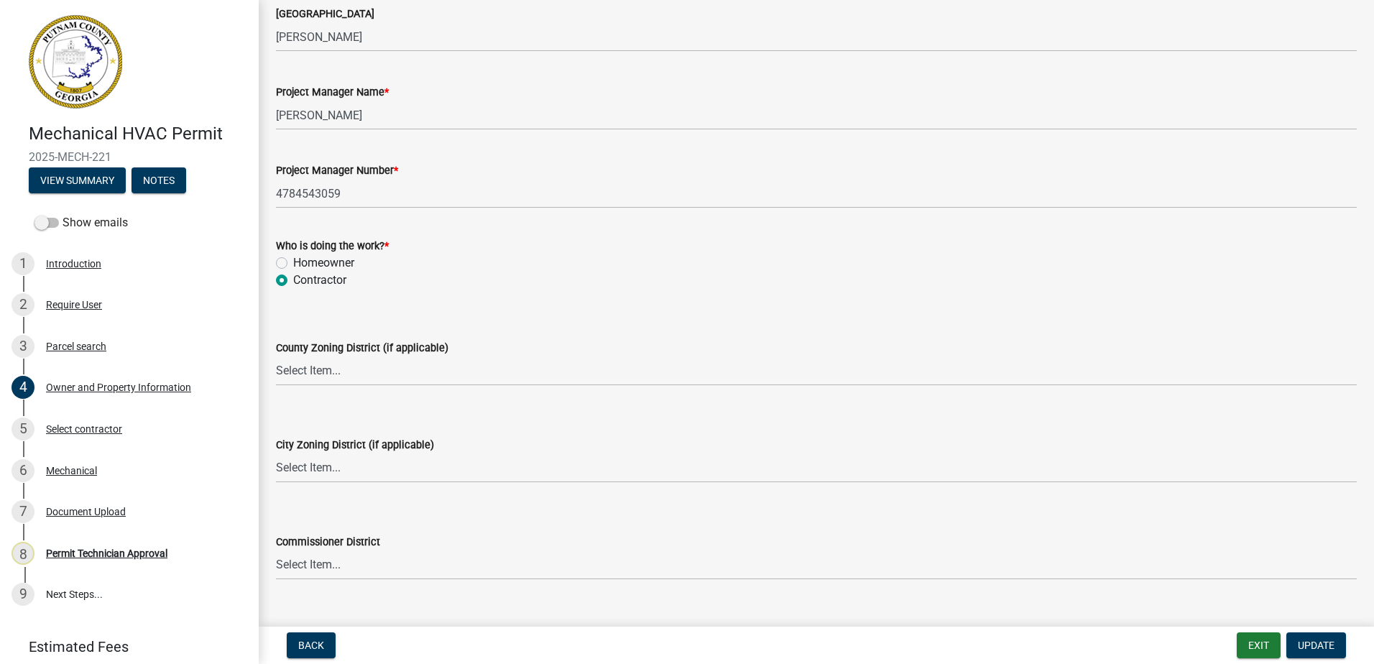
scroll to position [2425, 0]
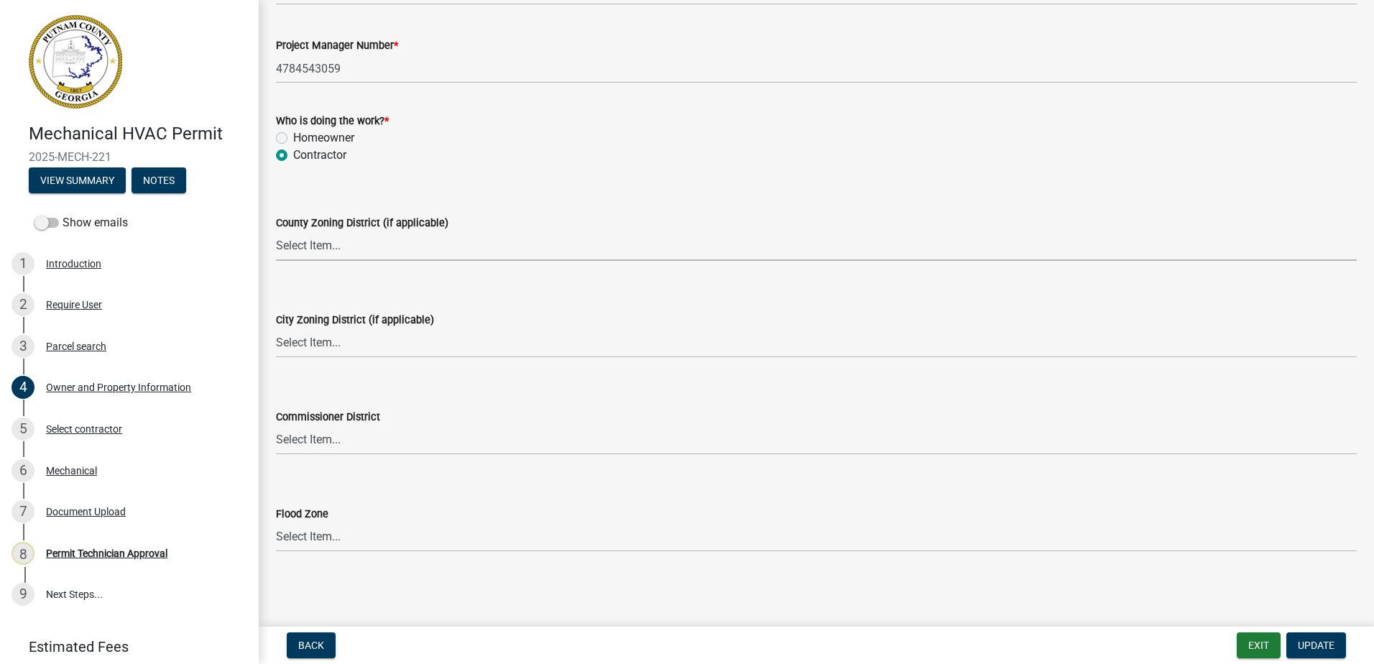
click at [290, 243] on select "Select Item... AG-1 R-1R R-1 R-2 MHP RM-1 RM-3 C-1 C-2 I-M PUD N/A" at bounding box center [816, 245] width 1081 height 29
click at [276, 231] on select "Select Item... AG-1 R-1R R-1 R-2 MHP RM-1 RM-3 C-1 C-2 I-M PUD N/A" at bounding box center [816, 245] width 1081 height 29
select select "0688c8c3-ca83-4764-a677-531fbc17e6cb"
click at [302, 346] on select "Select Item... A-1 A-2 R-1 R-2 R-3 R-4 MHP C-1 C-2 I-1 I-2 DB FH H-P N/A" at bounding box center [816, 342] width 1081 height 29
click at [276, 328] on select "Select Item... A-1 A-2 R-1 R-2 R-3 R-4 MHP C-1 C-2 I-1 I-2 DB FH H-P N/A" at bounding box center [816, 342] width 1081 height 29
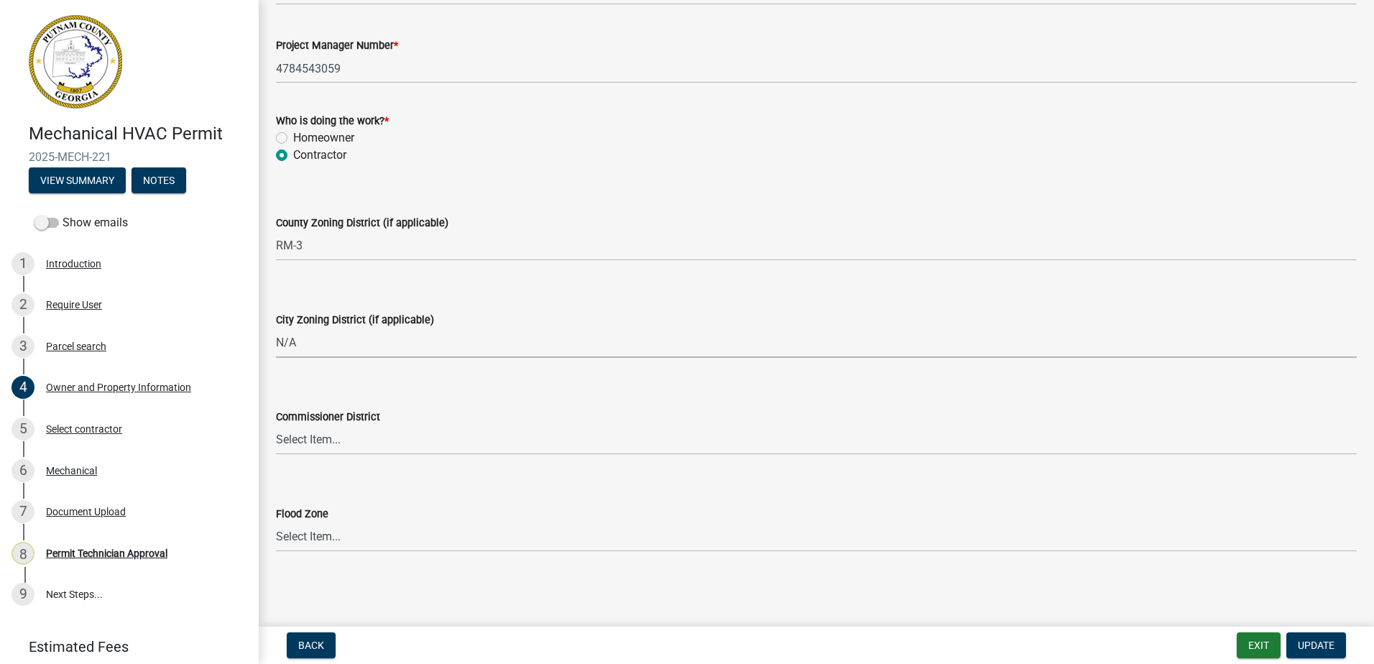
select select "83394b22-4a11-496c-8e5c-75ade2e72faf"
click at [359, 445] on select "Select Item... District 1 District 2 District 3 District 4" at bounding box center [816, 440] width 1081 height 29
click at [276, 426] on select "Select Item... District 1 District 2 District 3 District 4" at bounding box center [816, 440] width 1081 height 29
select select "469c5908-2854-42d5-89ed-bee7fc26529e"
click at [1325, 635] on button "Update" at bounding box center [1317, 646] width 60 height 26
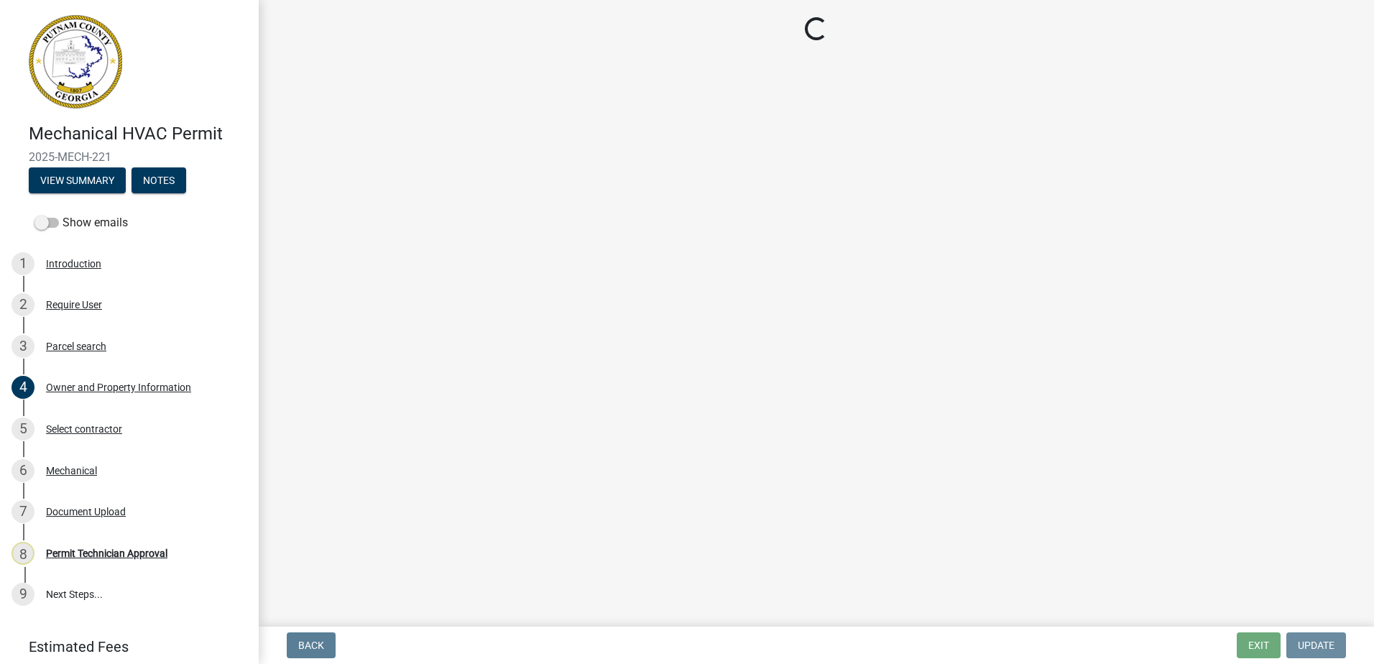
scroll to position [0, 0]
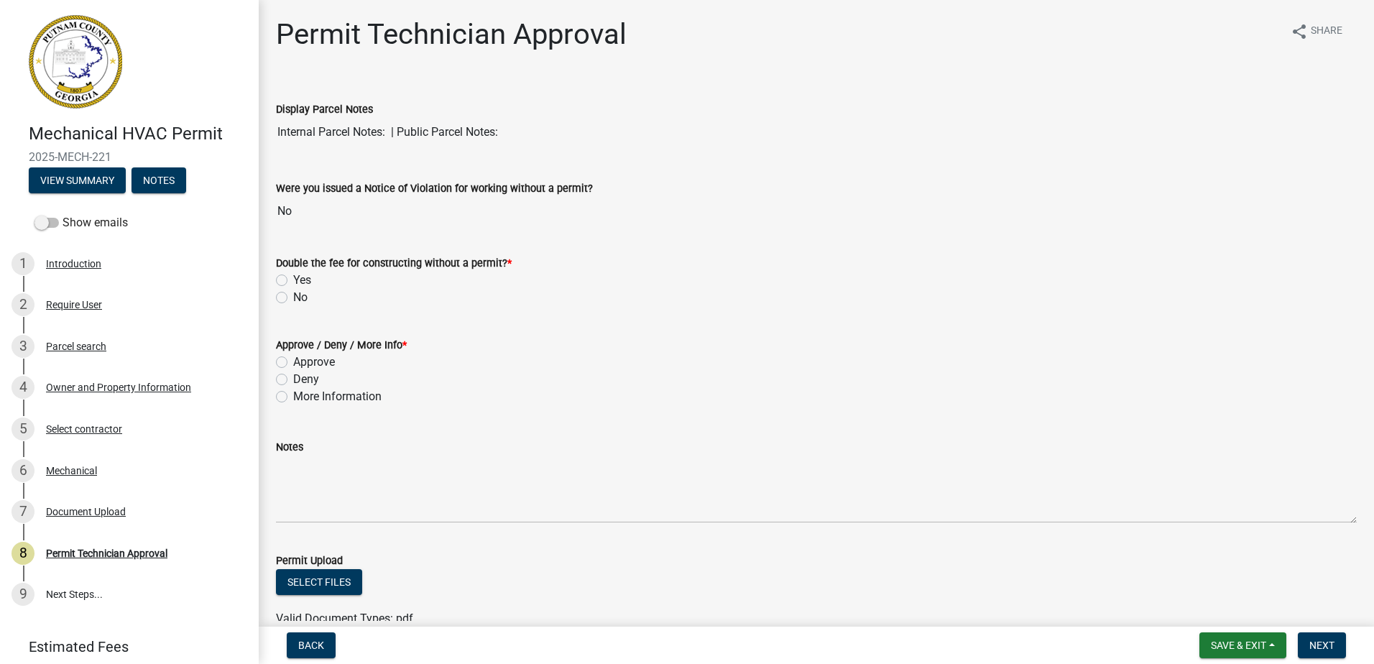
click at [287, 295] on div "No" at bounding box center [816, 297] width 1081 height 17
click at [293, 295] on label "No" at bounding box center [300, 297] width 14 height 17
click at [293, 295] on input "No" at bounding box center [297, 293] width 9 height 9
radio input "true"
click at [287, 369] on div "Approve" at bounding box center [816, 362] width 1081 height 17
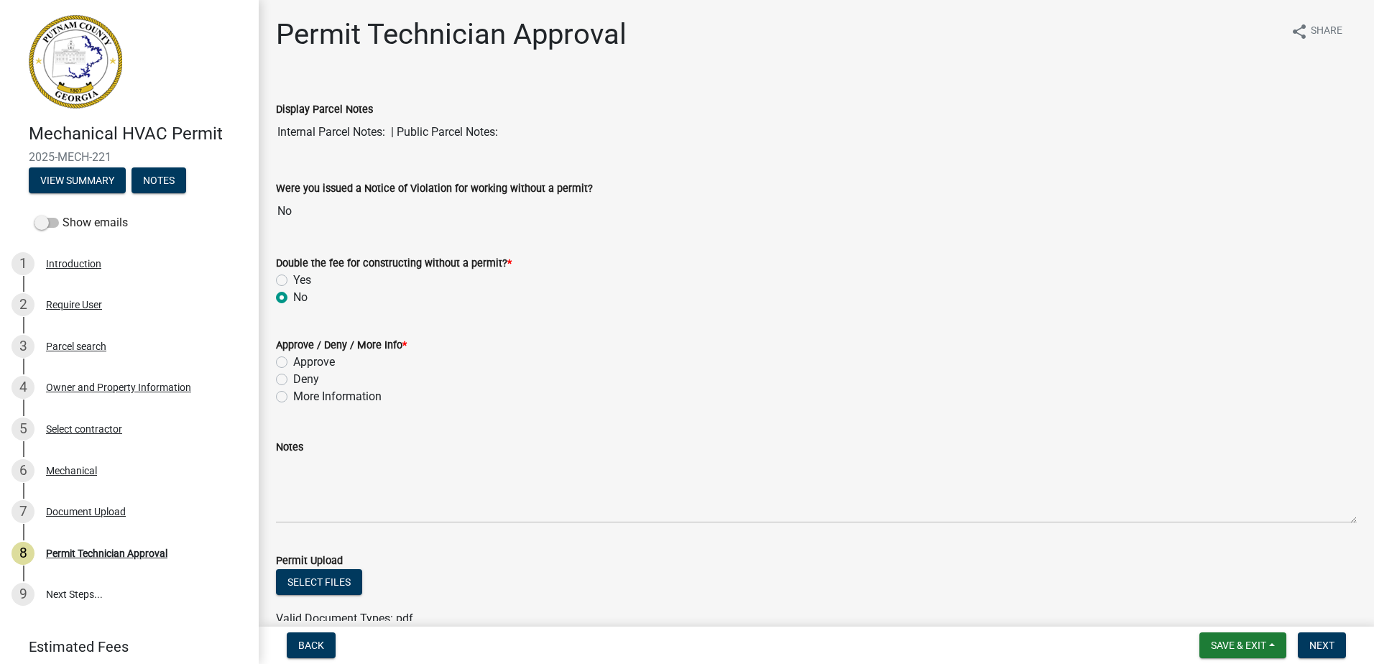
click at [287, 359] on div "Approve" at bounding box center [816, 362] width 1081 height 17
click at [293, 358] on label "Approve" at bounding box center [314, 362] width 42 height 17
click at [293, 358] on input "Approve" at bounding box center [297, 358] width 9 height 9
radio input "true"
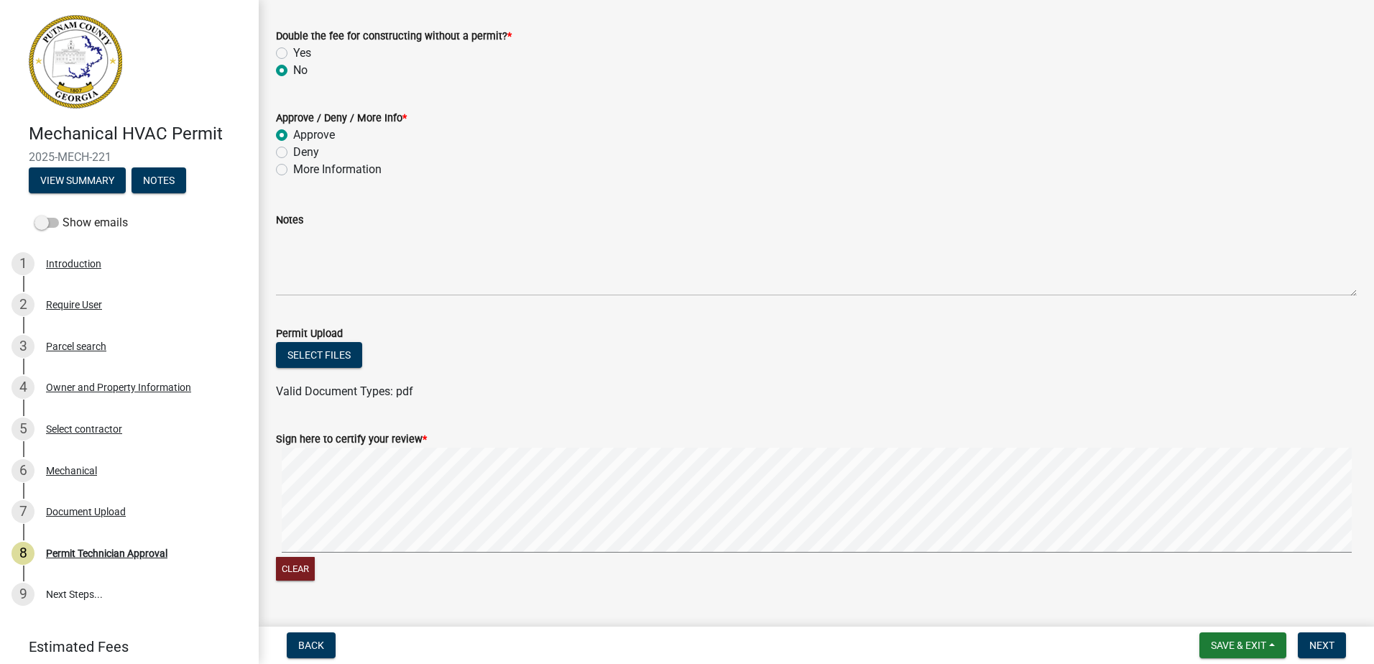
scroll to position [259, 0]
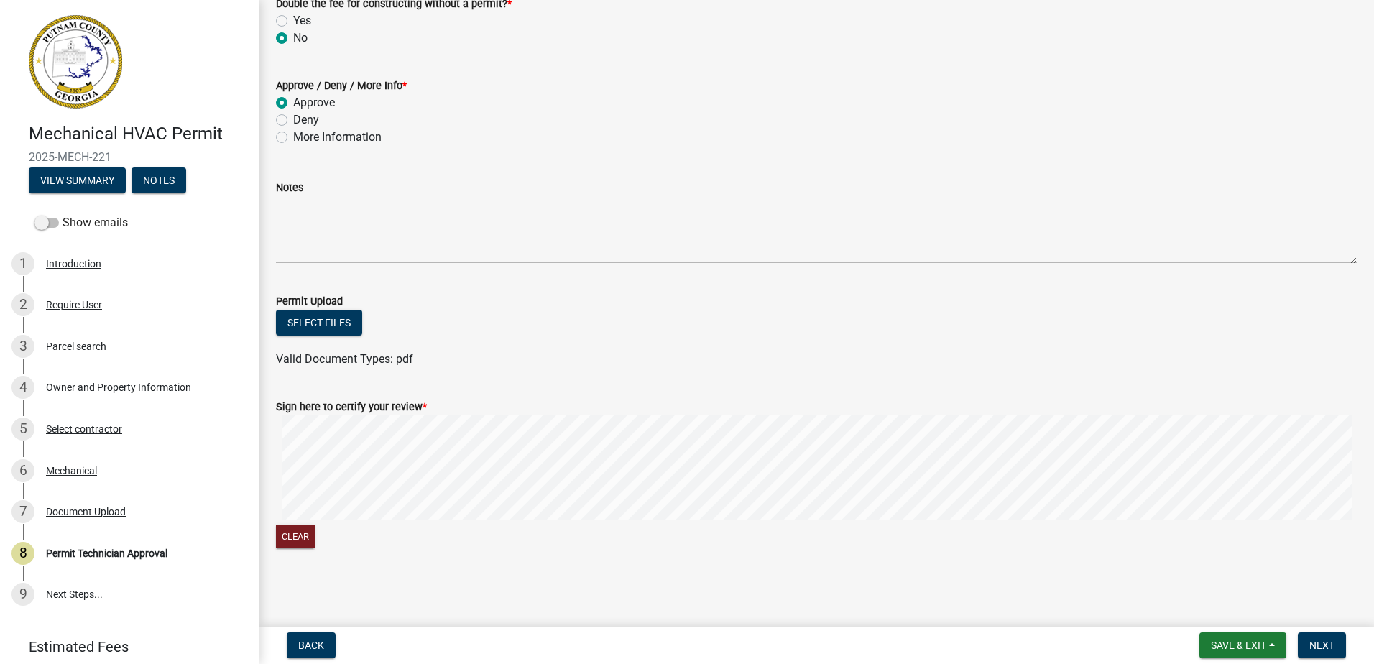
click at [425, 524] on signature-pad at bounding box center [816, 469] width 1081 height 109
click at [436, 462] on form "Sign here to certify your review * Clear" at bounding box center [816, 466] width 1081 height 171
click at [756, 397] on form "Sign here to certify your review * Clear" at bounding box center [816, 466] width 1081 height 171
click at [1324, 651] on span "Next" at bounding box center [1322, 646] width 25 height 12
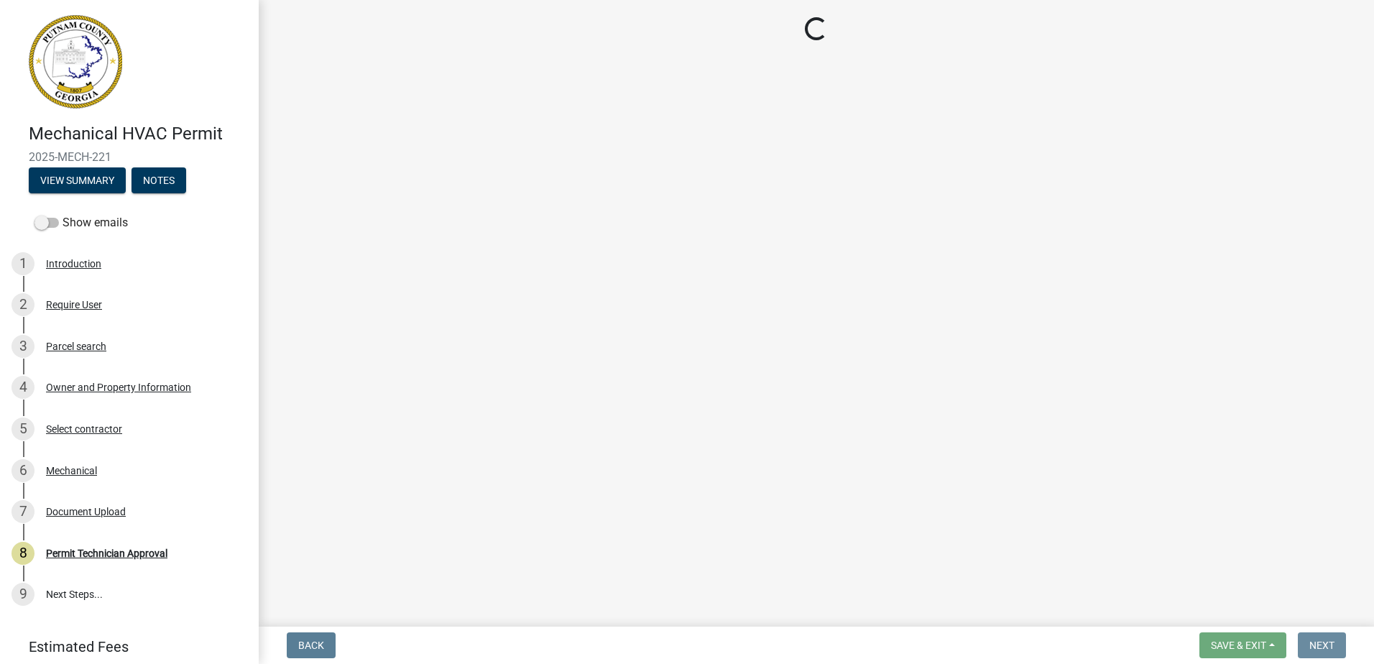
scroll to position [0, 0]
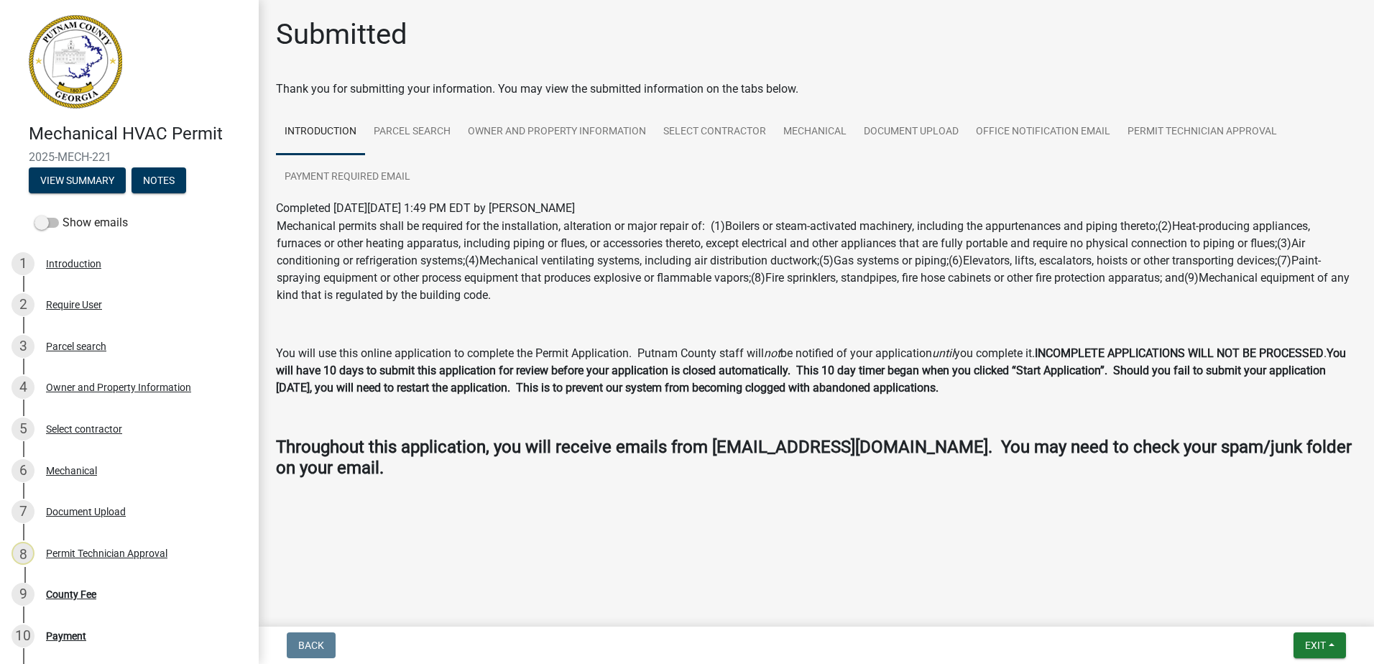
click at [1294, 648] on div "Exit Save Save & Exit" at bounding box center [1320, 646] width 52 height 26
click at [1295, 636] on button "Exit" at bounding box center [1320, 646] width 52 height 26
click at [1285, 607] on button "Save & Exit" at bounding box center [1288, 608] width 115 height 35
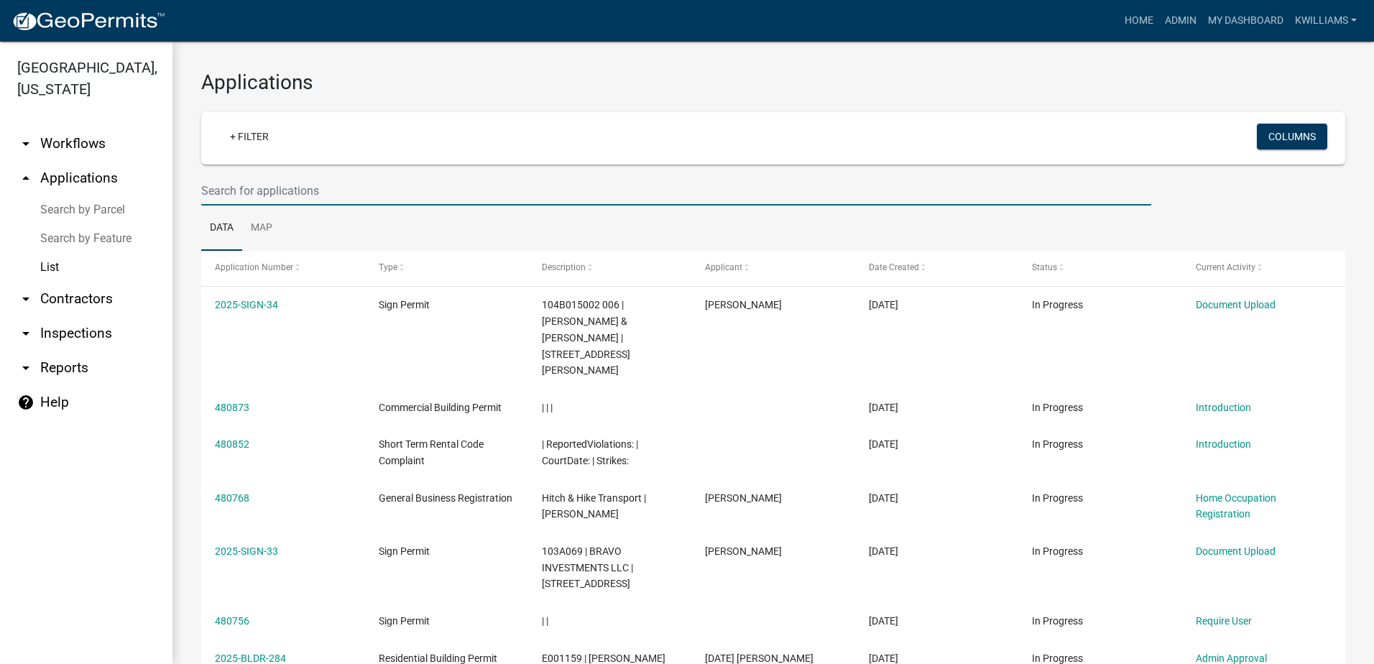
click at [266, 185] on input "text" at bounding box center [676, 190] width 950 height 29
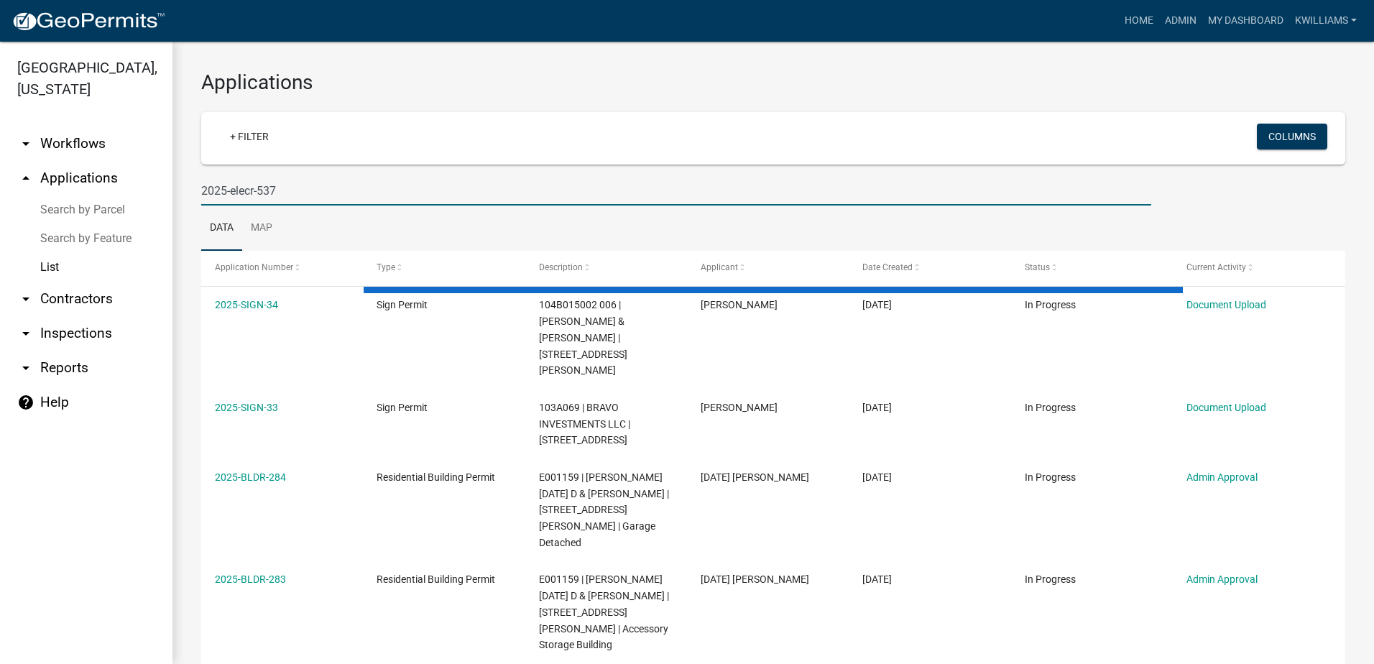
type input "2025-elecr-537"
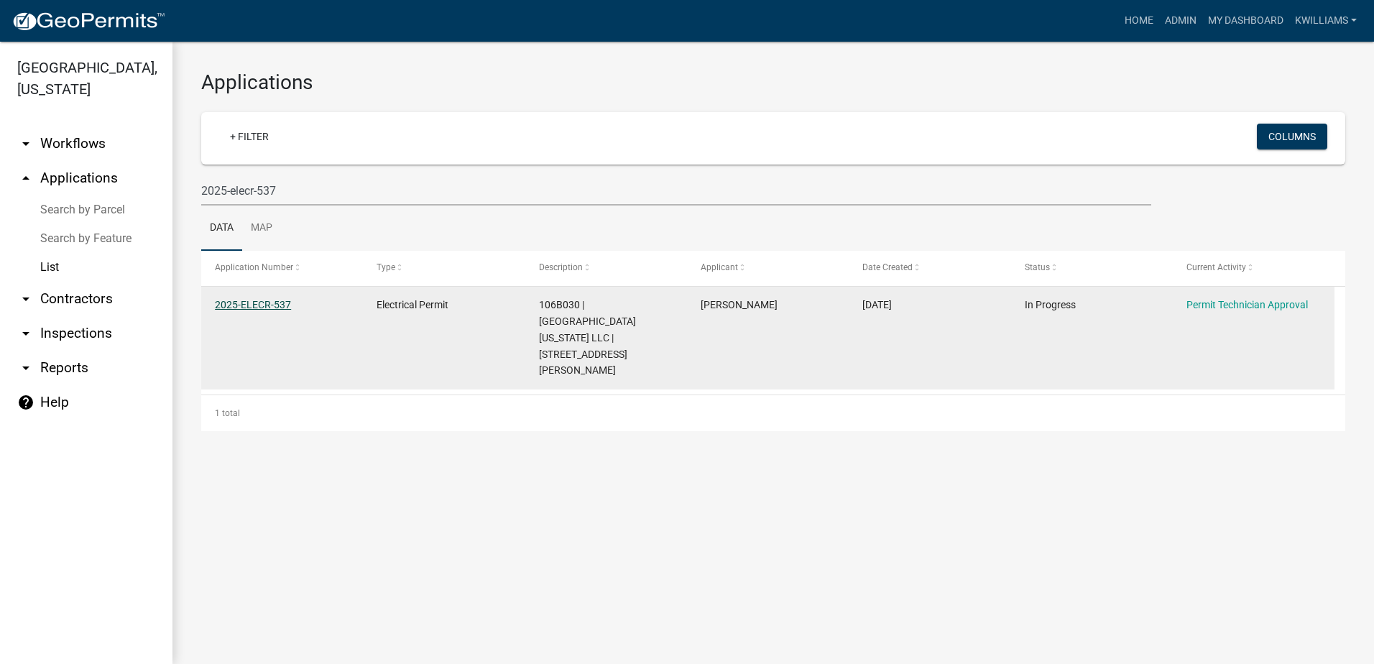
click at [224, 304] on link "2025-ELECR-537" at bounding box center [253, 305] width 76 height 12
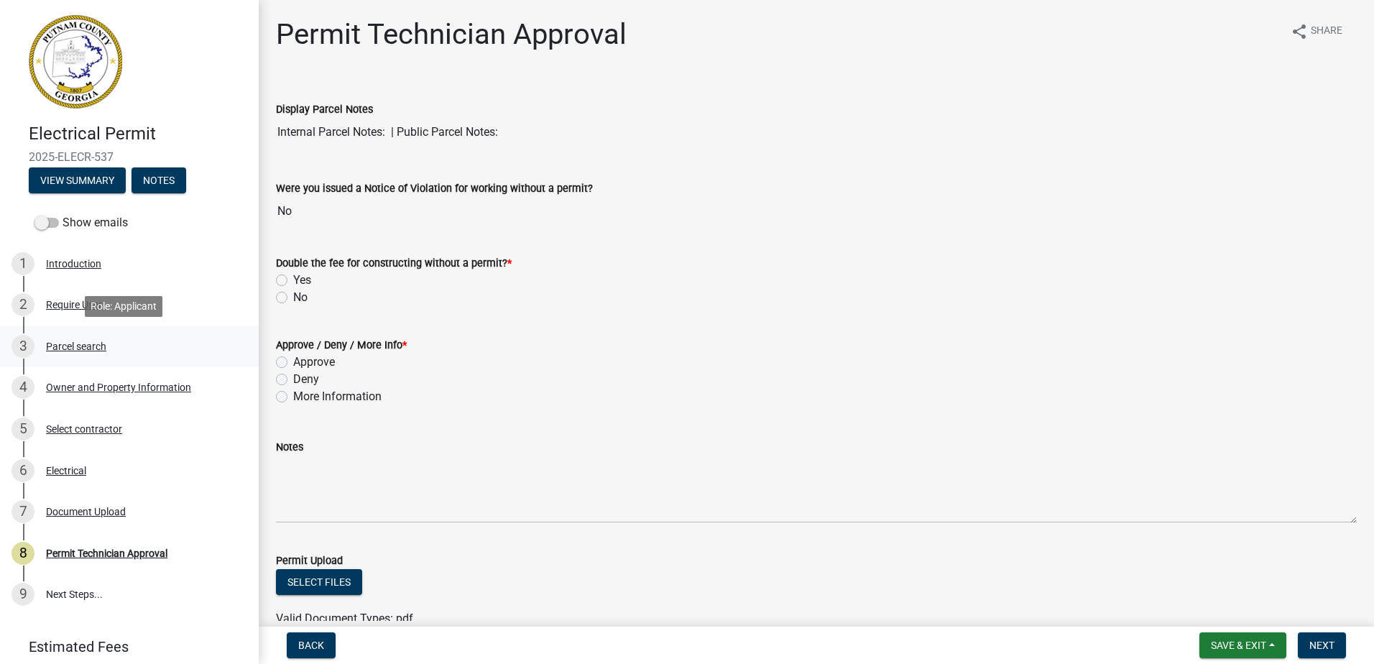
click at [75, 344] on div "Parcel search" at bounding box center [76, 346] width 60 height 10
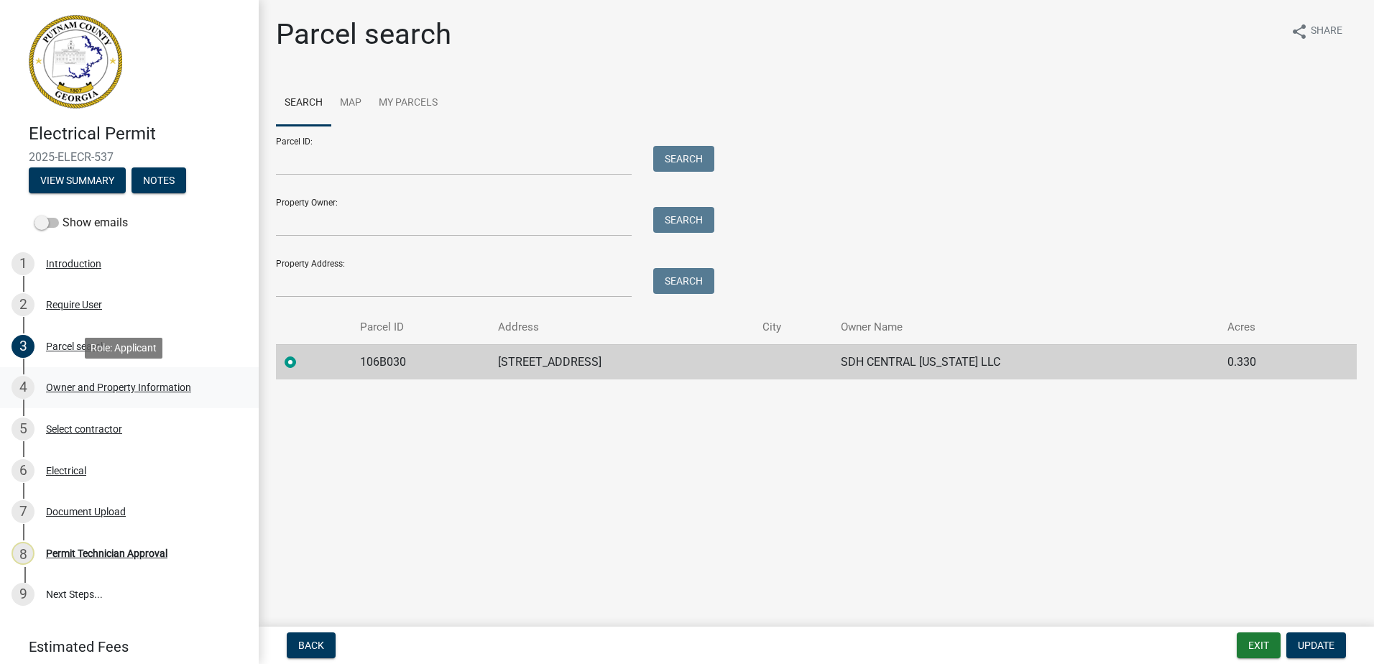
click at [108, 388] on div "Owner and Property Information" at bounding box center [118, 387] width 145 height 10
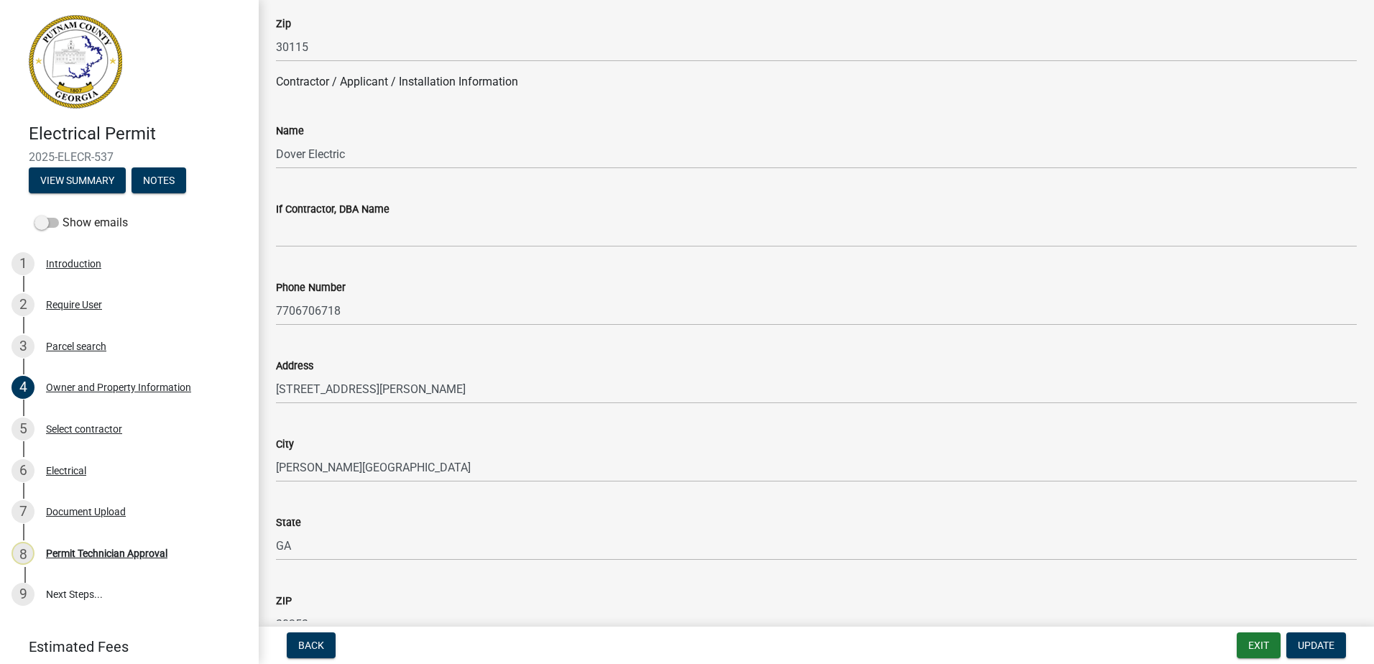
scroll to position [1150, 0]
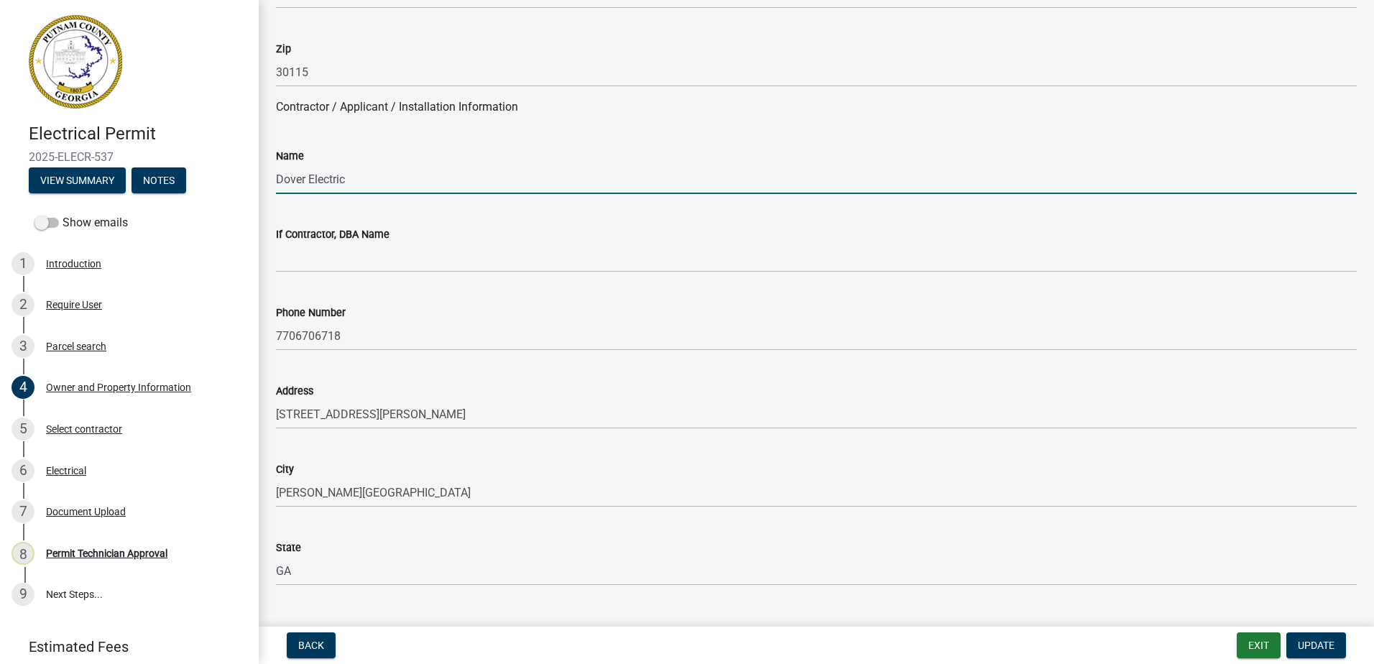
drag, startPoint x: 362, startPoint y: 174, endPoint x: 211, endPoint y: 163, distance: 152.0
click at [208, 164] on div "Electrical Permit 2025-ELECR-537 View Summary Notes Show emails 1 Introduction …" at bounding box center [687, 332] width 1374 height 664
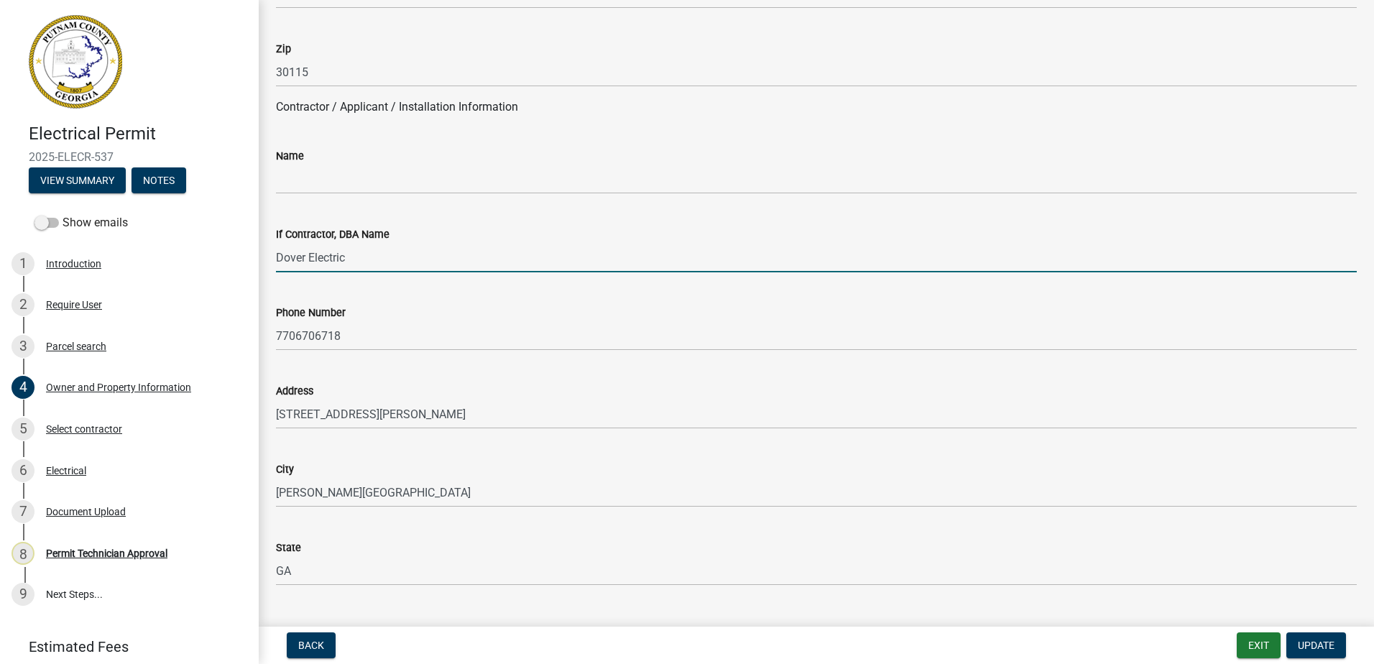
type input "Dover Electric"
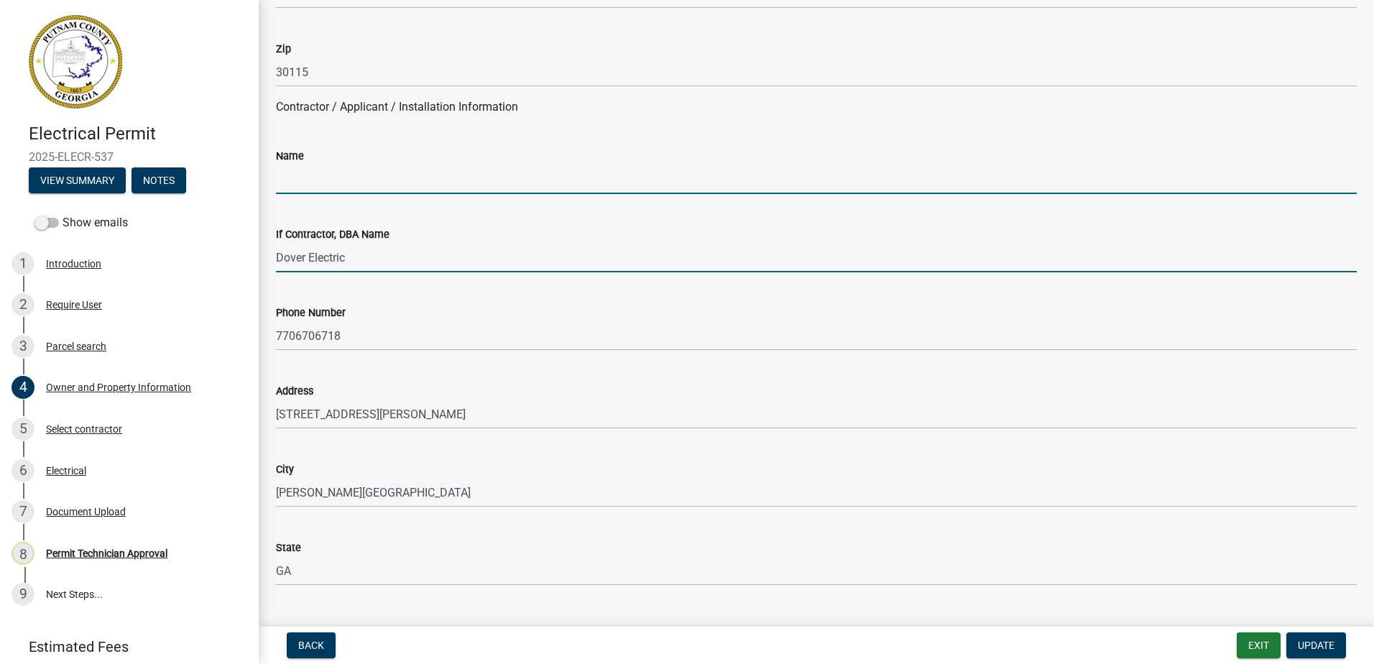
click at [294, 178] on input "Name" at bounding box center [816, 179] width 1081 height 29
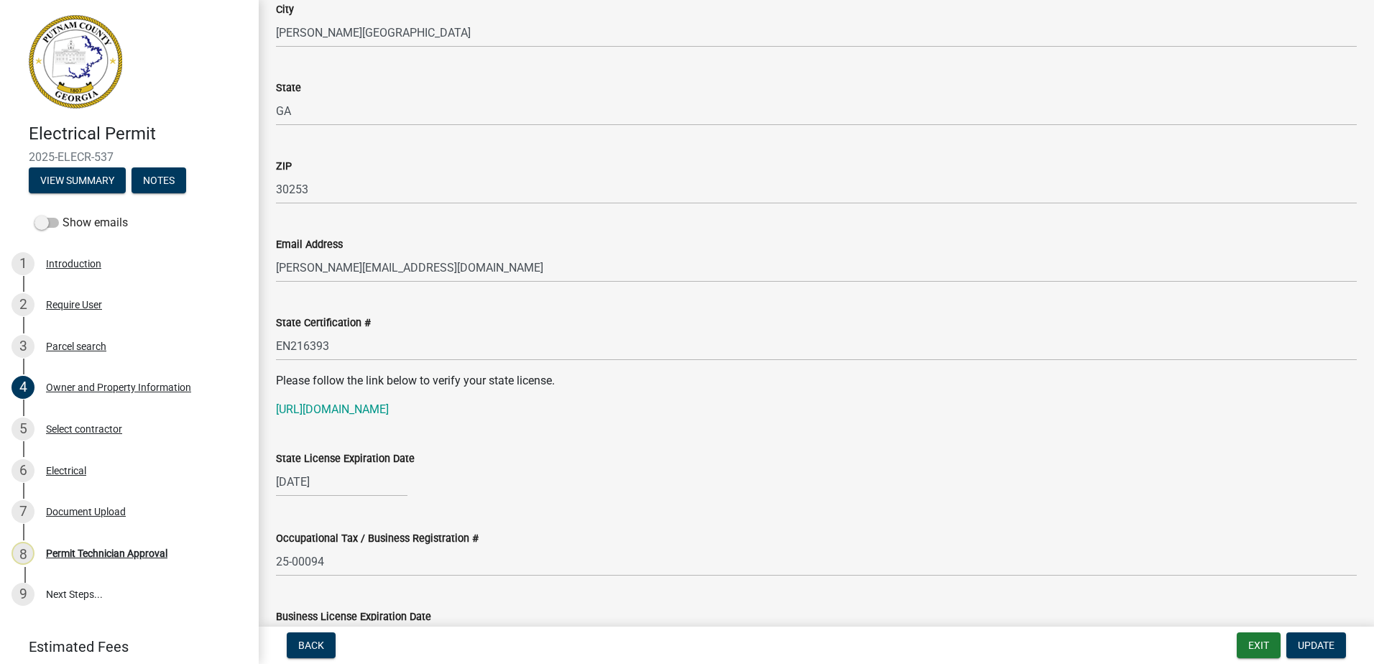
scroll to position [1653, 0]
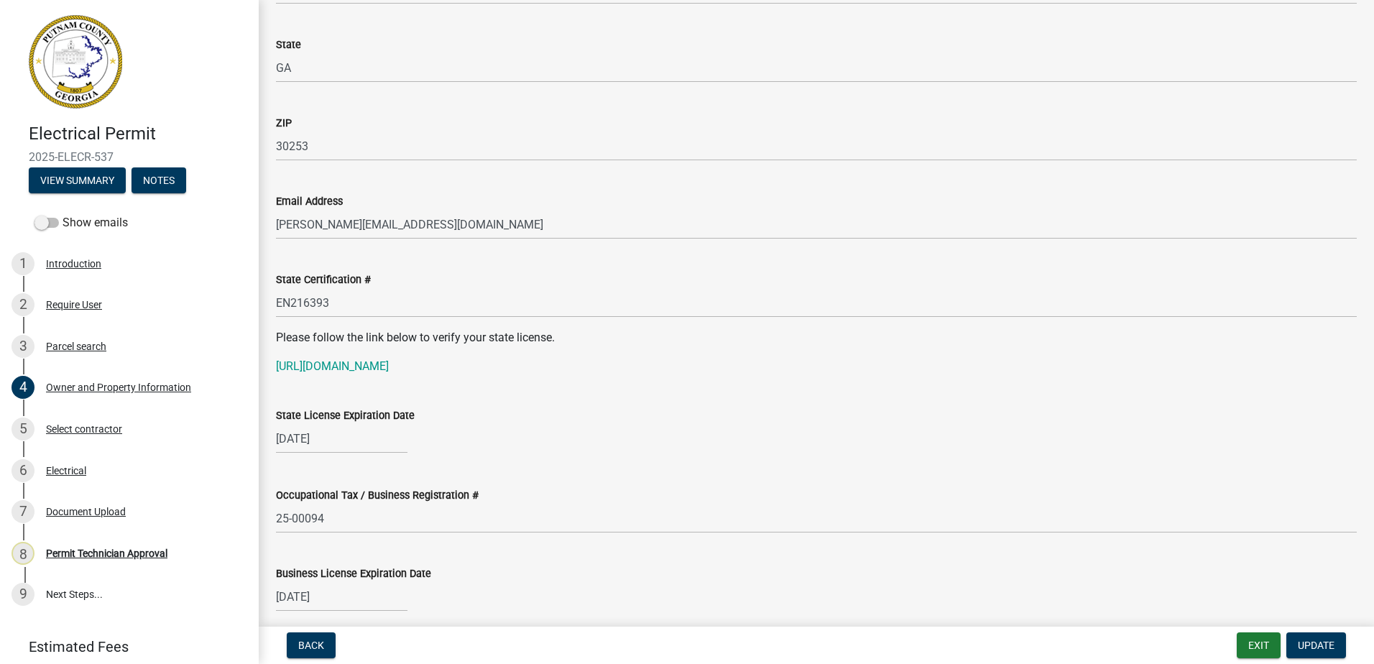
type input "John Dover"
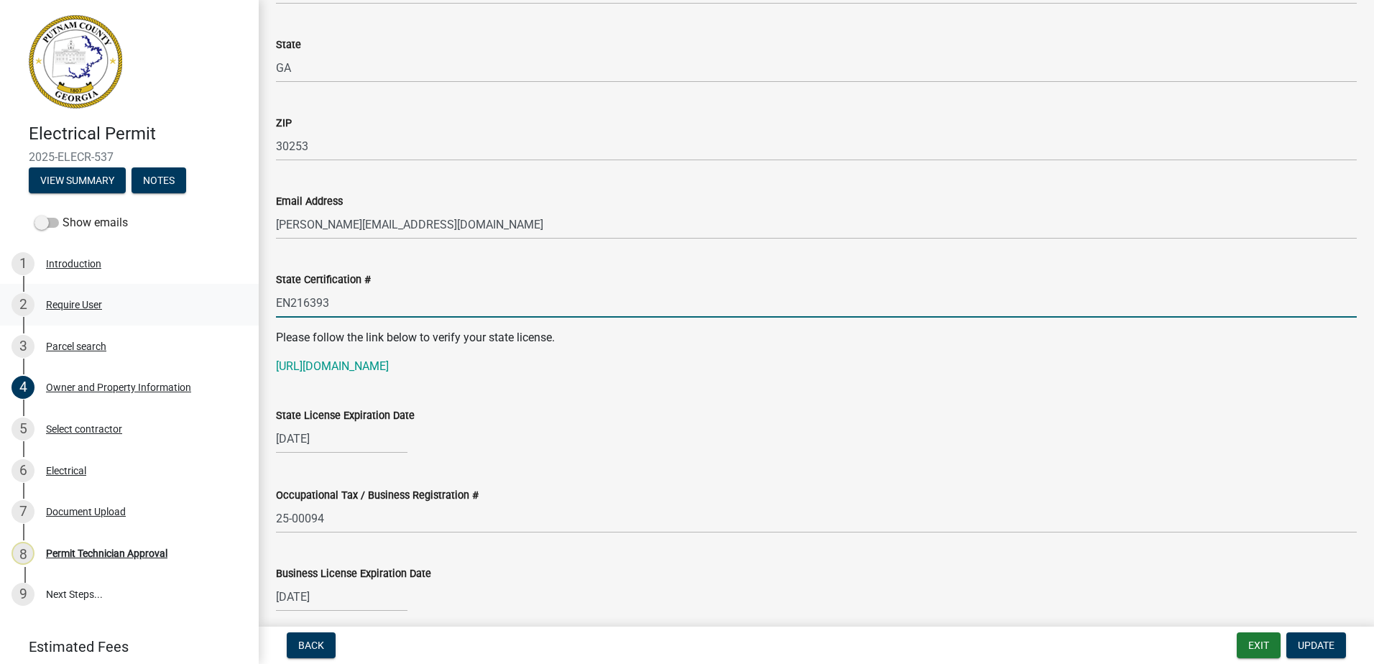
drag, startPoint x: 345, startPoint y: 296, endPoint x: 241, endPoint y: 305, distance: 104.6
click at [233, 311] on div "Electrical Permit 2025-ELECR-537 View Summary Notes Show emails 1 Introduction …" at bounding box center [687, 332] width 1374 height 664
click at [346, 369] on link "[URL][DOMAIN_NAME]" at bounding box center [332, 366] width 113 height 14
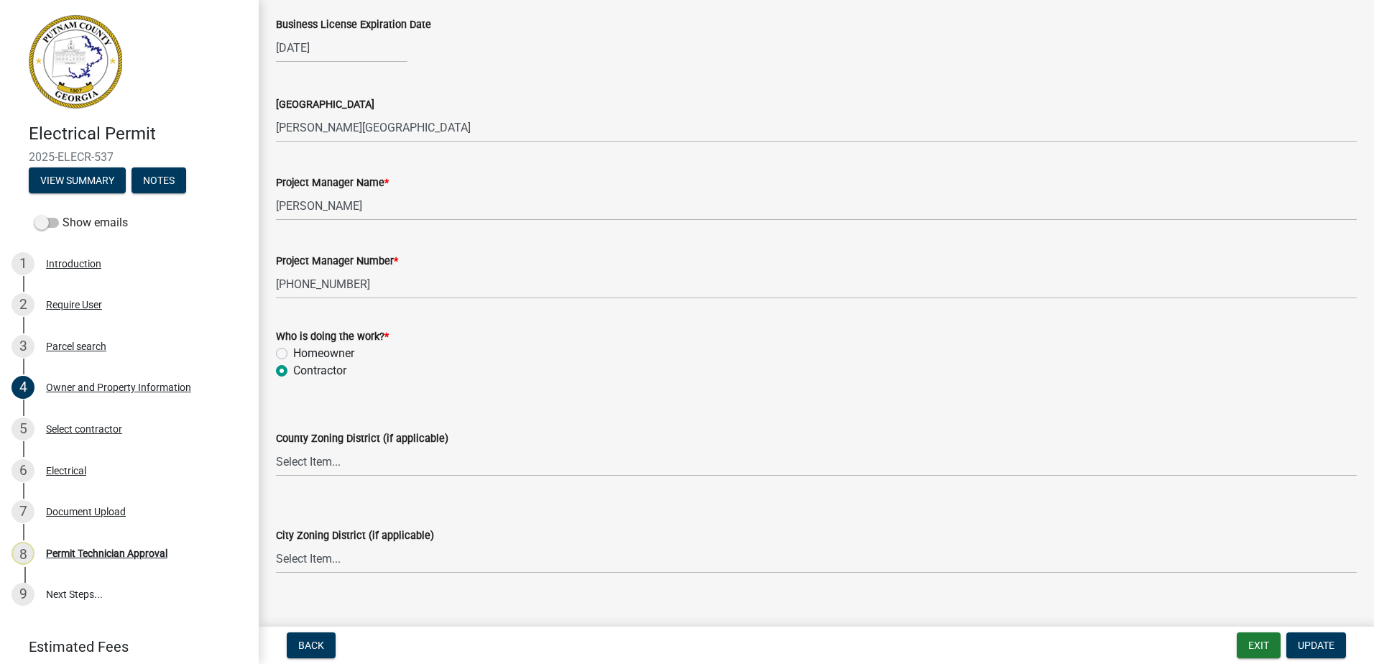
scroll to position [2228, 0]
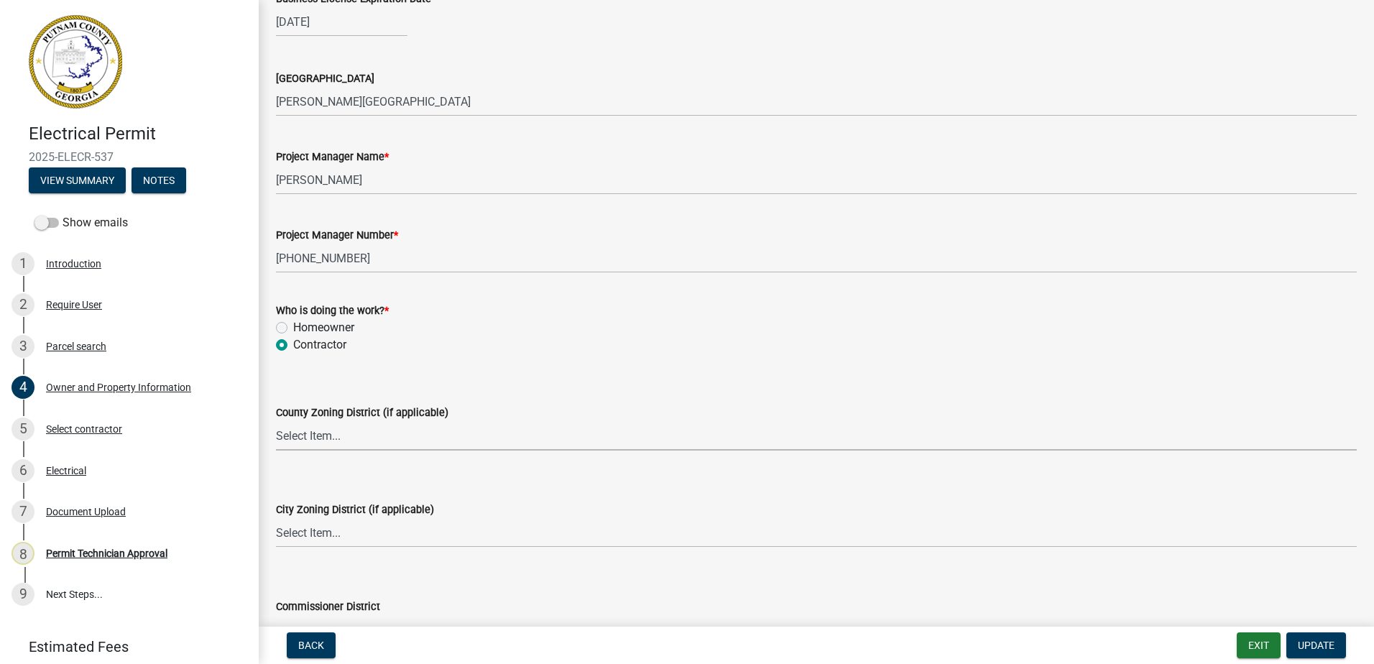
click at [342, 431] on select "Select Item... AG-1 R-1R R-1 R-2 MHP RM-1 RM-3 C-1 C-2 I-M PUD N/A" at bounding box center [816, 435] width 1081 height 29
click at [276, 421] on select "Select Item... AG-1 R-1R R-1 R-2 MHP RM-1 RM-3 C-1 C-2 I-M PUD N/A" at bounding box center [816, 435] width 1081 height 29
select select "af4fa47c-8bb5-4ba0-9393-e9f4e4358ca2"
click at [318, 541] on select "Select Item... A-1 A-2 R-1 R-2 R-3 R-4 MHP C-1 C-2 I-1 I-2 DB FH H-P N/A" at bounding box center [816, 532] width 1081 height 29
click at [276, 518] on select "Select Item... A-1 A-2 R-1 R-2 R-3 R-4 MHP C-1 C-2 I-1 I-2 DB FH H-P N/A" at bounding box center [816, 532] width 1081 height 29
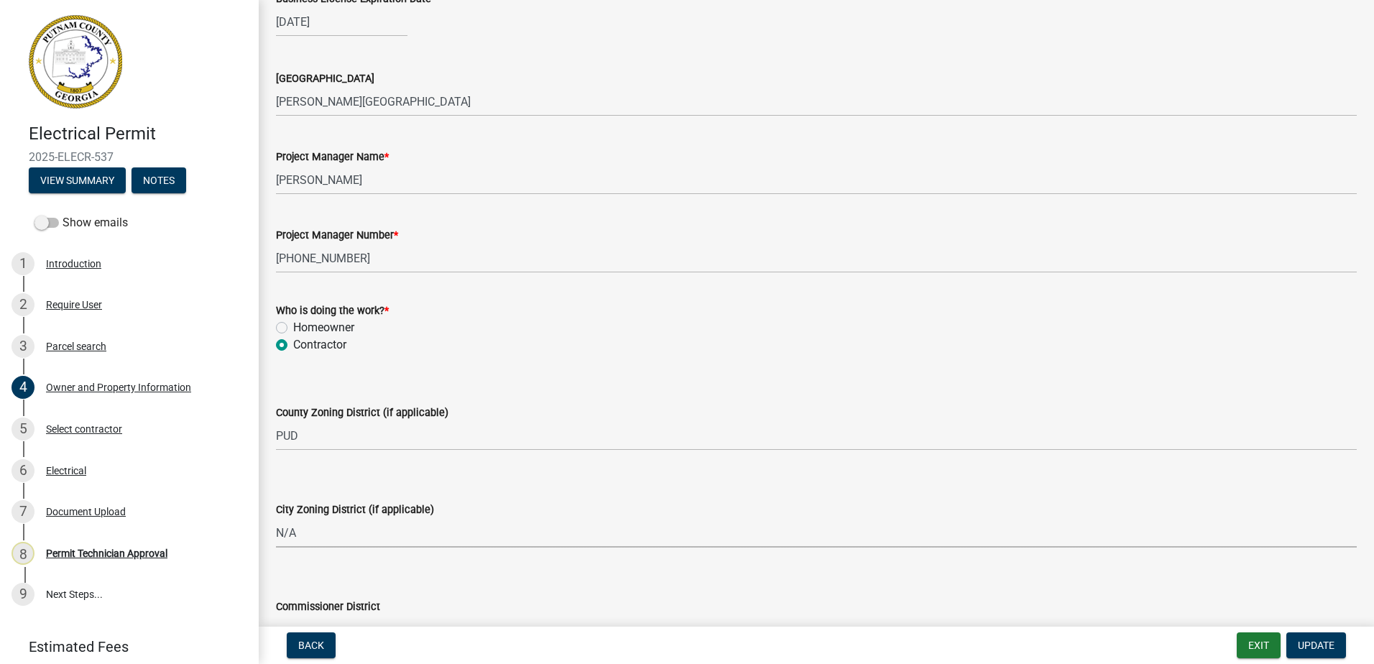
select select "83394b22-4a11-496c-8e5c-75ade2e72faf"
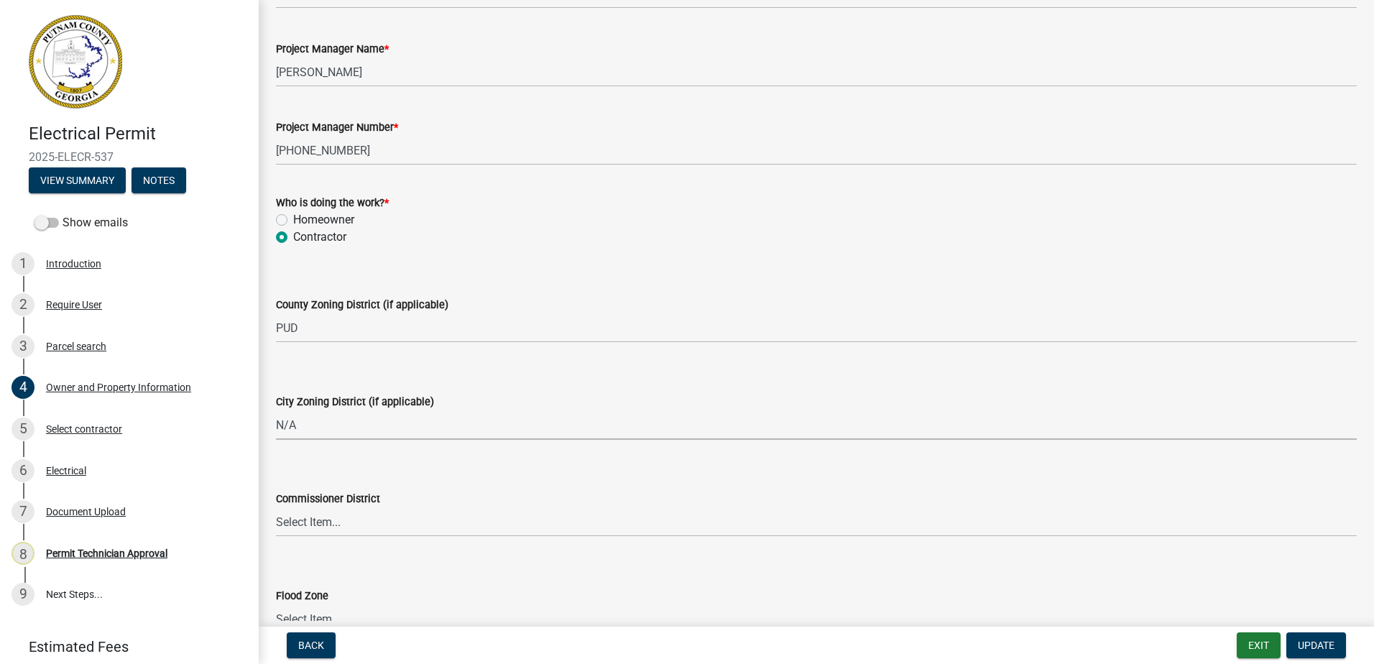
scroll to position [2500, 0]
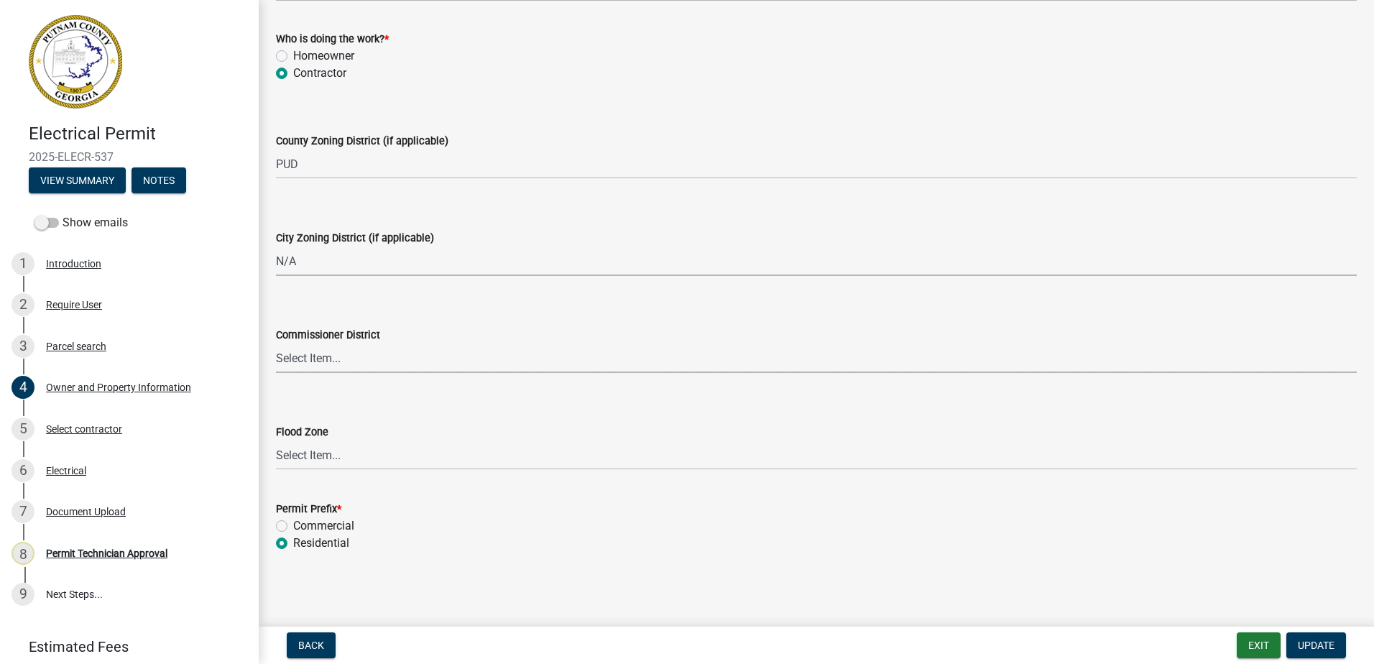
click at [313, 362] on select "Select Item... District 1 District 2 District 3 District 4" at bounding box center [816, 358] width 1081 height 29
click at [276, 344] on select "Select Item... District 1 District 2 District 3 District 4" at bounding box center [816, 358] width 1081 height 29
select select "ece5c1a9-df30-4702-9587-5deee23533b7"
click at [1309, 649] on span "Update" at bounding box center [1316, 646] width 37 height 12
